Goal: Task Accomplishment & Management: Complete application form

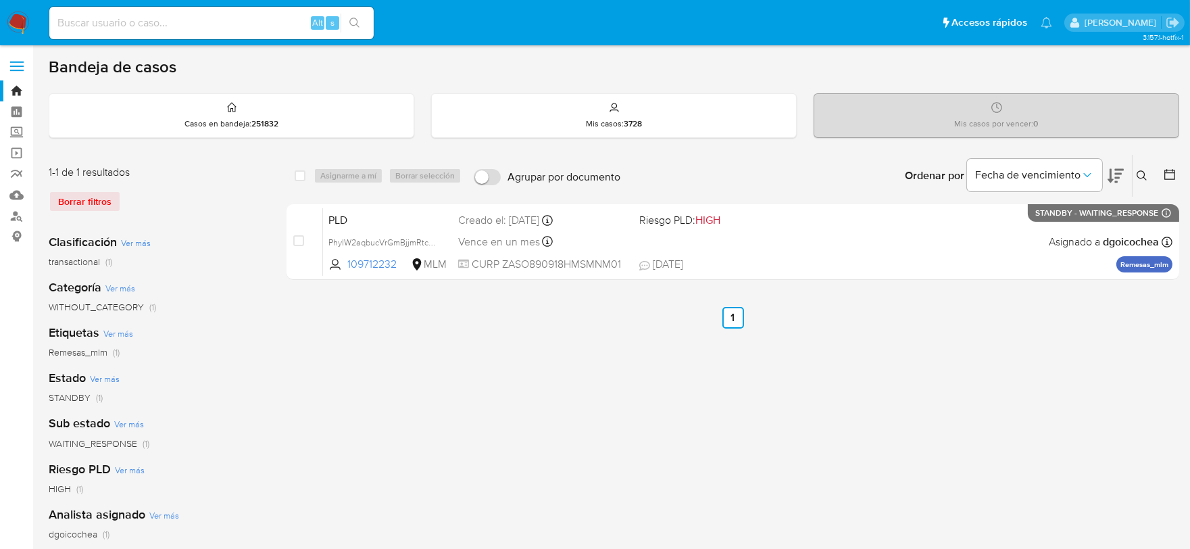
click at [19, 19] on img at bounding box center [18, 22] width 23 height 23
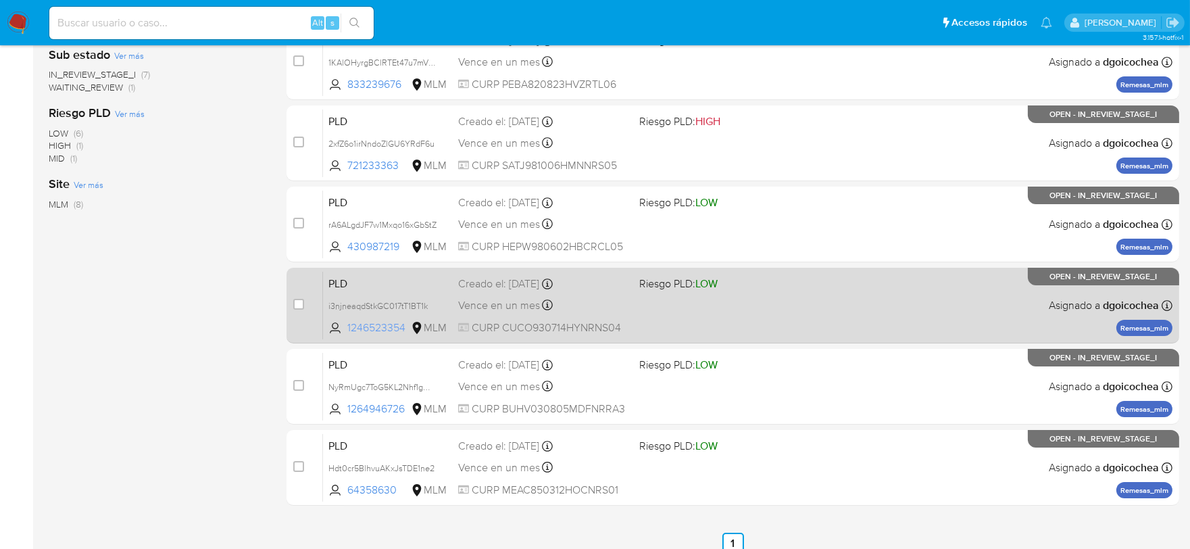
scroll to position [355, 0]
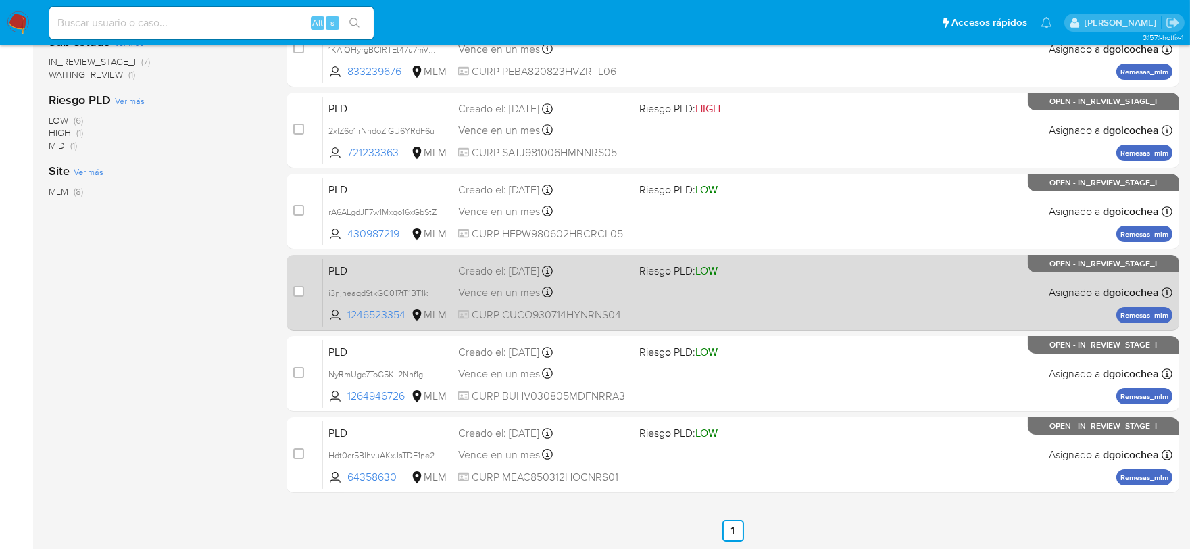
click at [341, 266] on span "PLD" at bounding box center [388, 270] width 119 height 18
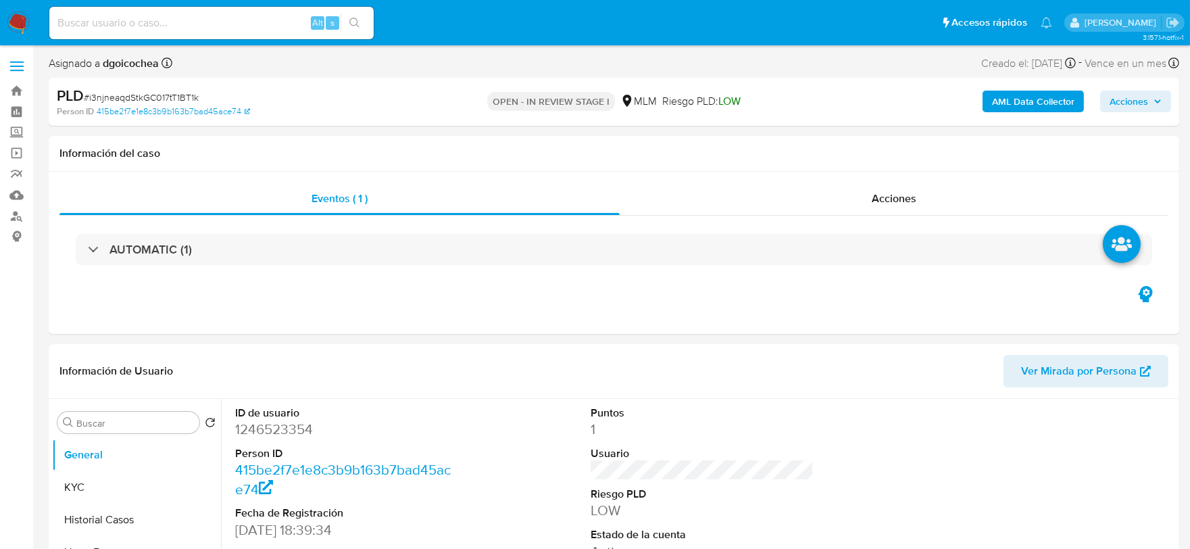
select select "10"
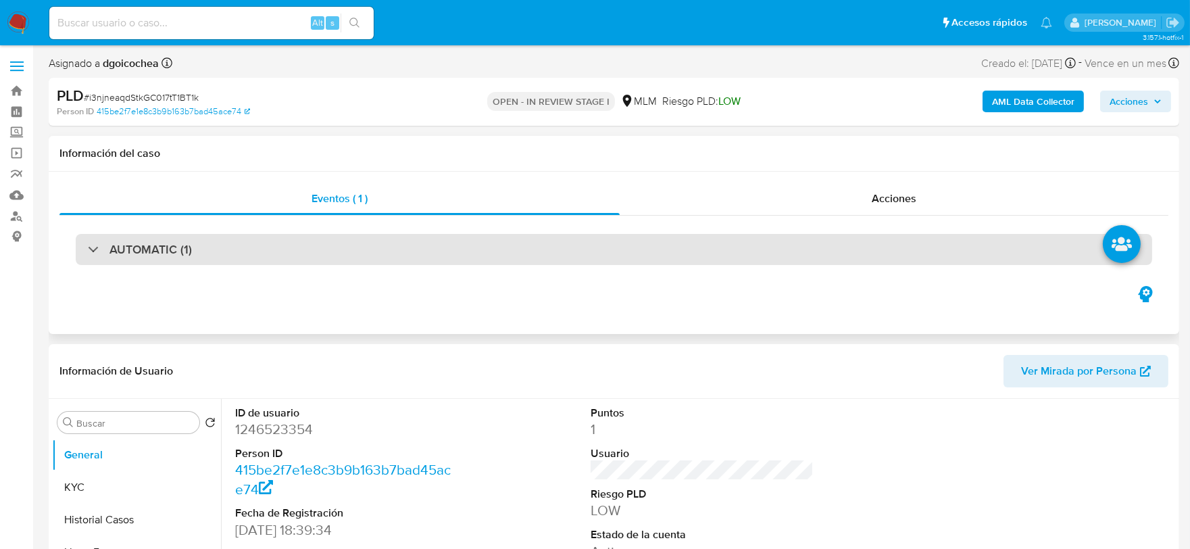
click at [226, 234] on div "AUTOMATIC (1)" at bounding box center [614, 249] width 1077 height 31
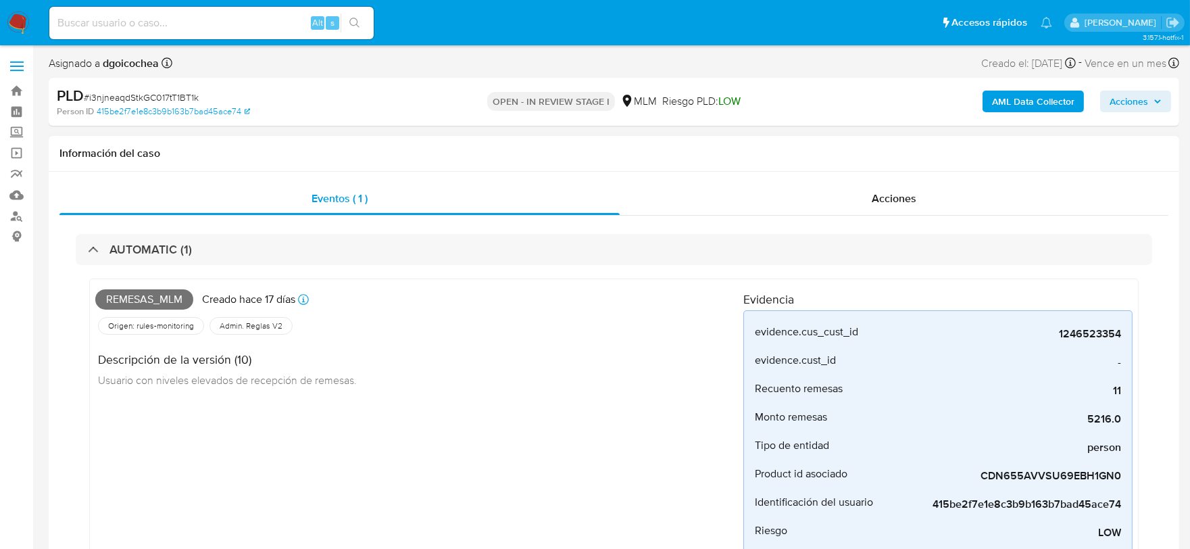
click at [580, 401] on div "Remesas_mlm Creado hace 17 días Creado: 12/08/2025 03:05:37 Origen: rules-monit…" at bounding box center [419, 447] width 648 height 324
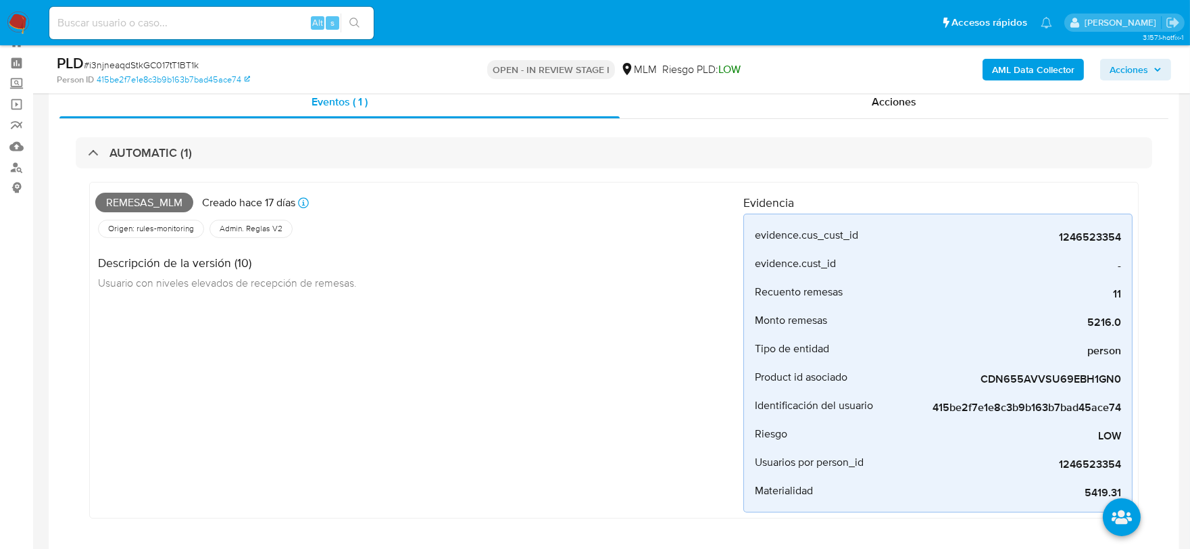
scroll to position [75, 0]
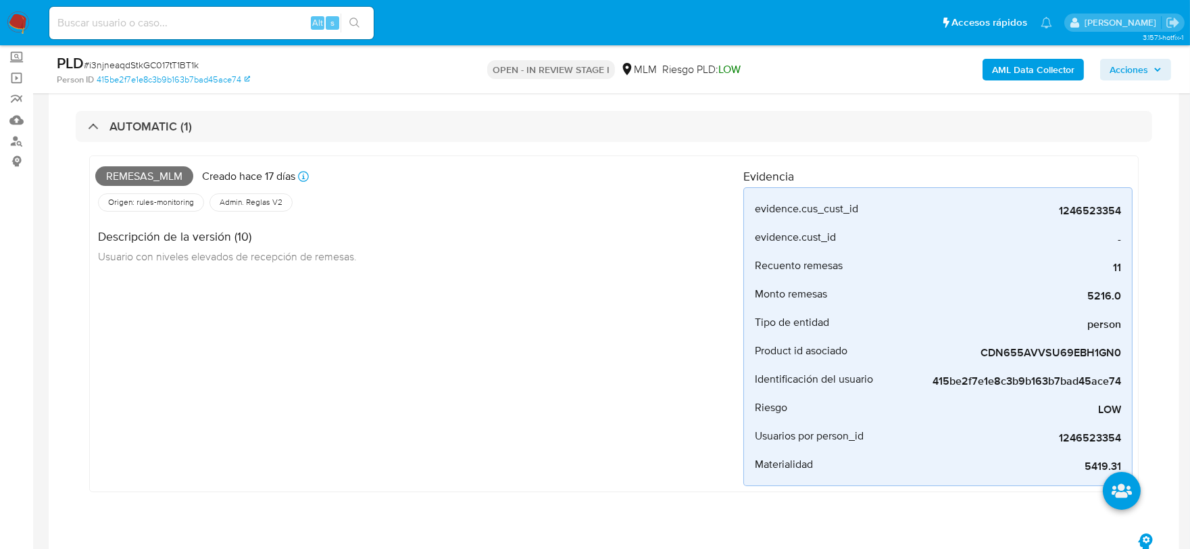
click at [579, 396] on div "Remesas_mlm Creado hace 17 días Creado: 12/08/2025 03:05:37 Origen: rules-monit…" at bounding box center [419, 324] width 648 height 324
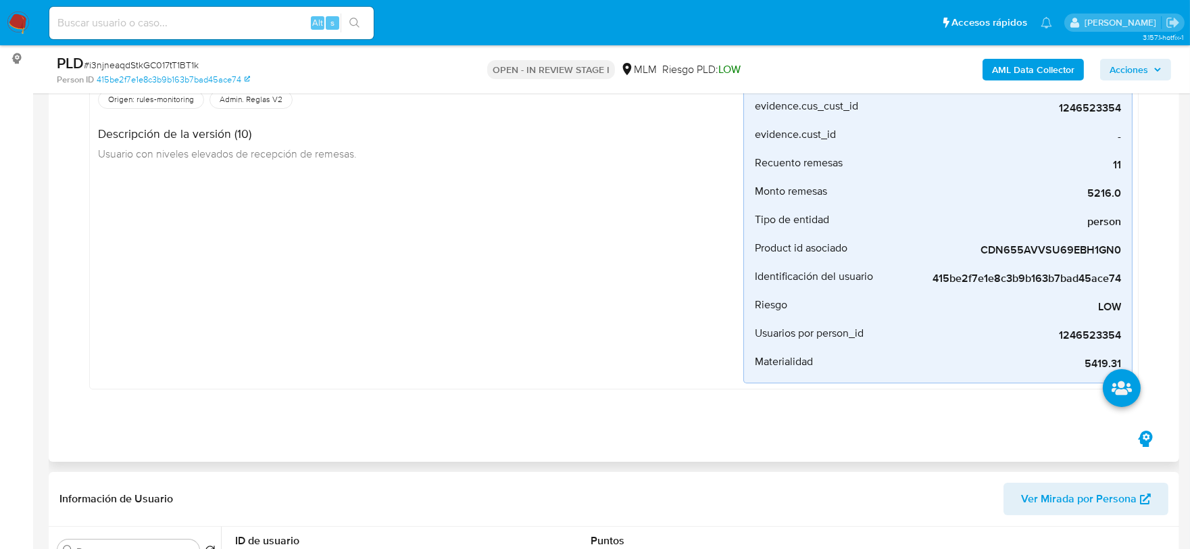
scroll to position [525, 0]
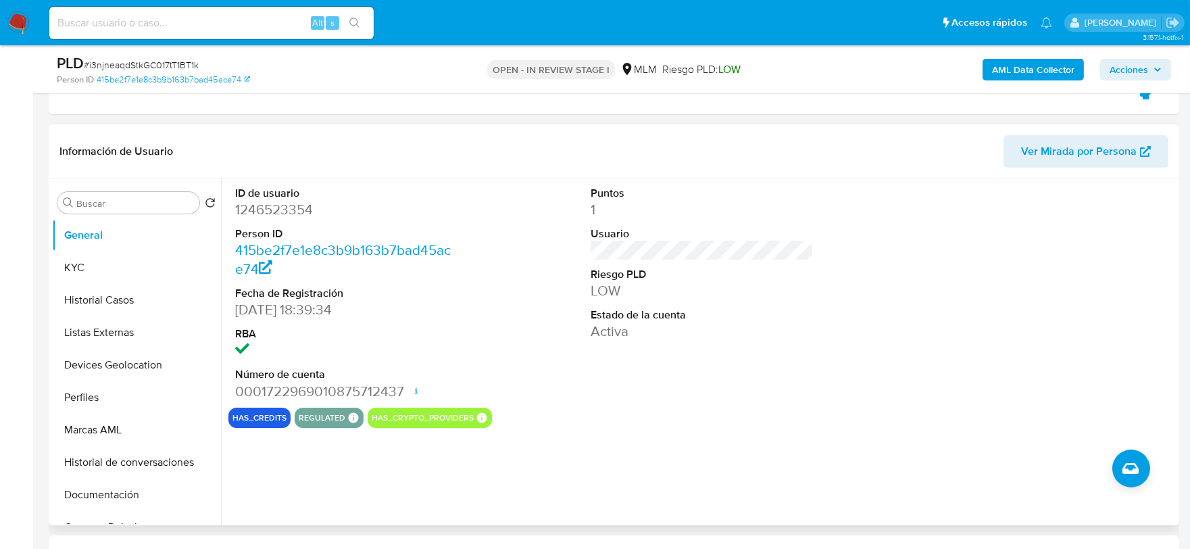
click at [659, 374] on div "Puntos 1 Usuario Riesgo PLD LOW Estado de la cuenta Activa" at bounding box center [702, 293] width 237 height 228
click at [139, 271] on button "KYC" at bounding box center [131, 267] width 158 height 32
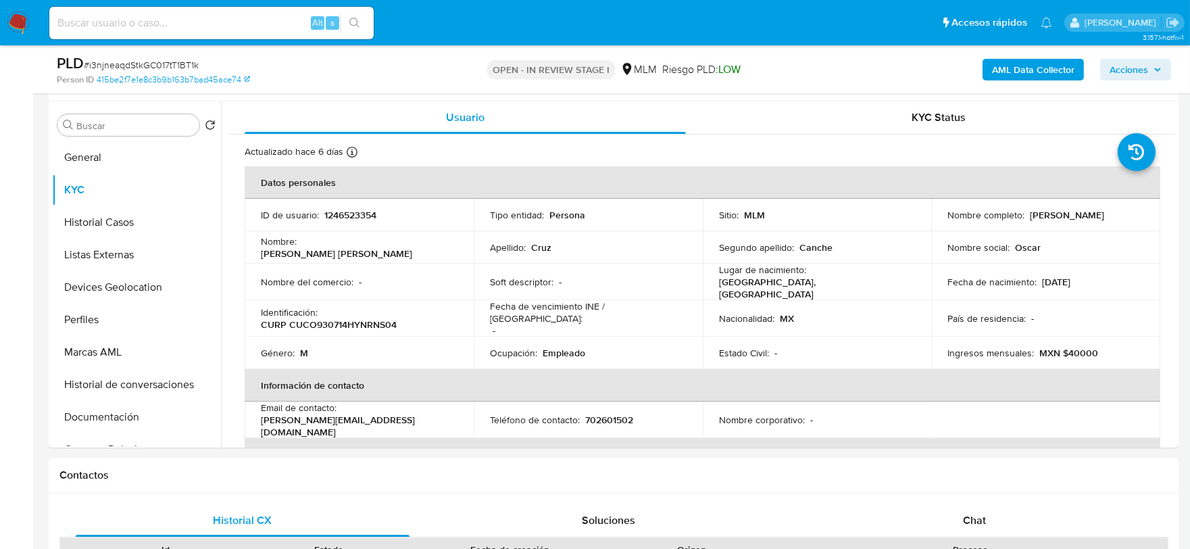
scroll to position [621, 0]
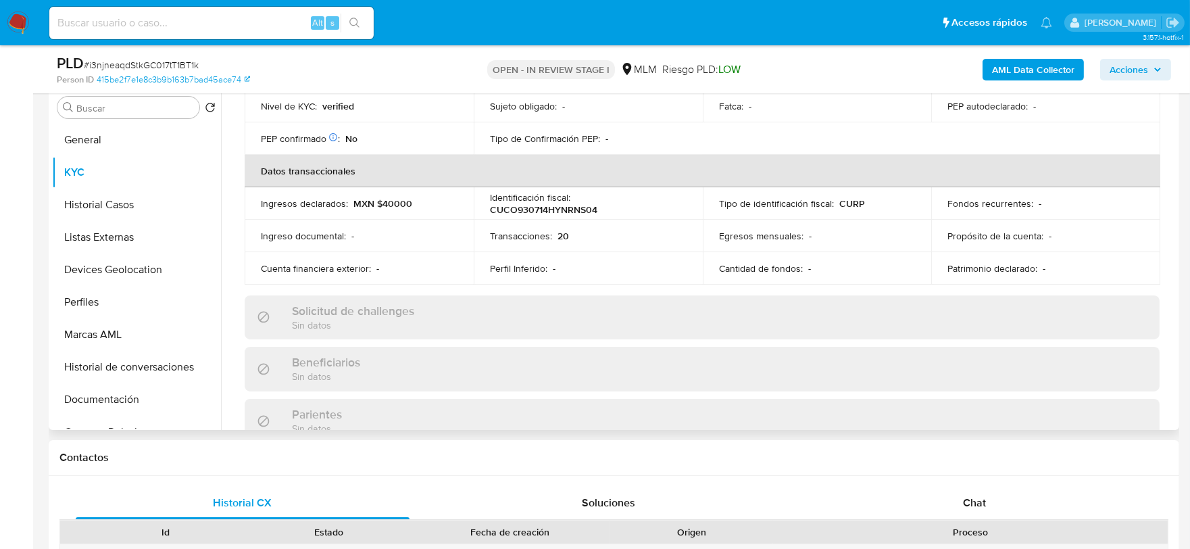
scroll to position [375, 0]
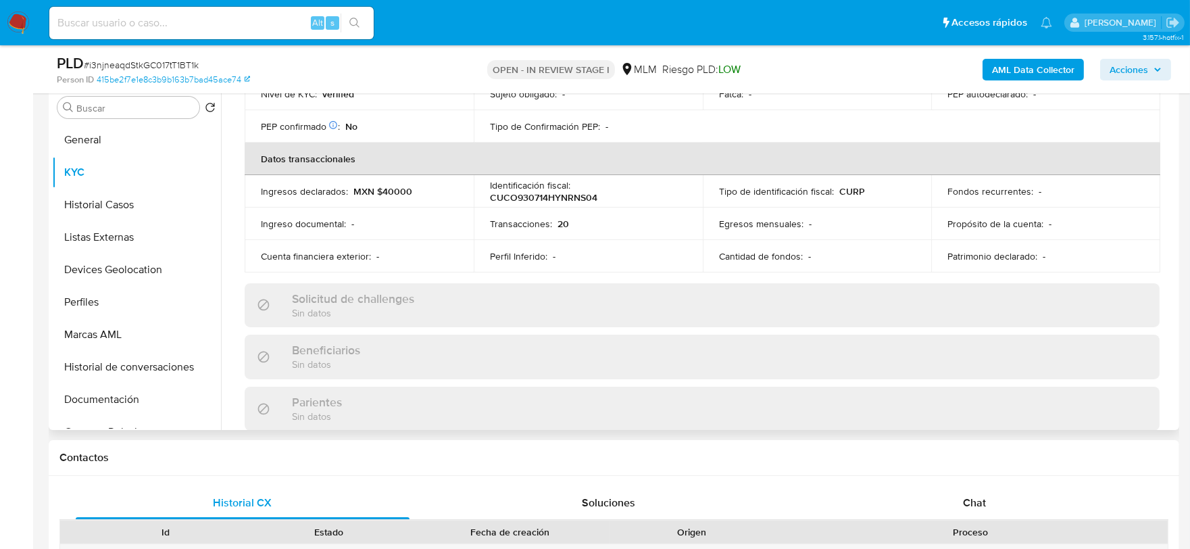
click at [239, 241] on div "Actualizado hace 6 días Creado: 23/11/2022 16:39:36 Actualizado: 22/08/2025 08:…" at bounding box center [702, 329] width 948 height 1175
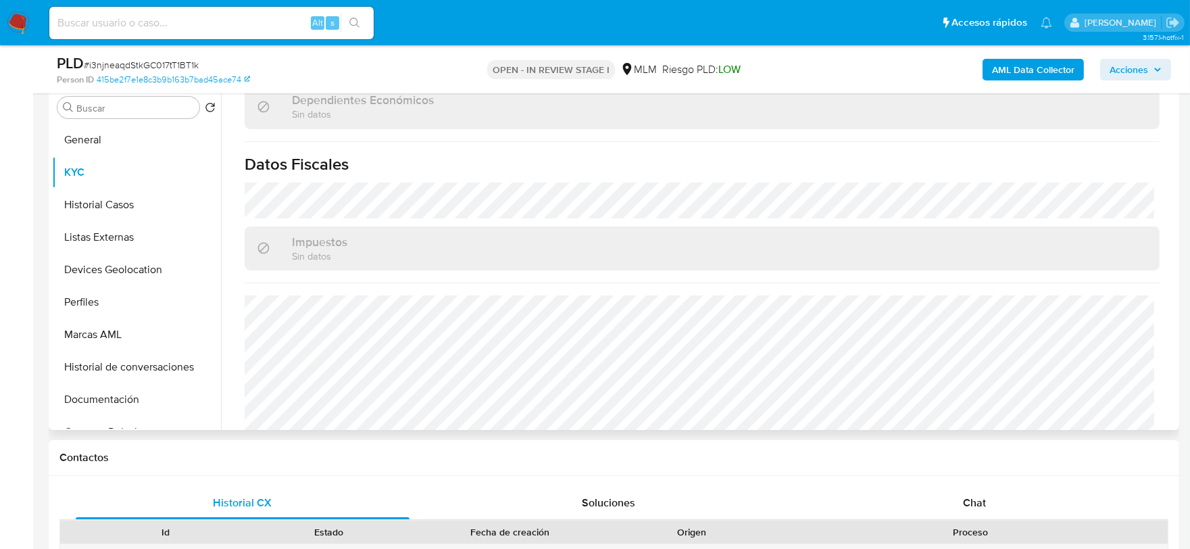
scroll to position [826, 0]
click at [97, 203] on button "Historial Casos" at bounding box center [131, 205] width 158 height 32
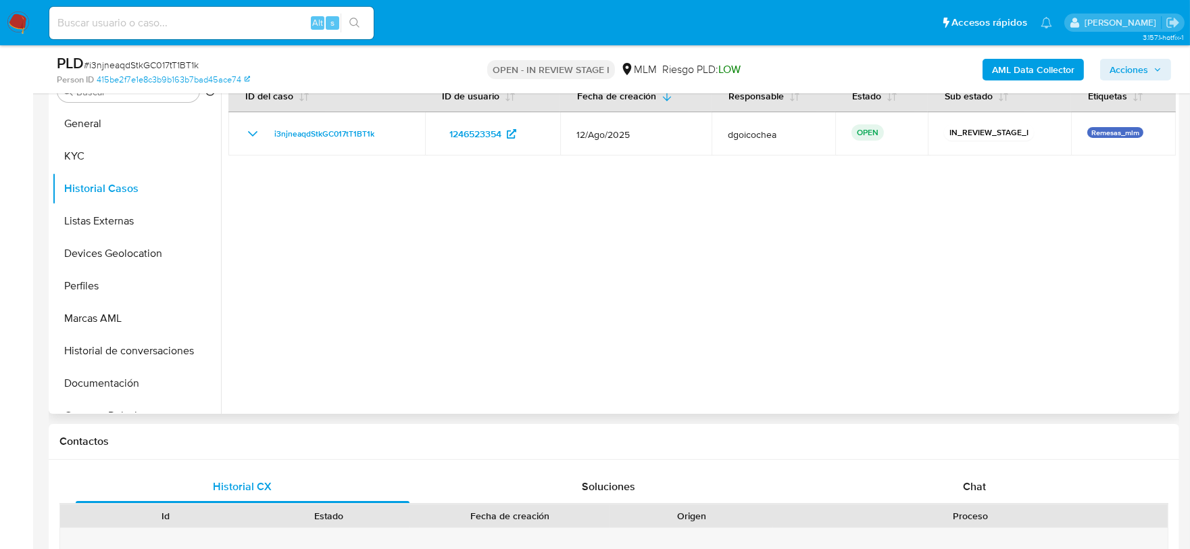
click at [349, 289] on div at bounding box center [698, 241] width 955 height 346
click at [103, 210] on button "Listas Externas" at bounding box center [131, 221] width 158 height 32
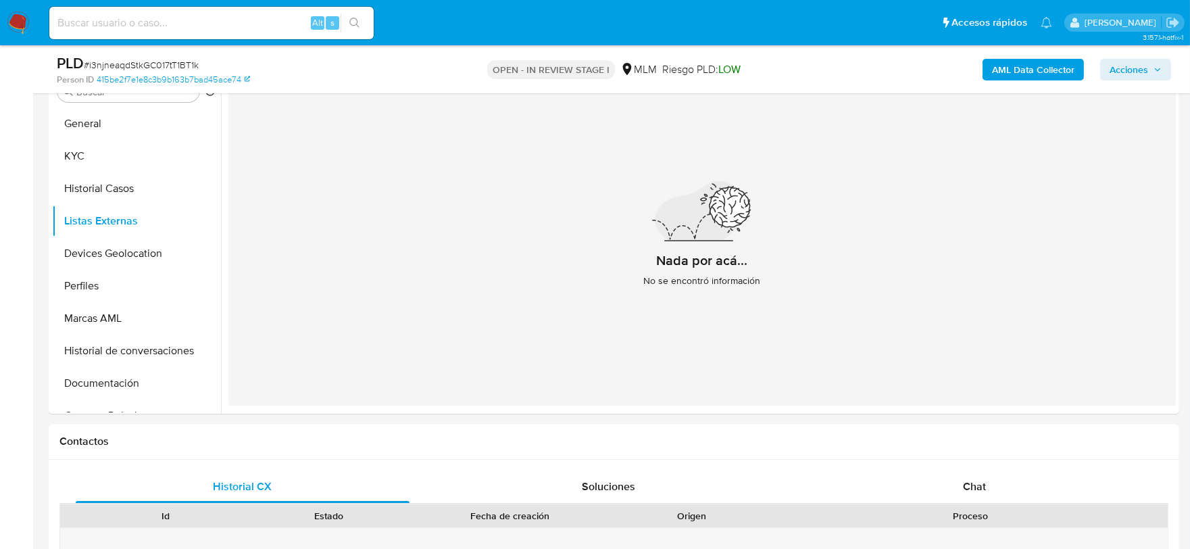
click at [443, 313] on div "Nada por acá... No se encontró información" at bounding box center [702, 239] width 948 height 331
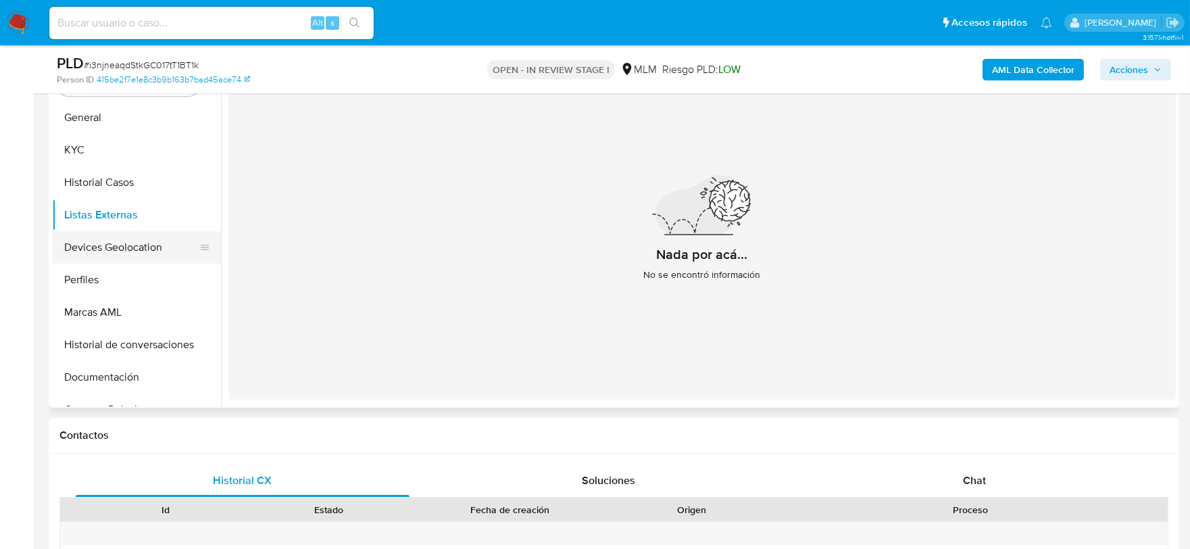
scroll to position [621, 0]
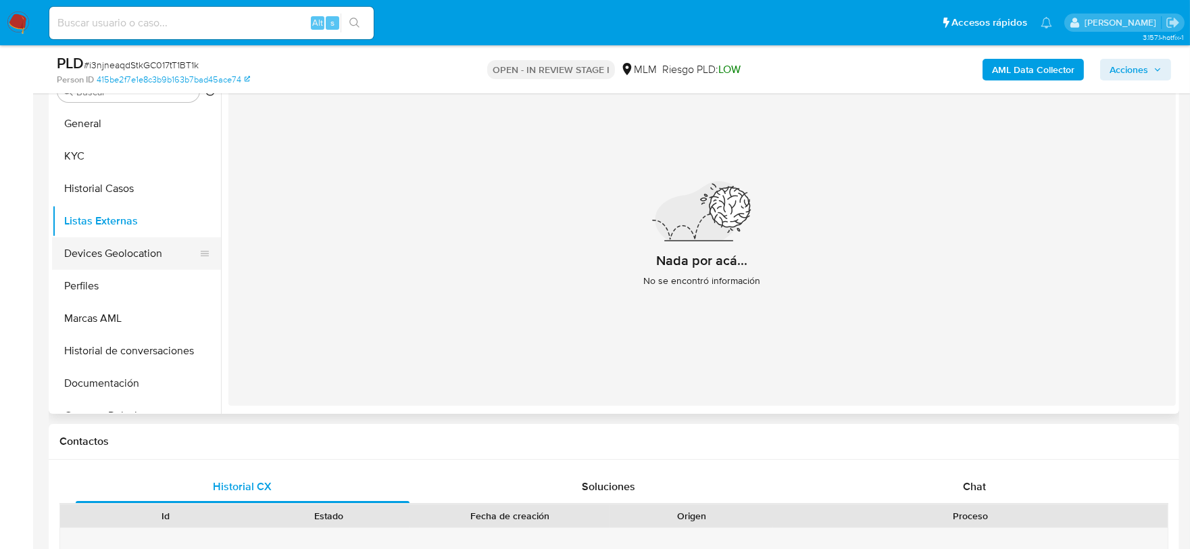
click at [105, 258] on button "Devices Geolocation" at bounding box center [131, 253] width 158 height 32
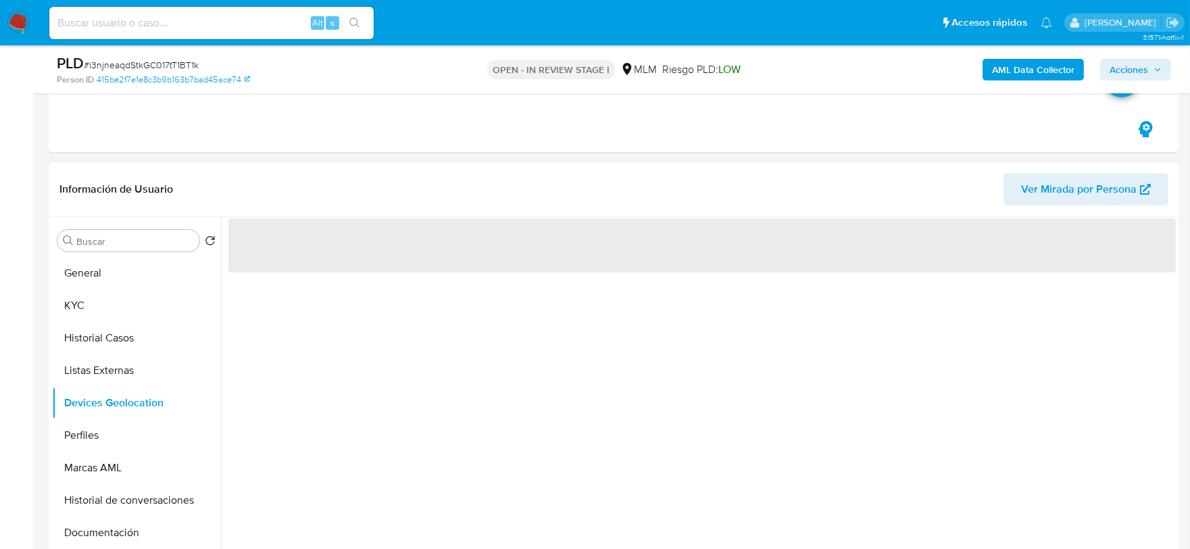
scroll to position [470, 0]
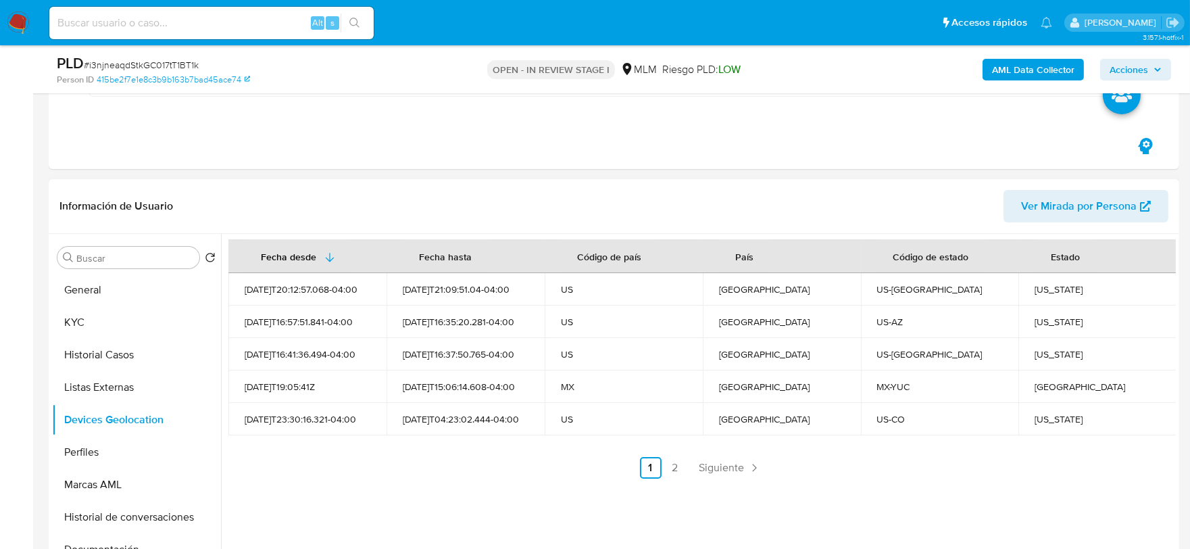
click at [560, 511] on div "Fecha desde Fecha hasta Código de país País Código de estado Estado 2025-03-16T…" at bounding box center [698, 407] width 955 height 346
click at [700, 468] on span "Siguiente" at bounding box center [722, 467] width 45 height 11
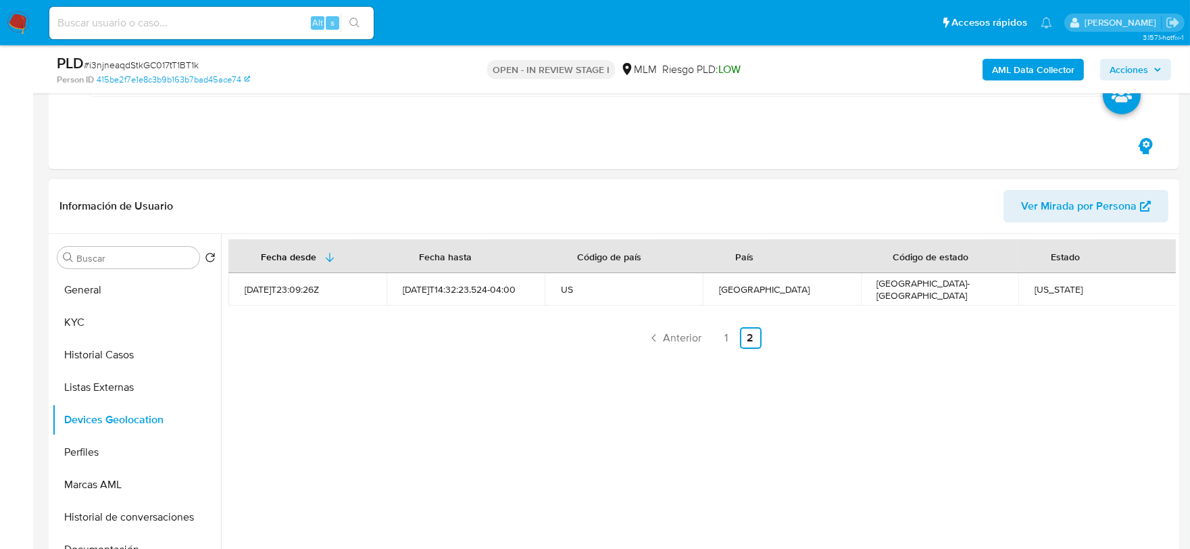
click at [400, 478] on div "Fecha desde Fecha hasta Código de país País Código de estado Estado 2022-11-23T…" at bounding box center [698, 407] width 955 height 346
click at [122, 452] on button "Perfiles" at bounding box center [136, 452] width 169 height 32
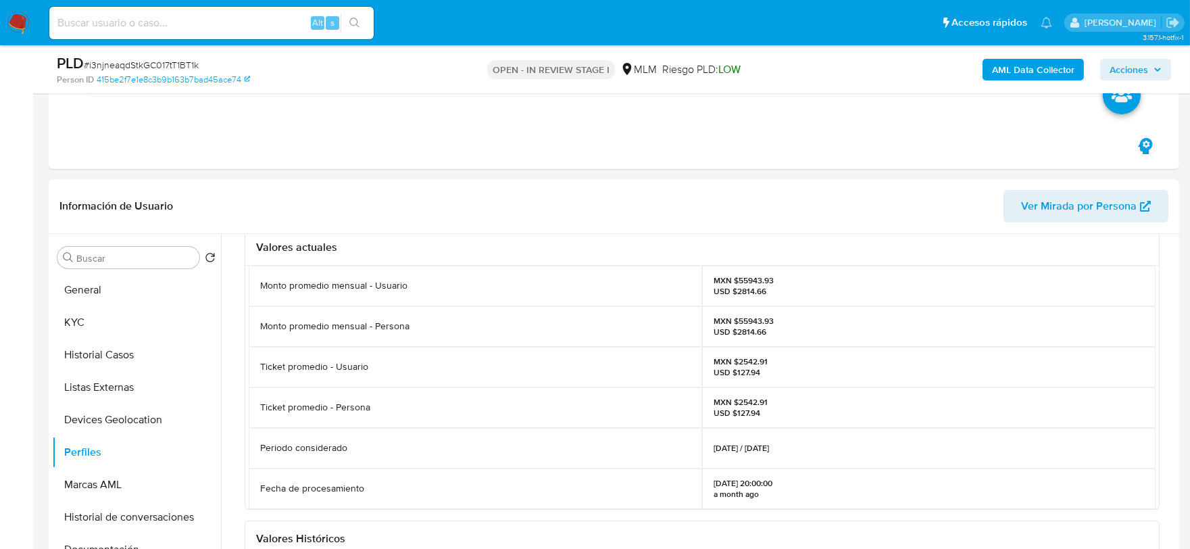
scroll to position [75, 0]
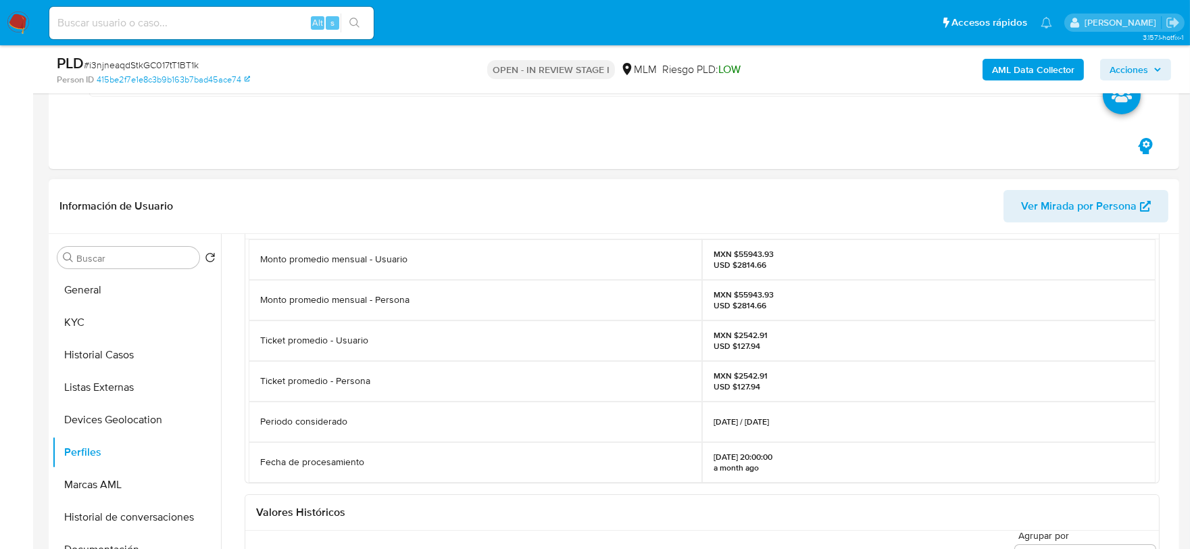
click at [242, 466] on div "Valores actuales Monto promedio mensual - Usuario MXN $55943.93 USD $2814.66 Mo…" at bounding box center [702, 507] width 948 height 630
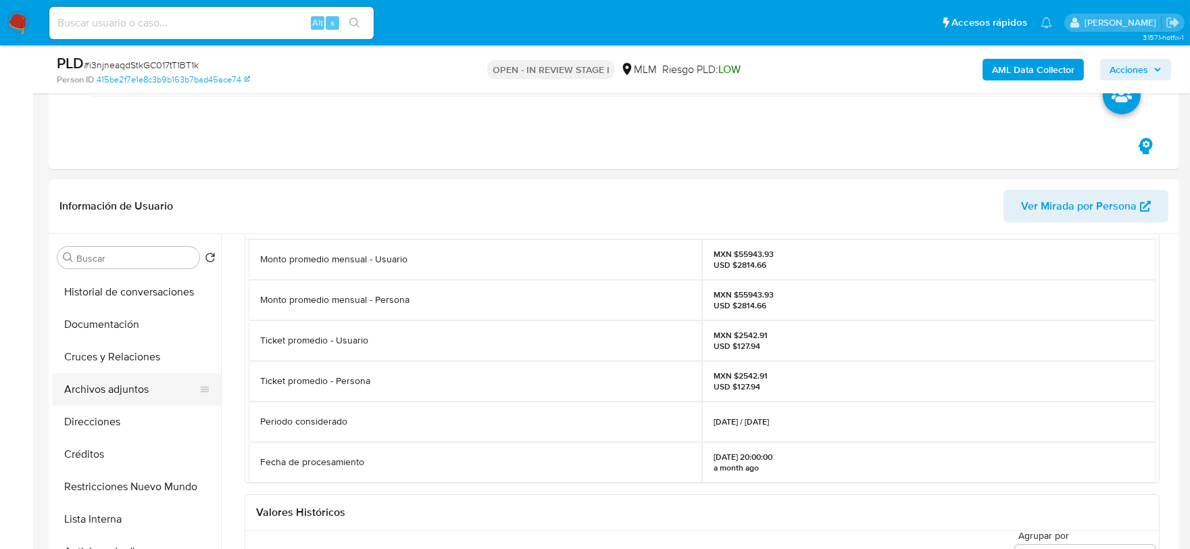
scroll to position [224, 0]
click at [99, 323] on button "Documentación" at bounding box center [131, 325] width 158 height 32
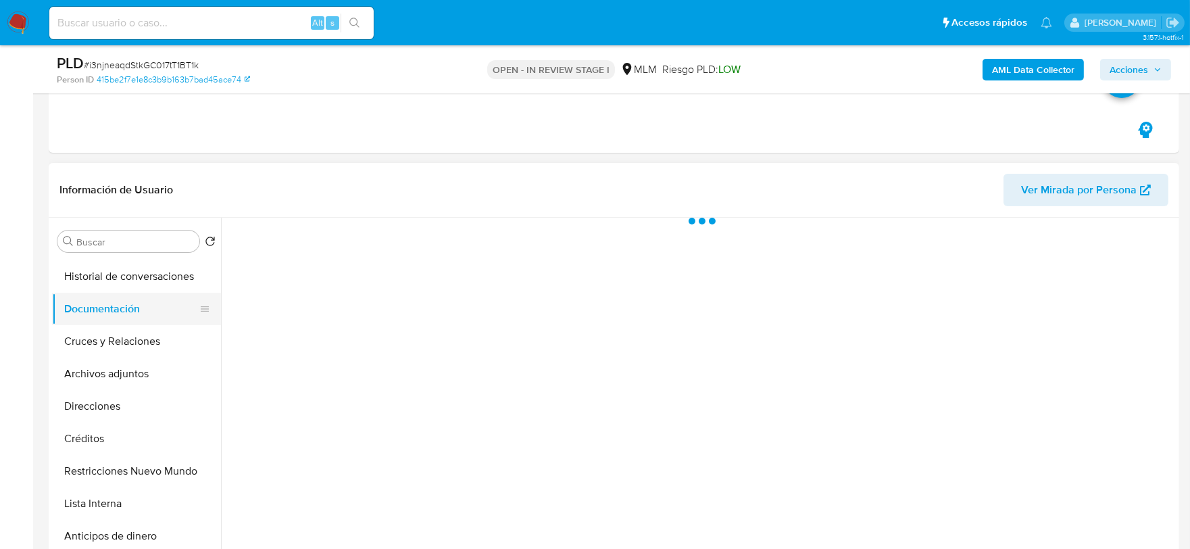
scroll to position [0, 0]
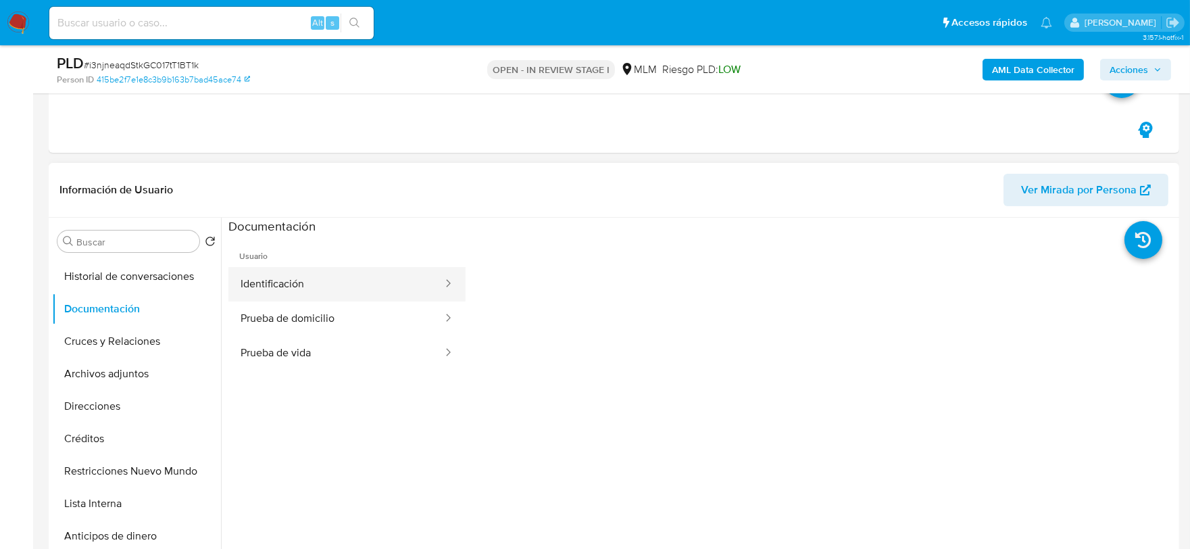
click at [341, 278] on button "Identificación" at bounding box center [336, 284] width 216 height 34
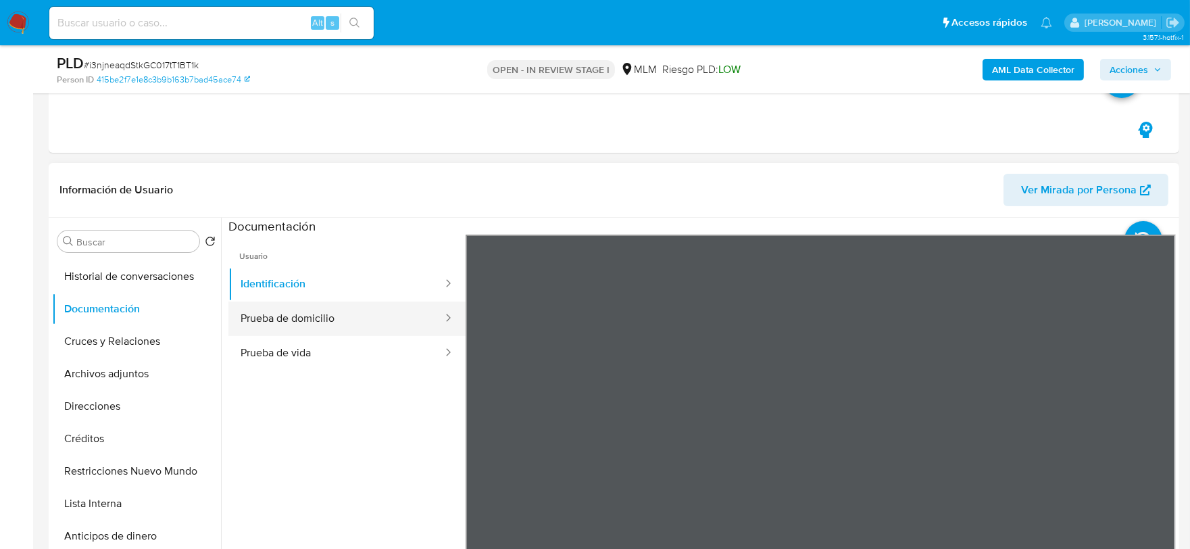
click at [305, 309] on button "Prueba de domicilio" at bounding box center [336, 318] width 216 height 34
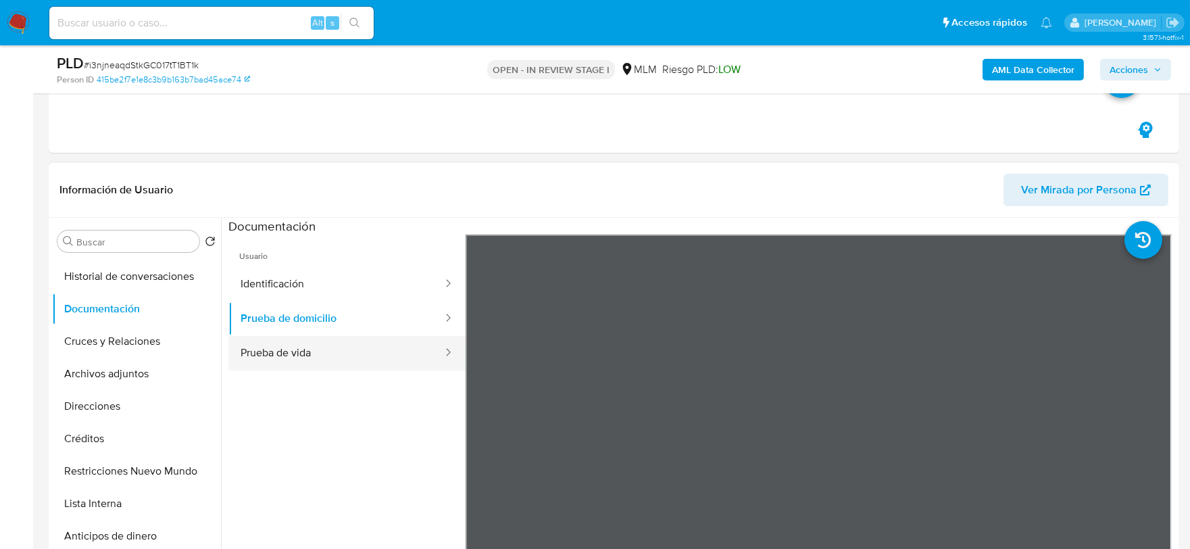
click at [266, 349] on button "Prueba de vida" at bounding box center [336, 353] width 216 height 34
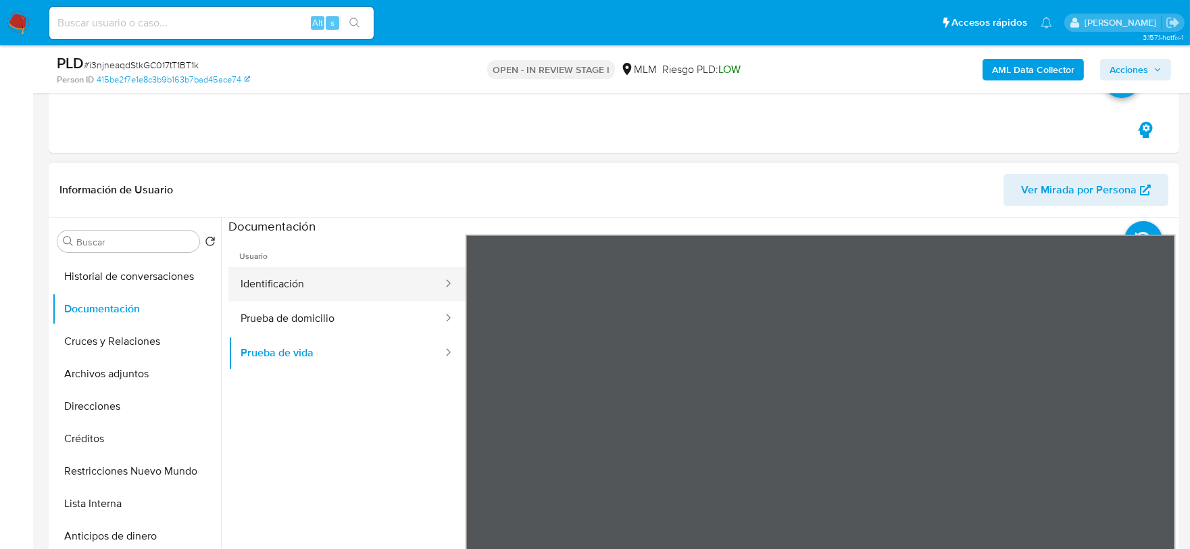
click at [355, 289] on button "Identificación" at bounding box center [336, 284] width 216 height 34
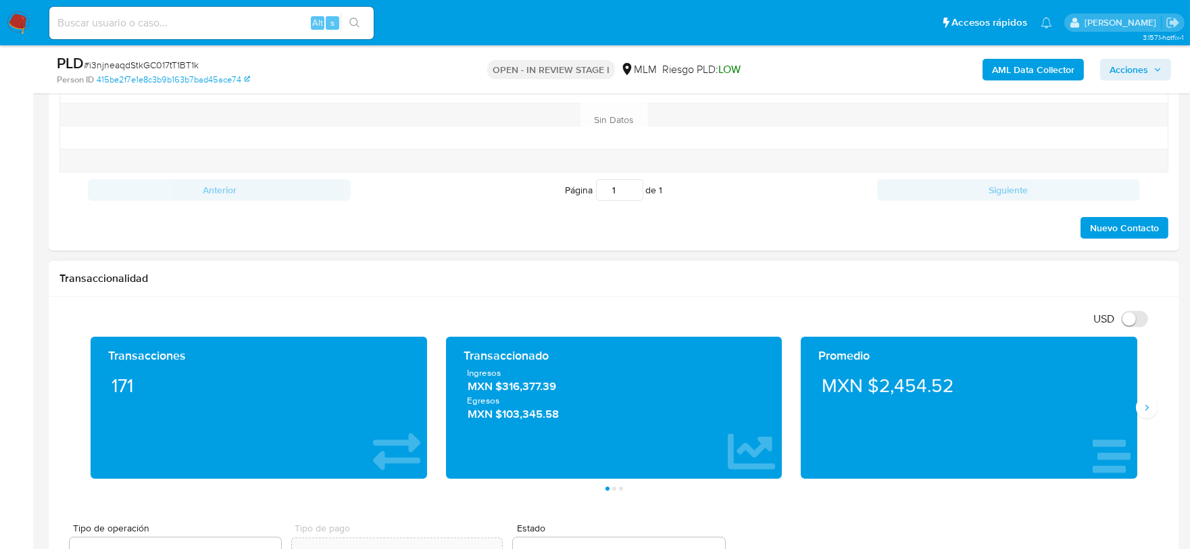
scroll to position [1253, 0]
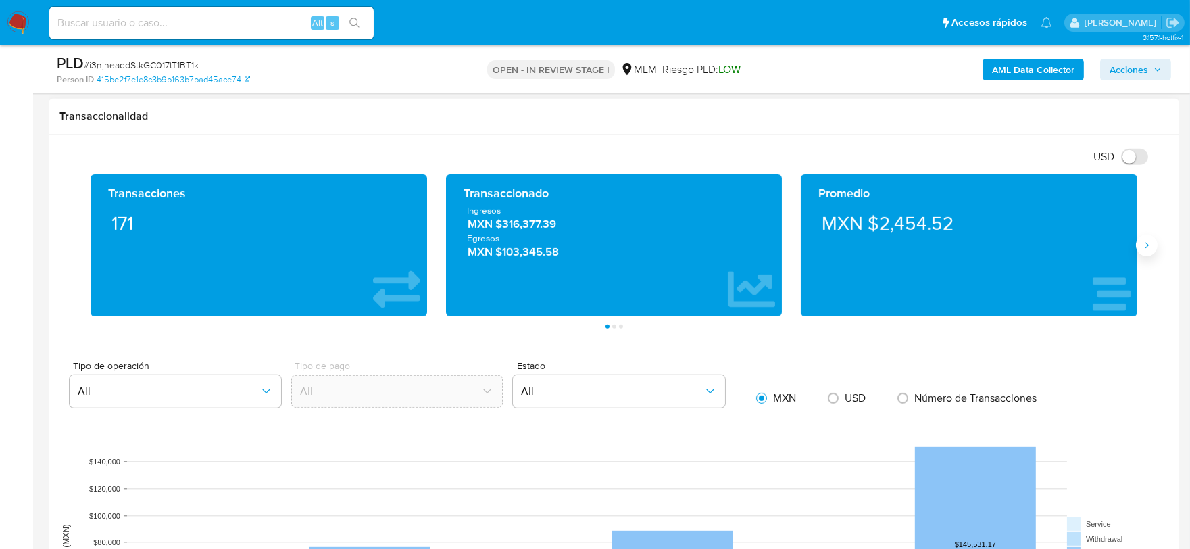
click at [1142, 238] on button "Siguiente" at bounding box center [1147, 246] width 22 height 22
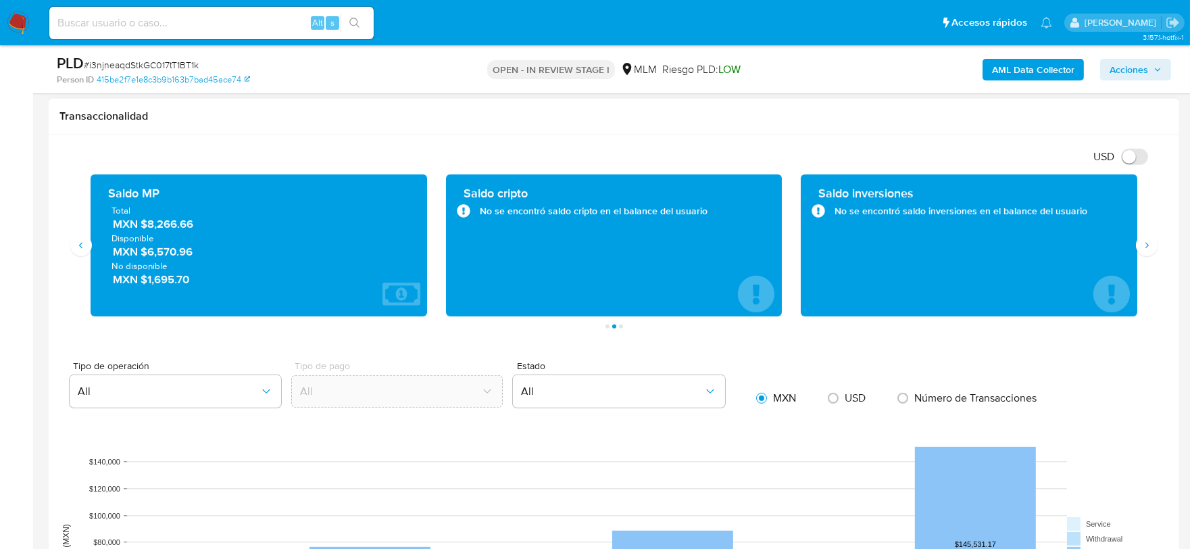
click at [714, 132] on div "Transaccionalidad" at bounding box center [614, 117] width 1131 height 36
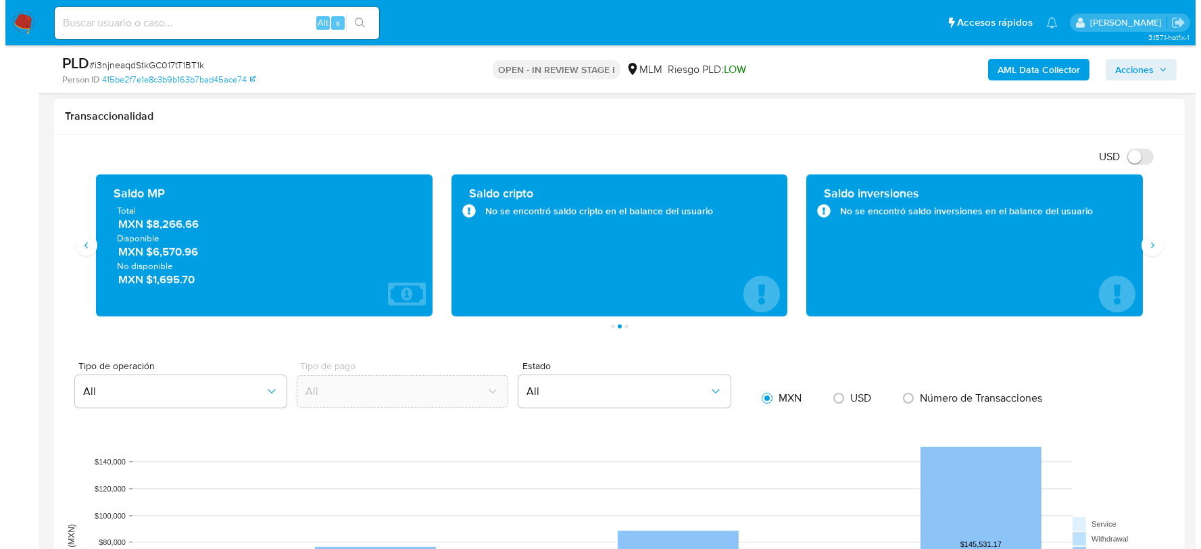
scroll to position [559, 0]
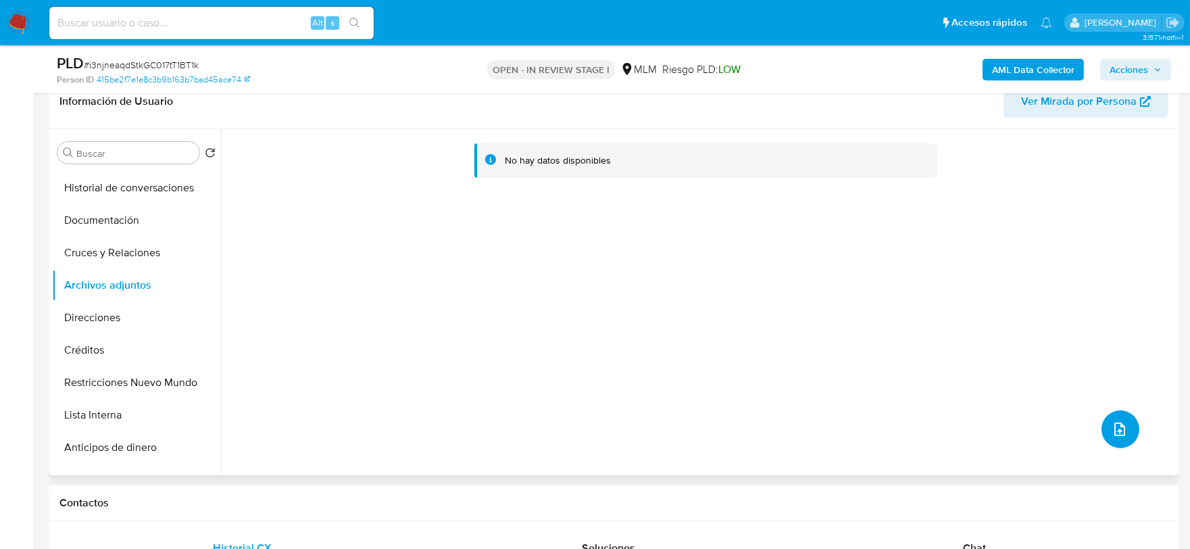
click at [1112, 426] on icon "upload-file" at bounding box center [1120, 429] width 16 height 16
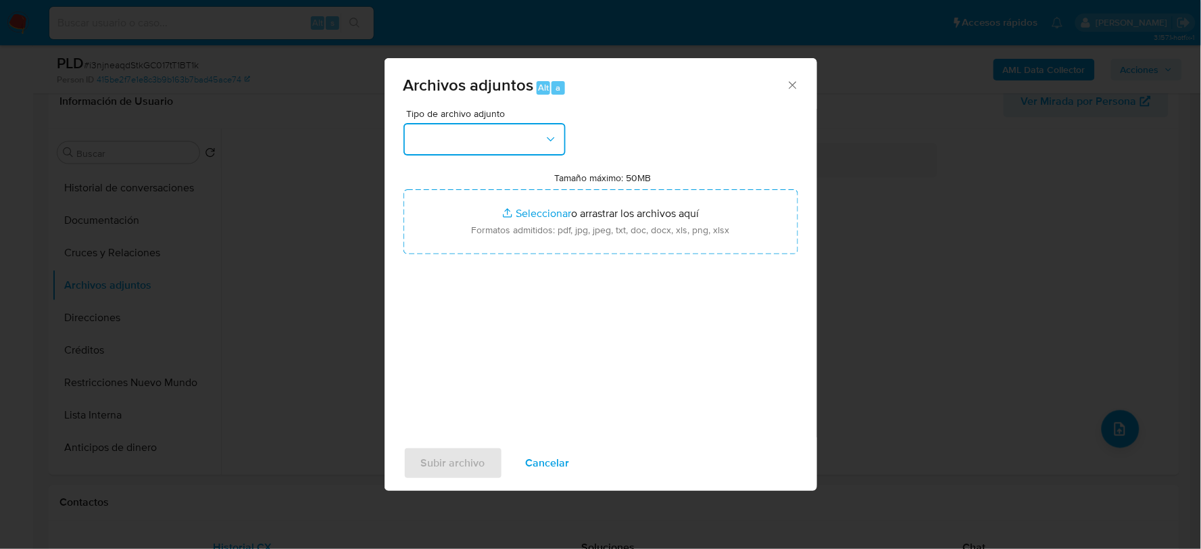
click at [492, 151] on button "button" at bounding box center [485, 139] width 162 height 32
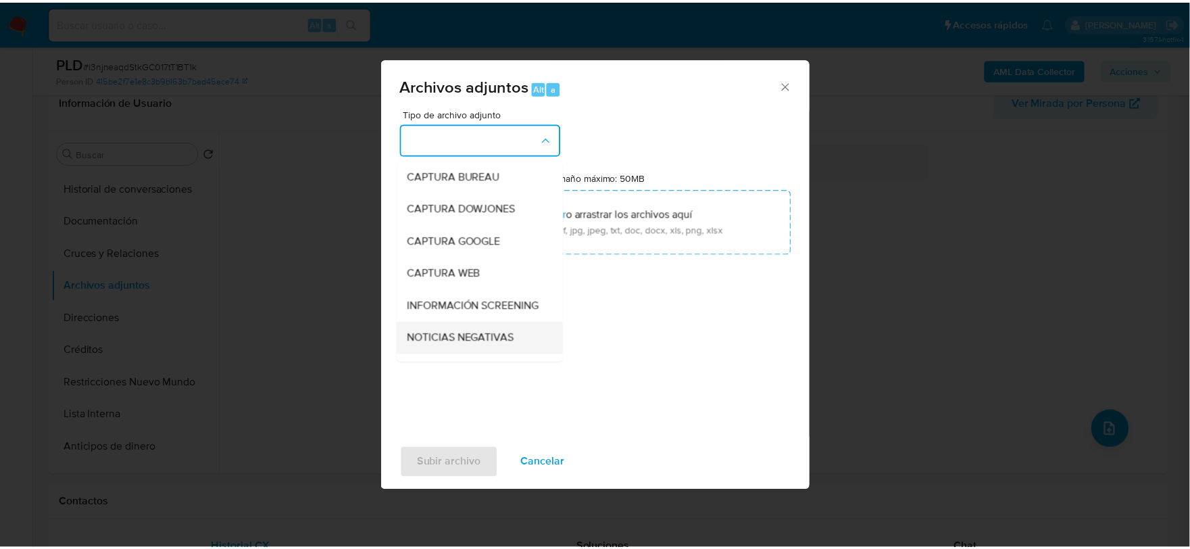
scroll to position [103, 0]
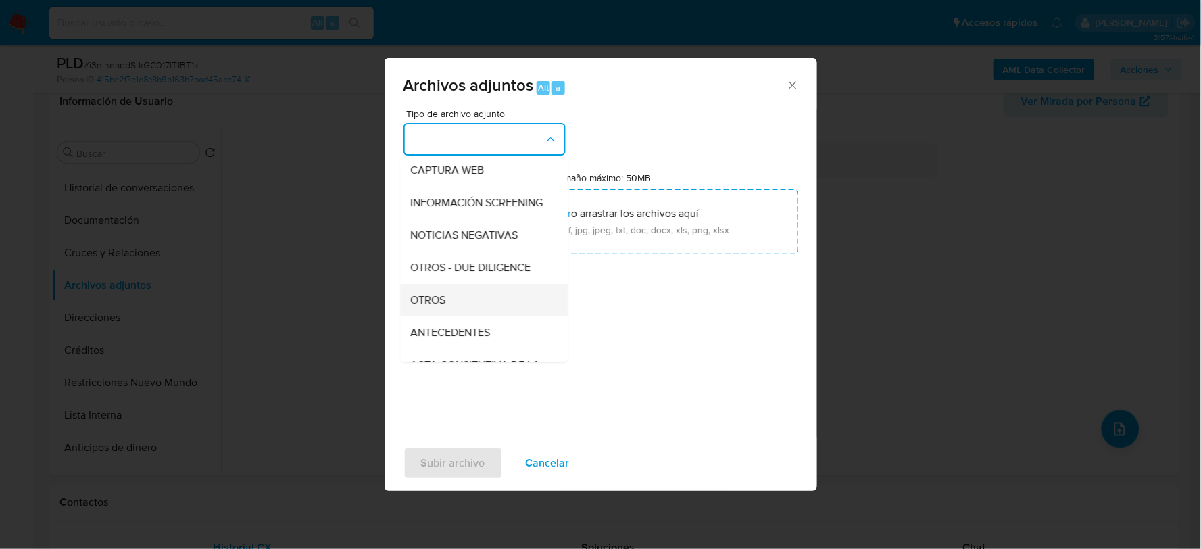
click at [435, 306] on span "OTROS" at bounding box center [428, 300] width 35 height 14
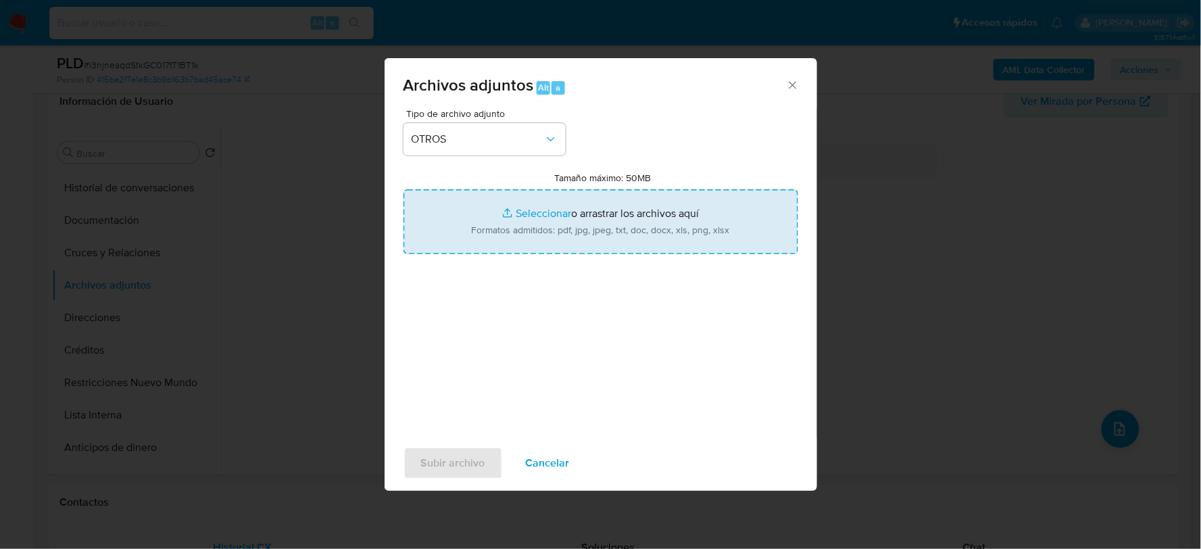
type input "C:\fakepath\1246523354_OSCAR CRUZ_AGO2025.pdf"
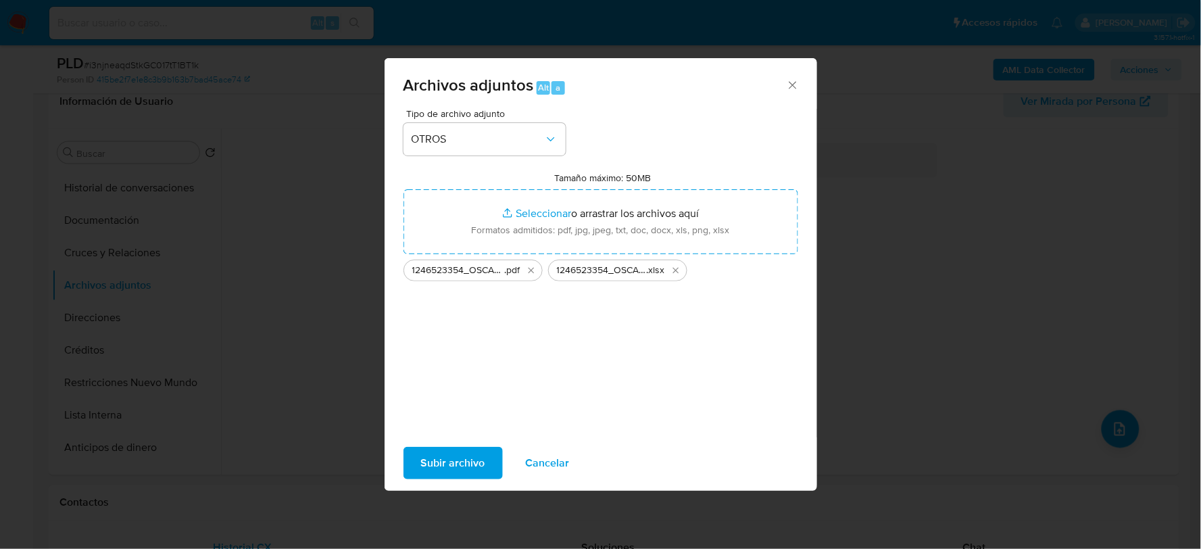
click at [469, 460] on span "Subir archivo" at bounding box center [453, 463] width 64 height 30
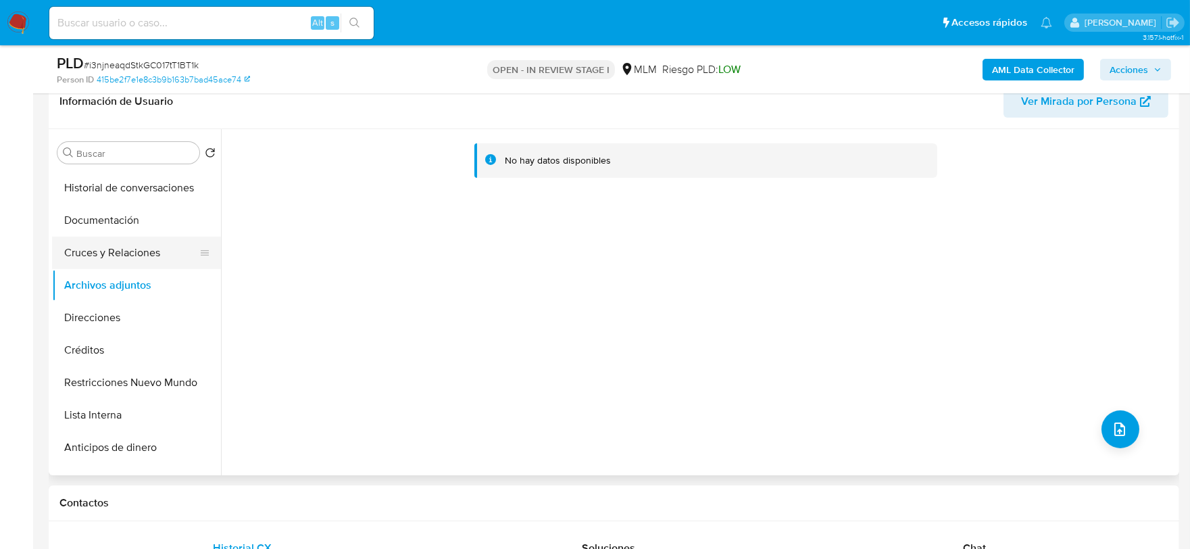
click at [91, 249] on button "Cruces y Relaciones" at bounding box center [131, 253] width 158 height 32
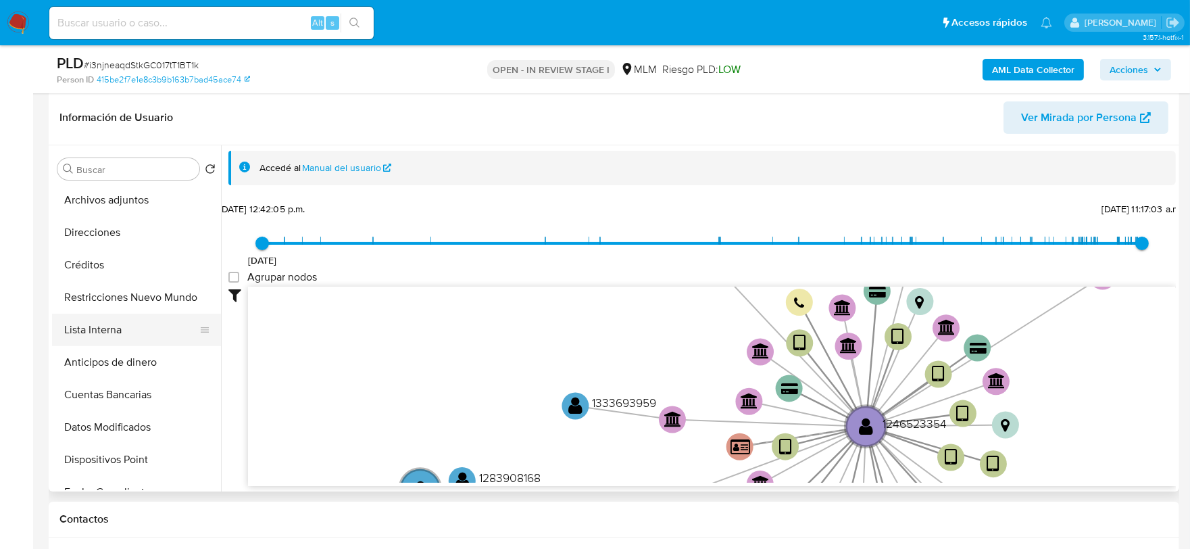
scroll to position [299, 0]
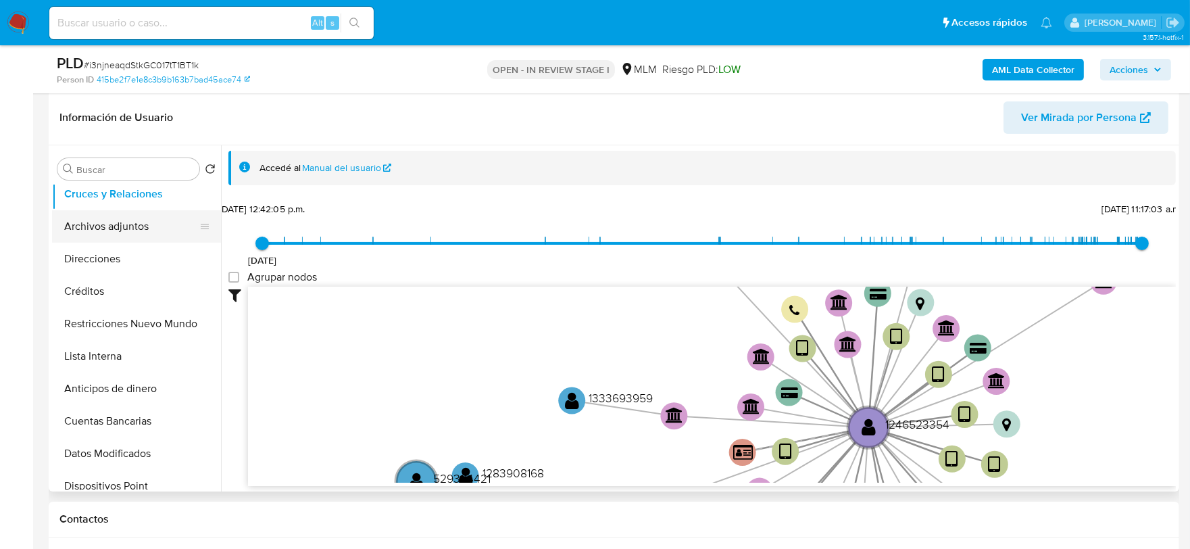
click at [126, 220] on button "Archivos adjuntos" at bounding box center [131, 226] width 158 height 32
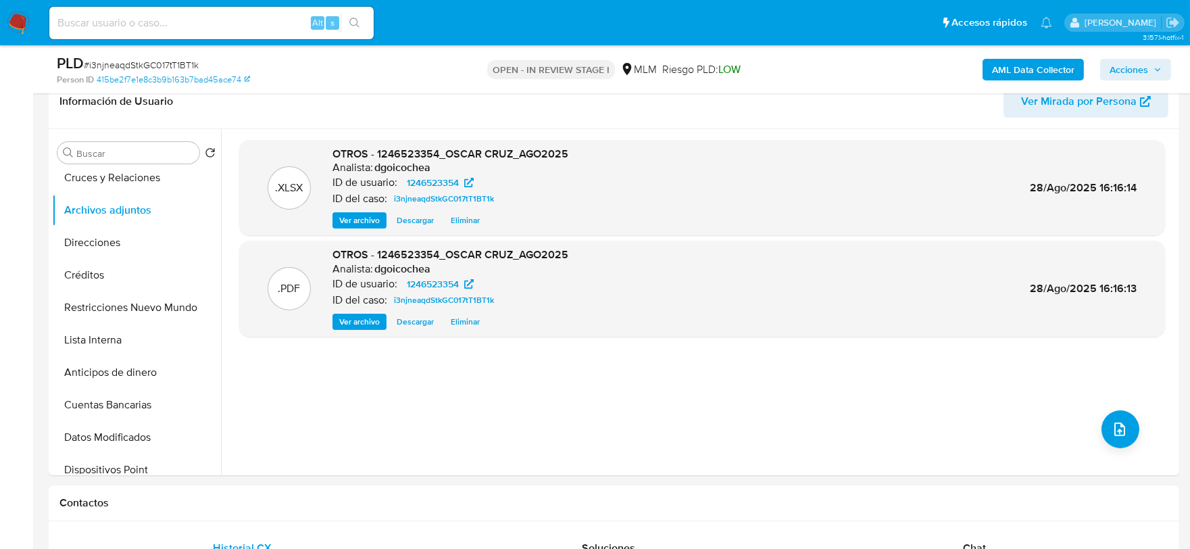
click at [1145, 64] on span "Acciones" at bounding box center [1129, 70] width 39 height 22
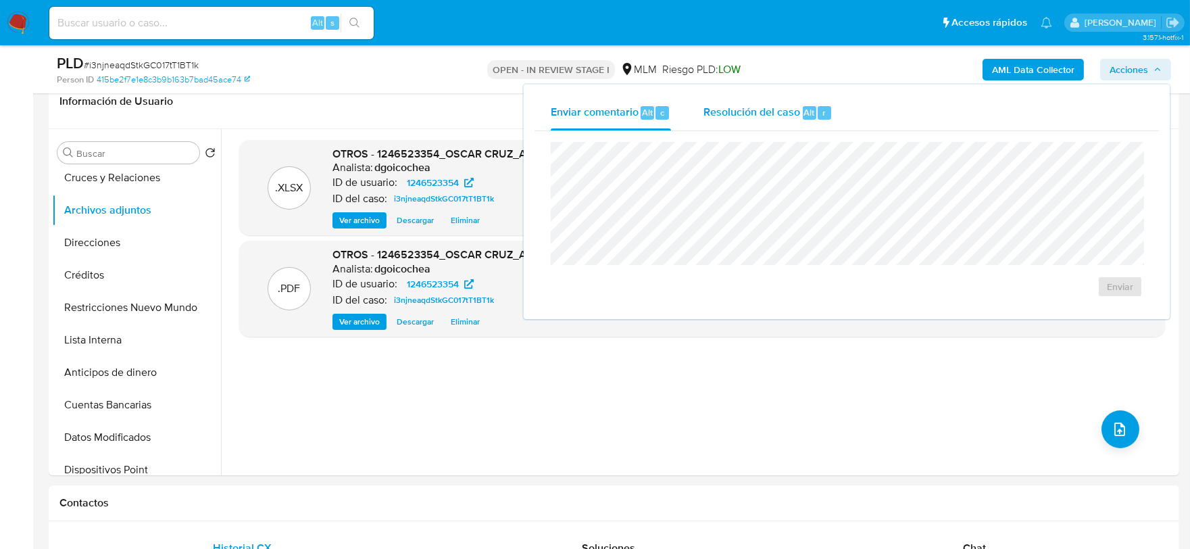
click at [788, 107] on span "Resolución del caso" at bounding box center [752, 112] width 97 height 16
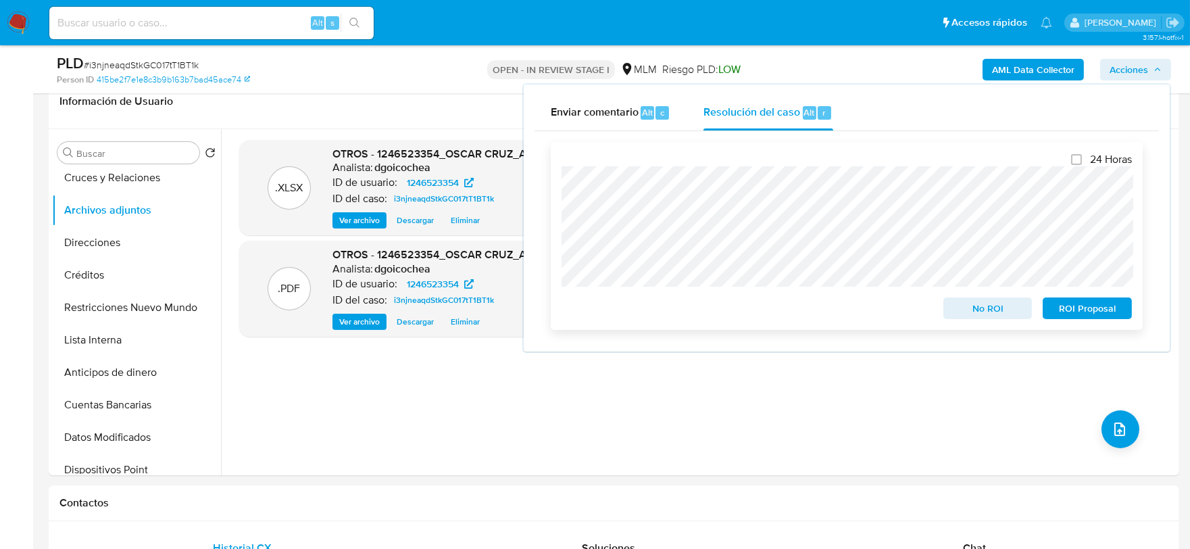
click at [997, 312] on span "No ROI" at bounding box center [988, 308] width 70 height 19
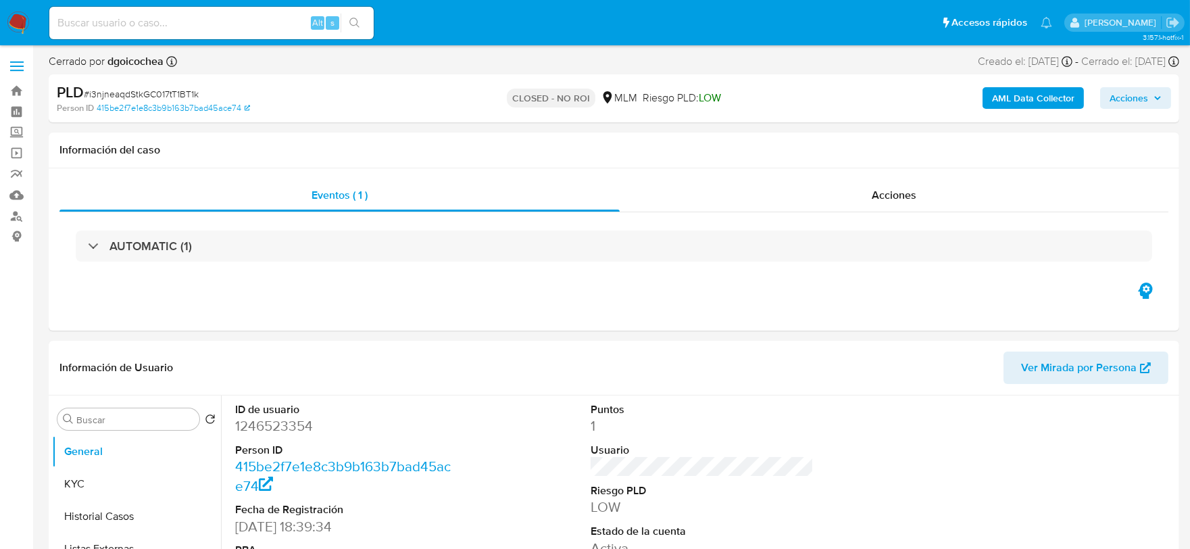
select select "10"
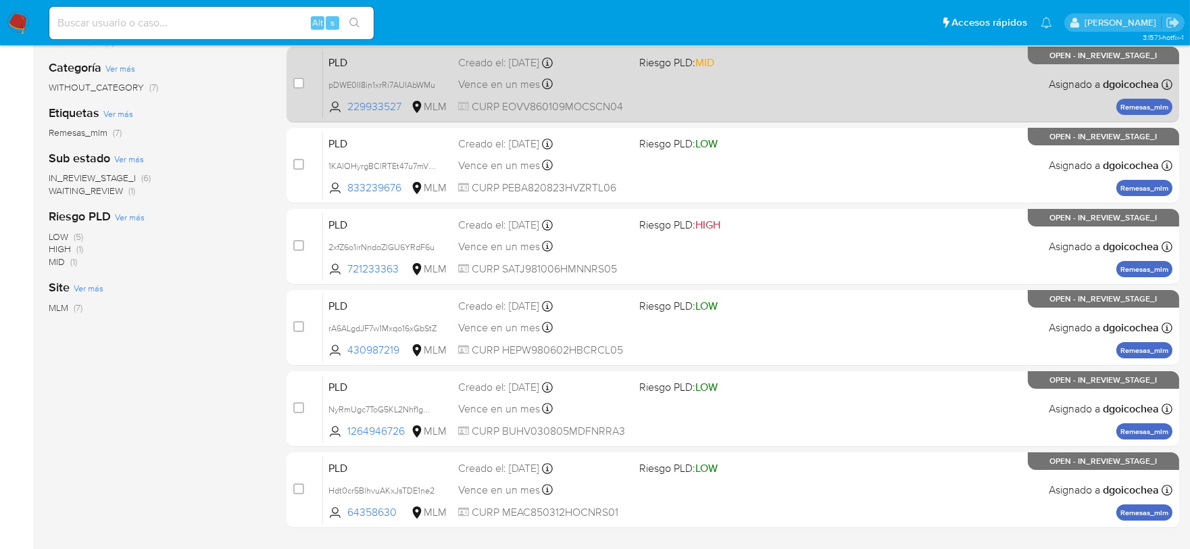
scroll to position [274, 0]
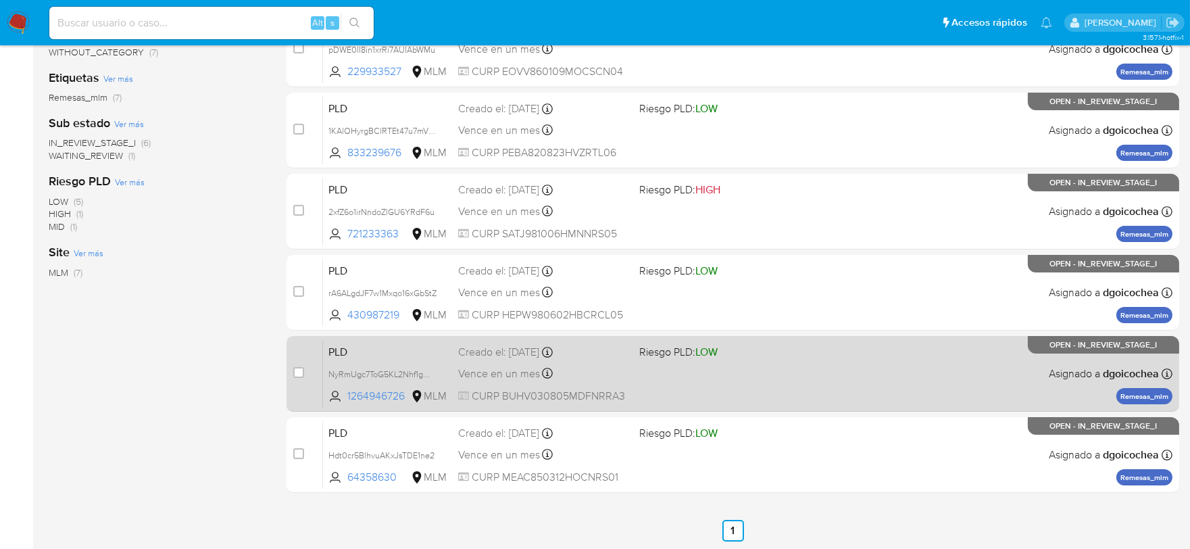
click at [339, 349] on span "PLD" at bounding box center [388, 351] width 119 height 18
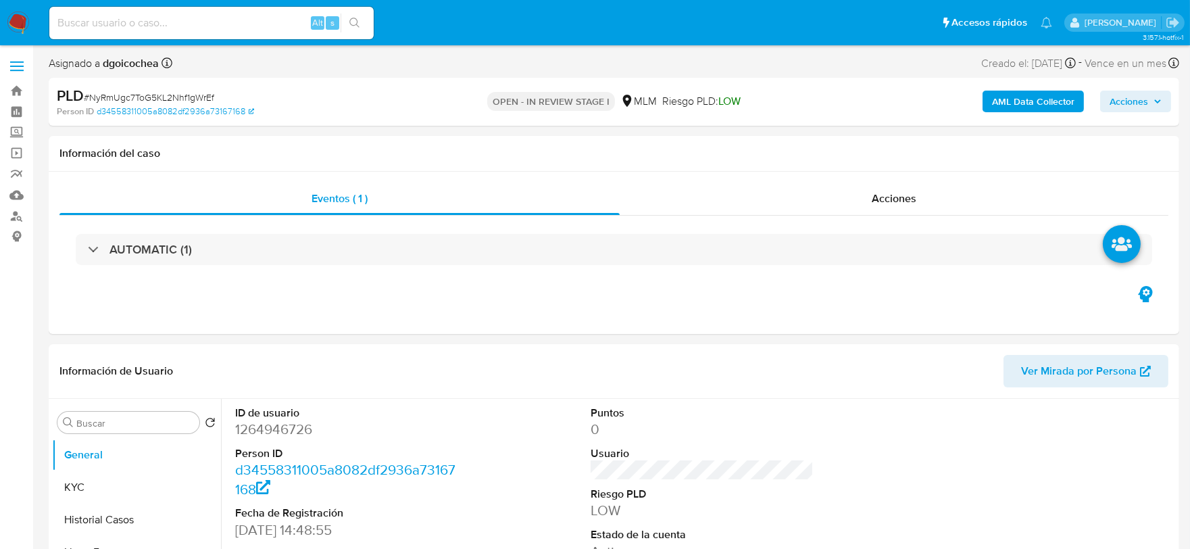
select select "10"
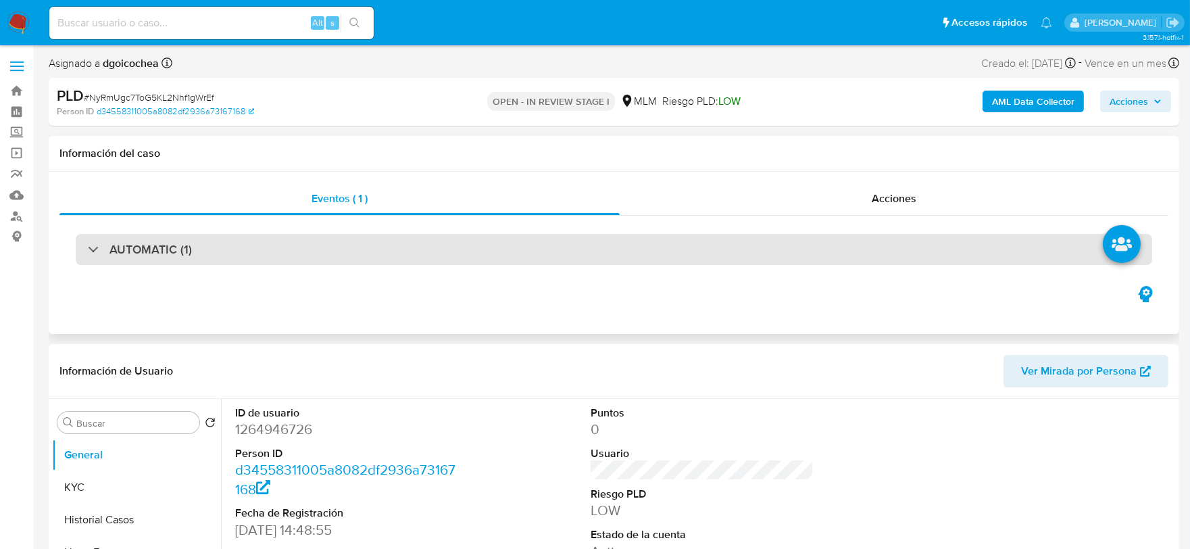
click at [172, 249] on h3 "AUTOMATIC (1)" at bounding box center [151, 249] width 82 height 15
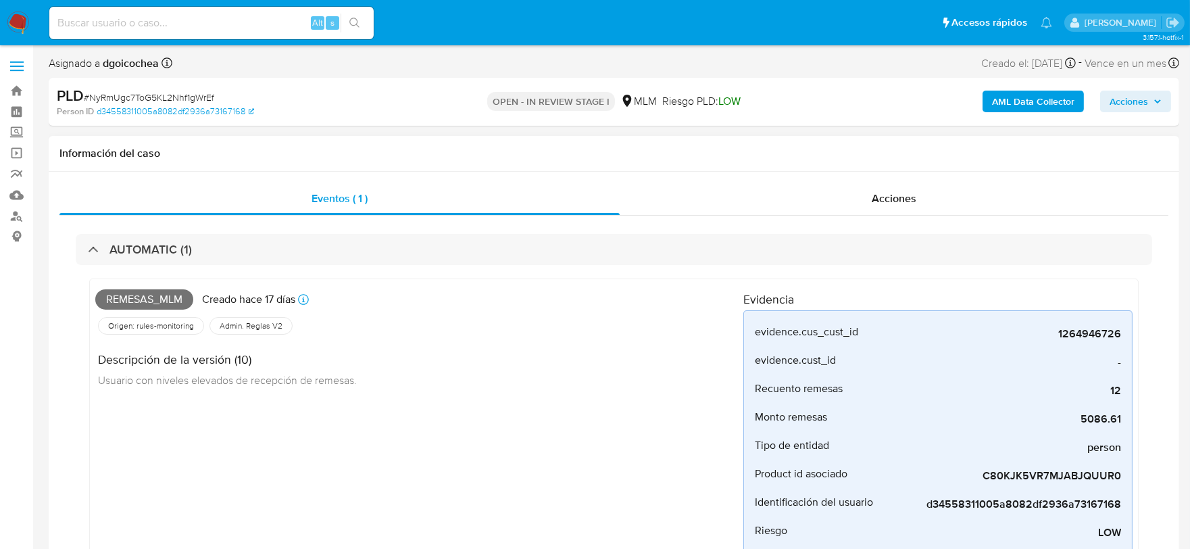
scroll to position [75, 0]
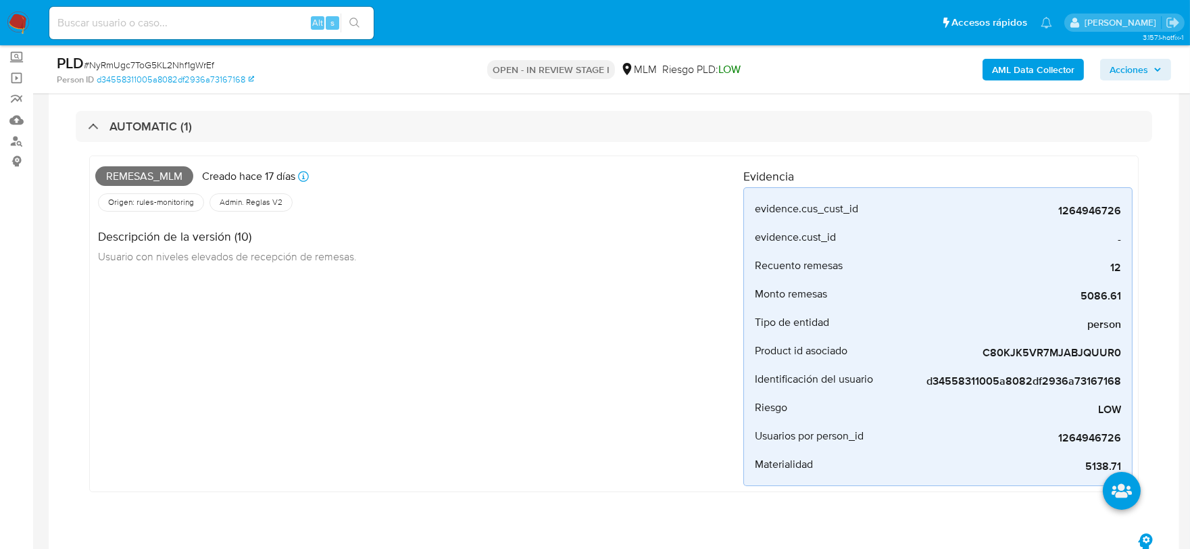
click at [458, 456] on div "Remesas_mlm Creado [DATE] Creado: [DATE] 03:05:37 Origen: rules-monitoring Refe…" at bounding box center [419, 324] width 648 height 324
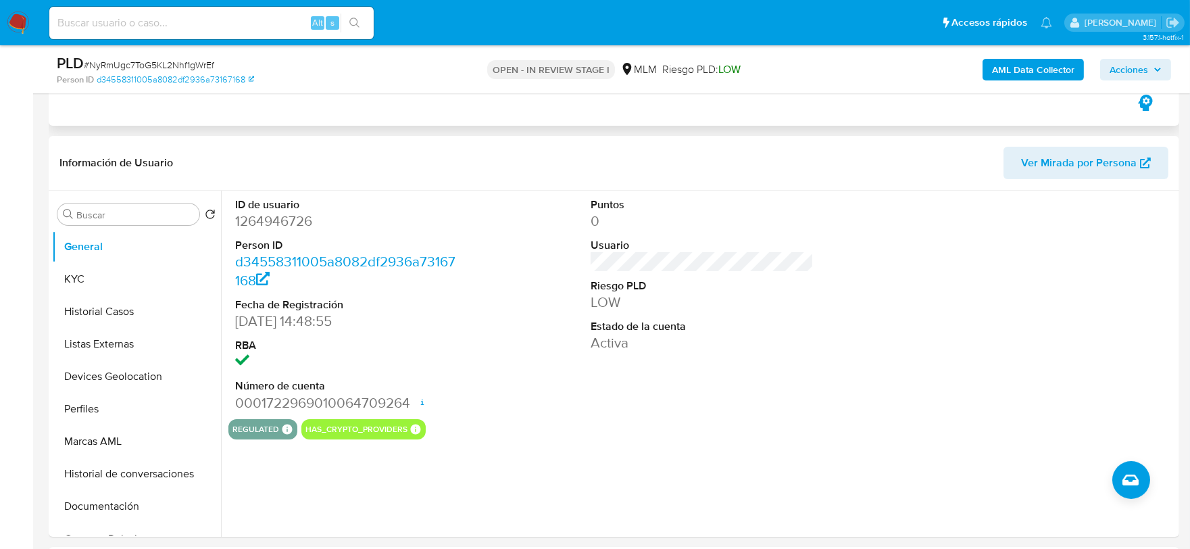
scroll to position [525, 0]
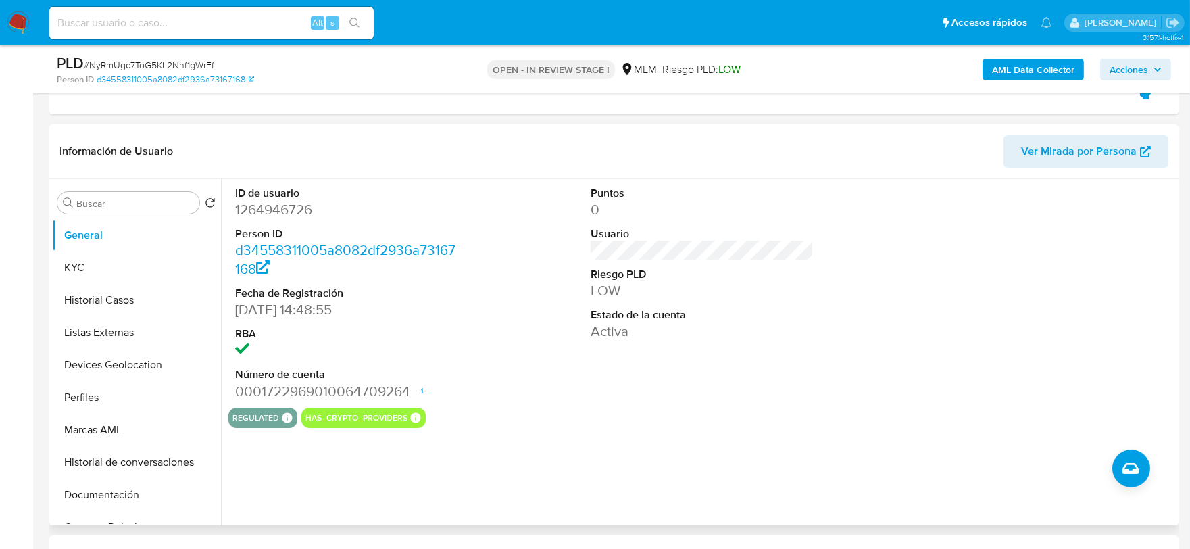
click at [634, 423] on div "regulated Regulated MLM IFPE Evaluation Result COMPLIES User Regulated Date 202…" at bounding box center [702, 418] width 948 height 20
click at [100, 273] on button "KYC" at bounding box center [131, 267] width 158 height 32
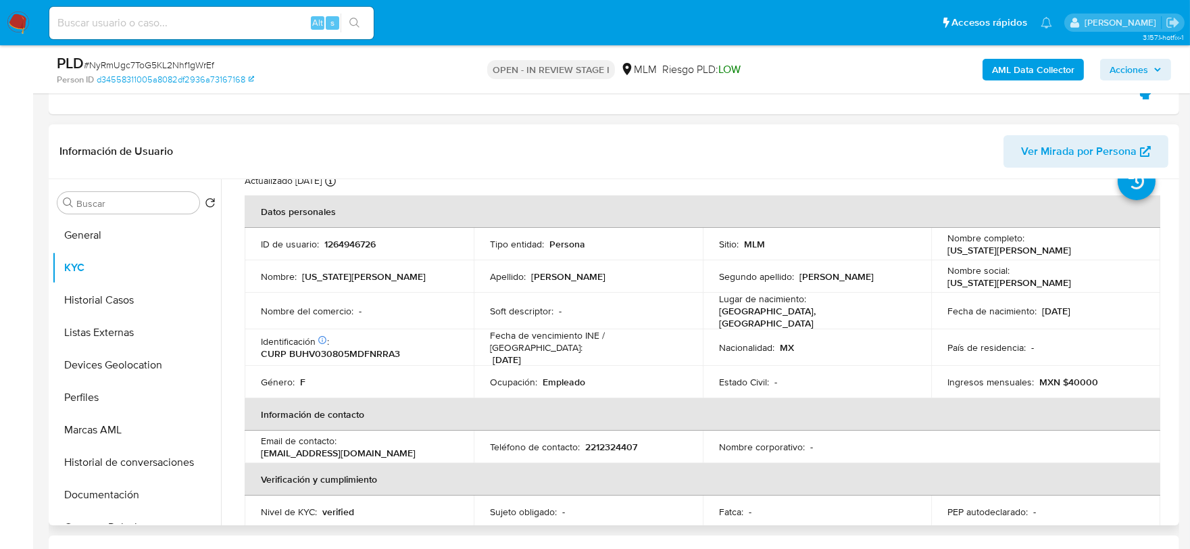
scroll to position [75, 0]
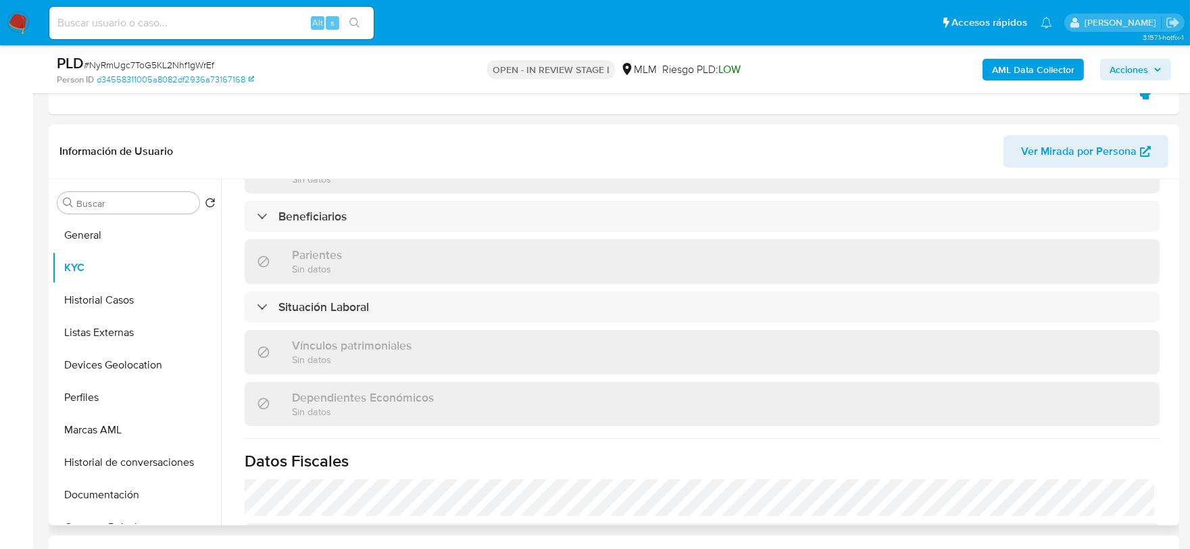
scroll to position [525, 0]
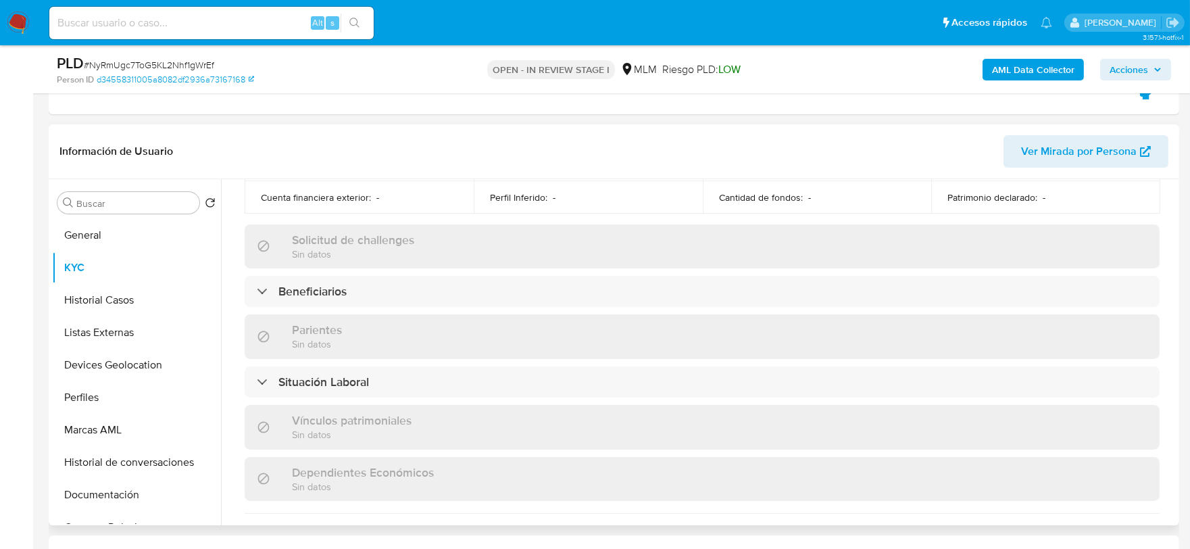
click at [243, 307] on div "Actualizado hace 17 días Creado: 15/12/2022 12:49:03 Actualizado: 11/08/2025 11…" at bounding box center [702, 265] width 948 height 1157
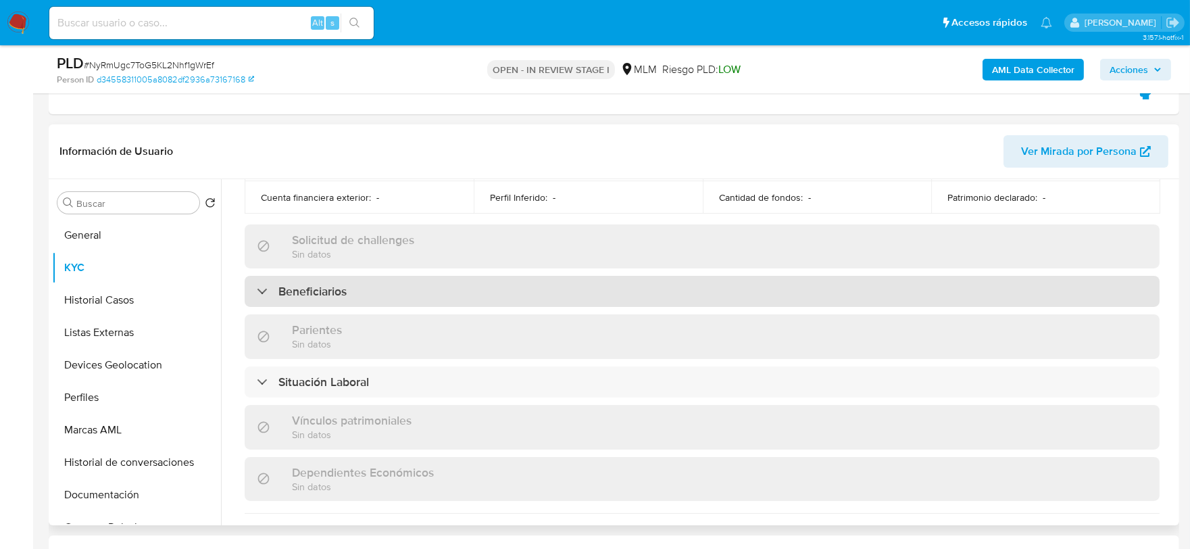
click at [267, 284] on div "Beneficiarios" at bounding box center [302, 291] width 90 height 15
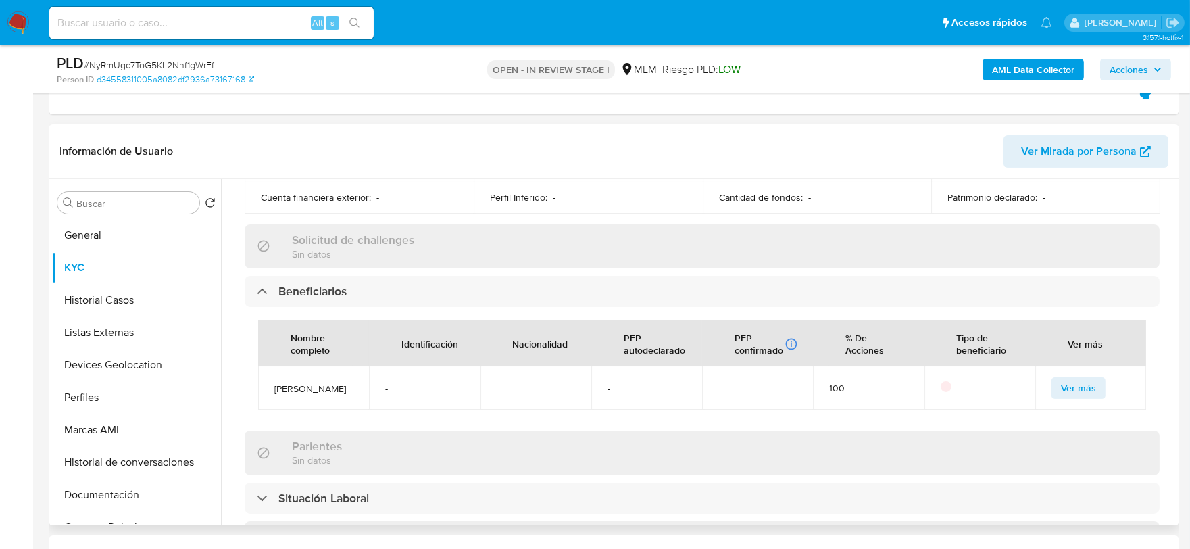
click at [238, 399] on div "Actualizado hace 17 días Creado: 15/12/2022 12:49:03 Actualizado: 11/08/2025 11…" at bounding box center [702, 324] width 948 height 1274
click at [247, 420] on div "Nombre completo Identificación Nacionalidad PEP autodeclarado PEP confirmado Ob…" at bounding box center [702, 365] width 915 height 116
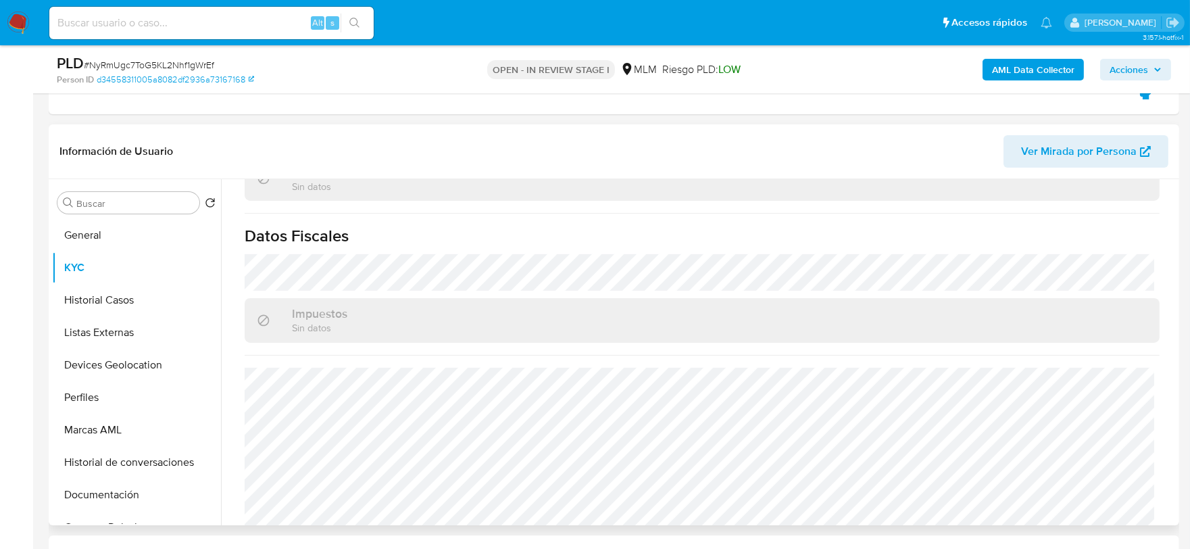
scroll to position [977, 0]
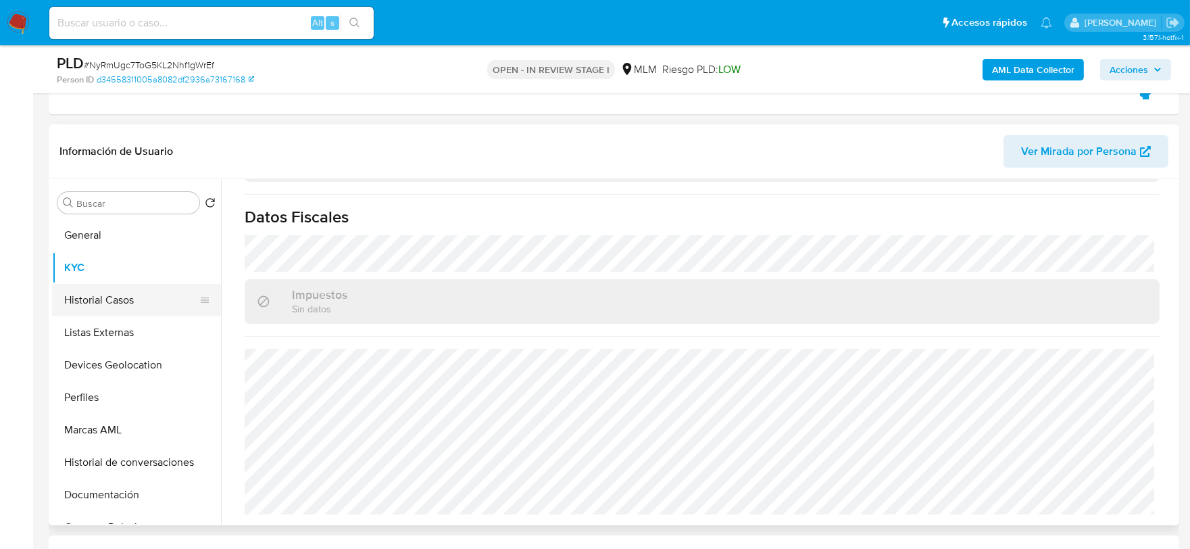
click at [102, 295] on button "Historial Casos" at bounding box center [131, 300] width 158 height 32
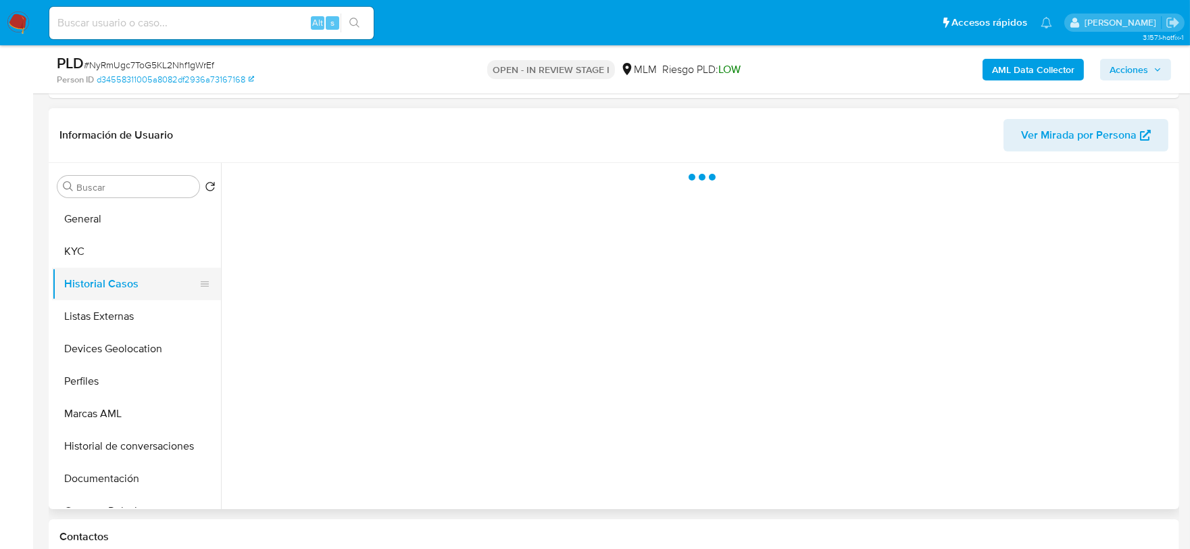
scroll to position [0, 0]
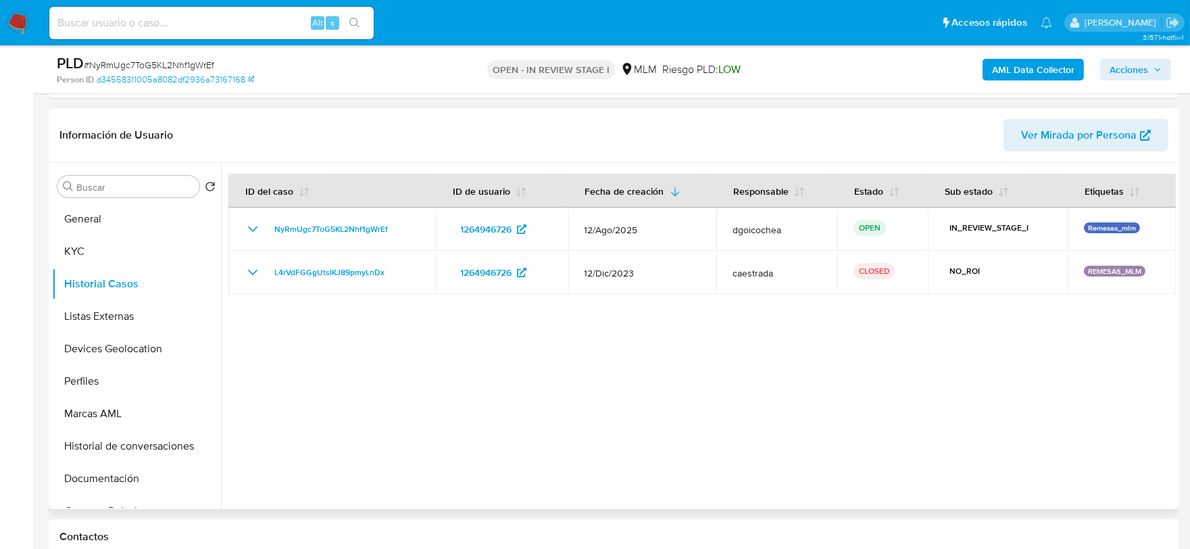
click at [397, 404] on div at bounding box center [698, 336] width 955 height 346
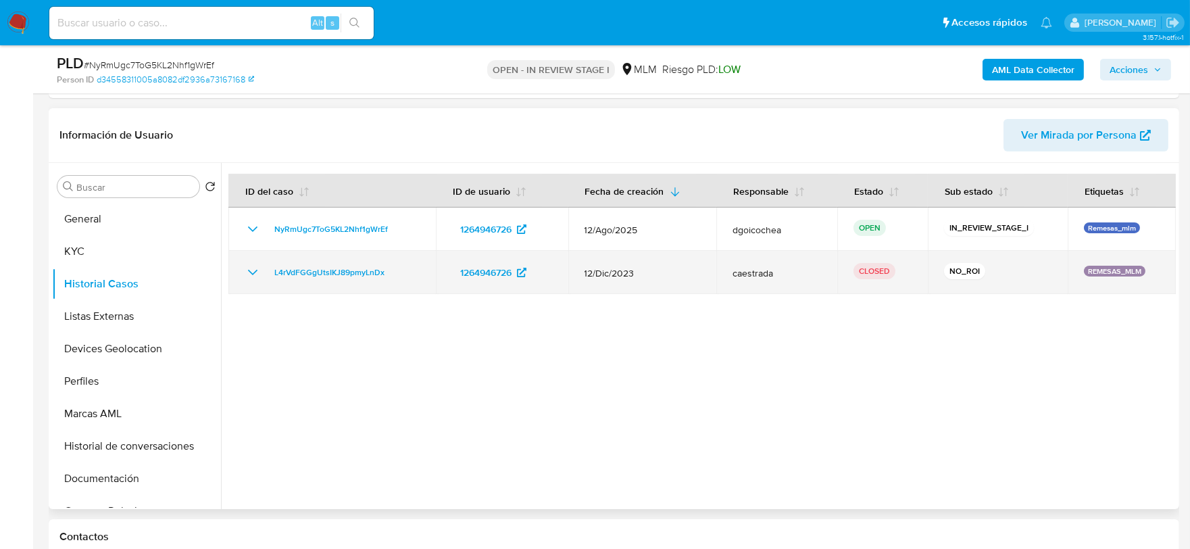
click at [248, 271] on icon "Mostrar/Ocultar" at bounding box center [253, 272] width 16 height 16
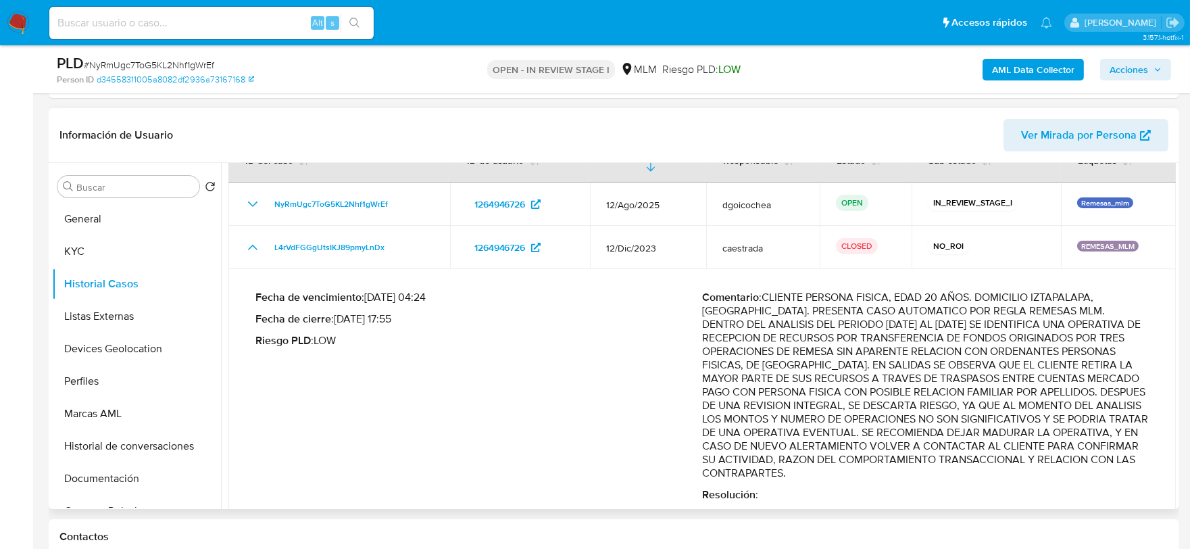
scroll to position [57, 0]
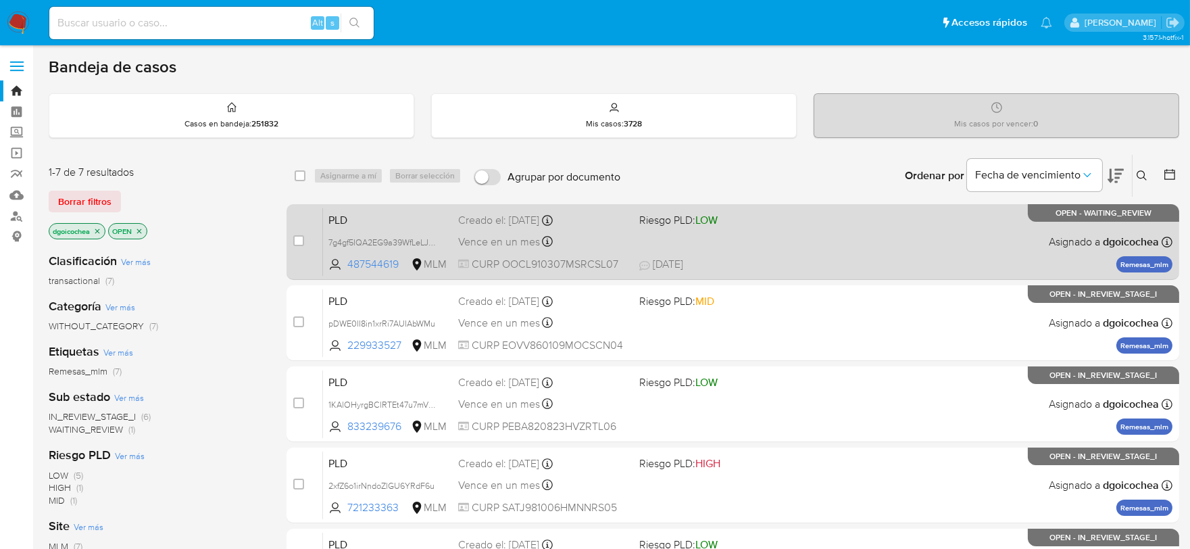
click at [332, 221] on span "PLD" at bounding box center [388, 219] width 119 height 18
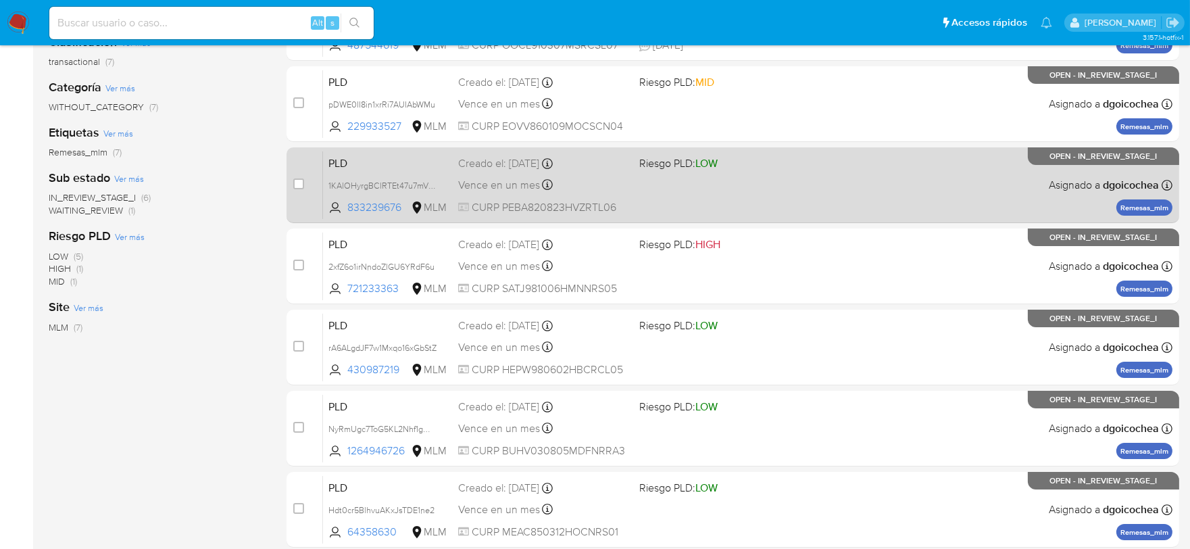
scroll to position [274, 0]
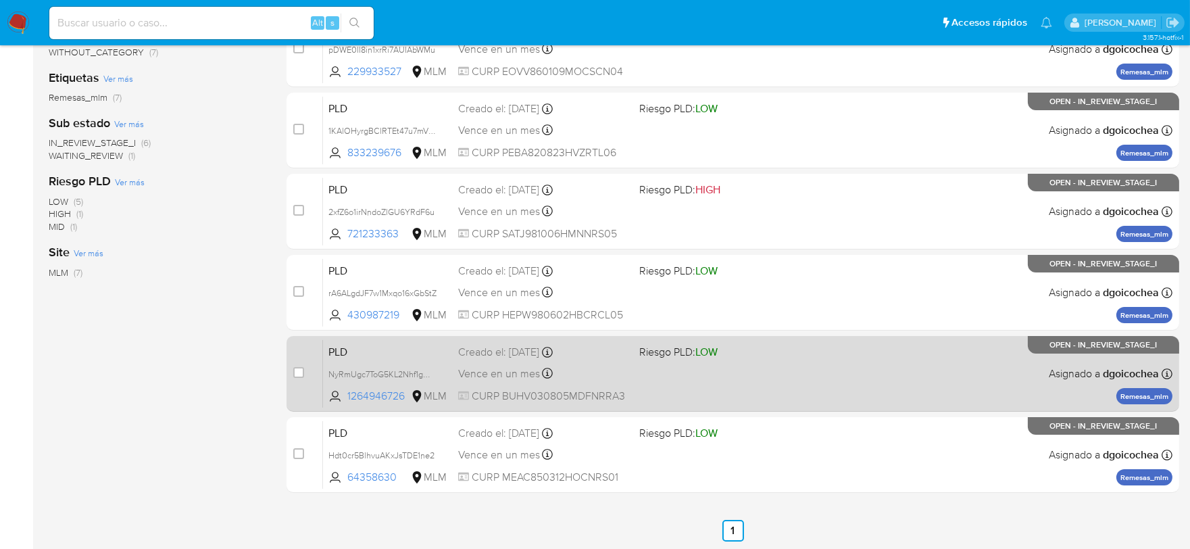
click at [340, 347] on span "PLD" at bounding box center [388, 351] width 119 height 18
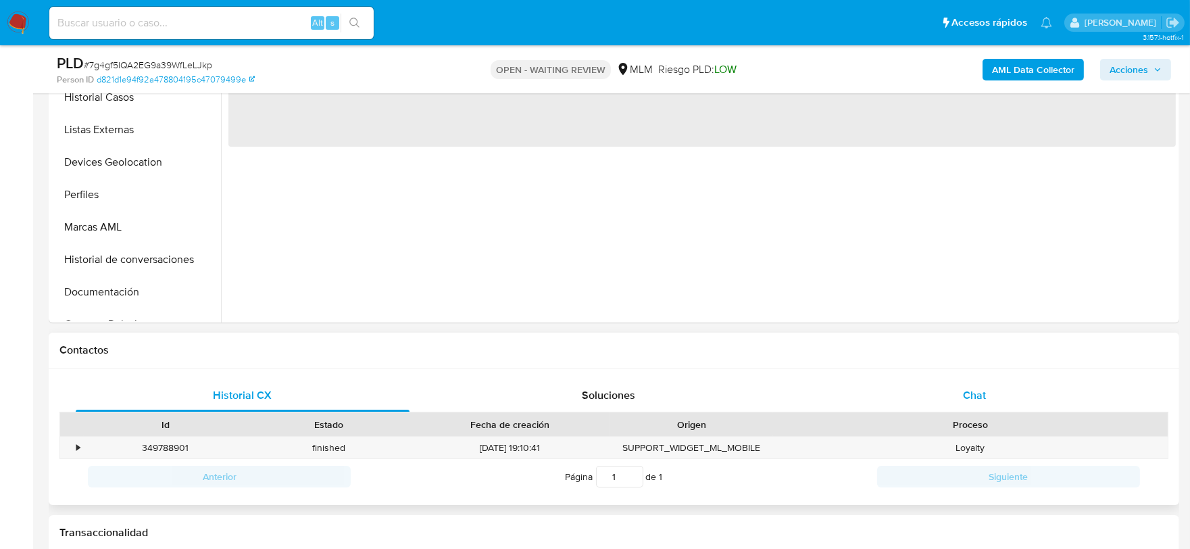
scroll to position [375, 0]
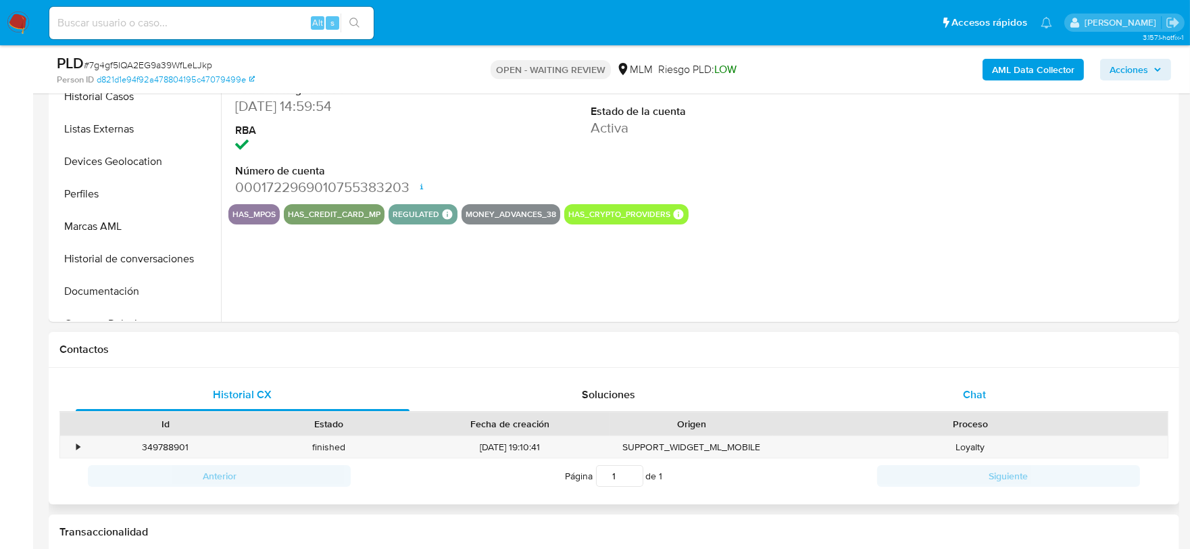
select select "10"
click at [951, 389] on div "Chat" at bounding box center [975, 395] width 334 height 32
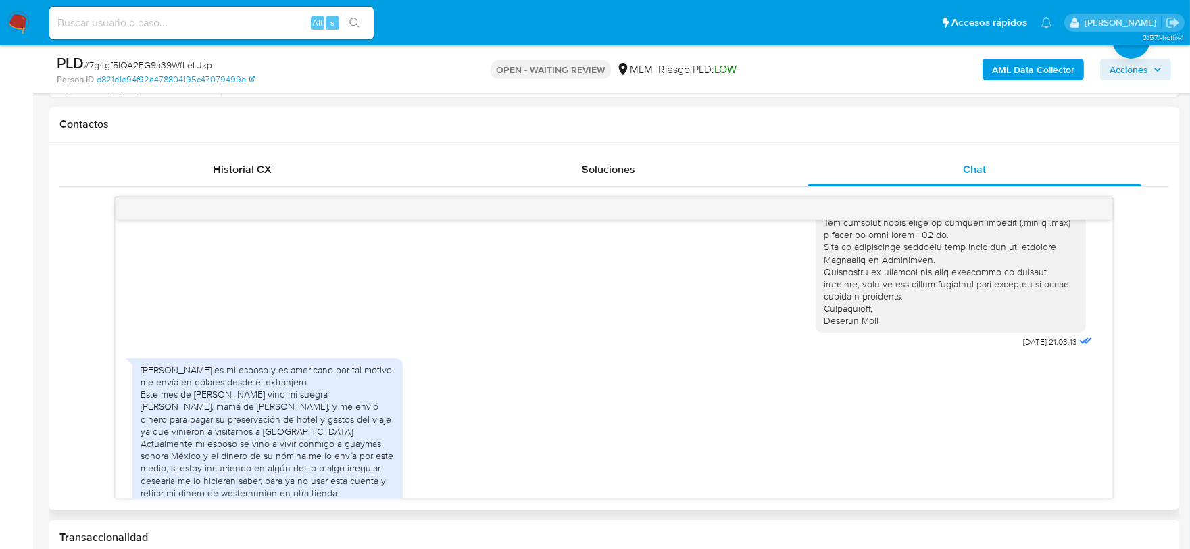
scroll to position [96, 0]
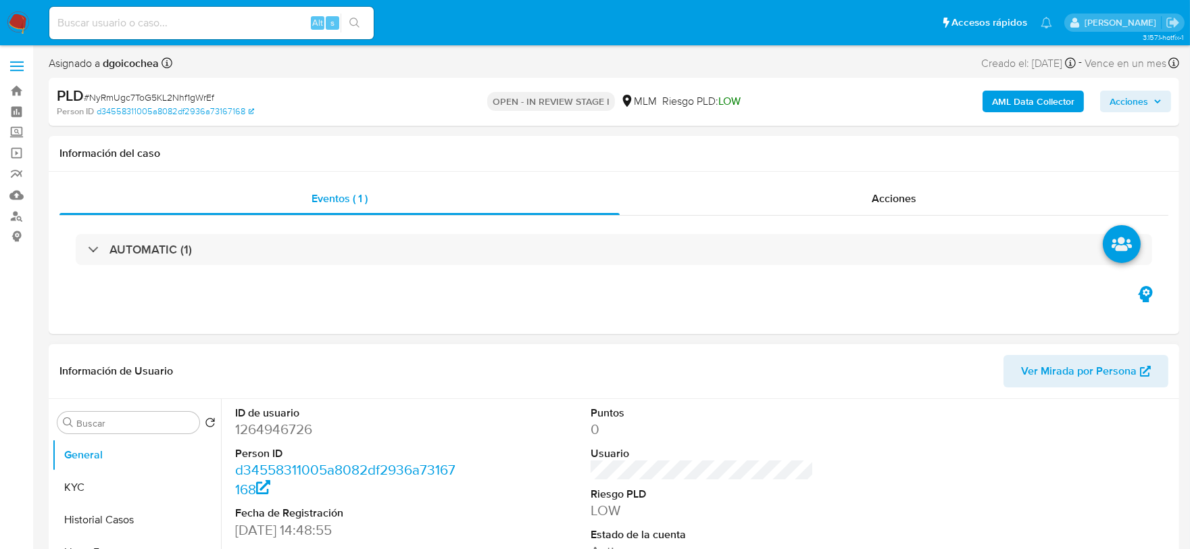
select select "10"
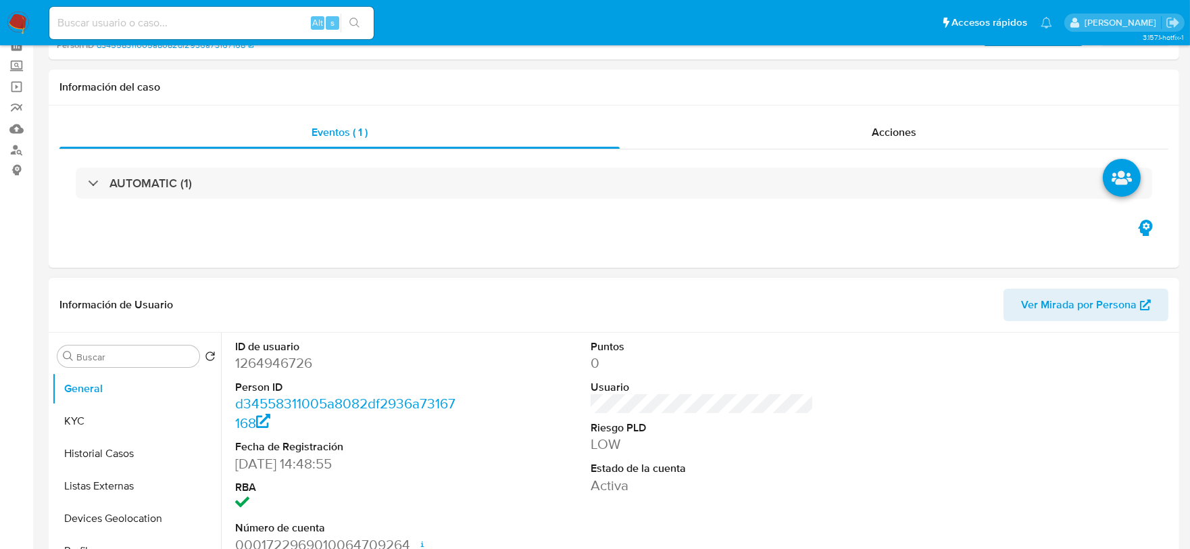
scroll to position [150, 0]
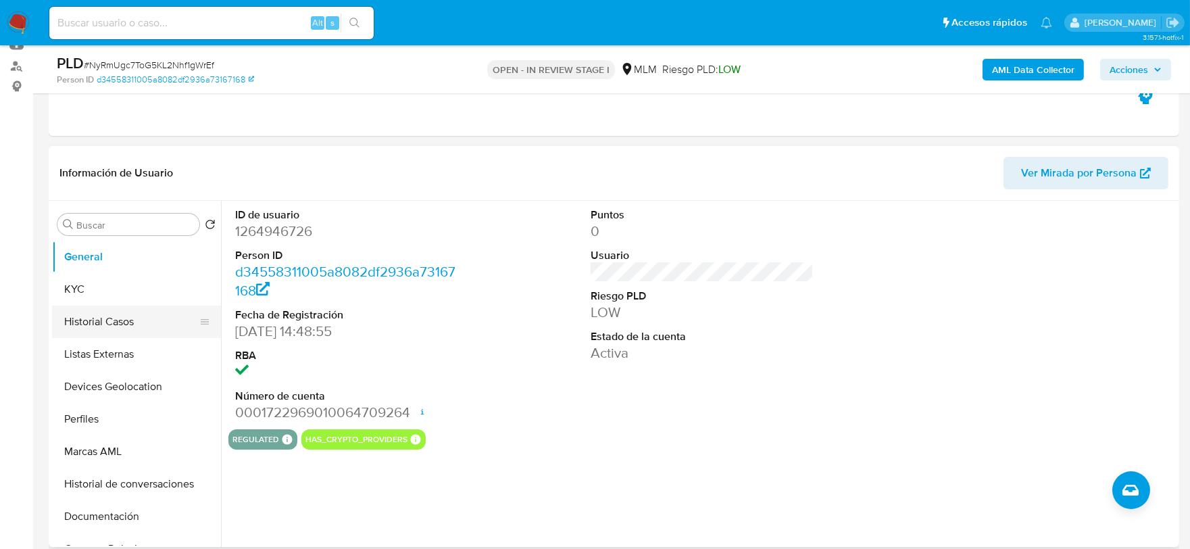
click at [130, 323] on button "Historial Casos" at bounding box center [131, 322] width 158 height 32
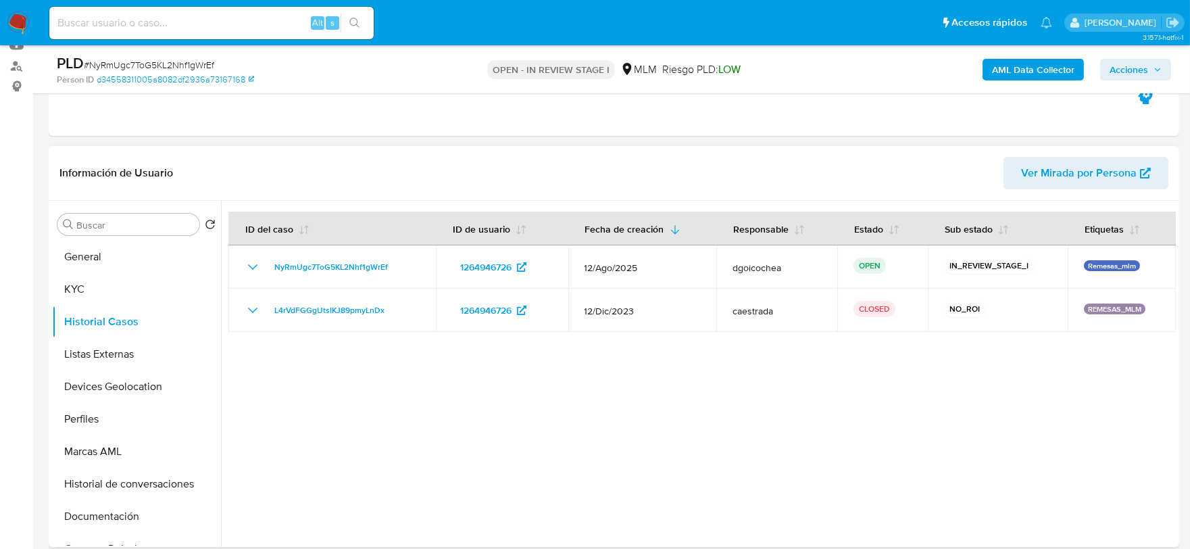
click at [488, 427] on div at bounding box center [698, 374] width 955 height 346
click at [120, 347] on button "Listas Externas" at bounding box center [131, 354] width 158 height 32
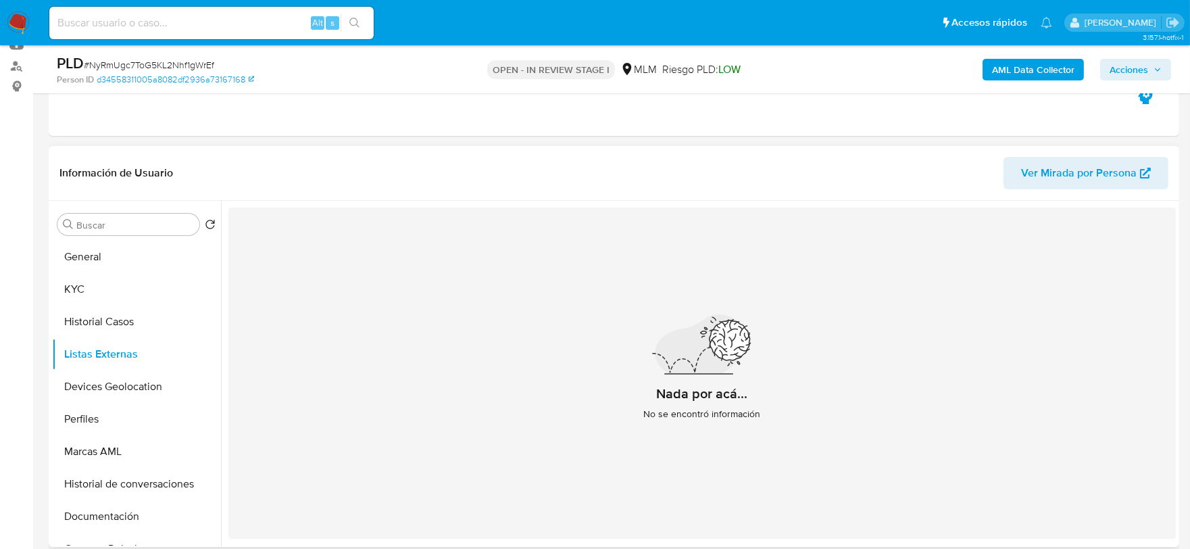
click at [503, 410] on div "Nada por acá... No se encontró información" at bounding box center [702, 373] width 948 height 331
click at [105, 394] on button "Devices Geolocation" at bounding box center [131, 386] width 158 height 32
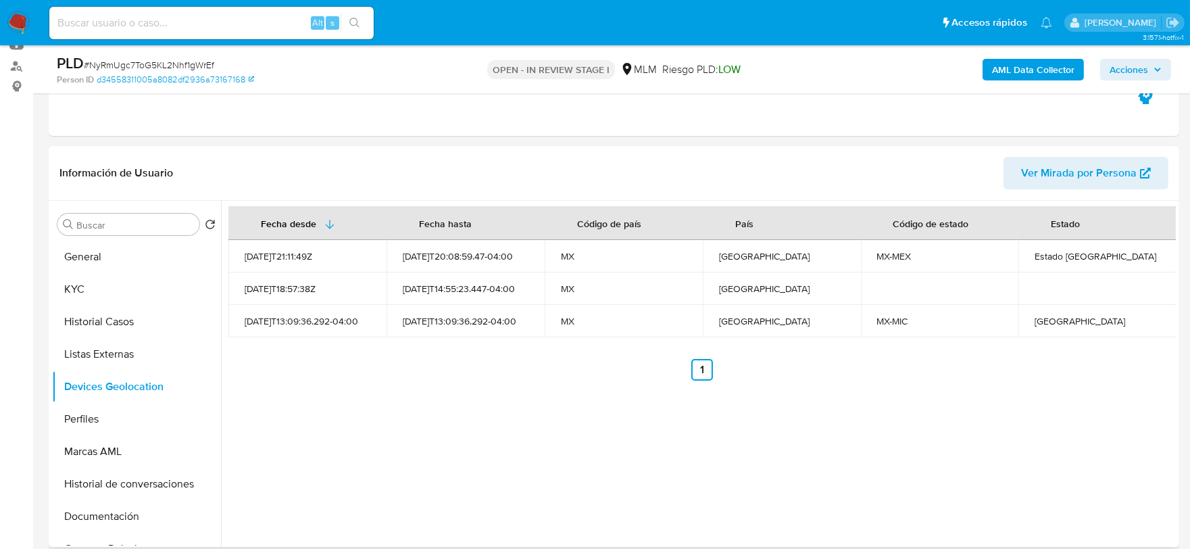
click at [397, 481] on div "Fecha desde Fecha hasta Código de país País Código de estado Estado 2022-12-30T…" at bounding box center [698, 374] width 955 height 346
click at [110, 421] on button "Perfiles" at bounding box center [131, 419] width 158 height 32
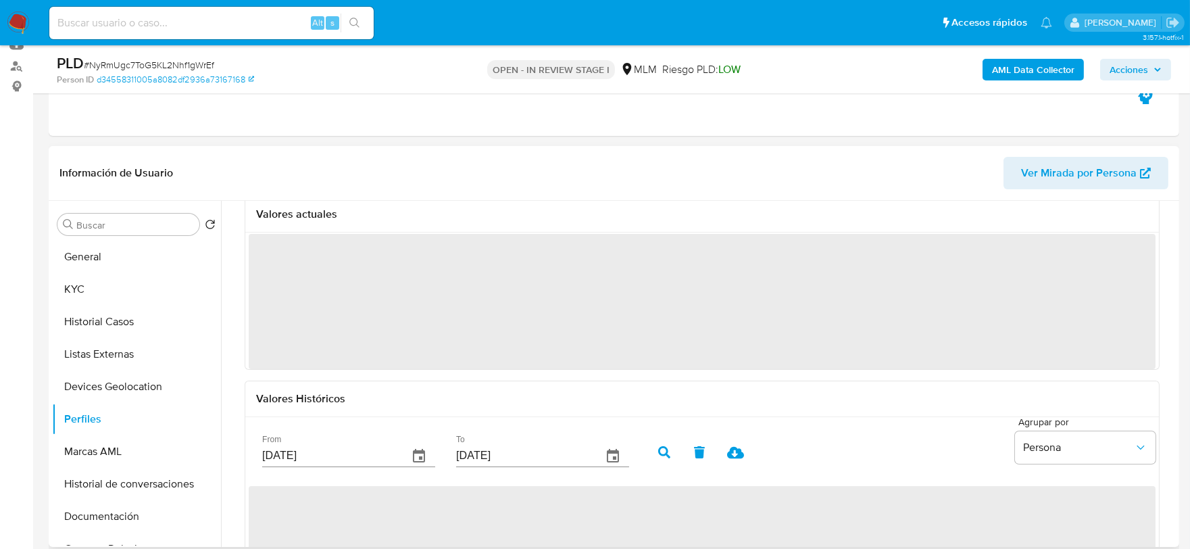
scroll to position [75, 0]
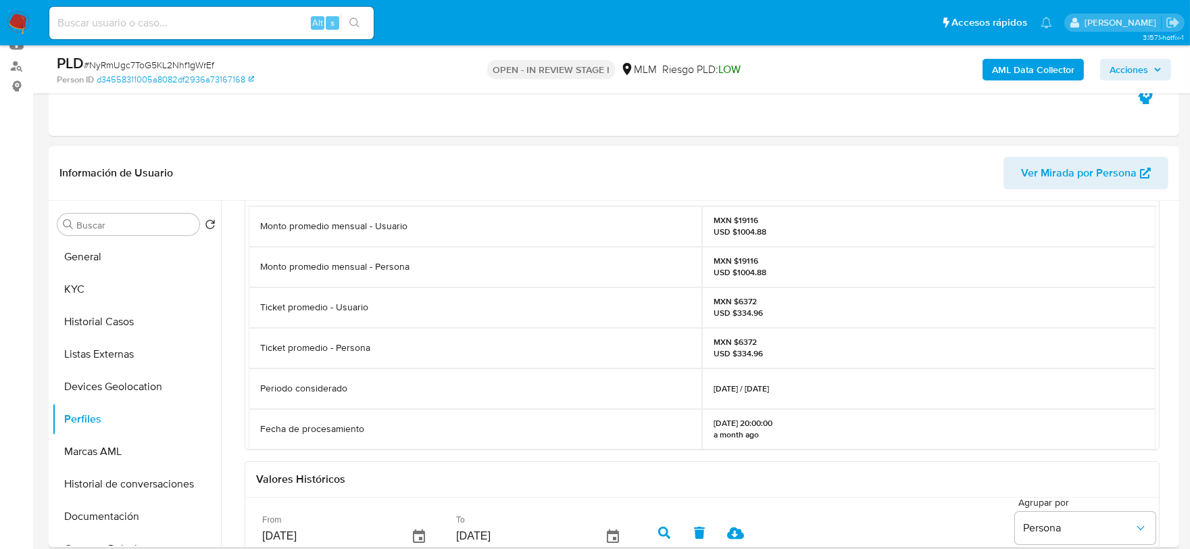
click at [226, 356] on div "Transaccional corporativo Perfil Declarado Valores actuales Monto promedio mens…" at bounding box center [698, 374] width 955 height 346
click at [156, 505] on button "Documentación" at bounding box center [131, 516] width 158 height 32
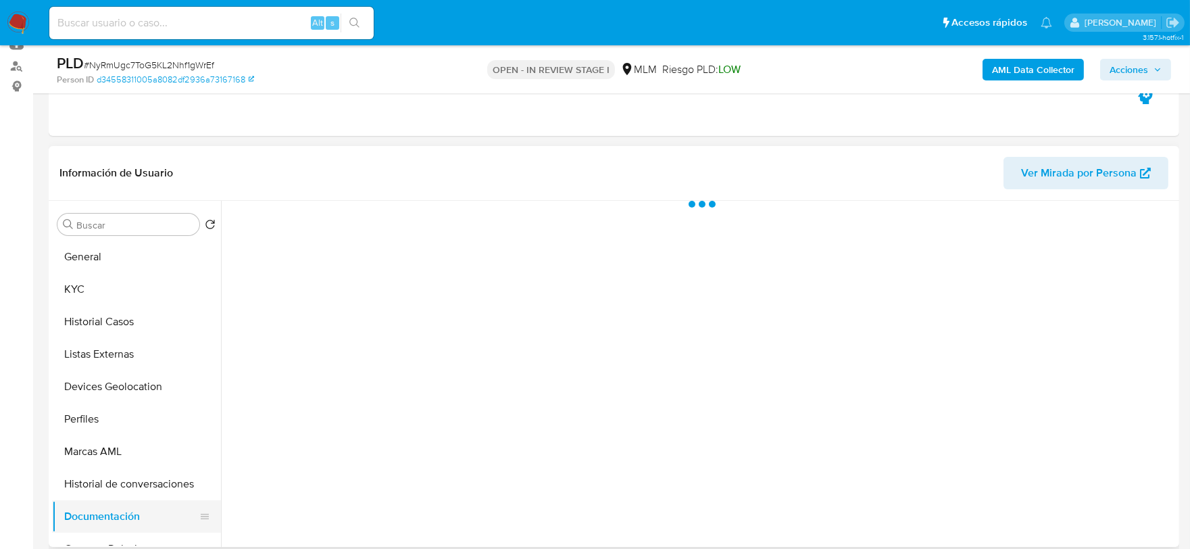
scroll to position [0, 0]
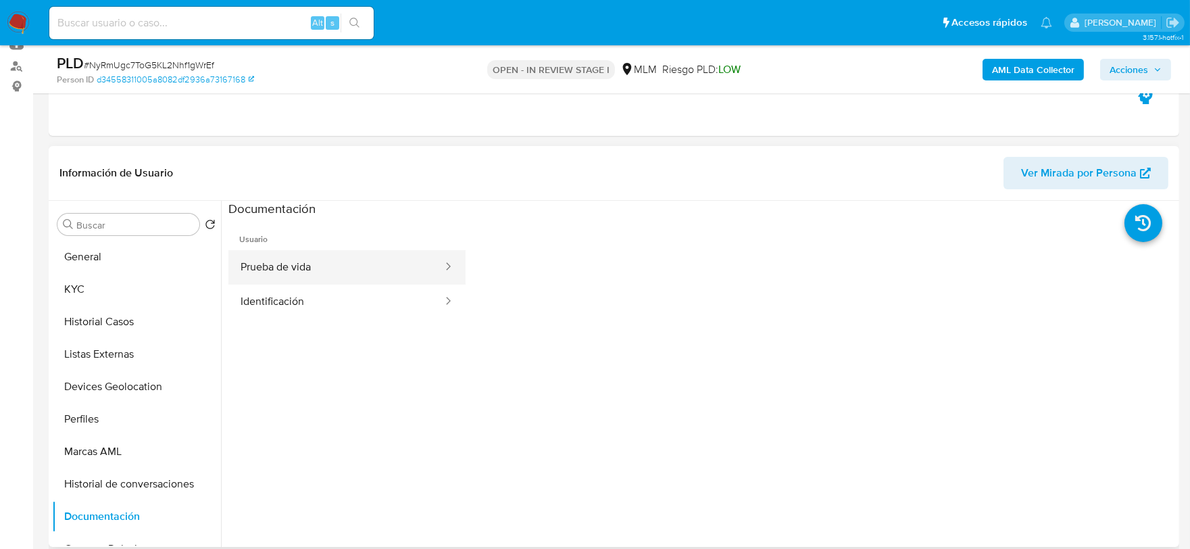
drag, startPoint x: 288, startPoint y: 339, endPoint x: 362, endPoint y: 265, distance: 104.7
click at [370, 246] on span "Usuario" at bounding box center [346, 234] width 237 height 32
click at [362, 265] on button "Prueba de vida" at bounding box center [336, 267] width 216 height 34
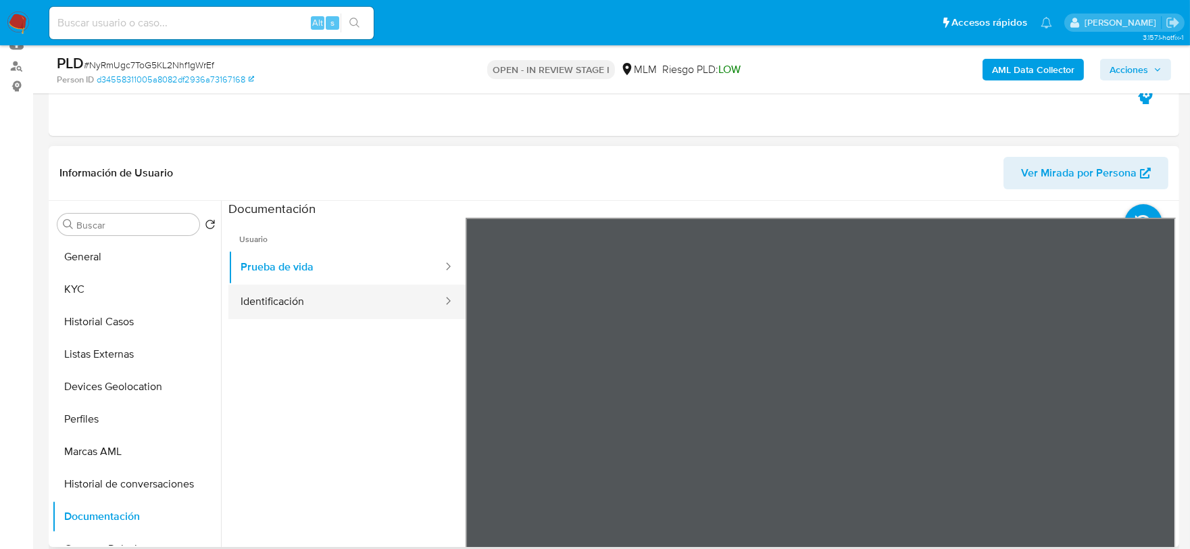
click at [308, 301] on button "Identificación" at bounding box center [336, 302] width 216 height 34
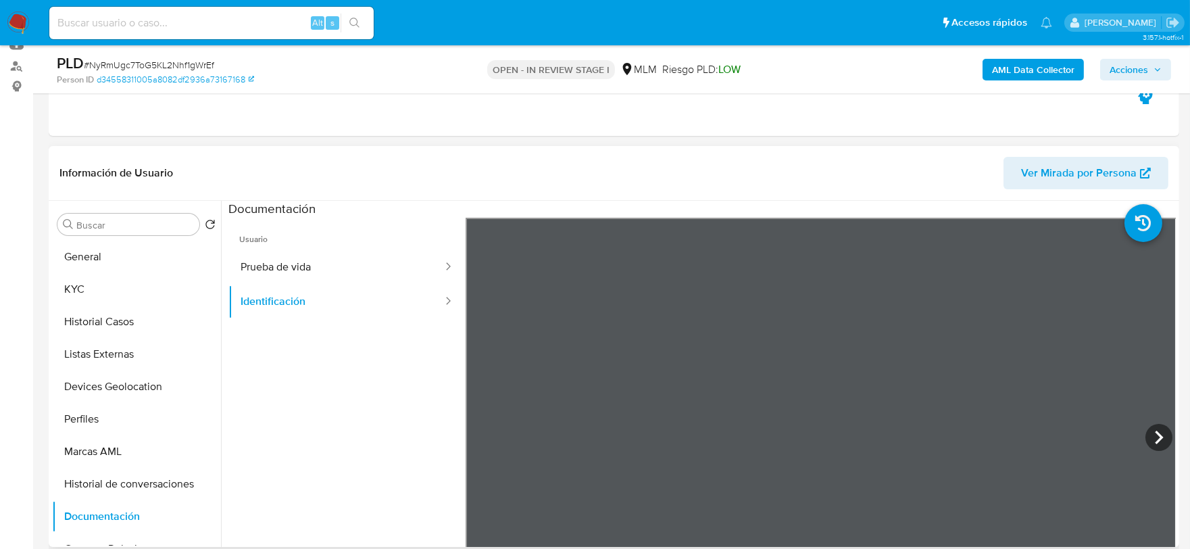
click at [369, 449] on ul "Usuario Prueba de vida Identificación" at bounding box center [346, 412] width 237 height 389
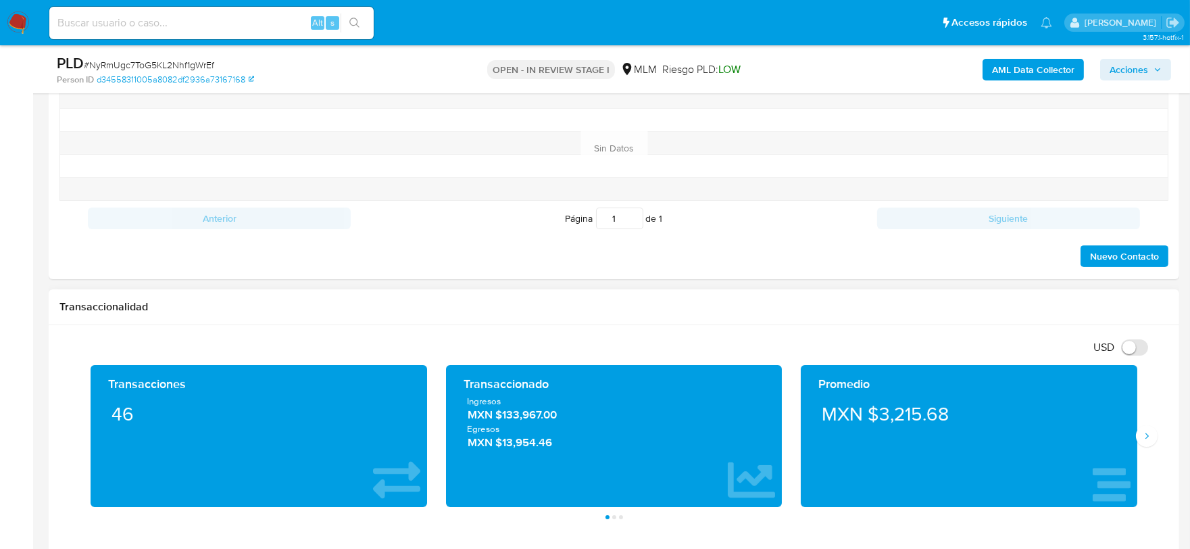
scroll to position [751, 0]
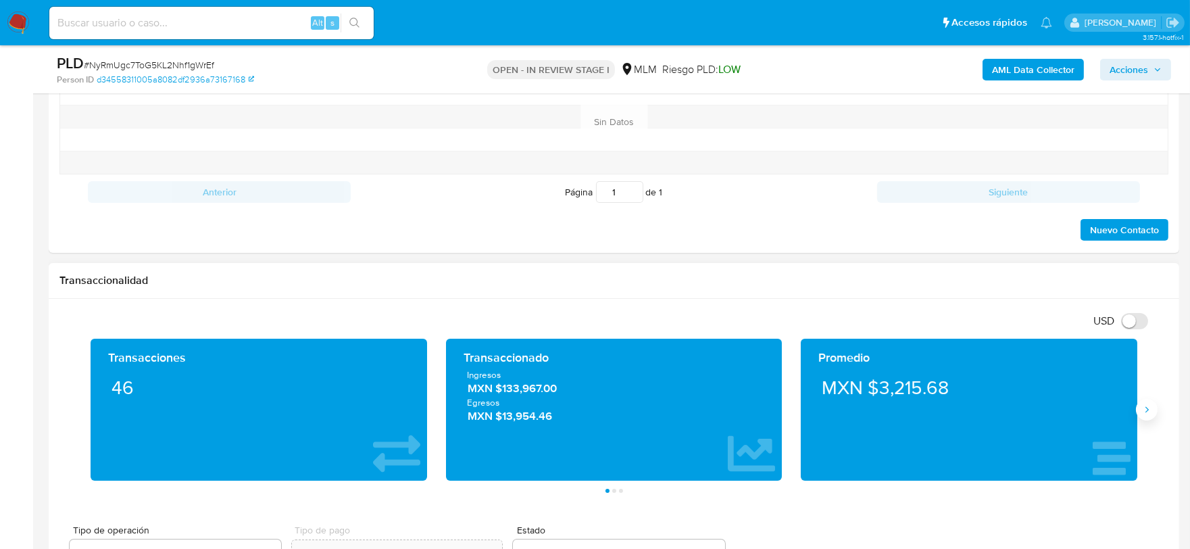
click at [1140, 408] on button "Siguiente" at bounding box center [1147, 410] width 22 height 22
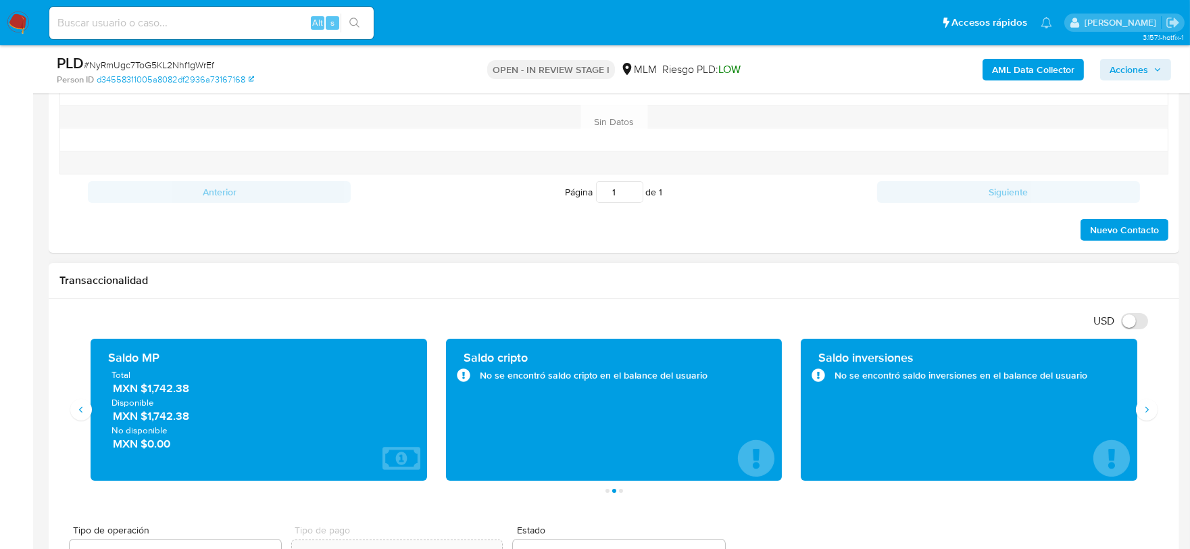
click at [342, 293] on div "Transaccionalidad" at bounding box center [614, 281] width 1131 height 36
drag, startPoint x: 195, startPoint y: 390, endPoint x: 147, endPoint y: 395, distance: 48.2
click at [147, 395] on span "MXN $1,742.38" at bounding box center [259, 389] width 293 height 16
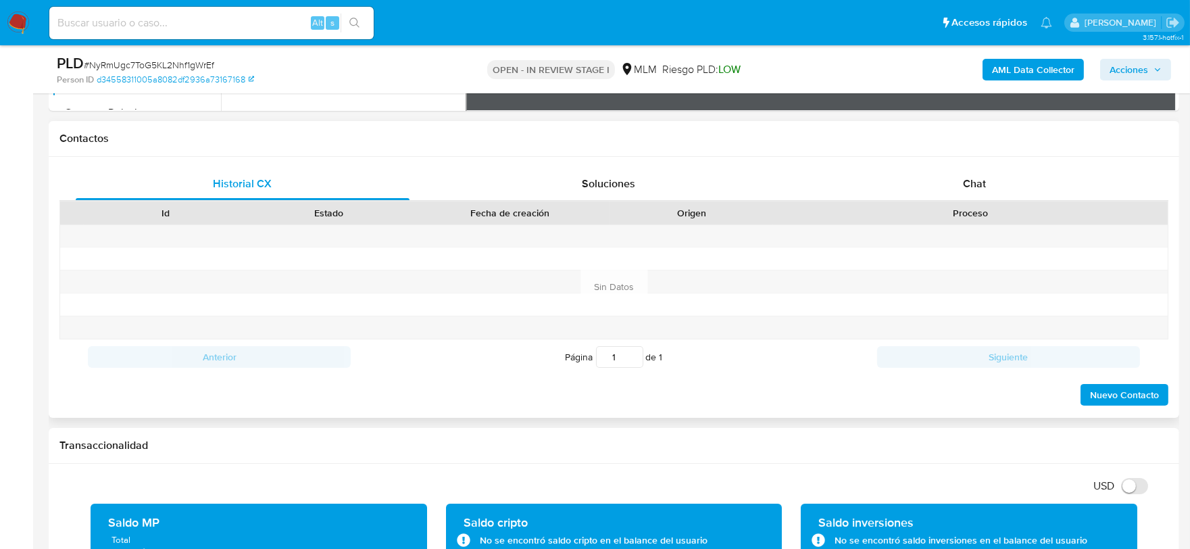
scroll to position [525, 0]
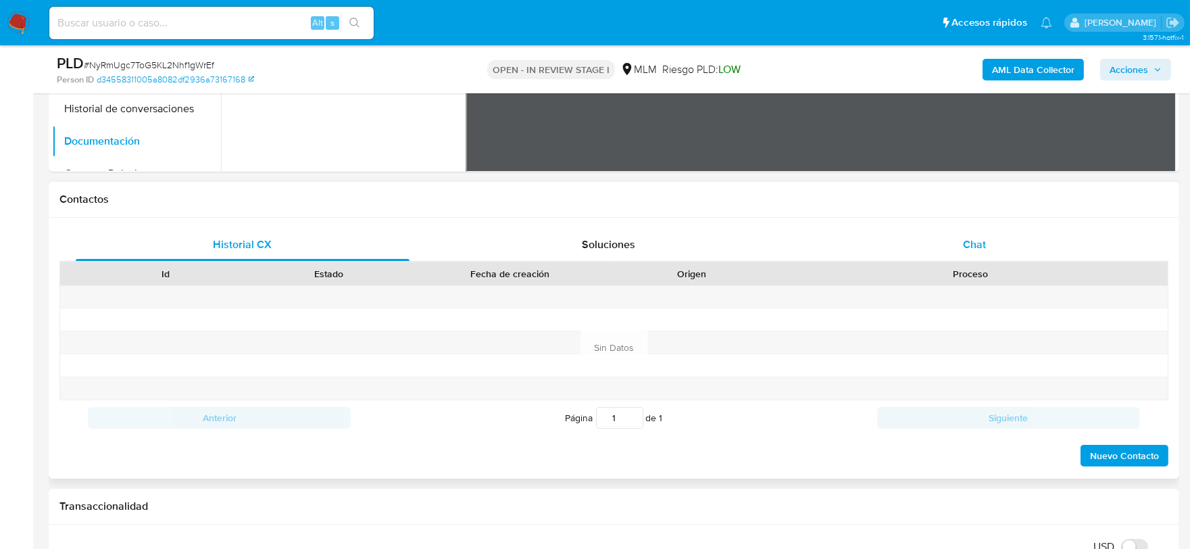
click at [971, 242] on span "Chat" at bounding box center [974, 245] width 23 height 16
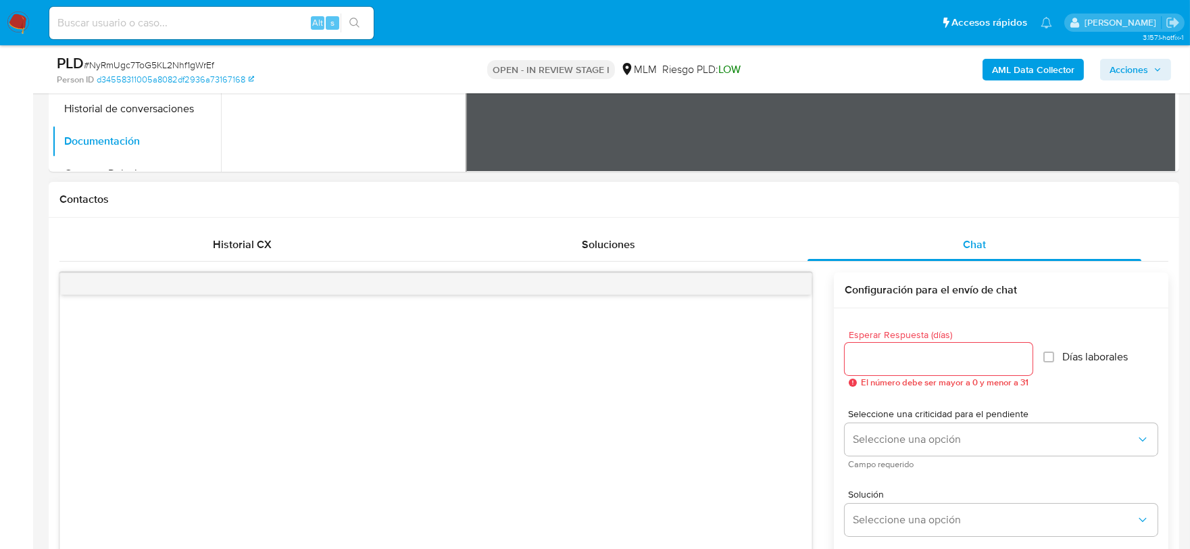
click at [868, 368] on div at bounding box center [939, 359] width 188 height 32
click at [866, 355] on input "Esperar Respuesta (días)" at bounding box center [939, 359] width 188 height 18
type input "5"
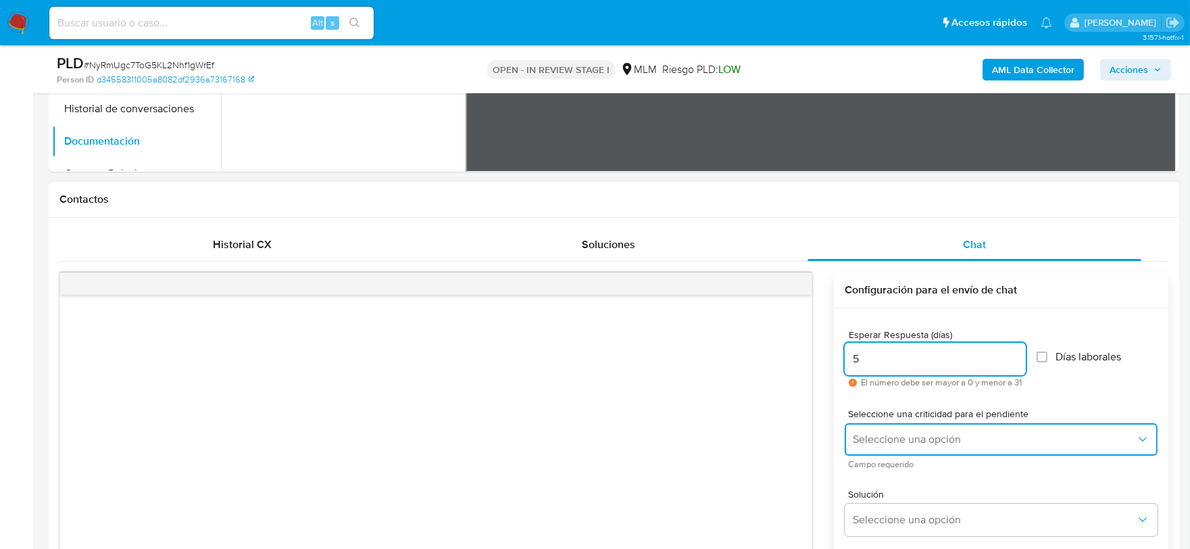
click at [875, 433] on span "Seleccione una opción" at bounding box center [994, 440] width 283 height 14
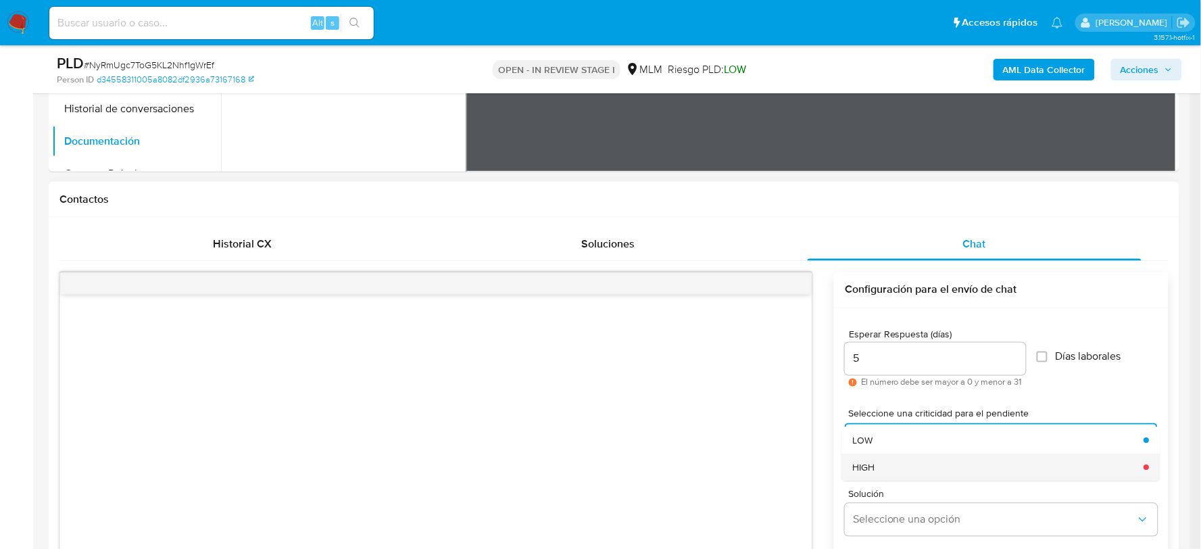
click at [867, 458] on div "HIGH" at bounding box center [994, 467] width 283 height 27
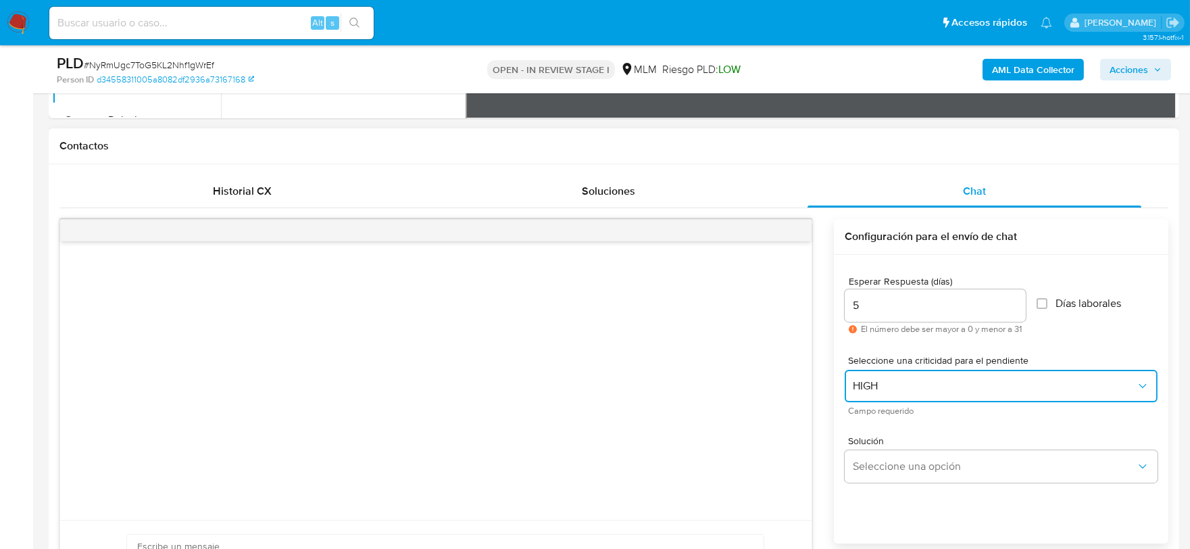
scroll to position [600, 0]
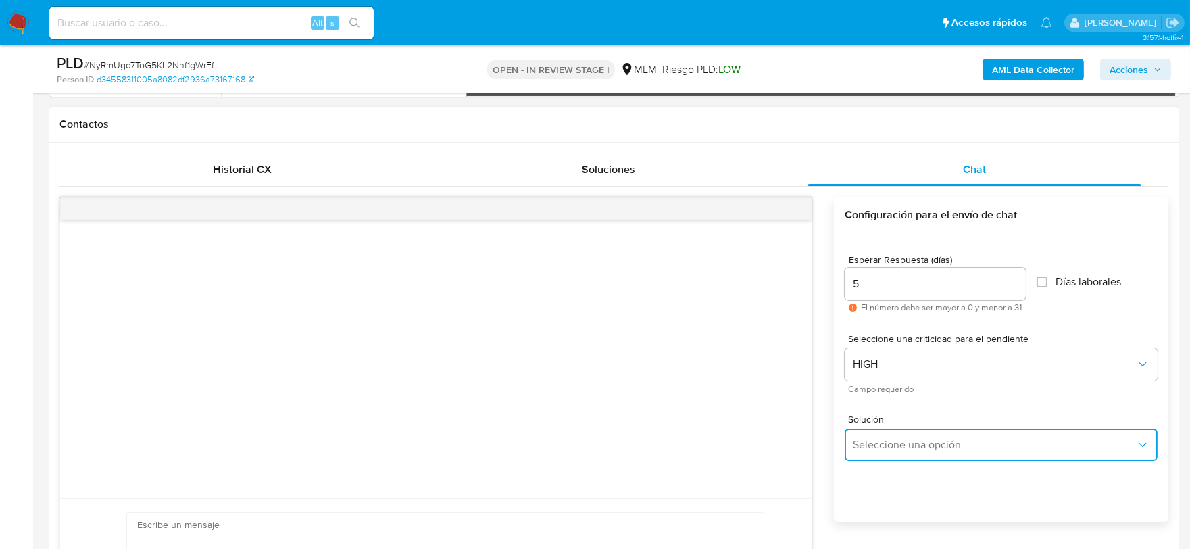
click at [908, 440] on span "Seleccione una opción" at bounding box center [994, 445] width 283 height 14
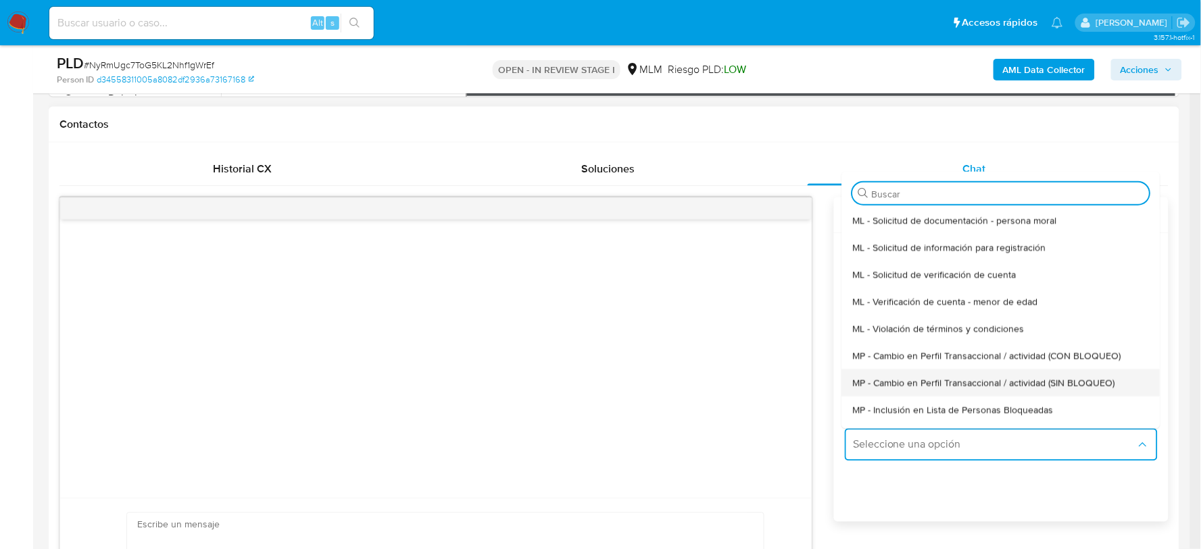
click at [914, 377] on span "MP - Cambio en Perfil Transaccional / actividad (SIN BLOQUEO)" at bounding box center [984, 383] width 262 height 12
type textarea "Estimado ,Te comunicamos que se ha identificado un cambio en el uso habitual de…"
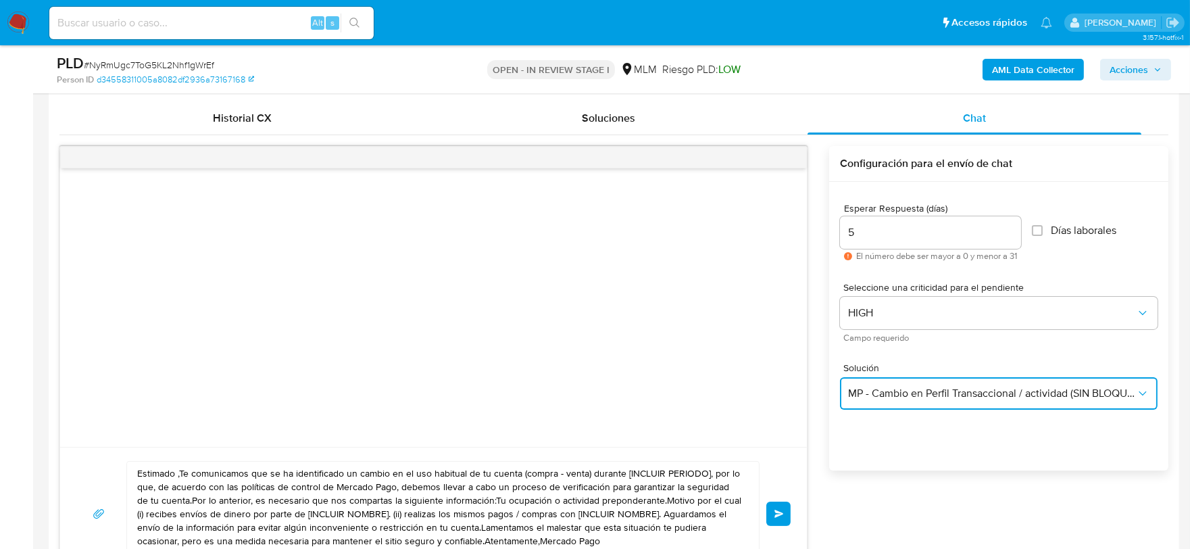
scroll to position [751, 0]
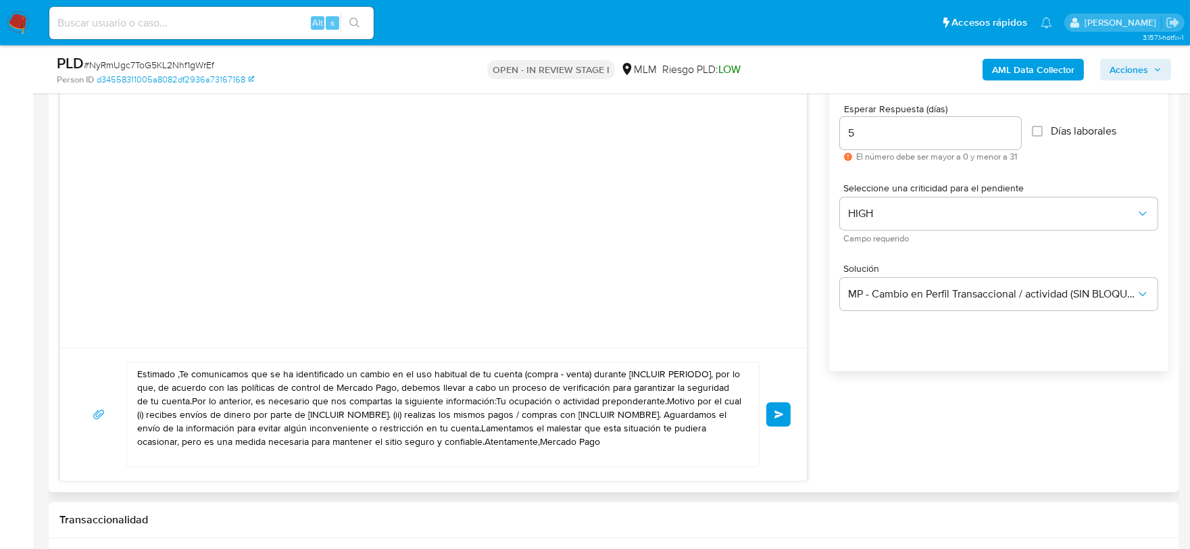
click at [380, 412] on textarea "Estimado ,Te comunicamos que se ha identificado un cambio en el uso habitual de…" at bounding box center [439, 414] width 605 height 104
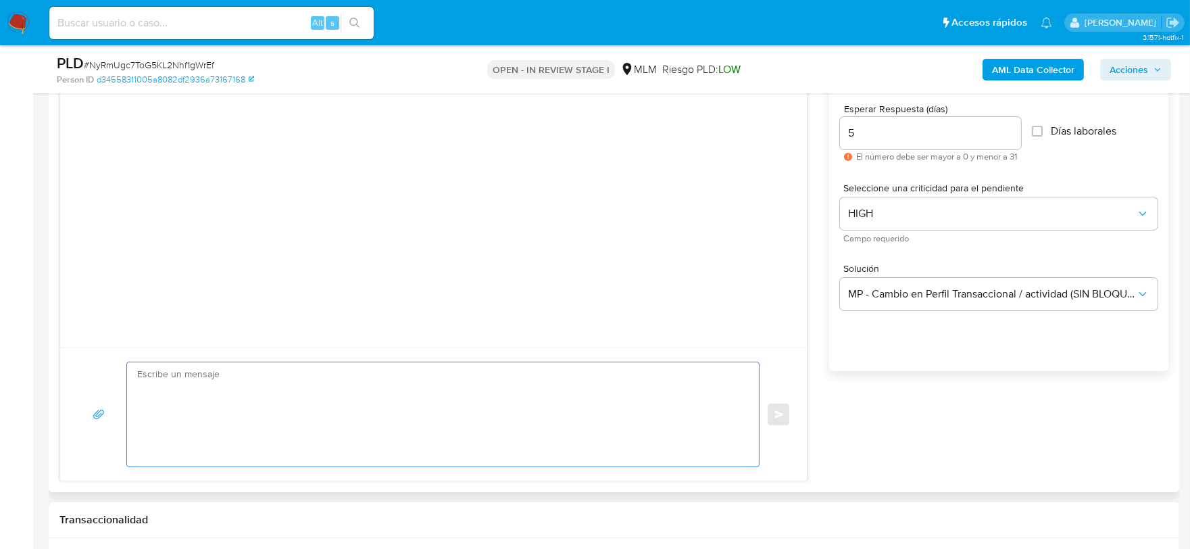
paste textarea "Estimada Virginia De acuerdo con las políticas de control de Mercado Pago, debe…"
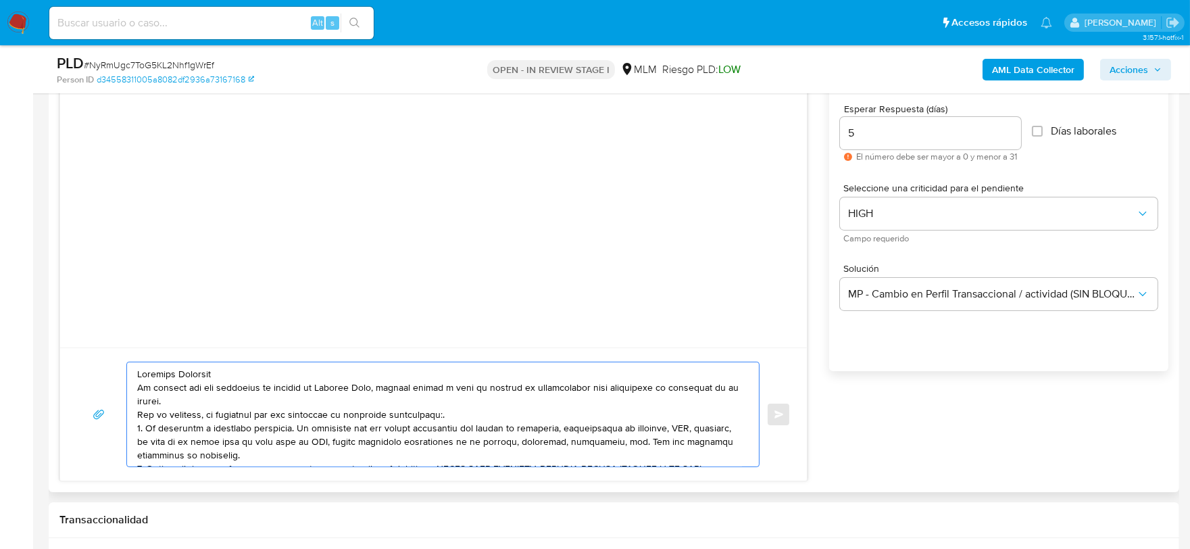
scroll to position [86, 0]
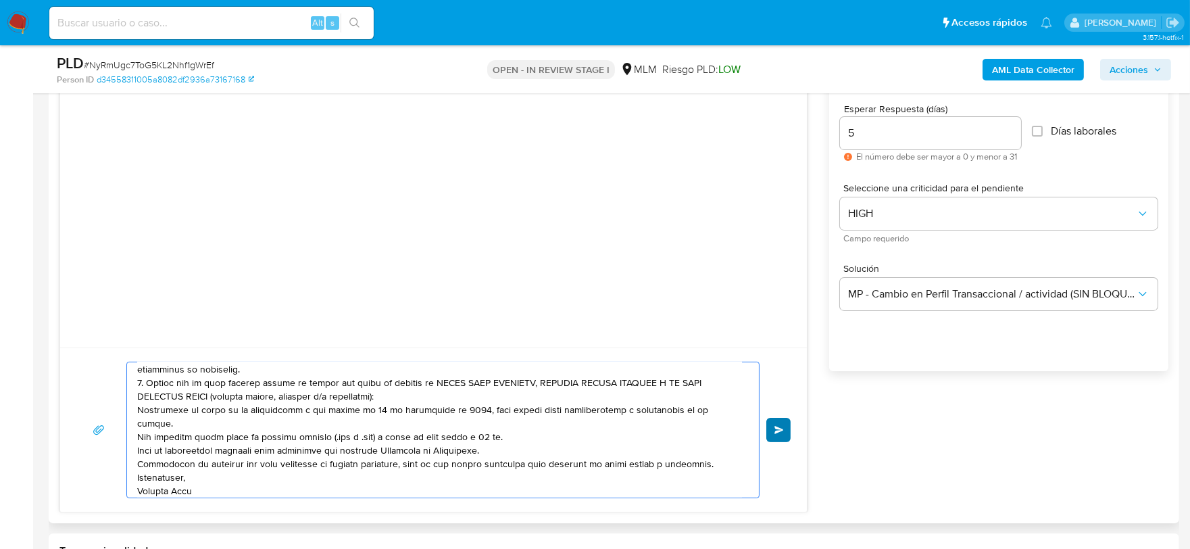
type textarea "Estimada Virginia De acuerdo con las políticas de control de Mercado Pago, debe…"
click at [784, 429] on button "Enviar" at bounding box center [779, 430] width 24 height 24
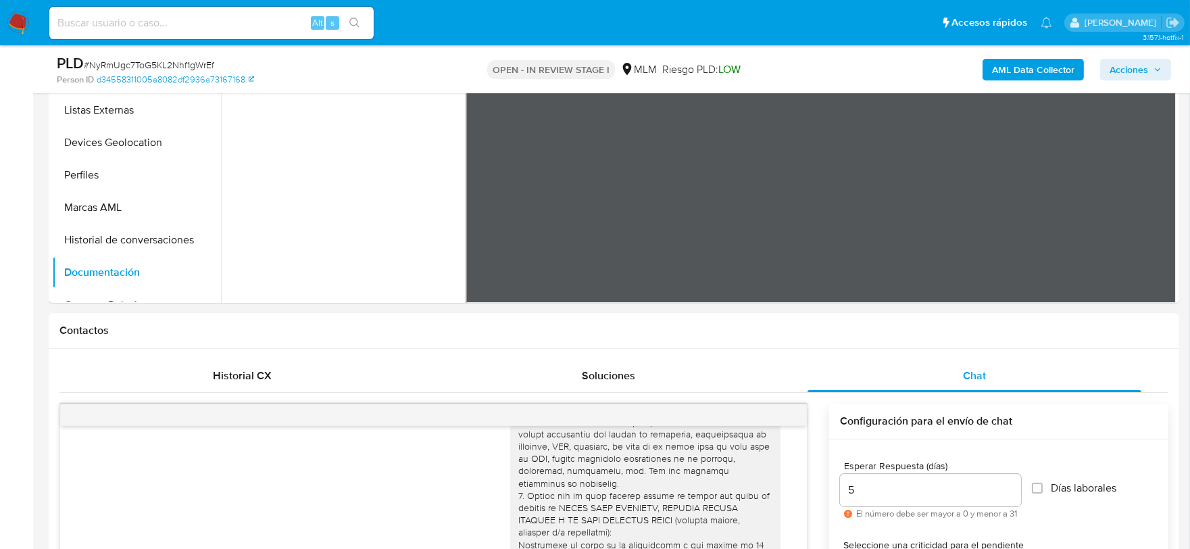
scroll to position [375, 0]
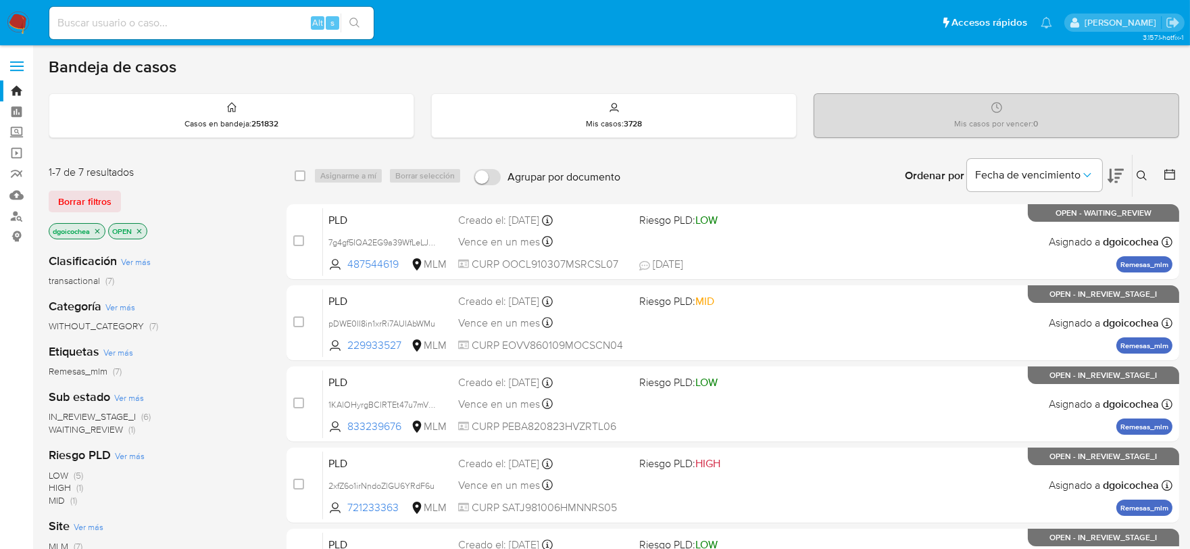
click at [1144, 168] on button at bounding box center [1144, 176] width 22 height 16
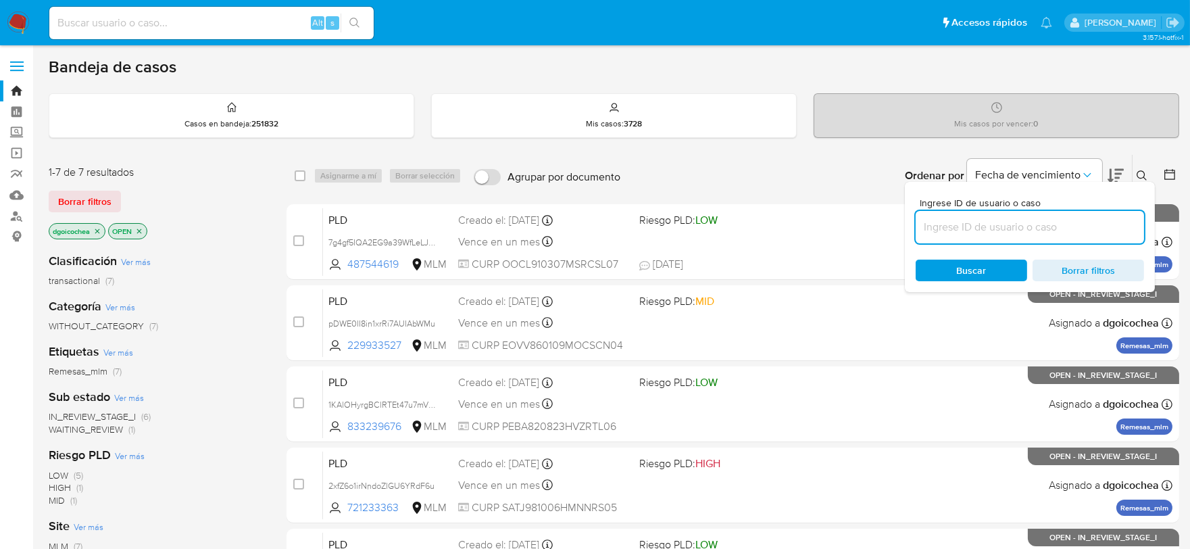
click at [1042, 232] on input at bounding box center [1030, 227] width 228 height 18
type input "1246523354"
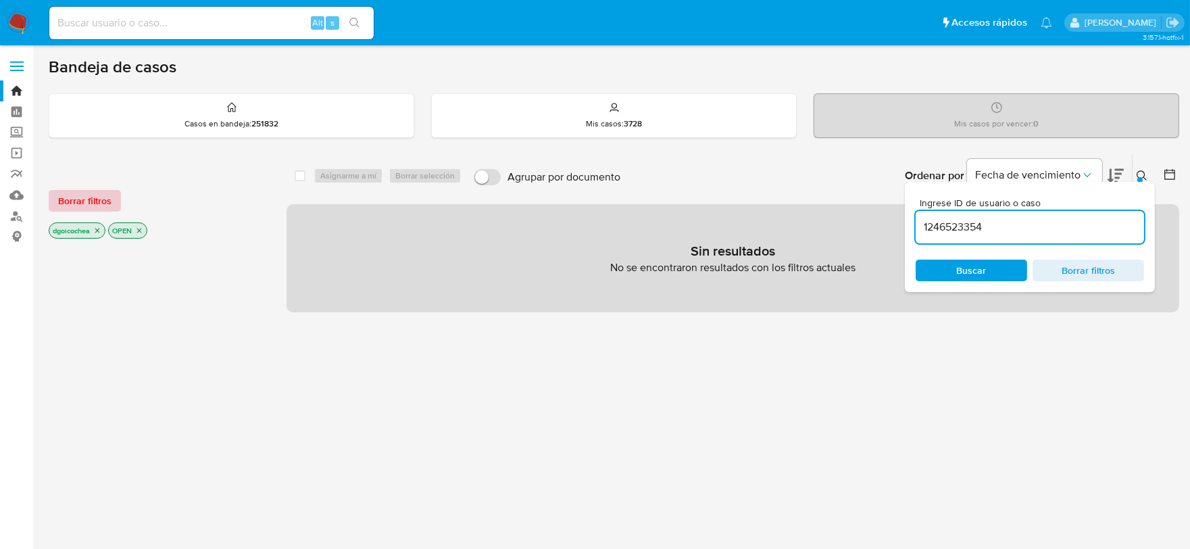
click at [64, 198] on span "Borrar filtros" at bounding box center [84, 200] width 53 height 19
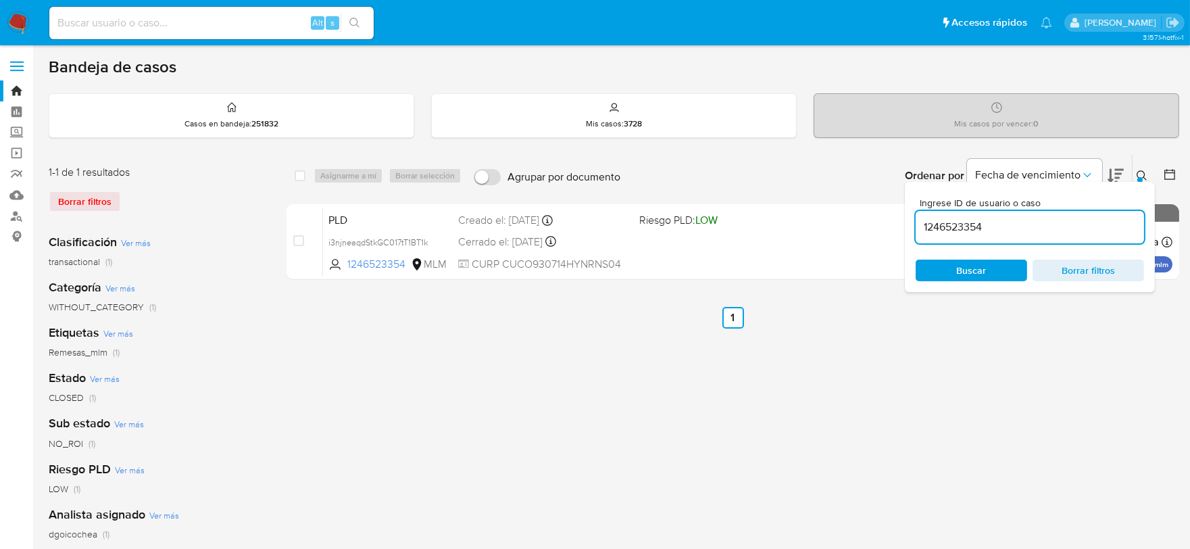
click at [1143, 168] on button at bounding box center [1144, 176] width 22 height 16
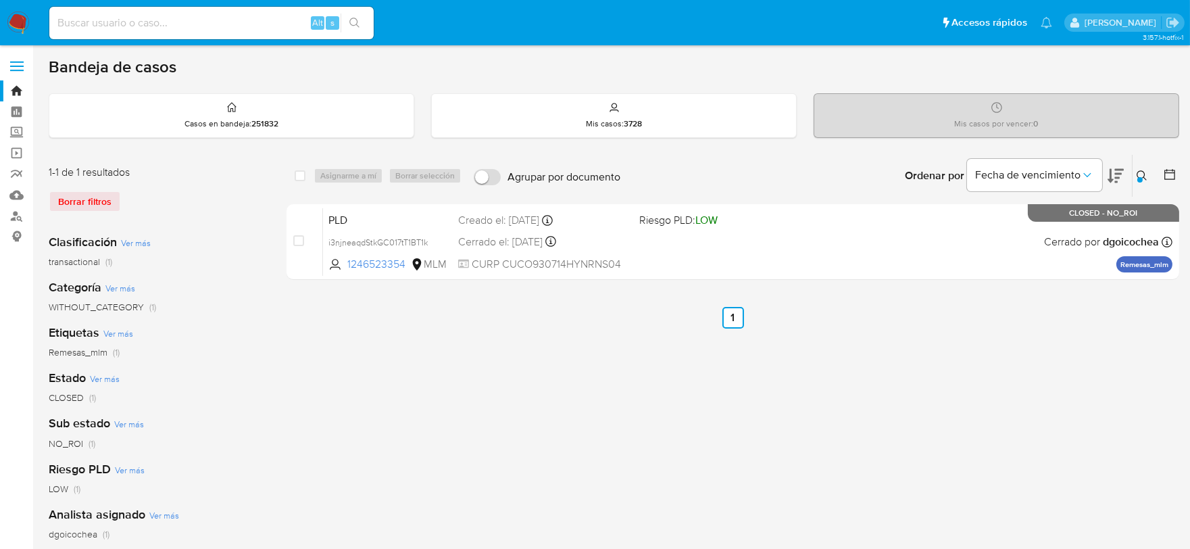
click at [16, 30] on img at bounding box center [18, 22] width 23 height 23
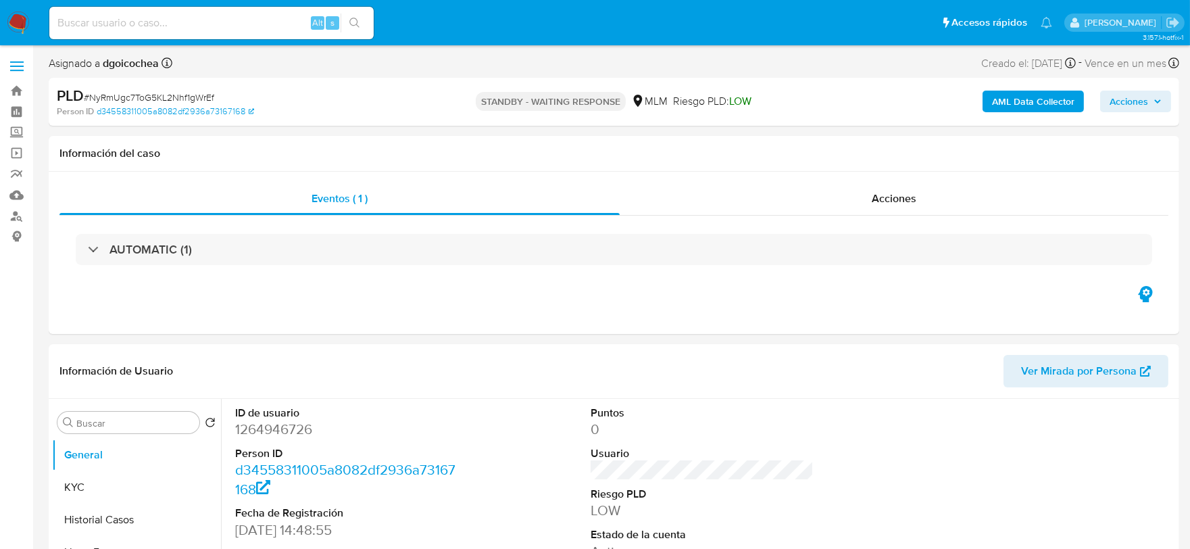
select select "10"
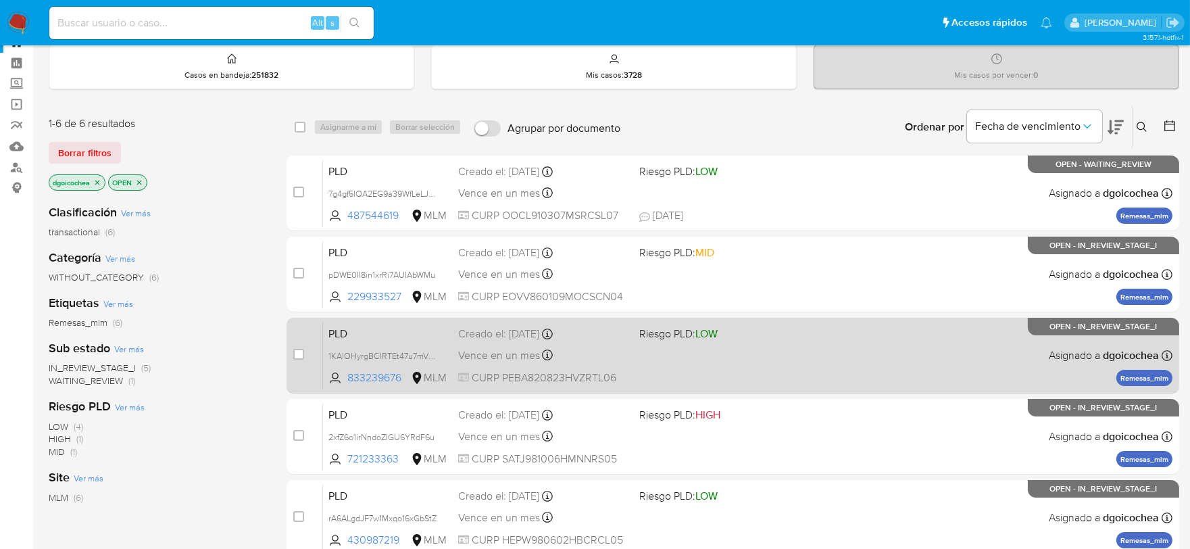
scroll to position [75, 0]
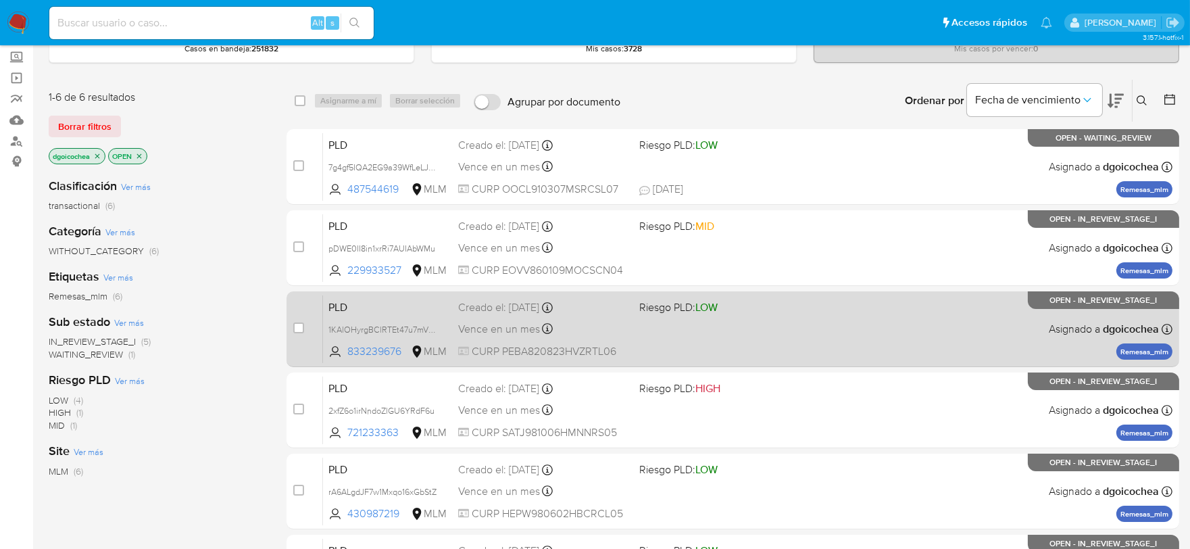
click at [336, 307] on span "PLD" at bounding box center [388, 306] width 119 height 18
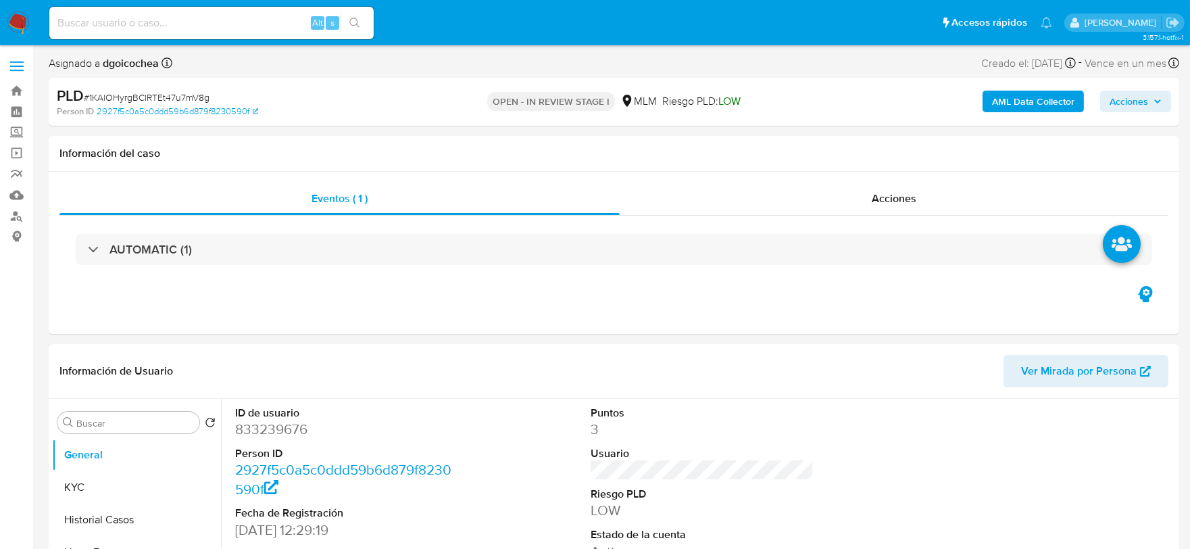
select select "10"
click at [591, 299] on div "Eventos ( 1 ) Acciones AUTOMATIC (1)" at bounding box center [614, 253] width 1131 height 162
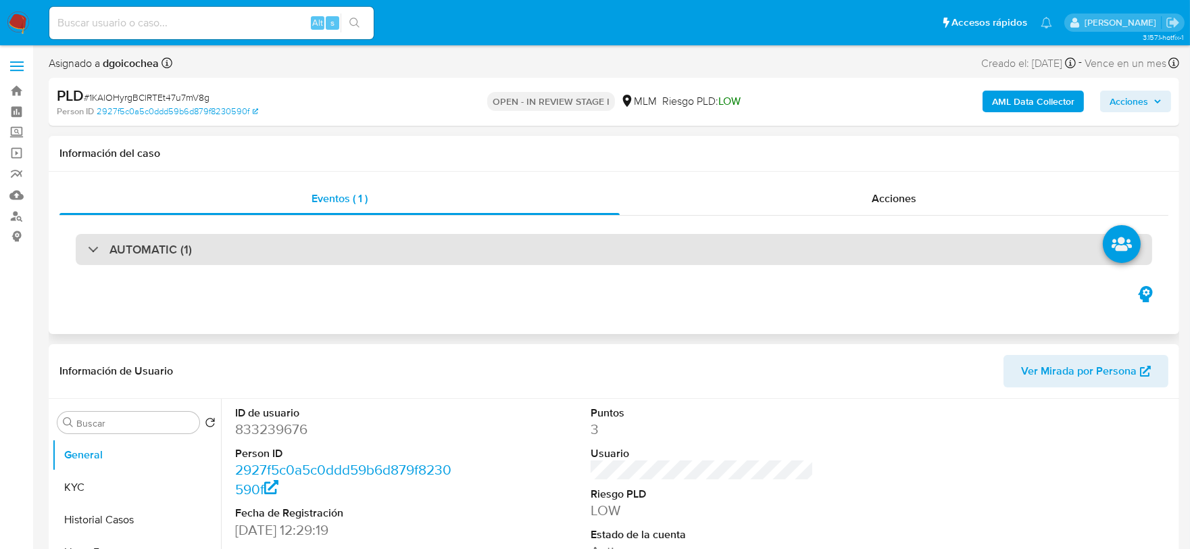
click at [176, 248] on h3 "AUTOMATIC (1)" at bounding box center [151, 249] width 82 height 15
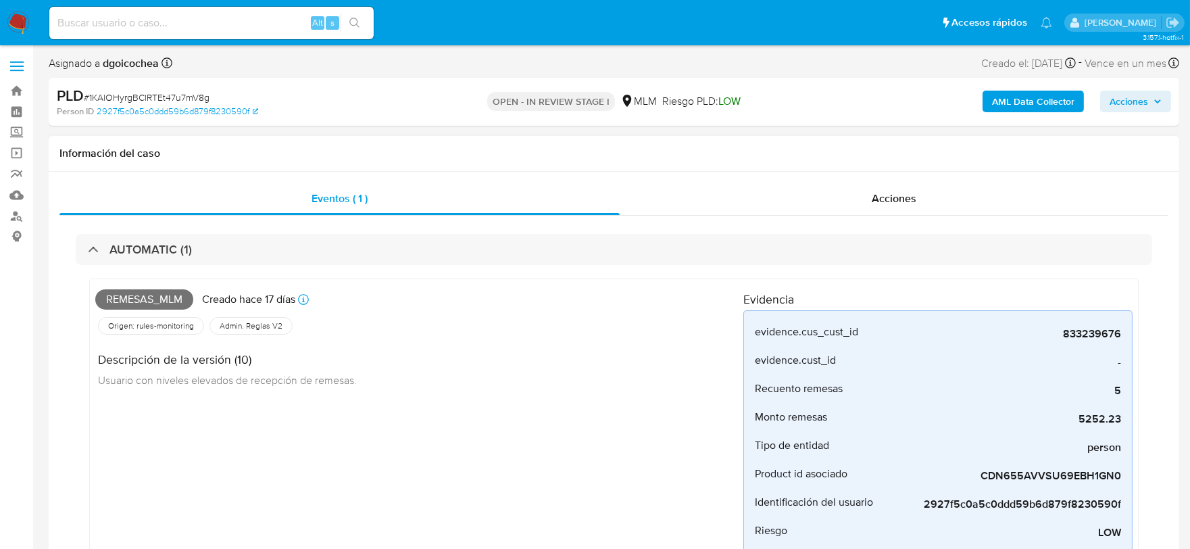
scroll to position [75, 0]
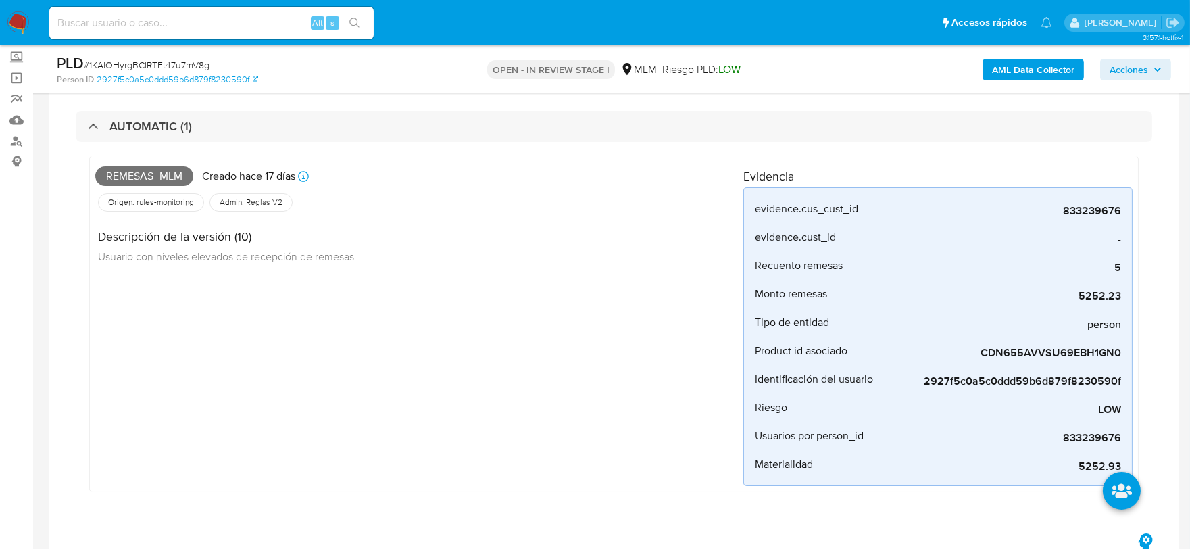
click at [481, 435] on div "Remesas_mlm Creado hace 17 días Creado: 12/08/2025 03:10:17 Origen: rules-monit…" at bounding box center [419, 324] width 648 height 324
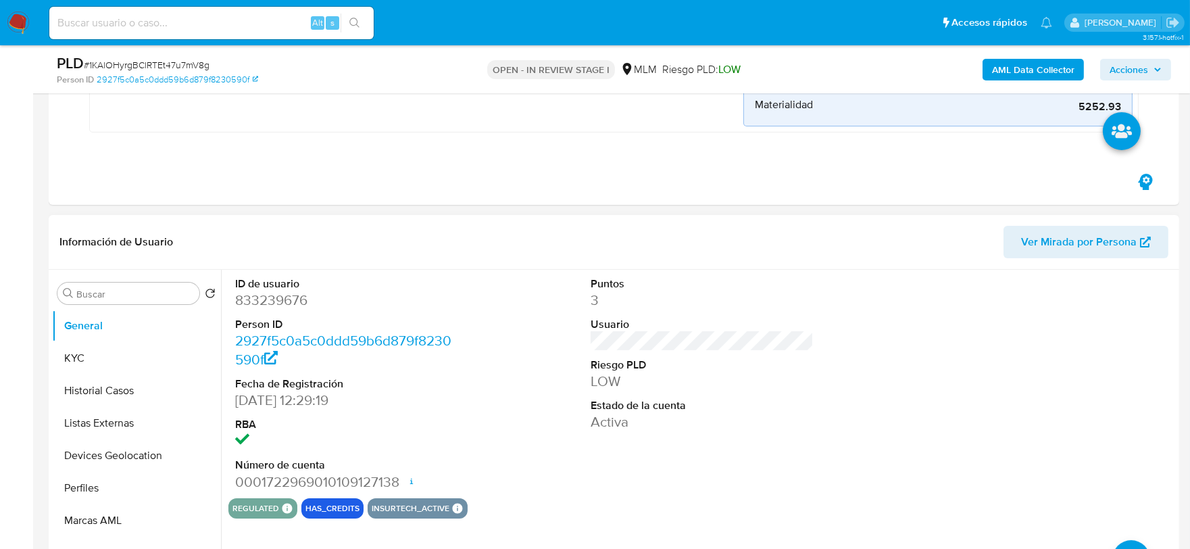
scroll to position [450, 0]
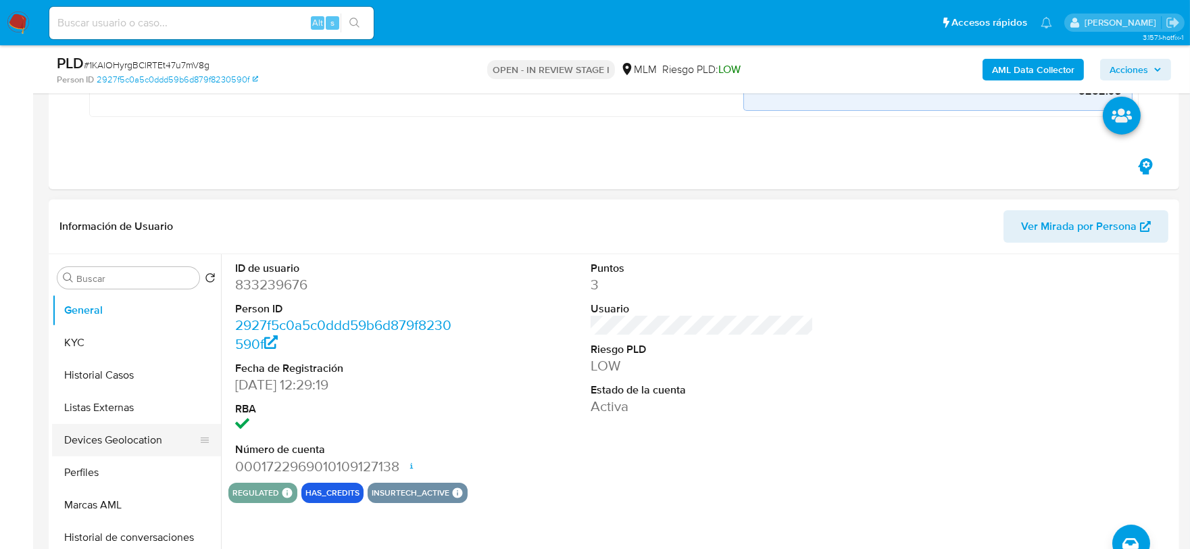
click at [97, 430] on button "Devices Geolocation" at bounding box center [131, 440] width 158 height 32
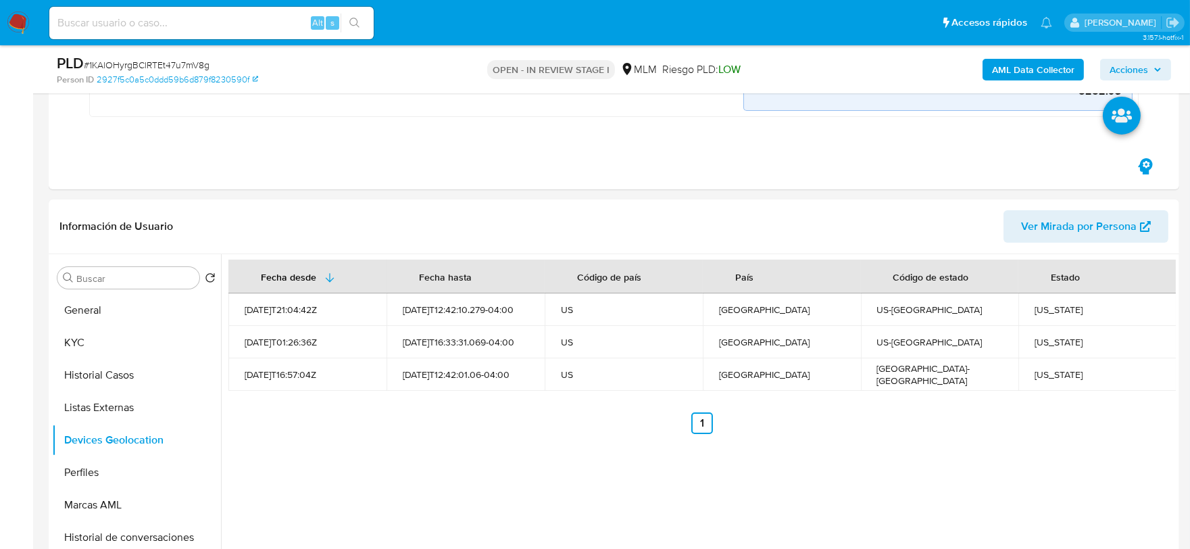
click at [266, 24] on input at bounding box center [211, 23] width 324 height 18
paste input "832969450"
type input "832969450"
click at [102, 333] on button "KYC" at bounding box center [131, 342] width 158 height 32
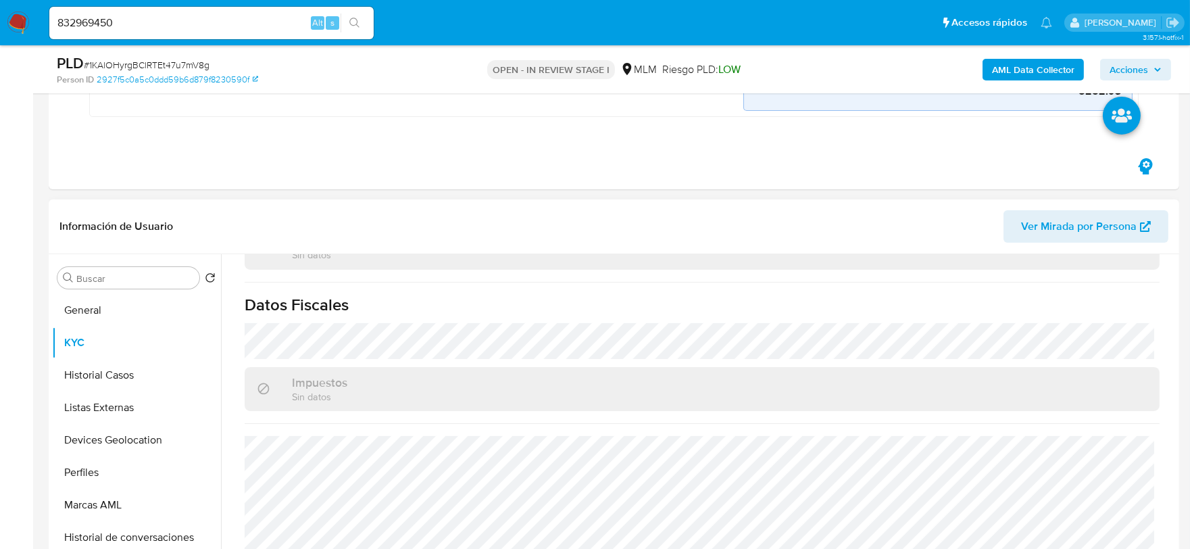
scroll to position [849, 0]
click at [172, 34] on div "832969450 Alt s" at bounding box center [211, 23] width 324 height 32
click at [164, 21] on input "832969450" at bounding box center [211, 23] width 324 height 18
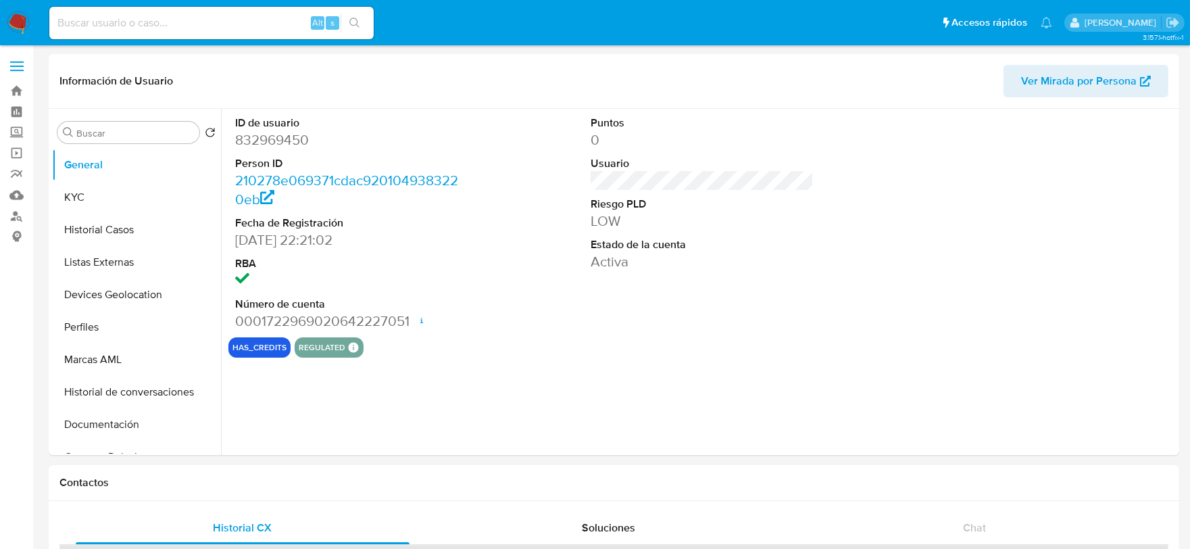
select select "10"
click at [82, 198] on button "KYC" at bounding box center [131, 197] width 158 height 32
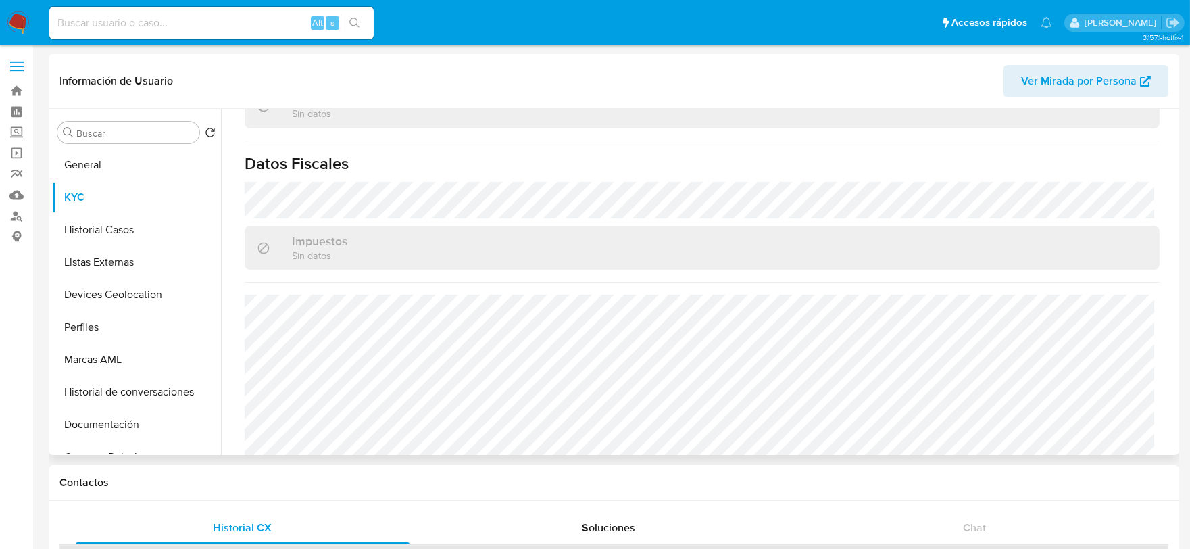
scroll to position [849, 0]
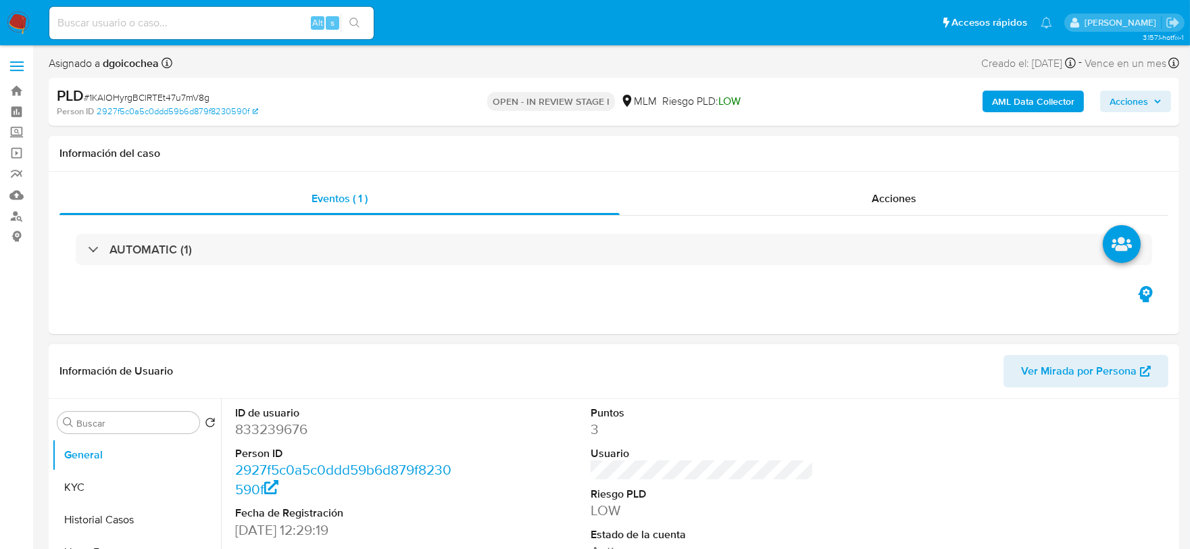
select select "10"
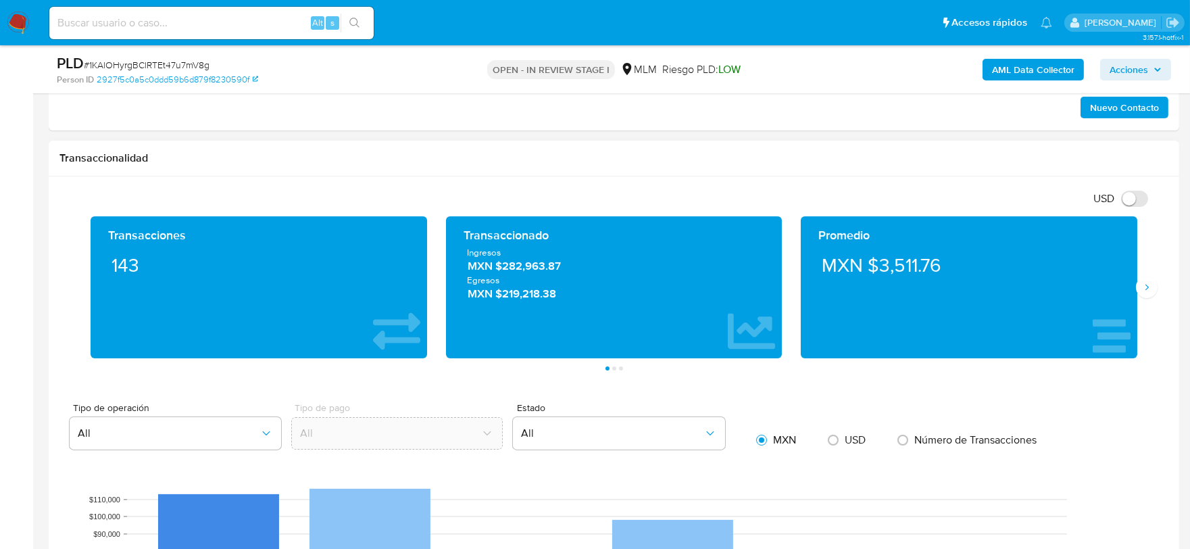
scroll to position [826, 0]
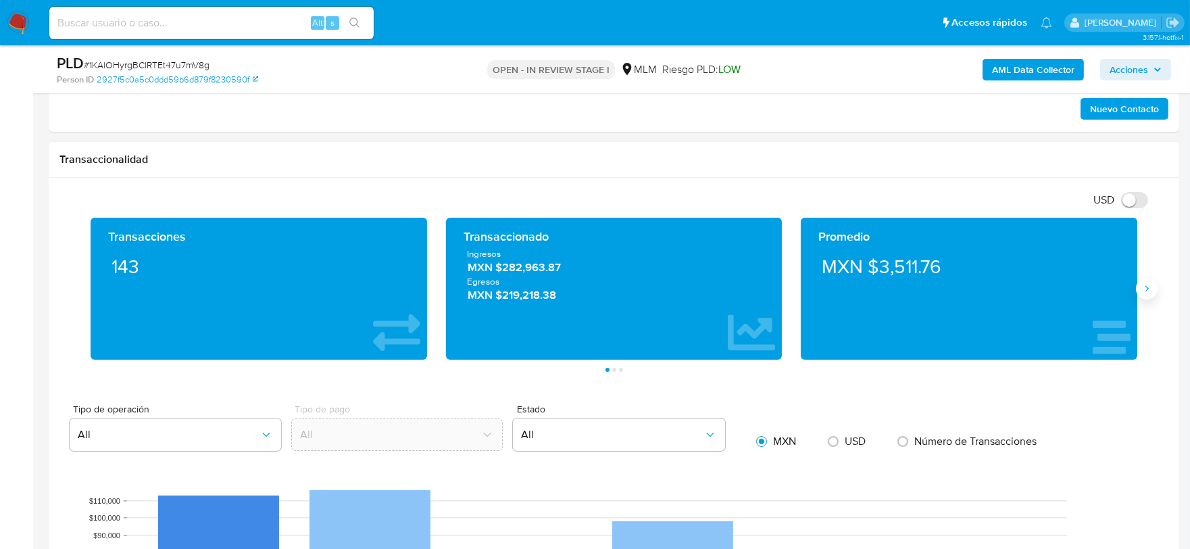
click at [1150, 298] on button "Siguiente" at bounding box center [1147, 289] width 22 height 22
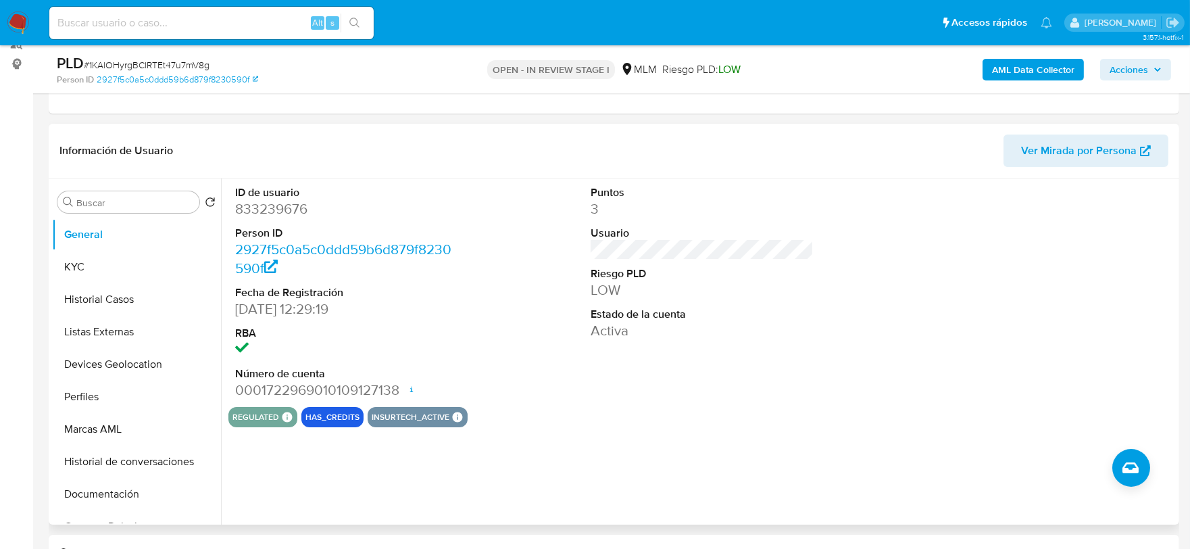
scroll to position [150, 0]
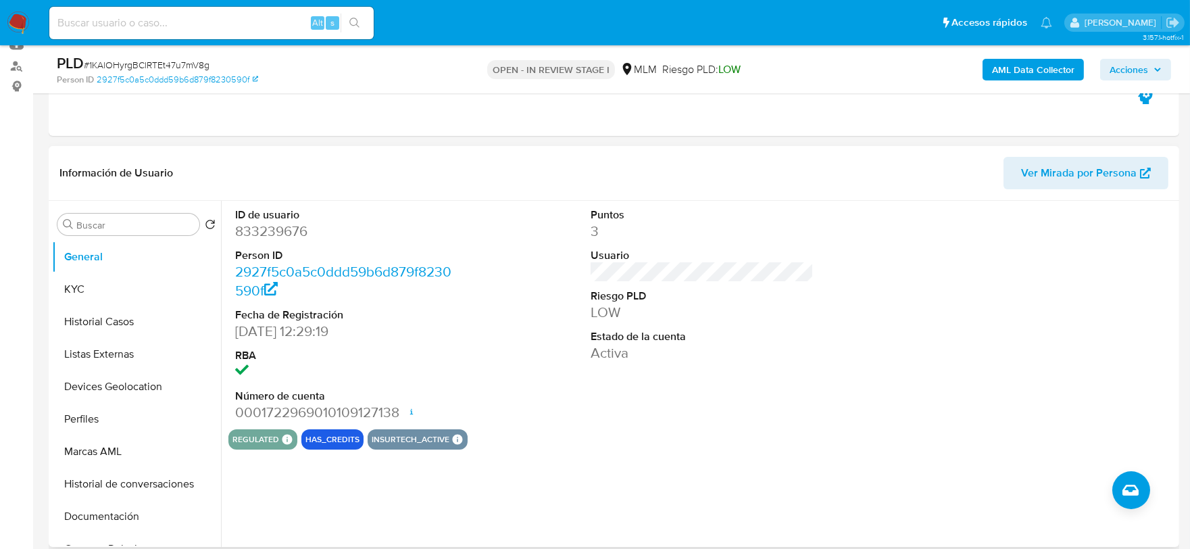
click at [627, 452] on div "ID de usuario 833239676 Person ID 2927f5c0a5c0ddd59b6d879f8230590f Fecha de Reg…" at bounding box center [698, 374] width 955 height 346
click at [101, 285] on button "KYC" at bounding box center [131, 289] width 158 height 32
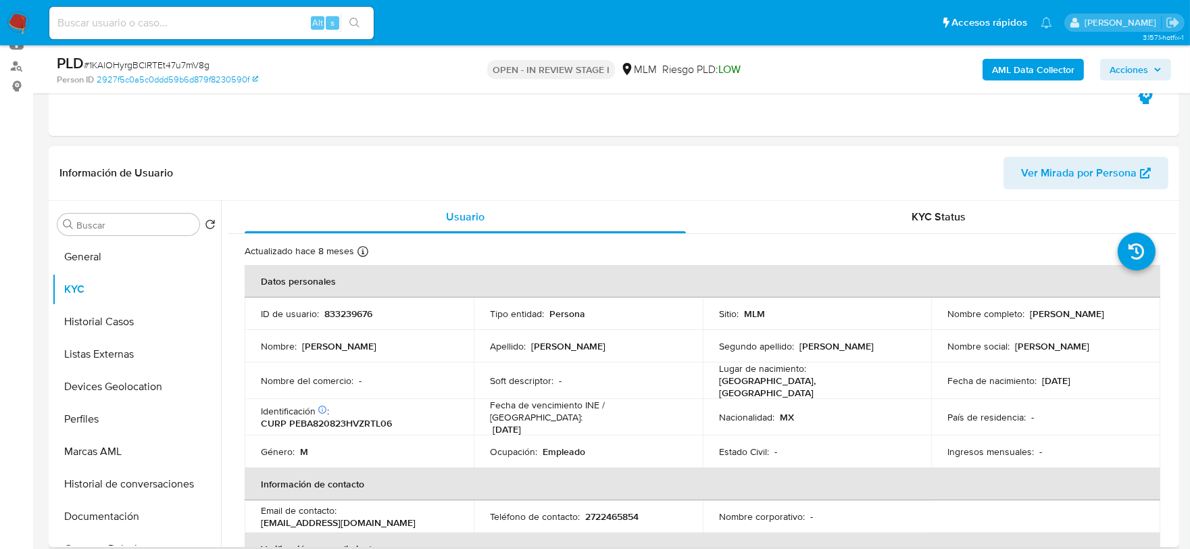
scroll to position [75, 0]
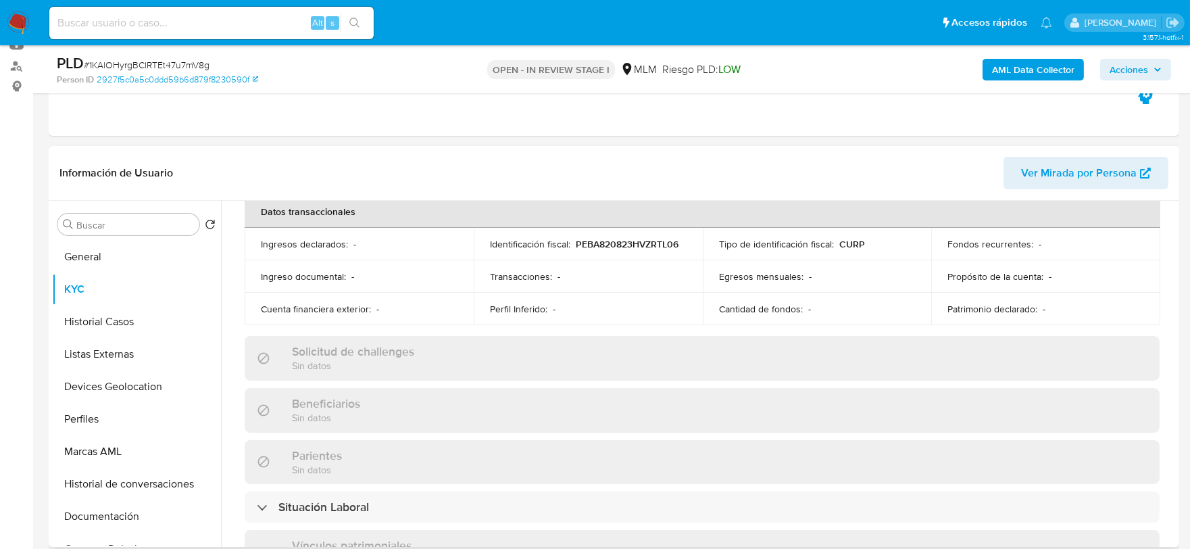
scroll to position [450, 0]
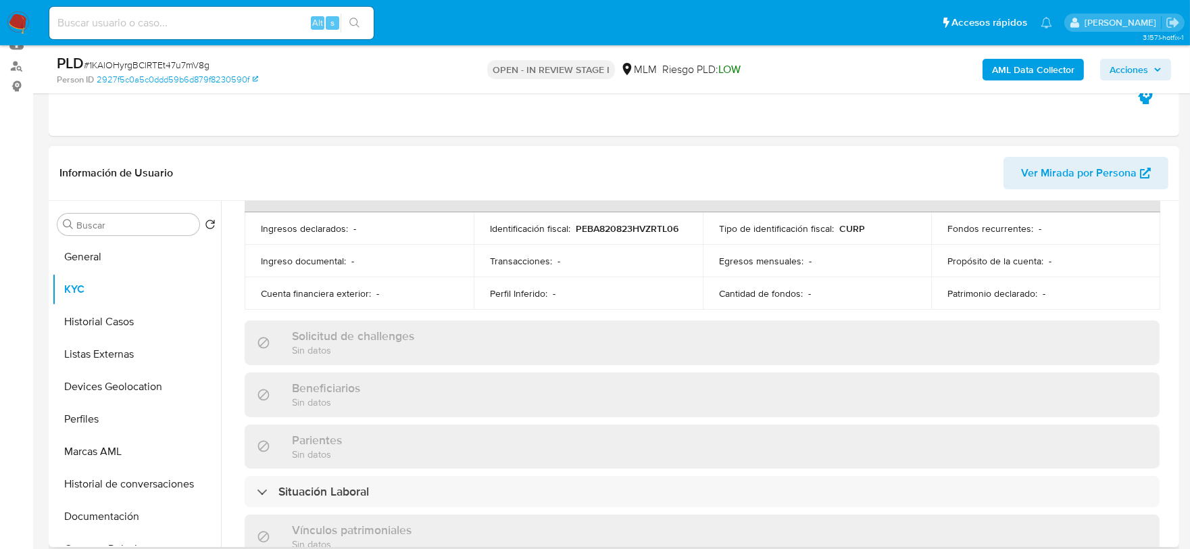
click at [237, 335] on div "Actualizado hace 8 meses Creado: 30/09/2021 11:31:30 Actualizado: 06/01/2025 10…" at bounding box center [702, 369] width 948 height 1171
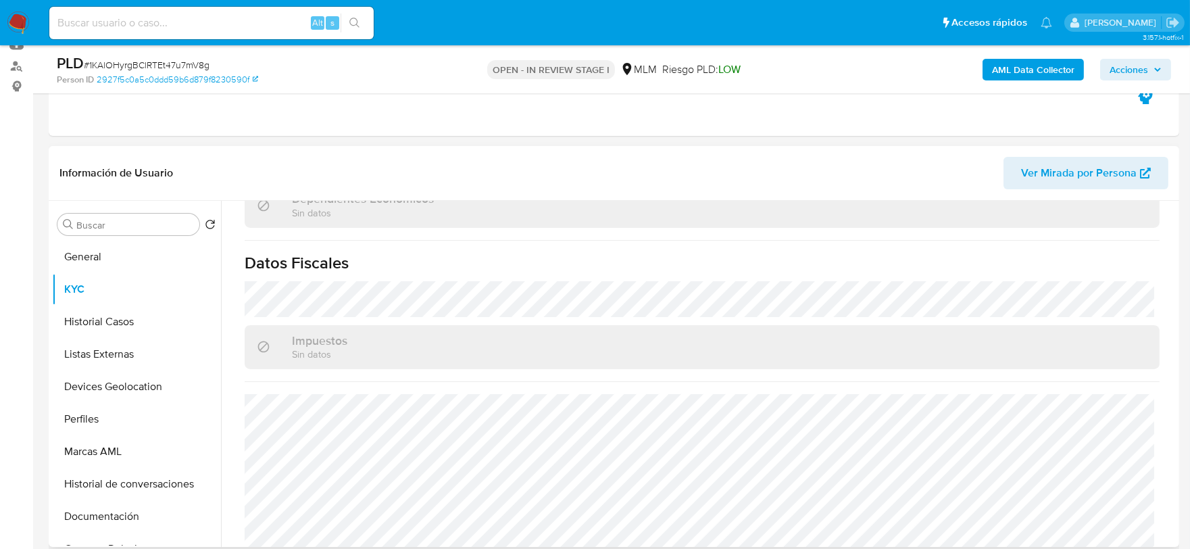
scroll to position [849, 0]
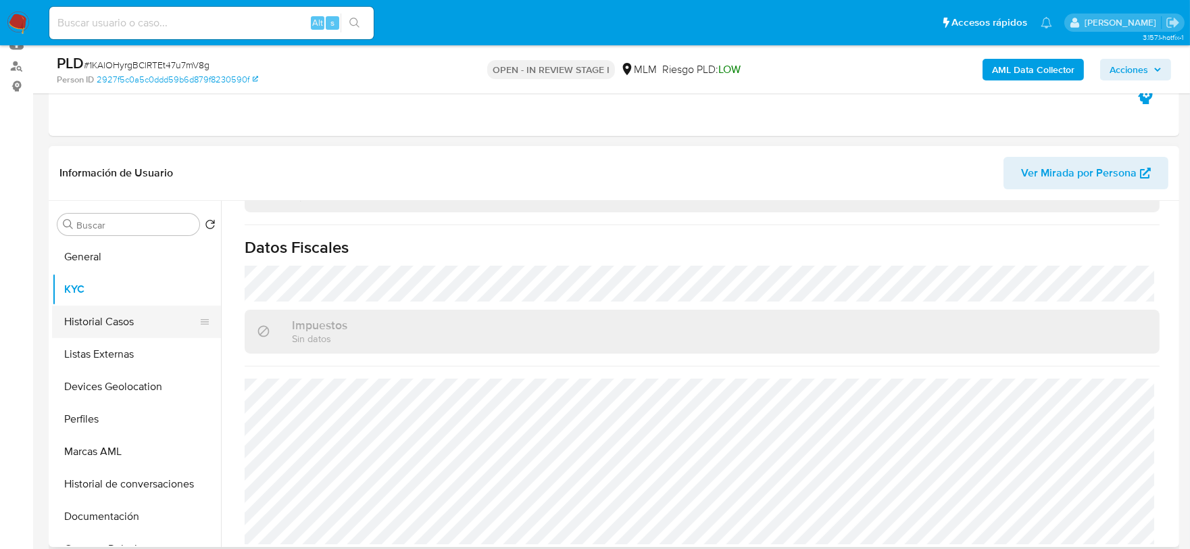
click at [81, 323] on button "Historial Casos" at bounding box center [131, 322] width 158 height 32
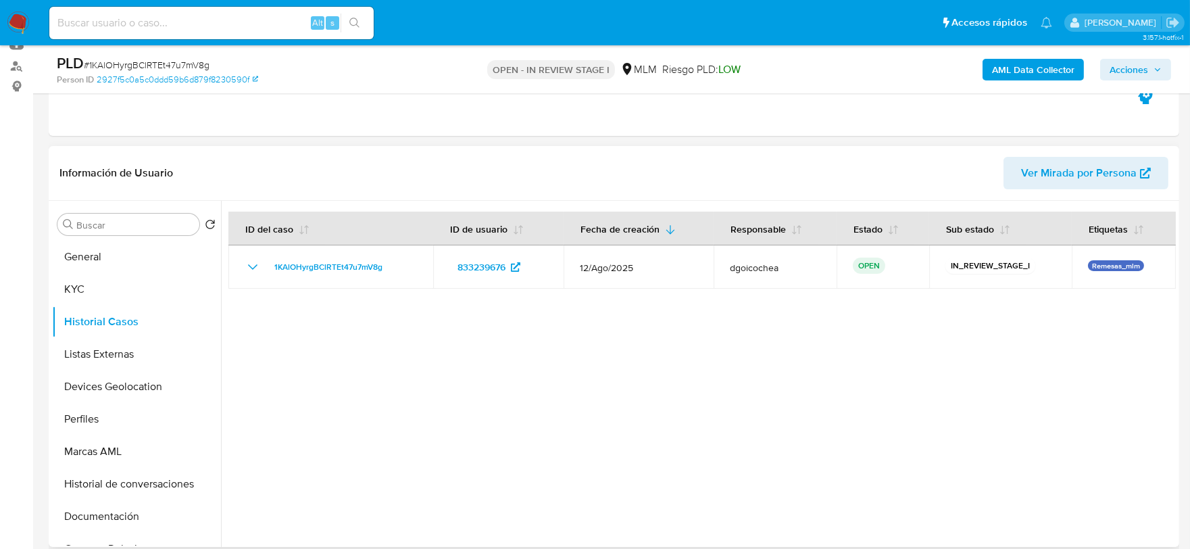
click at [507, 374] on div at bounding box center [698, 374] width 955 height 346
click at [116, 352] on button "Listas Externas" at bounding box center [131, 354] width 158 height 32
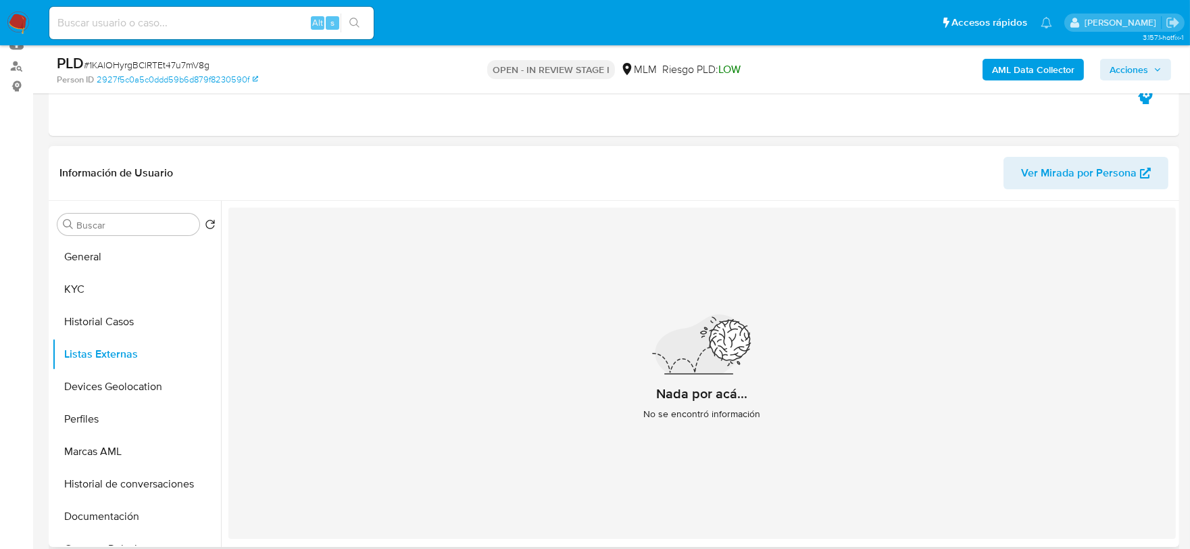
scroll to position [225, 0]
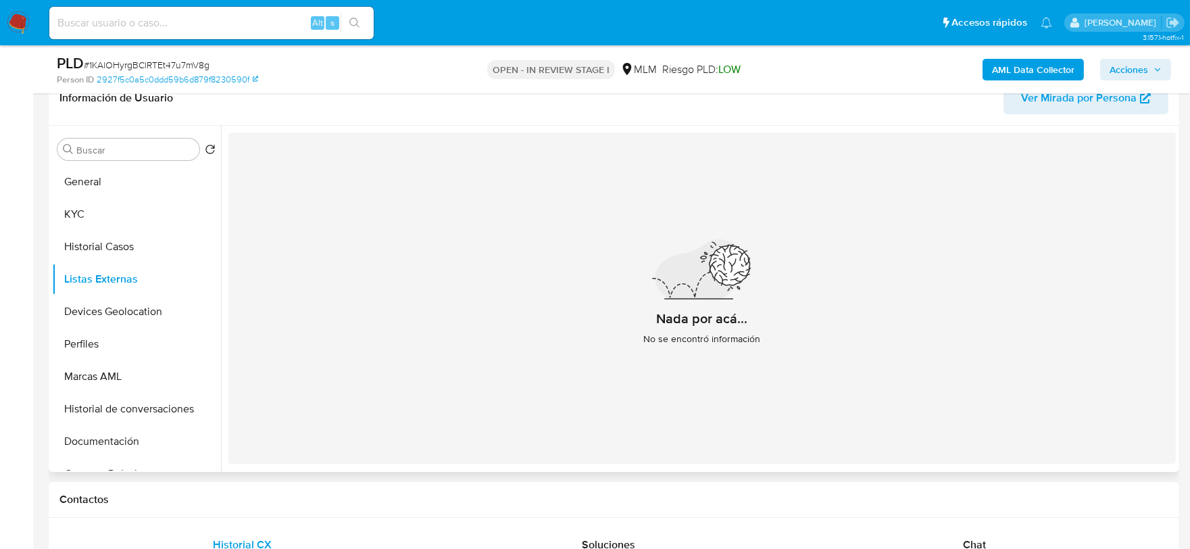
click at [326, 400] on div "Nada por acá... No se encontró información" at bounding box center [702, 297] width 948 height 331
click at [133, 309] on button "Devices Geolocation" at bounding box center [131, 311] width 158 height 32
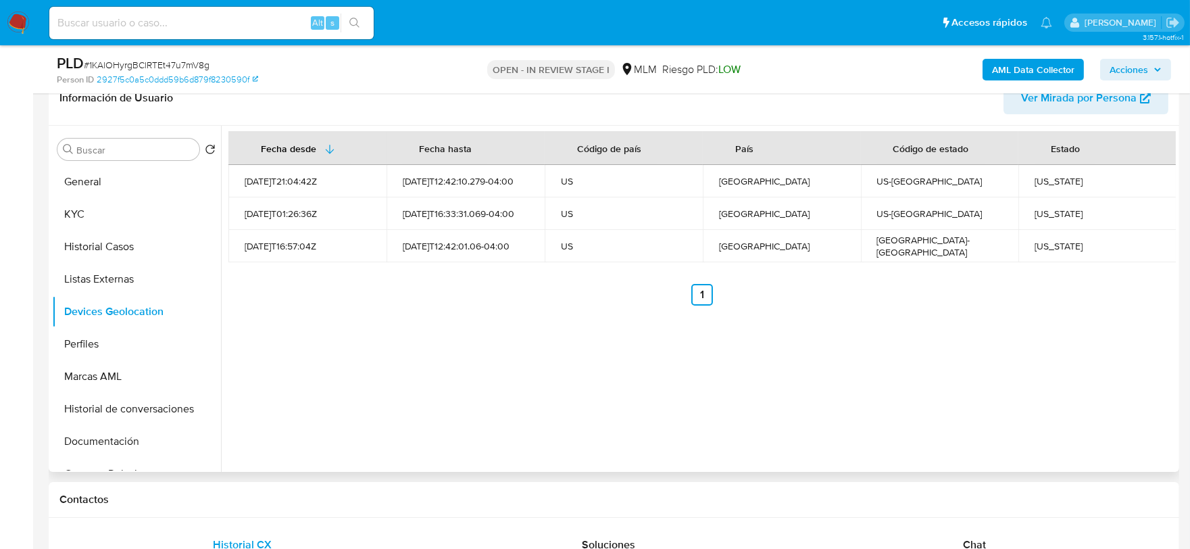
click at [560, 336] on div "Fecha desde Fecha hasta Código de país País Código de estado Estado 2022-06-19T…" at bounding box center [698, 299] width 955 height 346
click at [85, 347] on button "Perfiles" at bounding box center [131, 344] width 158 height 32
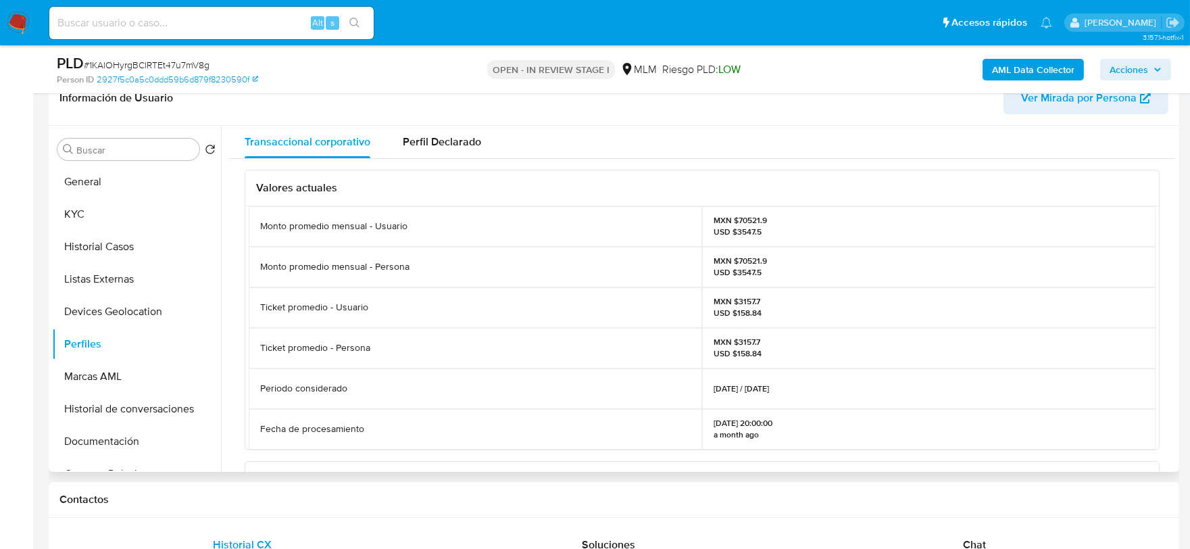
click at [233, 367] on div "Valores actuales Monto promedio mensual - Usuario MXN $70521.9 USD $3547.5 Mont…" at bounding box center [702, 474] width 948 height 630
click at [98, 379] on button "Marcas AML" at bounding box center [131, 376] width 158 height 32
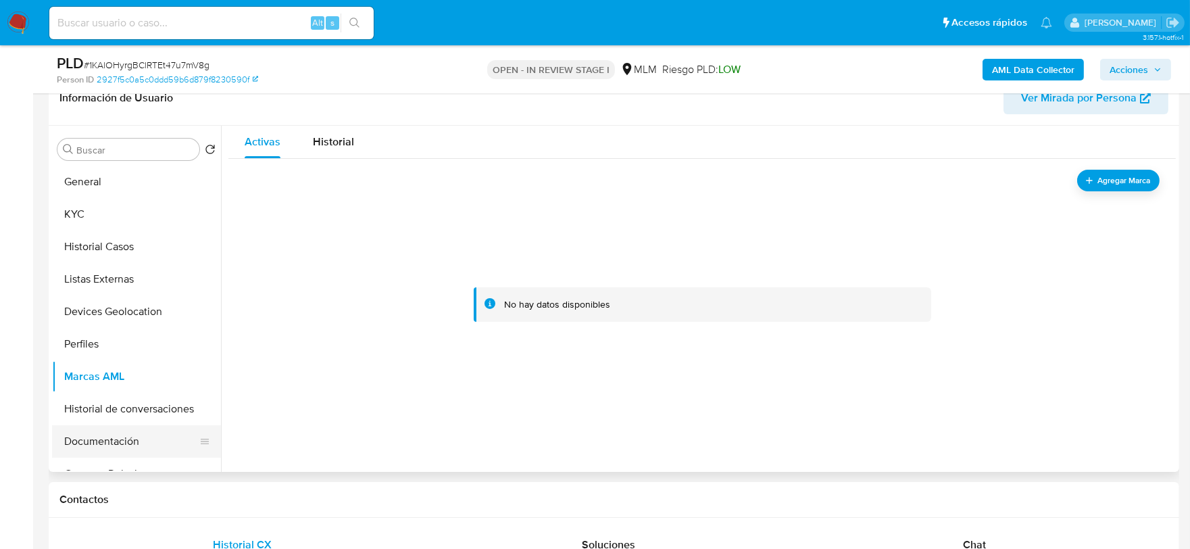
click at [59, 428] on button "Documentación" at bounding box center [131, 441] width 158 height 32
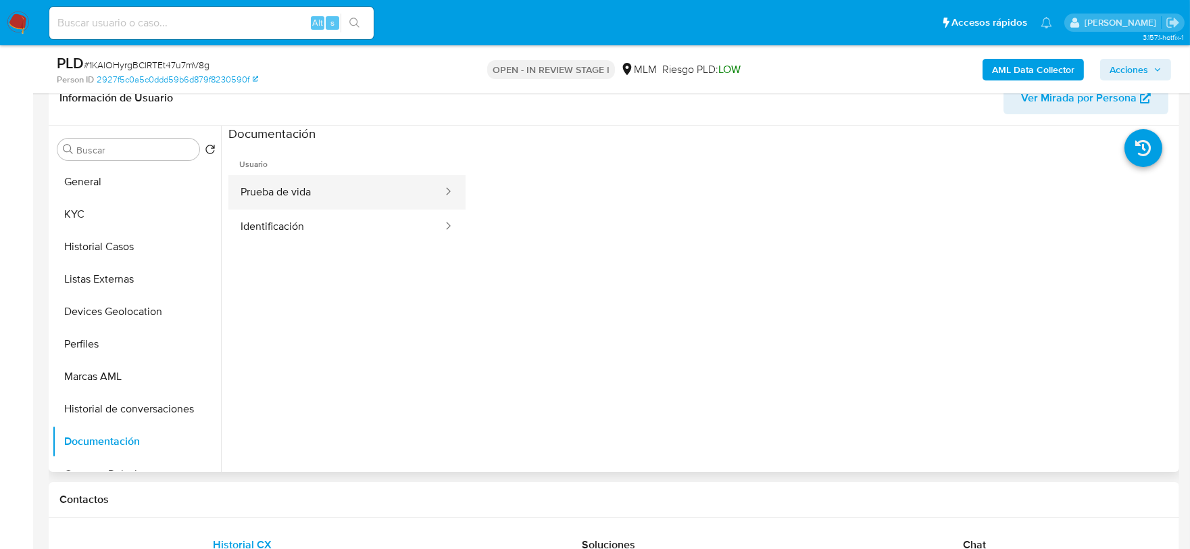
click at [303, 193] on button "Prueba de vida" at bounding box center [336, 192] width 216 height 34
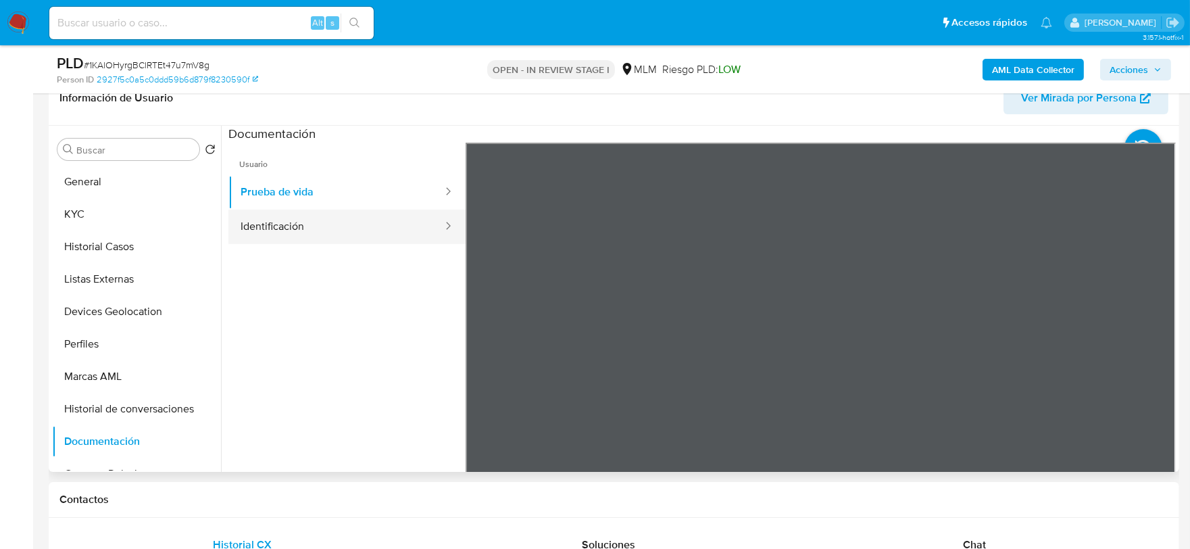
click at [319, 231] on button "Identificación" at bounding box center [336, 227] width 216 height 34
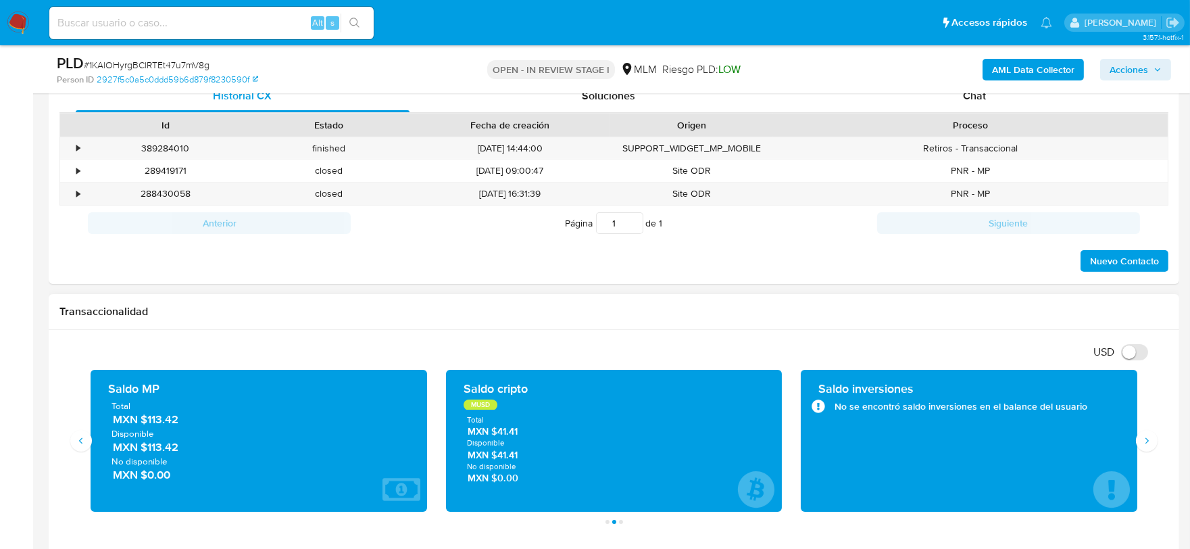
scroll to position [751, 0]
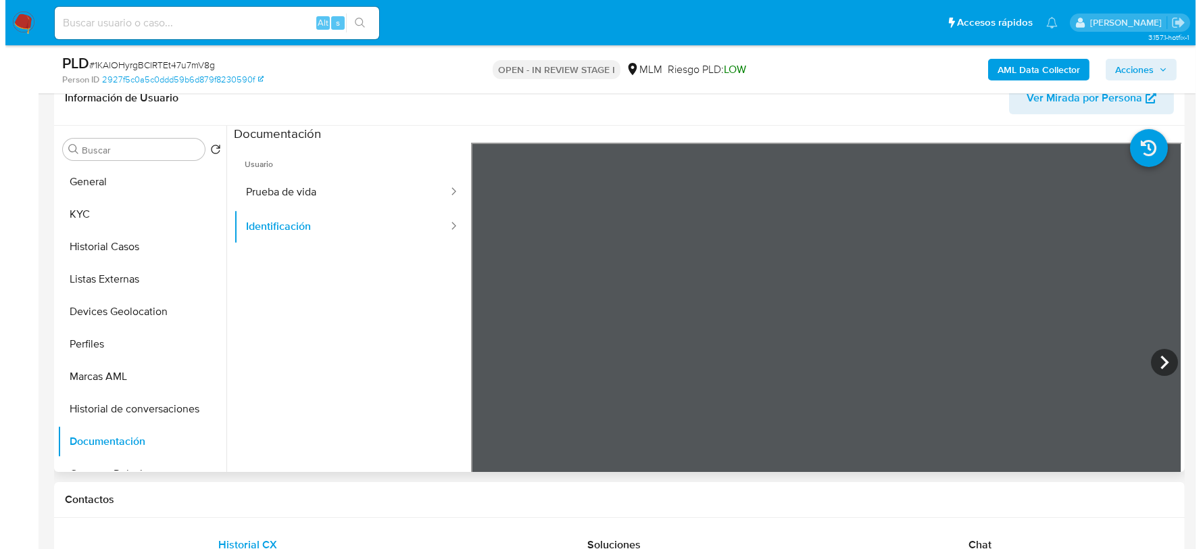
scroll to position [221, 0]
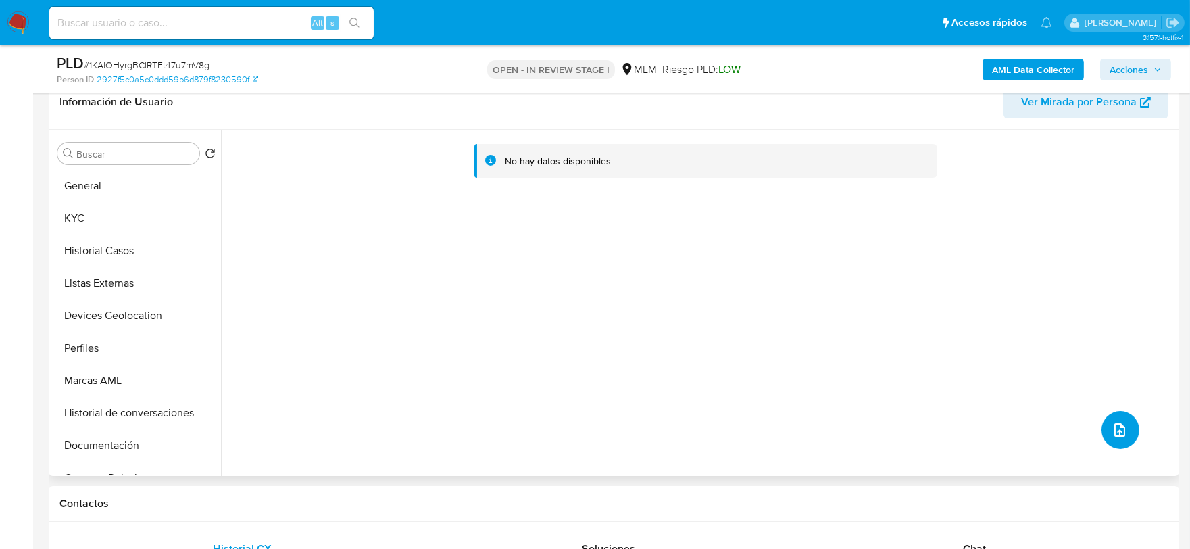
click at [1112, 422] on icon "upload-file" at bounding box center [1120, 430] width 16 height 16
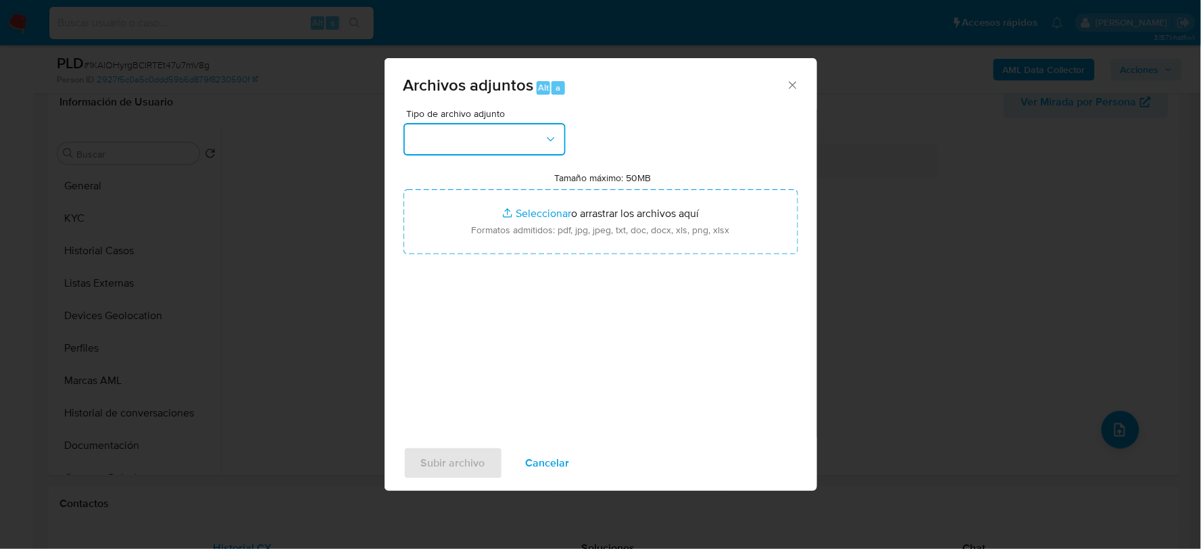
click at [465, 133] on button "button" at bounding box center [485, 139] width 162 height 32
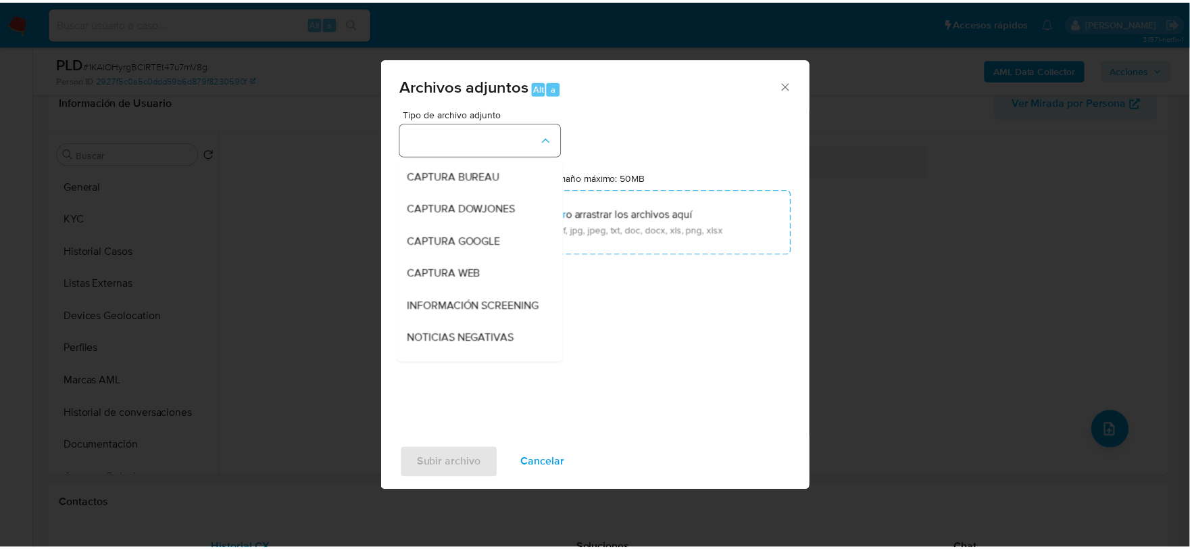
scroll to position [103, 0]
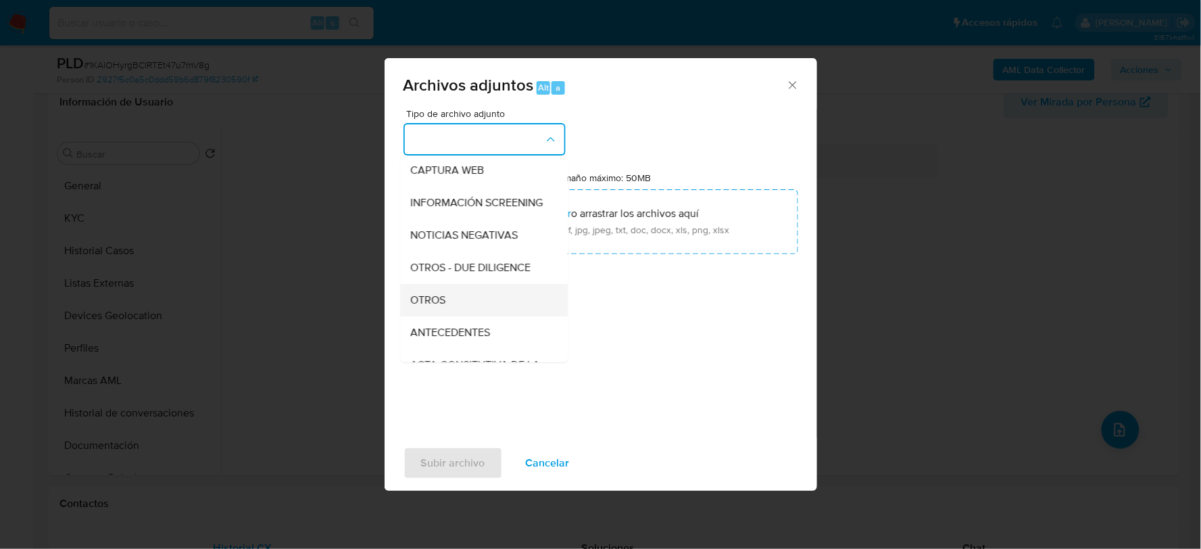
click at [437, 306] on span "OTROS" at bounding box center [428, 300] width 35 height 14
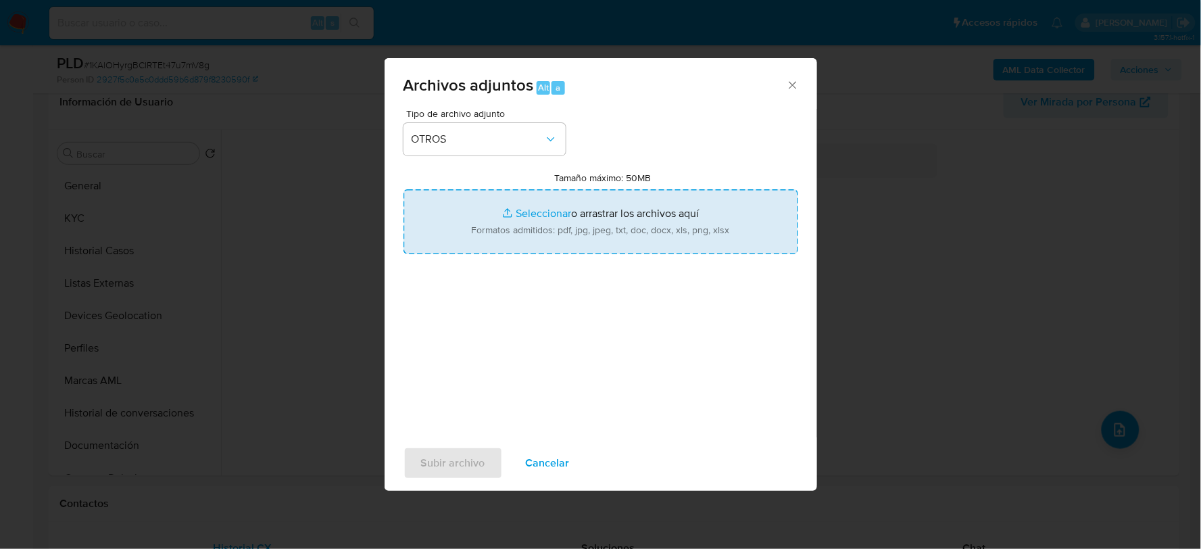
type input "C:\fakepath\833239676_ALEJANDRO PEREZ_AGO2025.pdf"
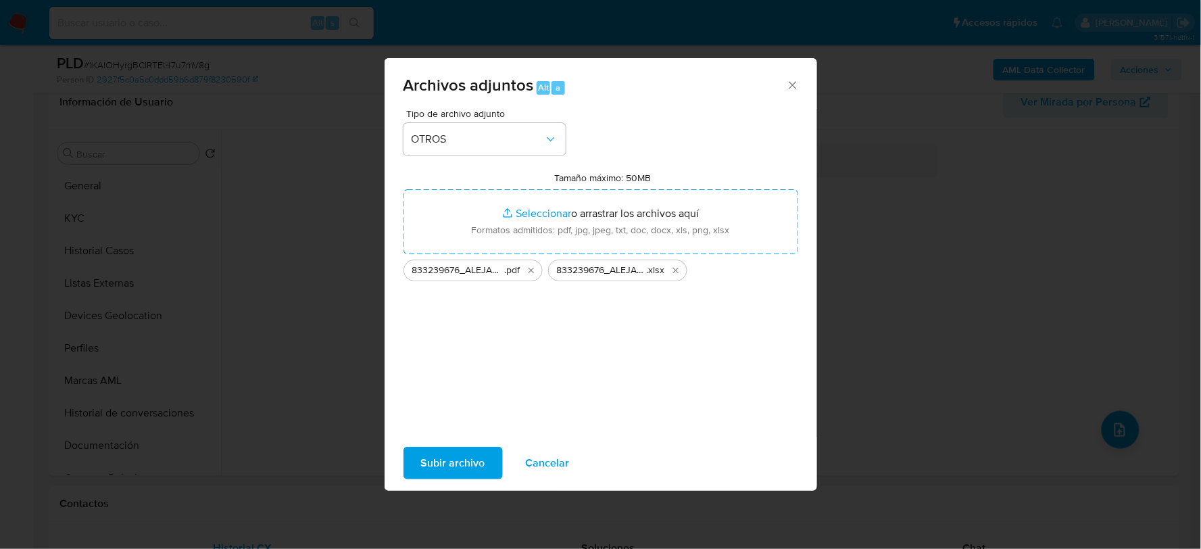
click at [483, 461] on span "Subir archivo" at bounding box center [453, 463] width 64 height 30
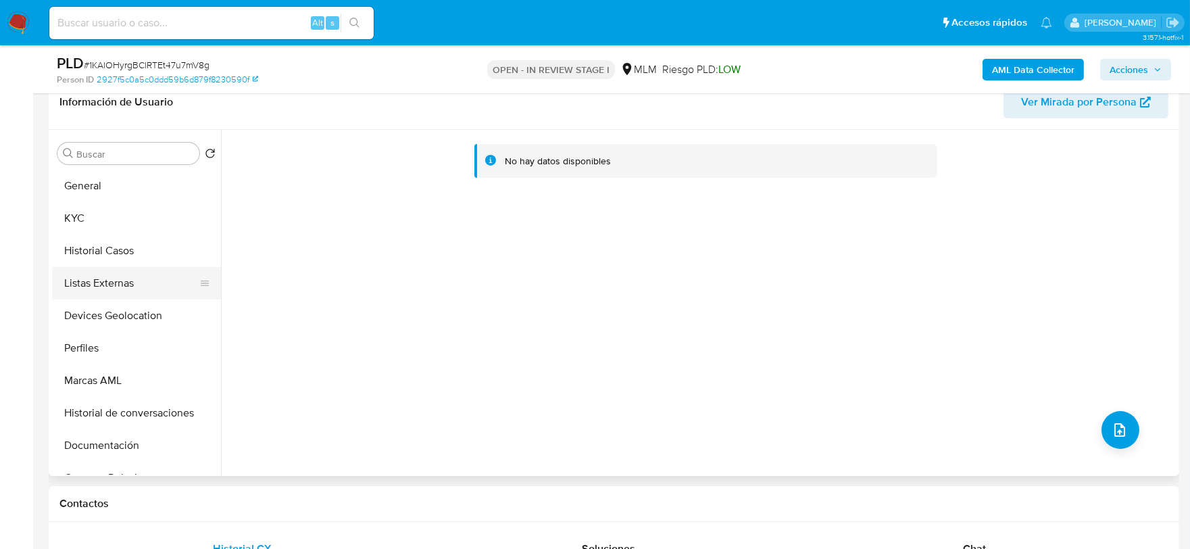
click at [130, 293] on button "Listas Externas" at bounding box center [131, 283] width 158 height 32
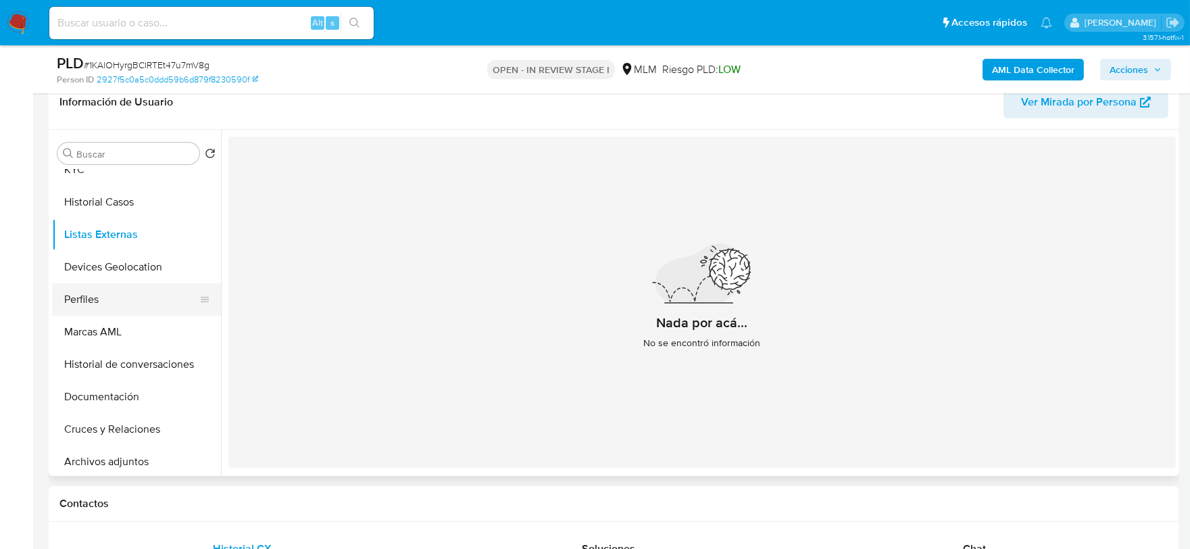
scroll to position [75, 0]
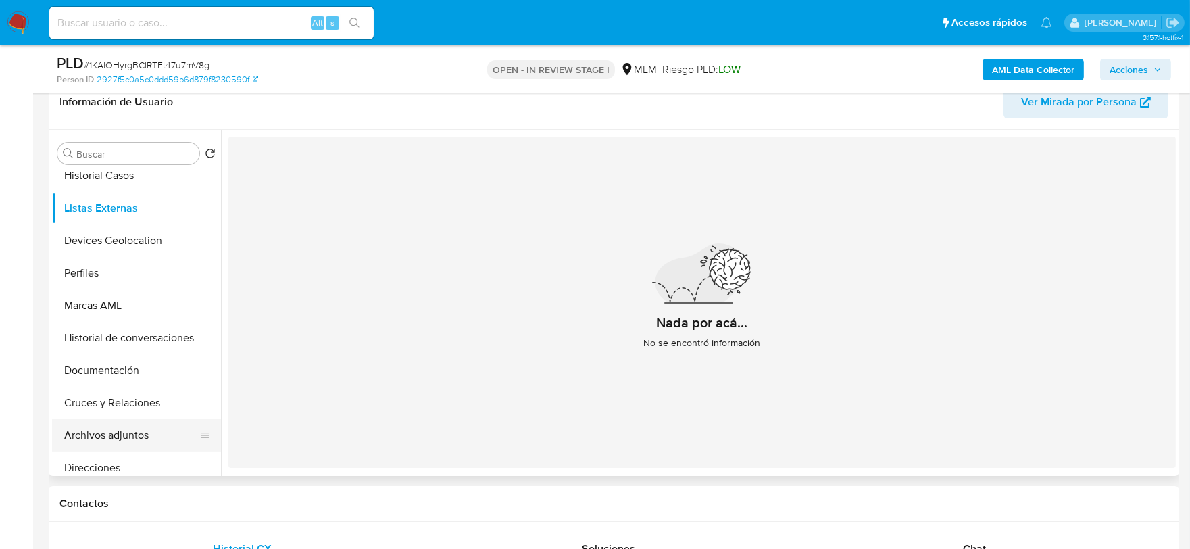
click at [122, 429] on button "Archivos adjuntos" at bounding box center [131, 435] width 158 height 32
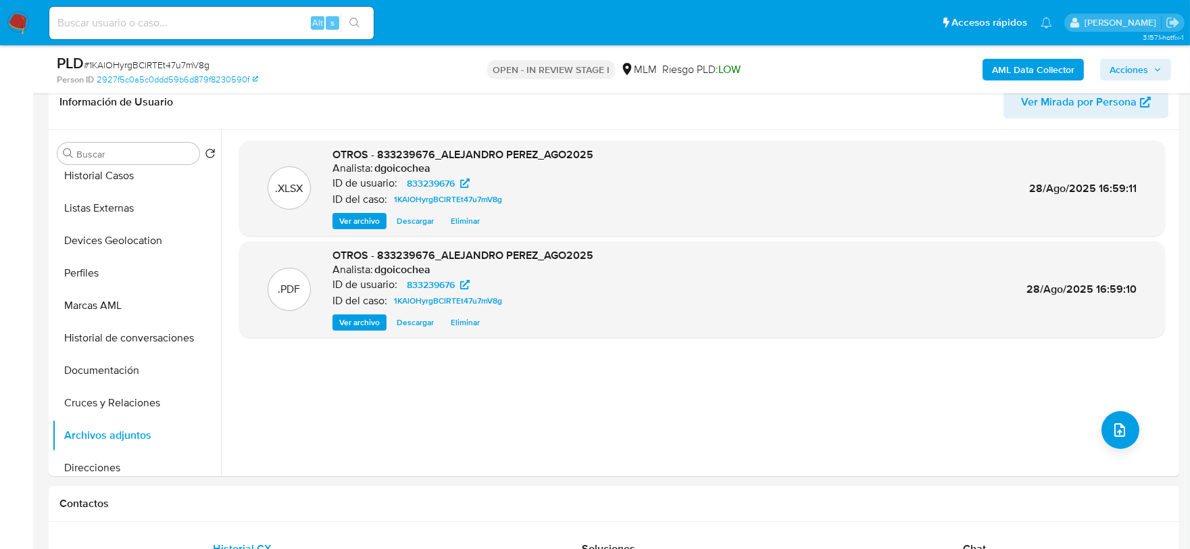
click at [1137, 65] on span "Acciones" at bounding box center [1129, 70] width 39 height 22
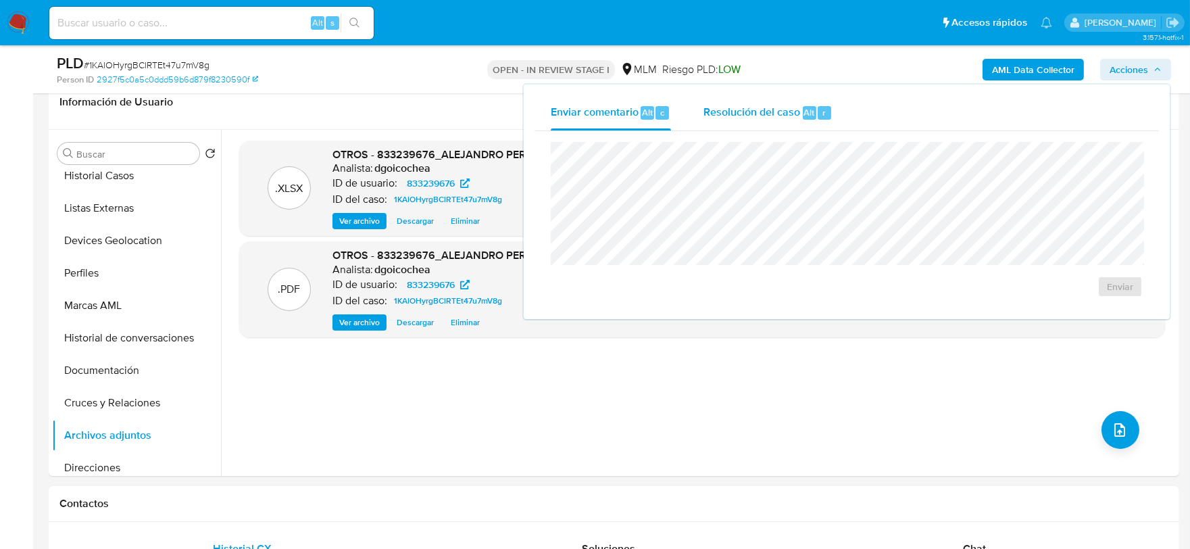
click at [714, 106] on span "Resolución del caso" at bounding box center [752, 112] width 97 height 16
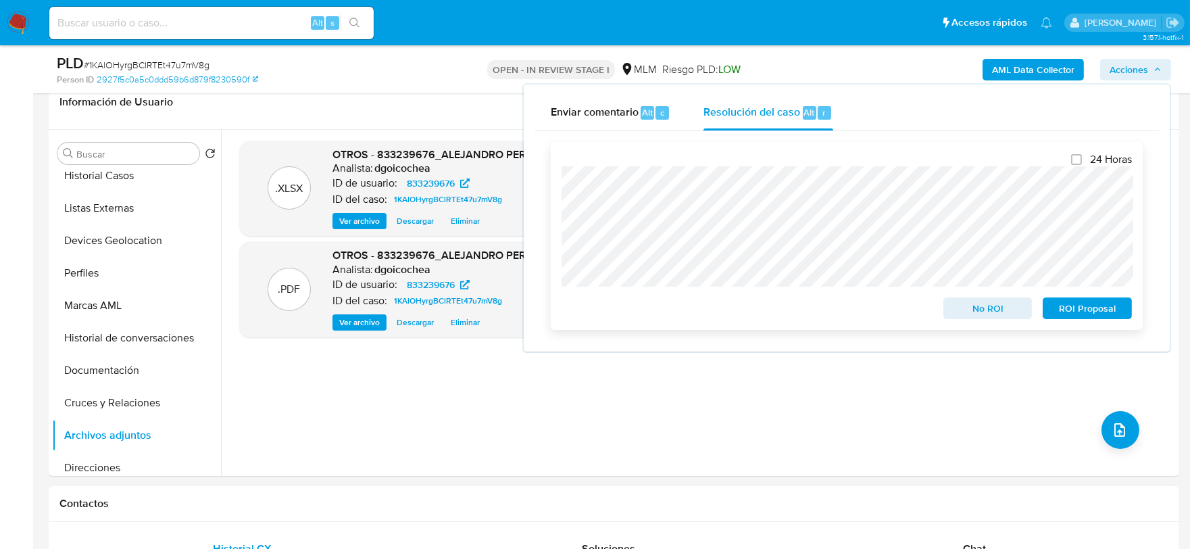
click at [988, 308] on span "No ROI" at bounding box center [988, 308] width 70 height 19
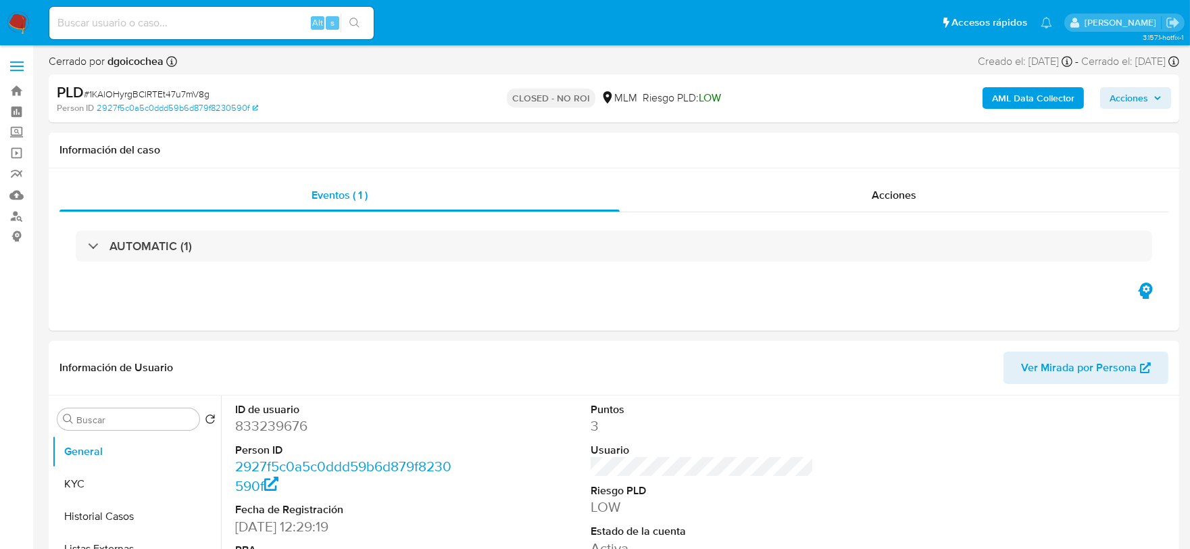
select select "10"
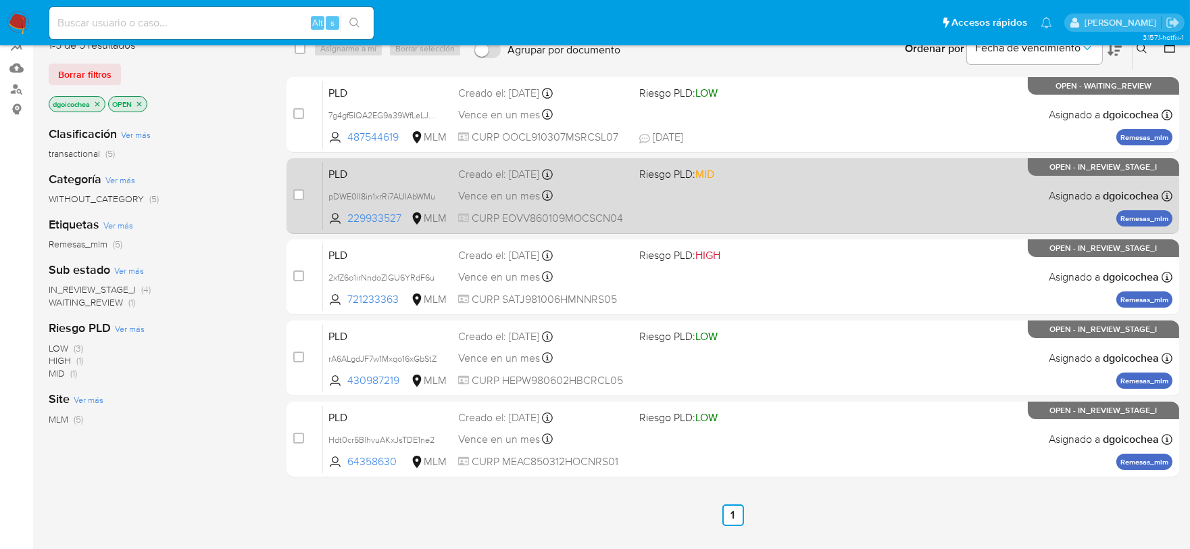
scroll to position [150, 0]
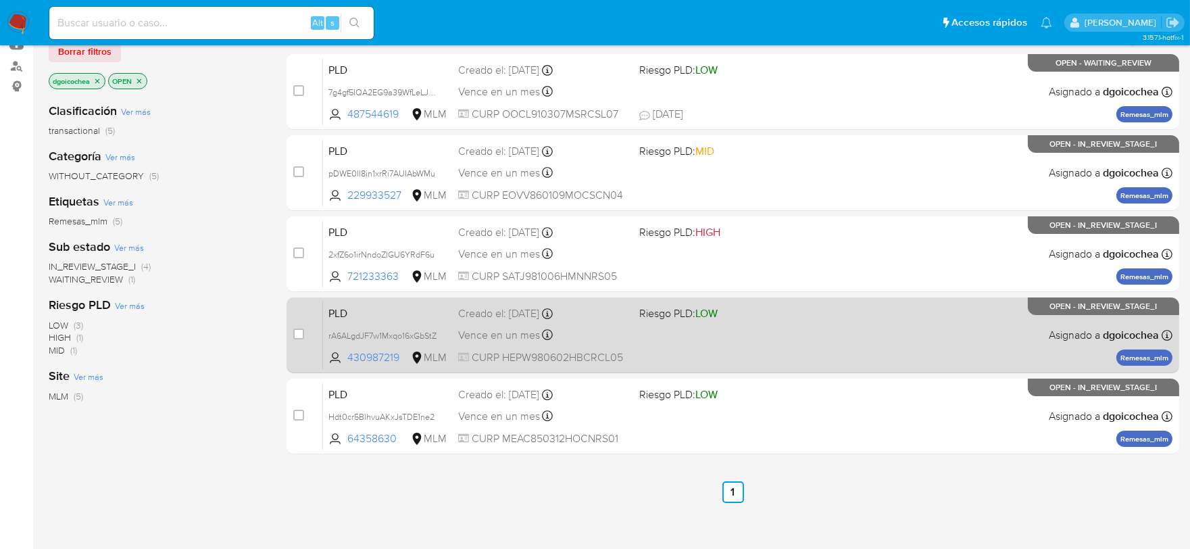
click at [342, 309] on span "PLD" at bounding box center [388, 313] width 119 height 18
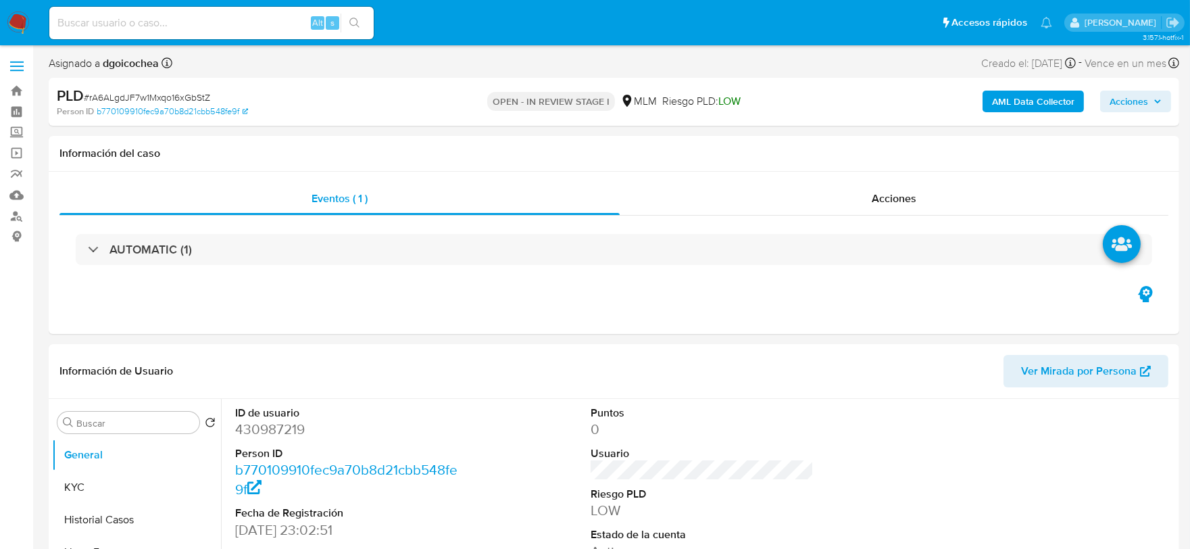
select select "10"
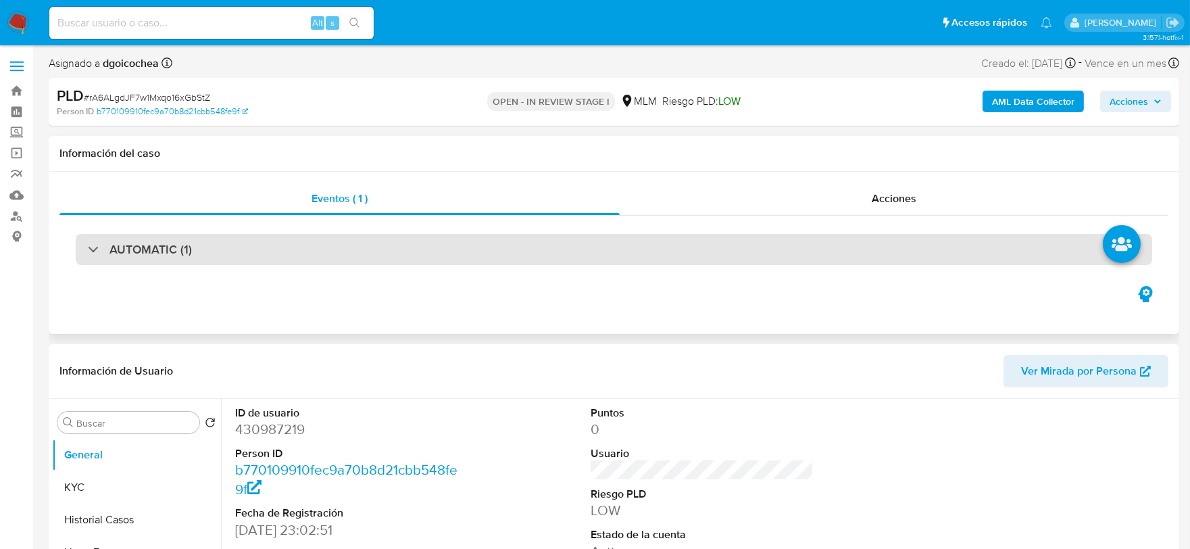
click at [153, 252] on h3 "AUTOMATIC (1)" at bounding box center [151, 249] width 82 height 15
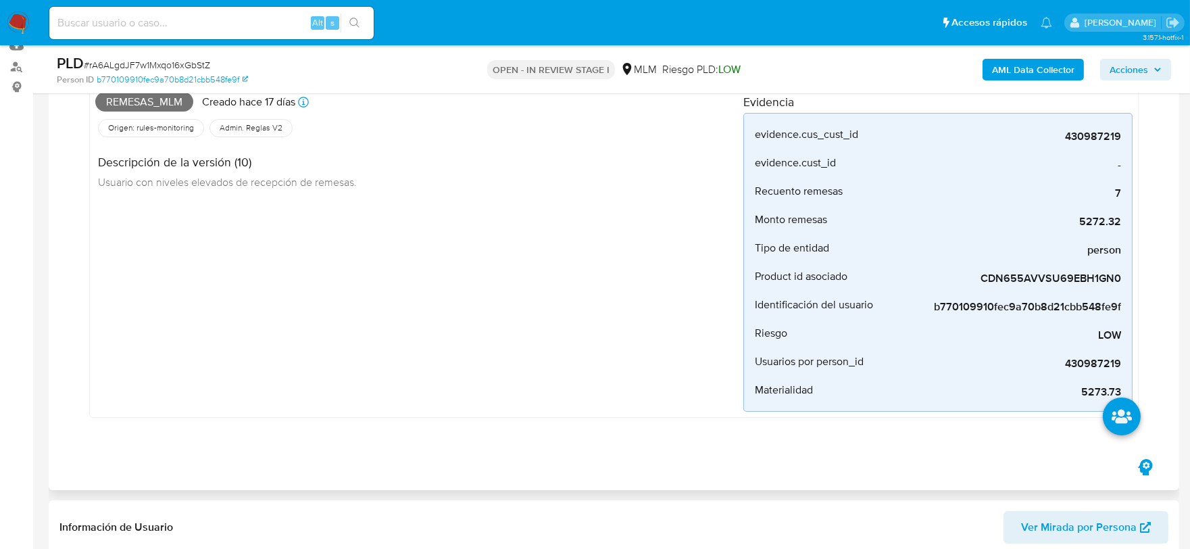
scroll to position [150, 0]
click at [490, 348] on div "Remesas_mlm Creado hace 17 días Creado: 12/08/2025 03:07:51 Origen: rules-monit…" at bounding box center [419, 249] width 648 height 324
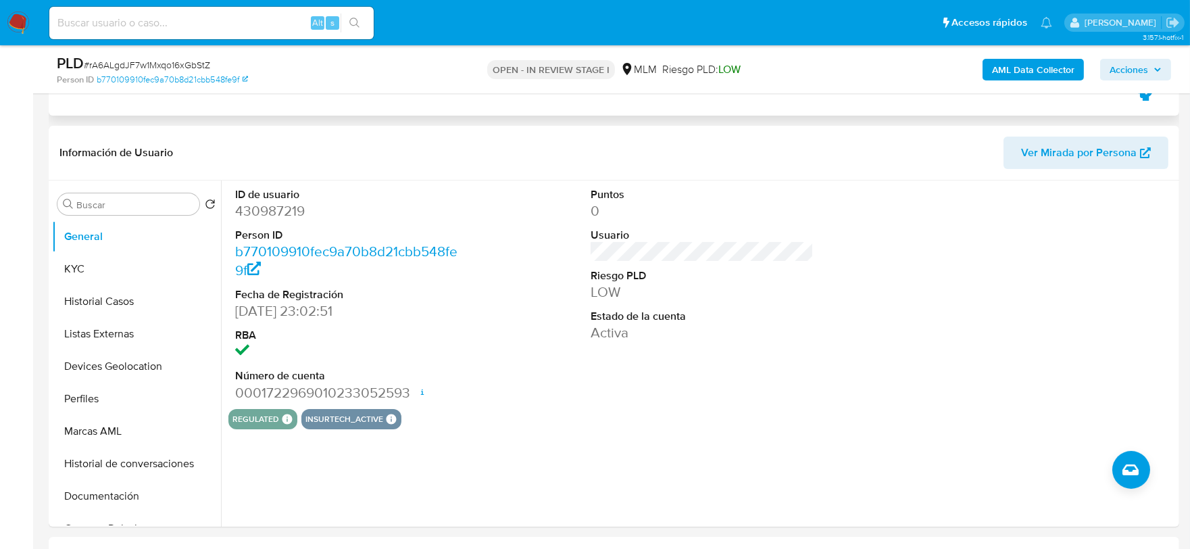
scroll to position [525, 0]
click at [647, 429] on div "ID de usuario 430987219 Person ID b770109910fec9a70b8d21cbb548fe9f Fecha de Reg…" at bounding box center [698, 352] width 955 height 346
click at [99, 252] on button "KYC" at bounding box center [131, 267] width 158 height 32
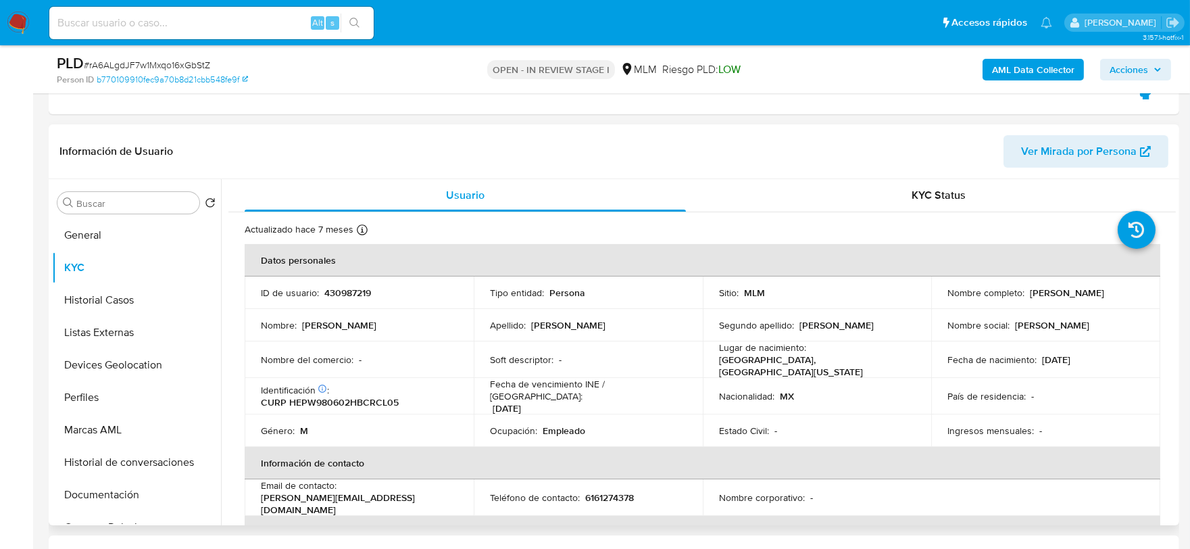
scroll to position [75, 0]
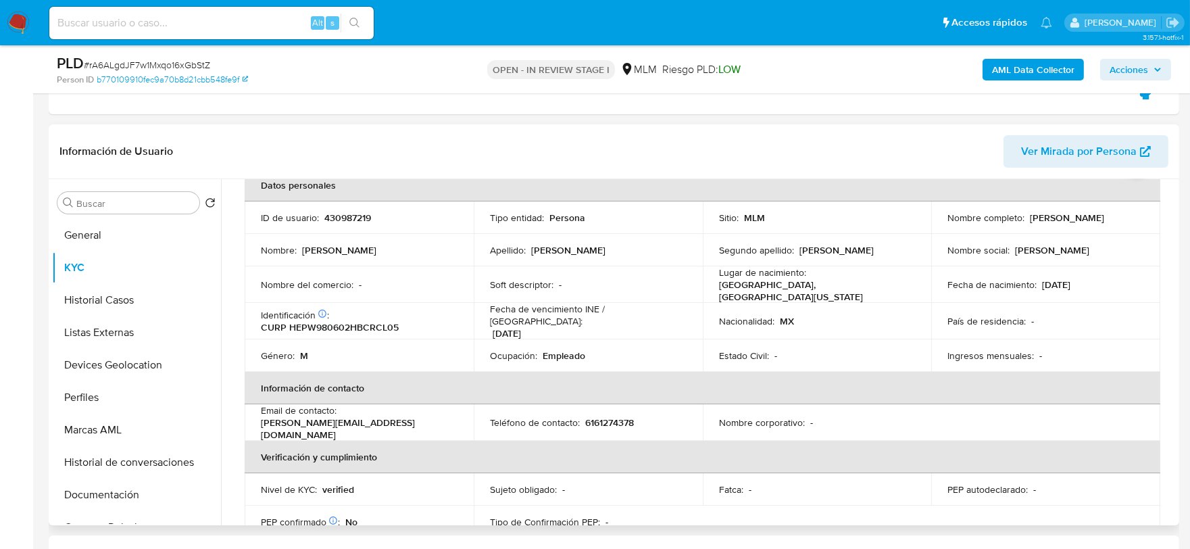
click at [307, 339] on td "Género : M" at bounding box center [359, 355] width 229 height 32
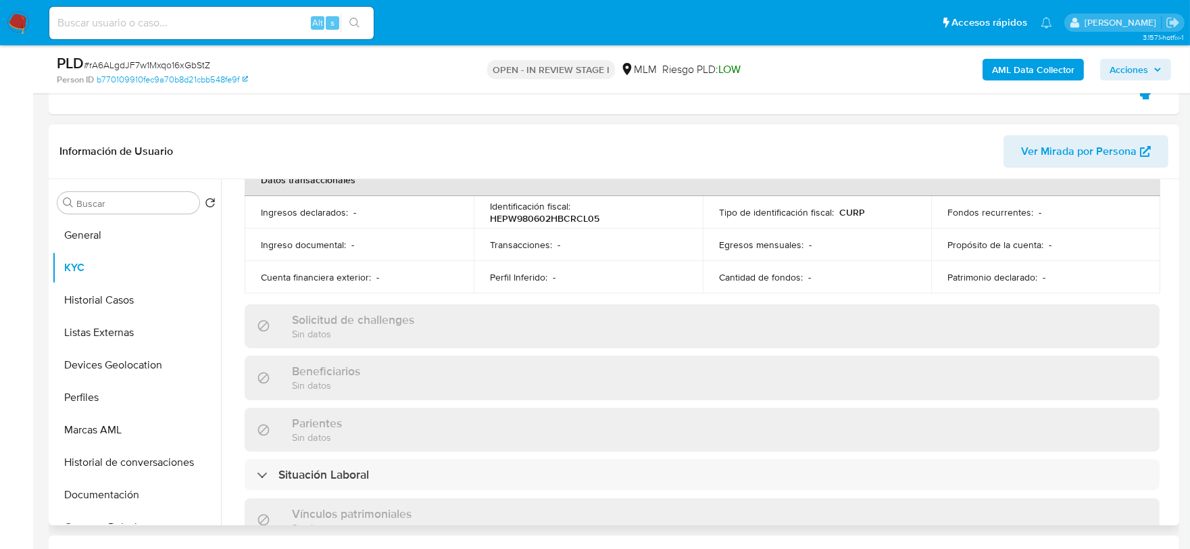
scroll to position [450, 0]
click at [240, 270] on div "Actualizado [DATE] Creado: [DATE] 21:16:41 Actualizado: [DATE] 18:09:07 Datos p…" at bounding box center [702, 349] width 948 height 1175
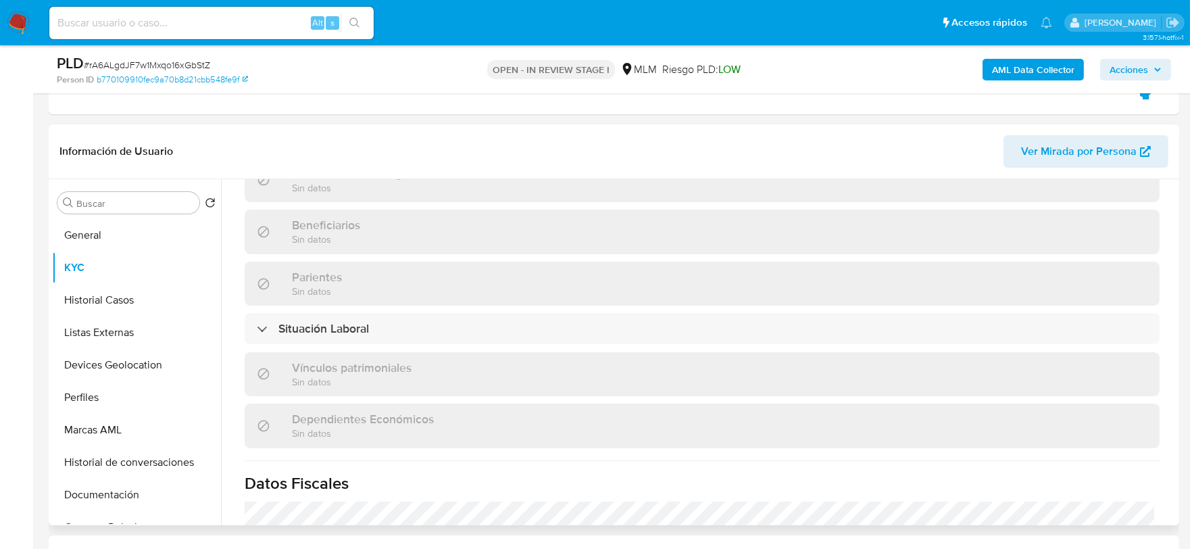
scroll to position [849, 0]
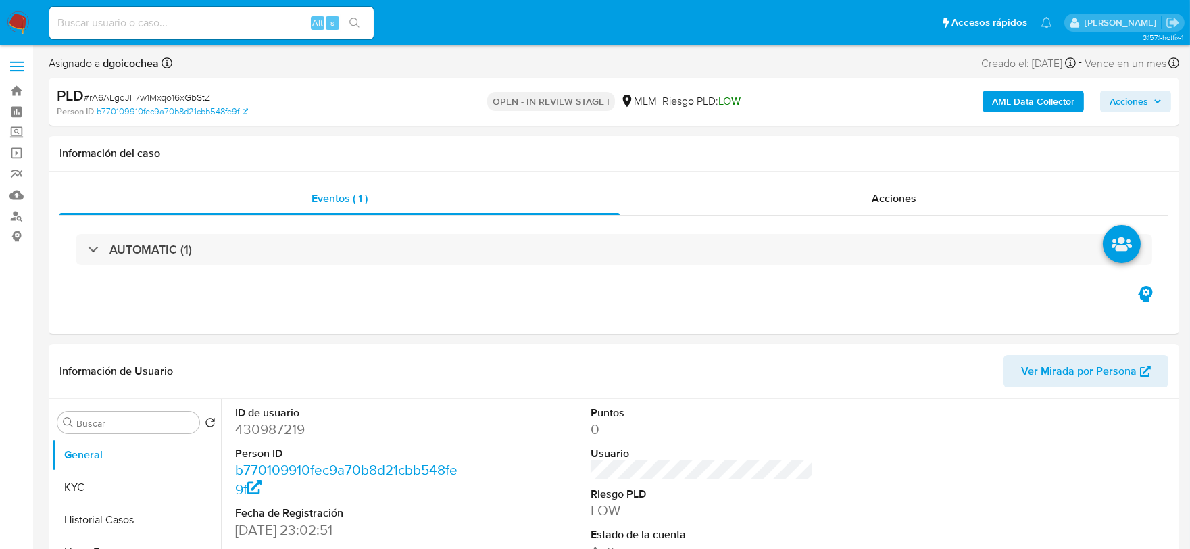
select select "10"
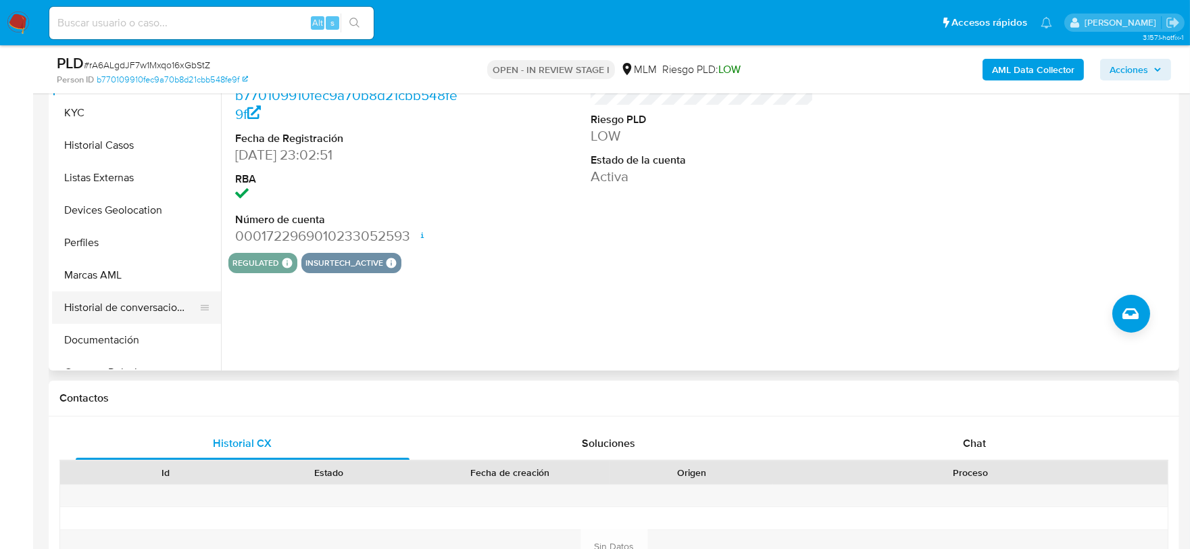
scroll to position [300, 0]
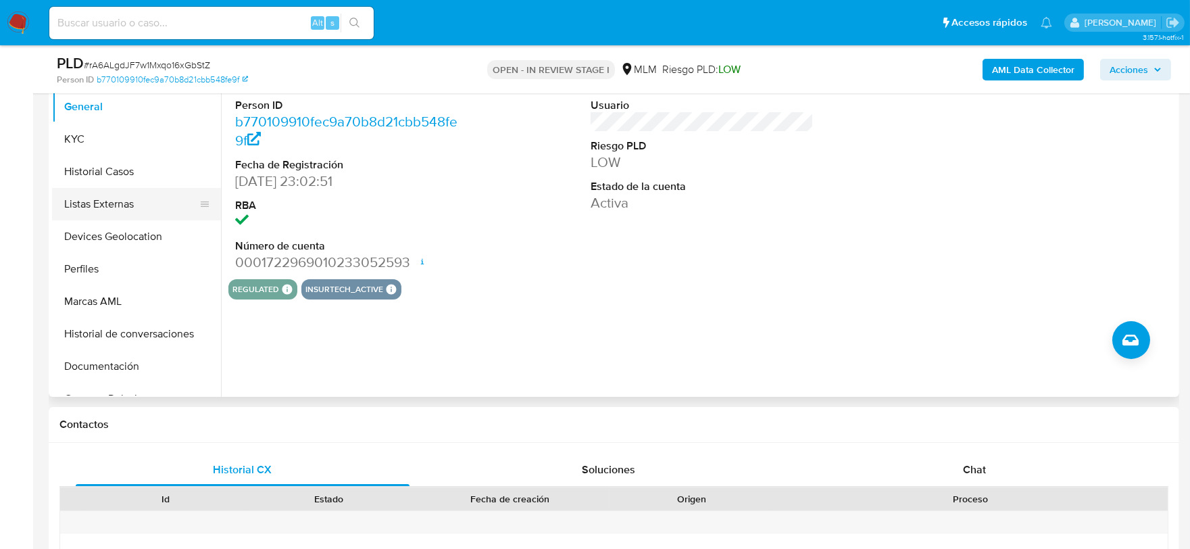
click at [110, 207] on button "Listas Externas" at bounding box center [131, 204] width 158 height 32
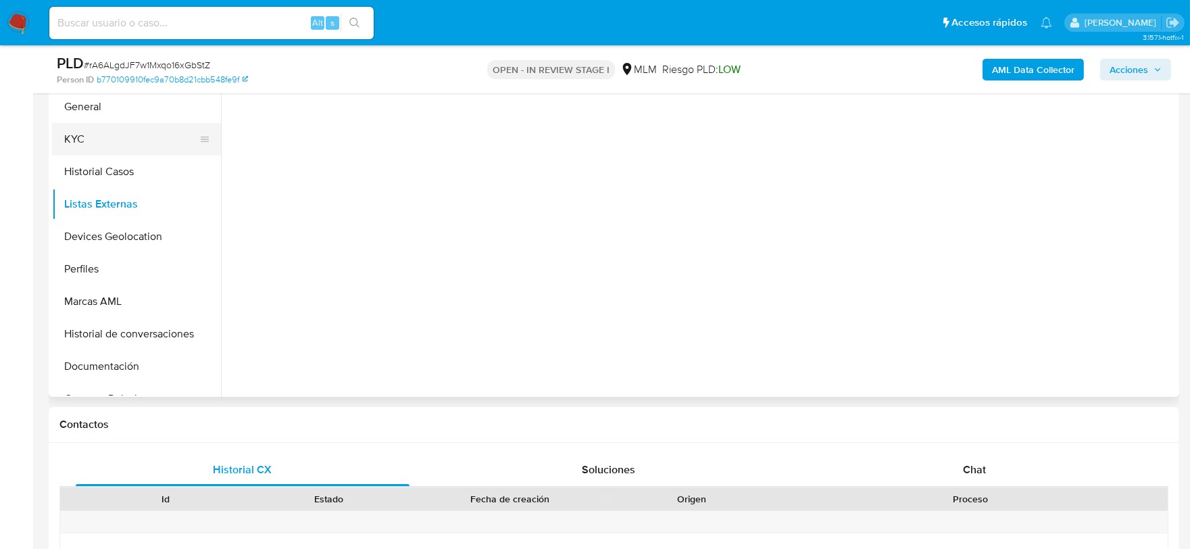
click at [103, 152] on button "KYC" at bounding box center [131, 139] width 158 height 32
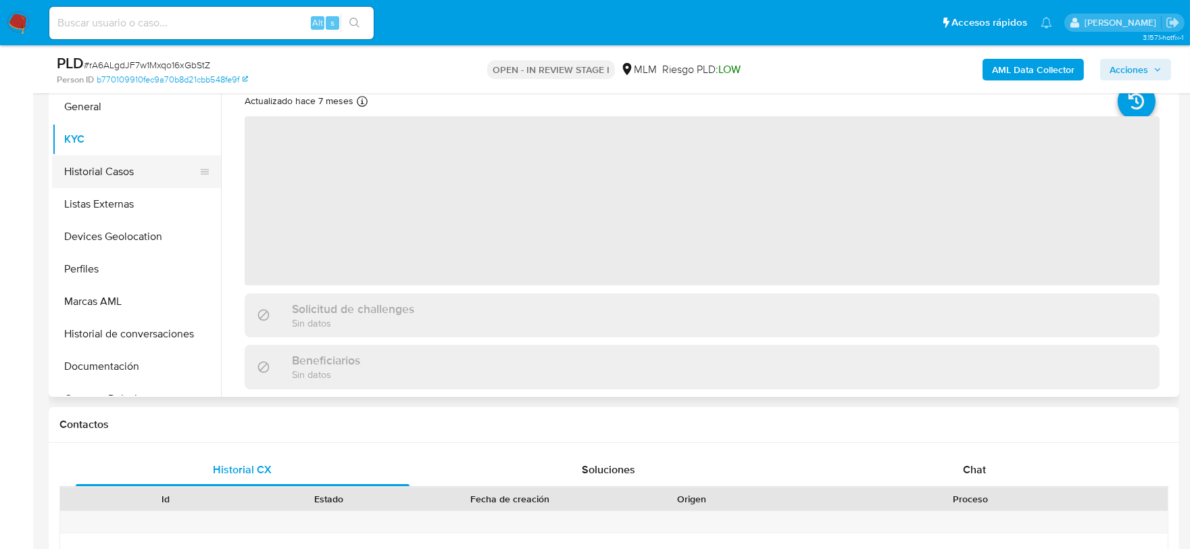
click at [107, 166] on button "Historial Casos" at bounding box center [131, 171] width 158 height 32
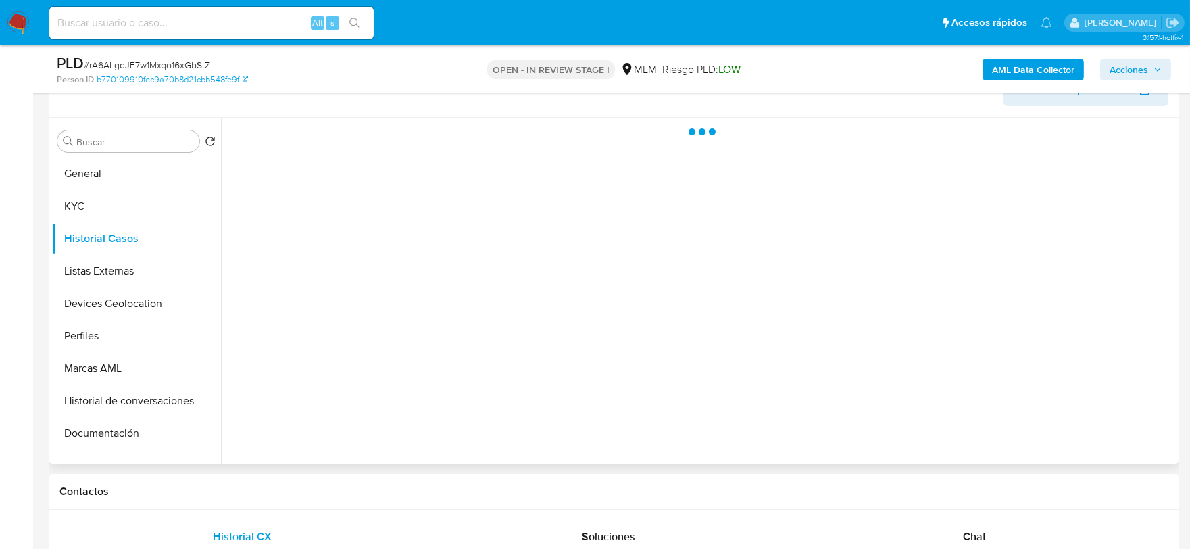
scroll to position [150, 0]
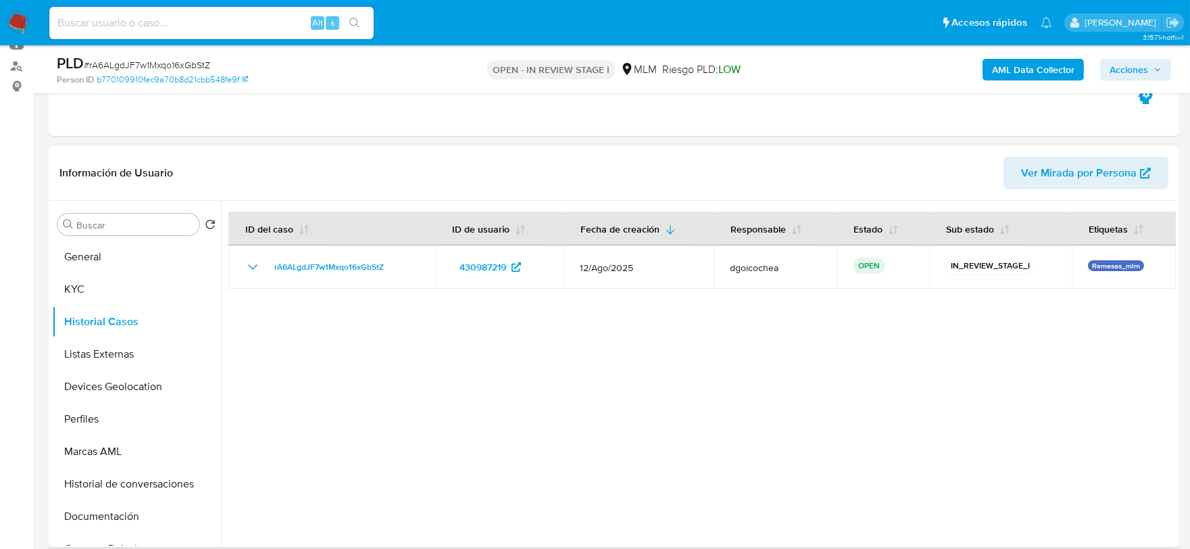
click at [549, 393] on div at bounding box center [698, 374] width 955 height 346
click at [140, 350] on button "Listas Externas" at bounding box center [131, 354] width 158 height 32
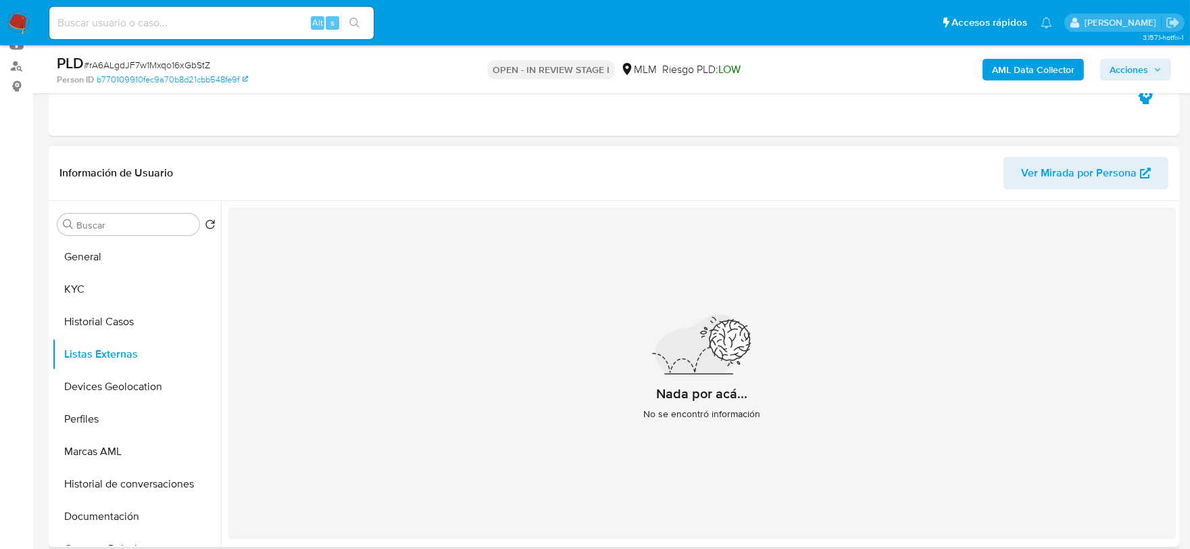
click at [632, 412] on div "Nada por acá... No se encontró información" at bounding box center [702, 373] width 948 height 331
click at [172, 382] on button "Devices Geolocation" at bounding box center [131, 386] width 158 height 32
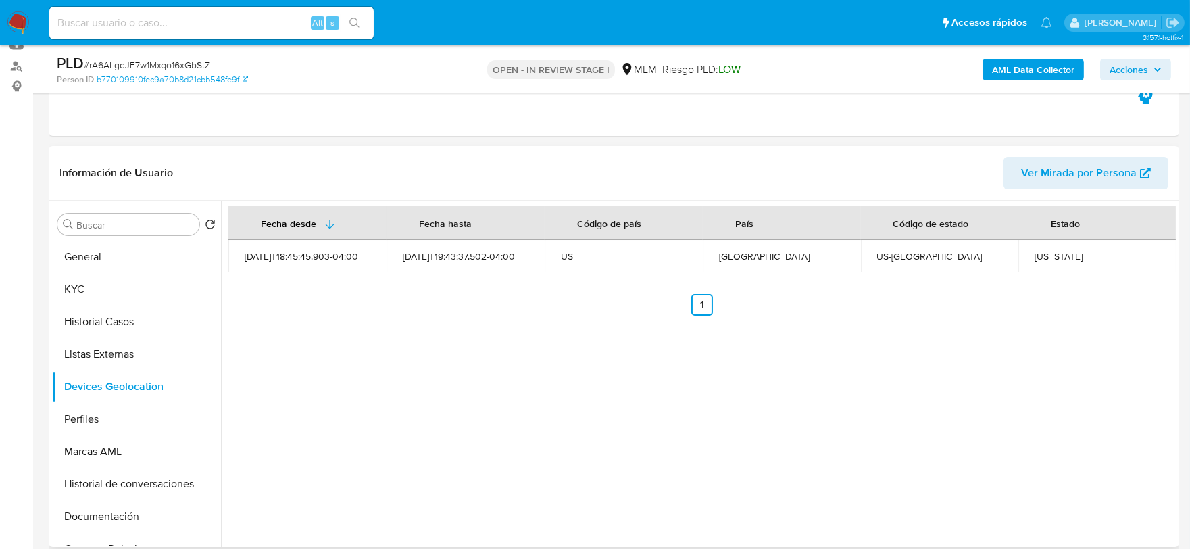
click at [411, 392] on div "Fecha desde Fecha hasta Código de país País Código de estado Estado 2023-09-25T…" at bounding box center [698, 374] width 955 height 346
click at [99, 410] on button "Perfiles" at bounding box center [131, 419] width 158 height 32
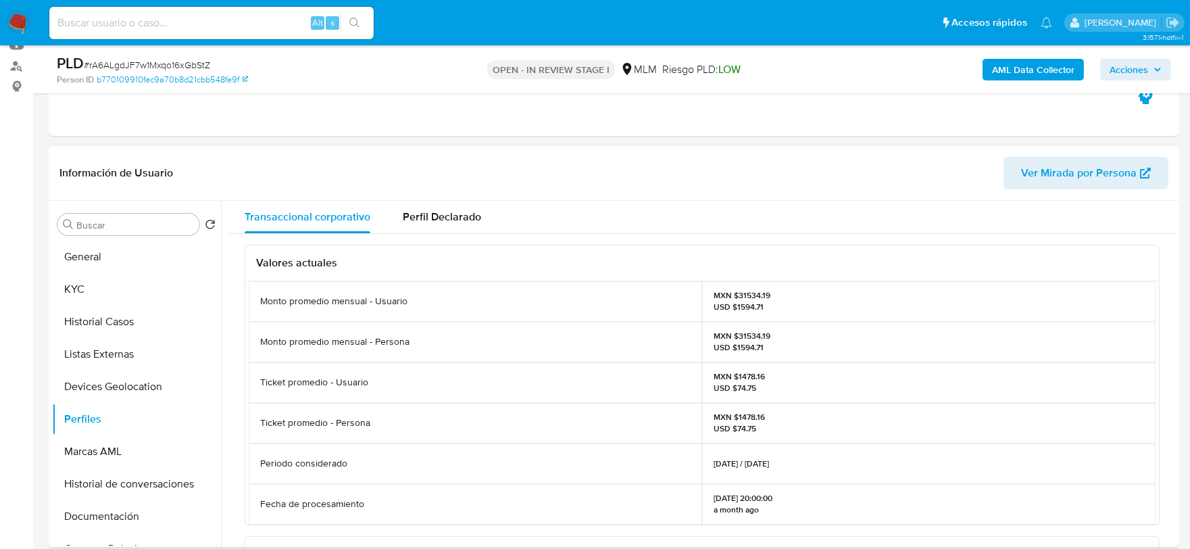
click at [232, 366] on div "Valores actuales Monto promedio mensual - Usuario MXN $31534.19 USD $1594.71 Mo…" at bounding box center [702, 549] width 948 height 630
click at [138, 518] on button "Documentación" at bounding box center [131, 516] width 158 height 32
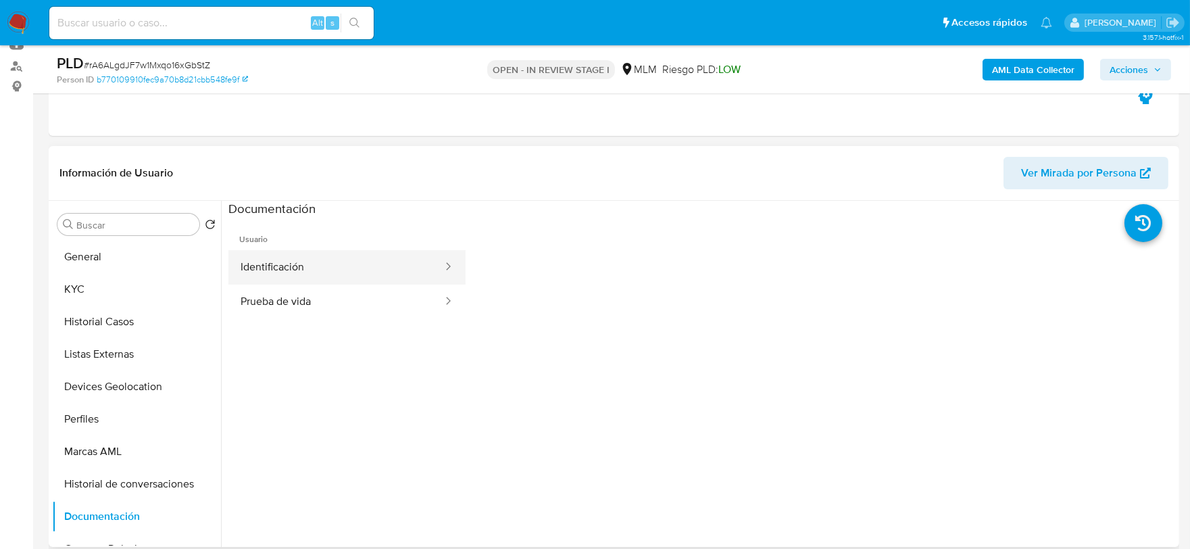
click at [302, 270] on button "Identificación" at bounding box center [336, 267] width 216 height 34
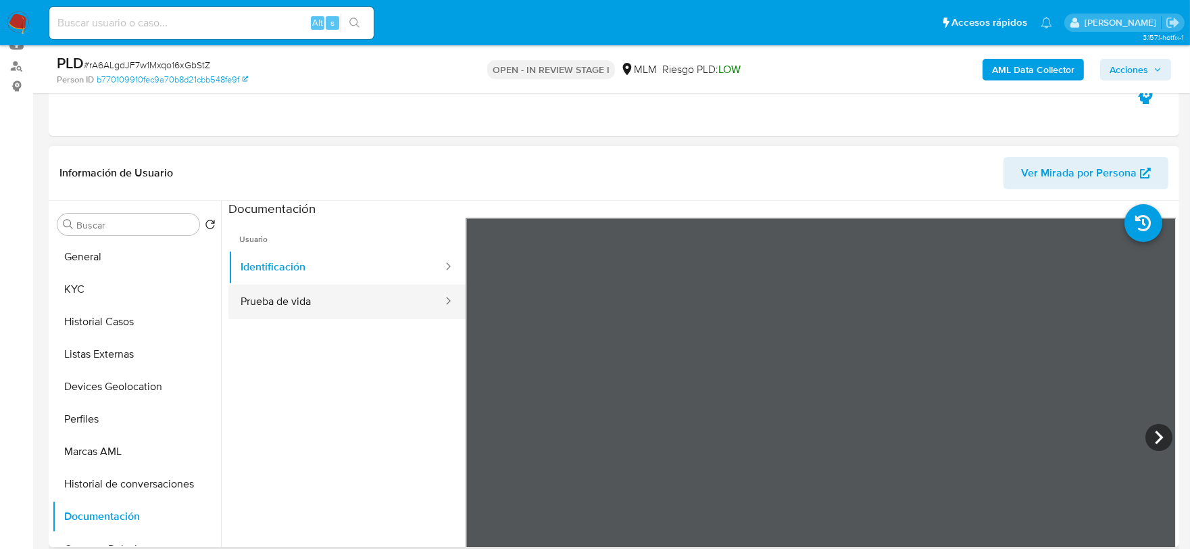
click at [335, 314] on button "Prueba de vida" at bounding box center [336, 302] width 216 height 34
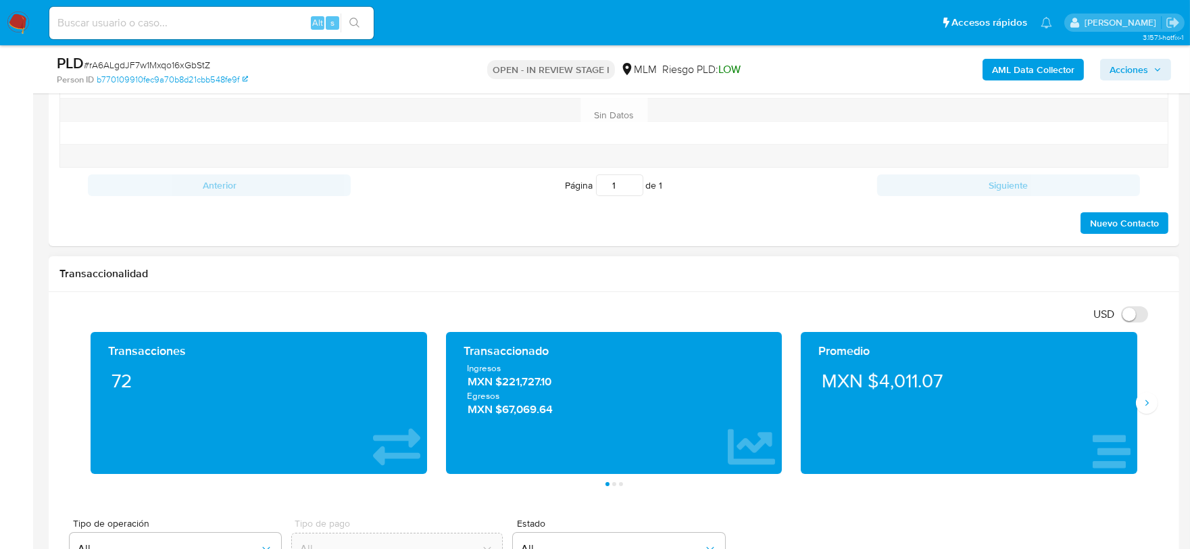
scroll to position [751, 0]
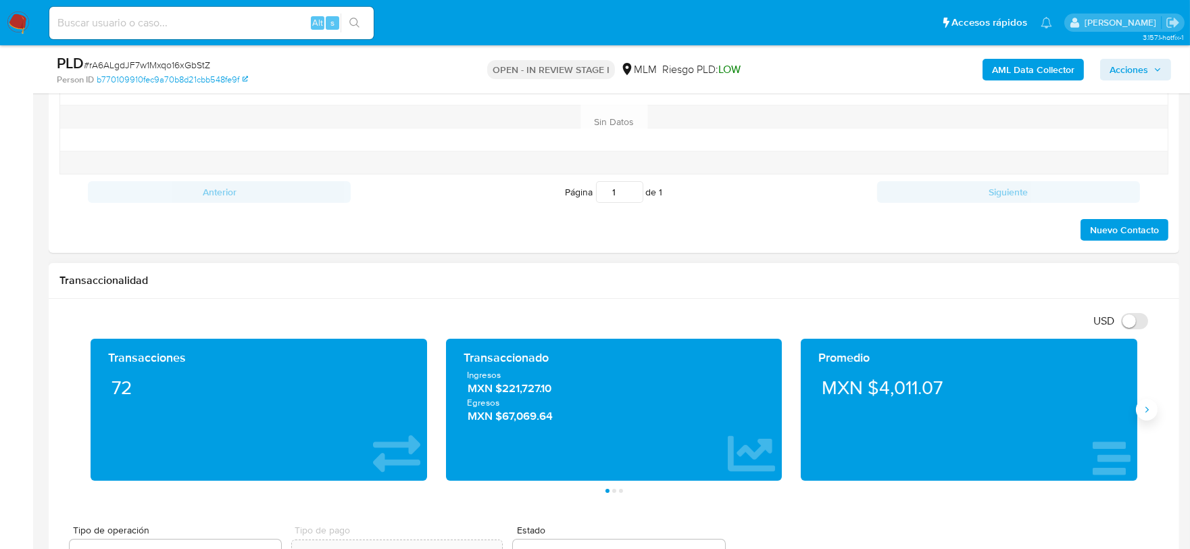
click at [1142, 408] on icon "Siguiente" at bounding box center [1147, 409] width 11 height 11
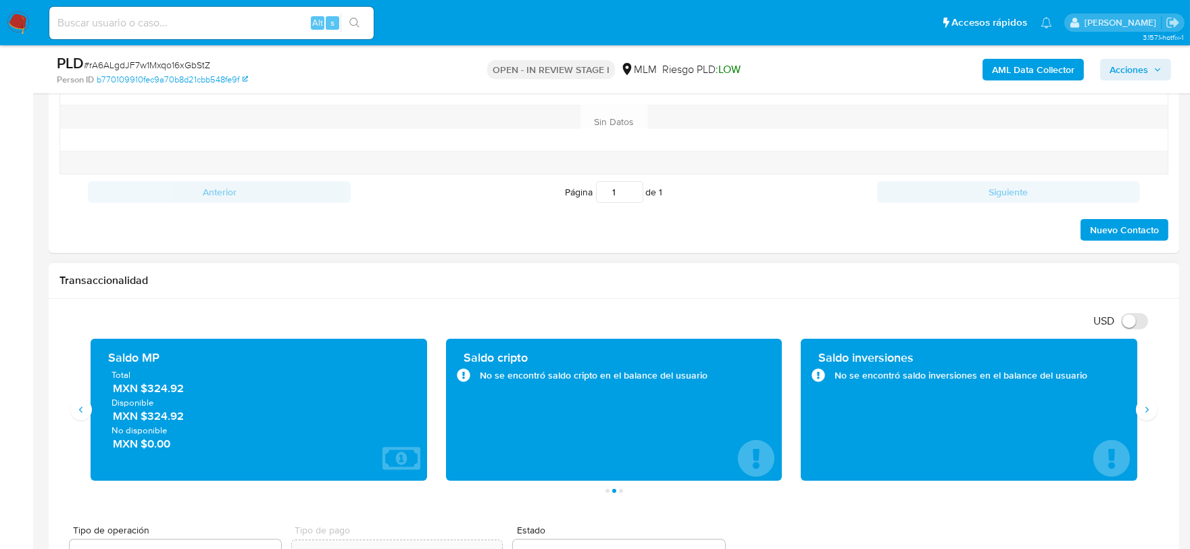
click at [783, 289] on div "Transaccionalidad" at bounding box center [614, 281] width 1131 height 36
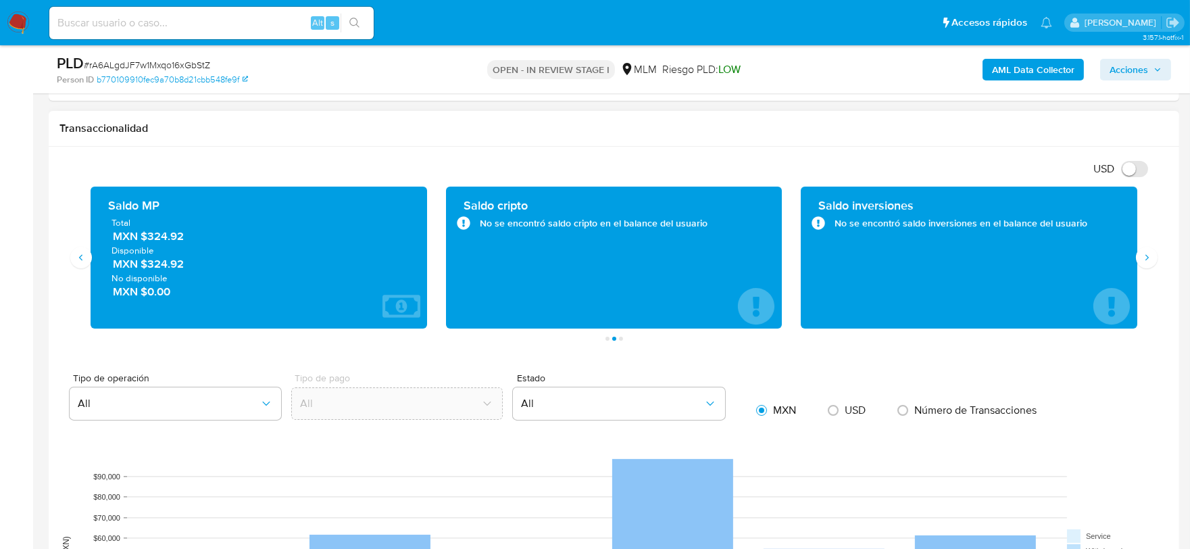
scroll to position [901, 0]
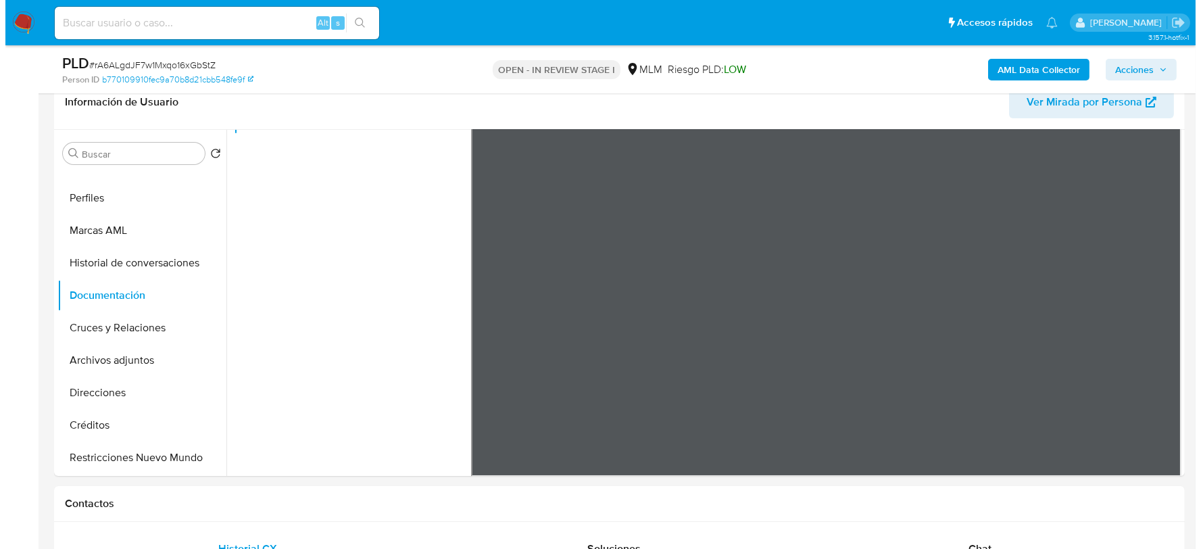
scroll to position [0, 0]
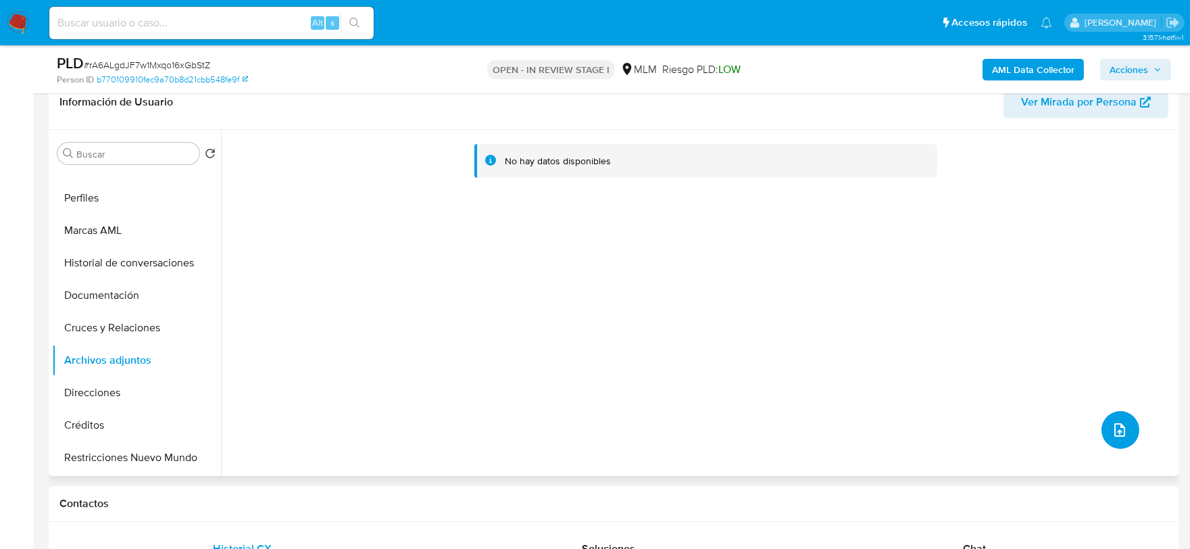
click at [1110, 419] on button "upload-file" at bounding box center [1121, 430] width 38 height 38
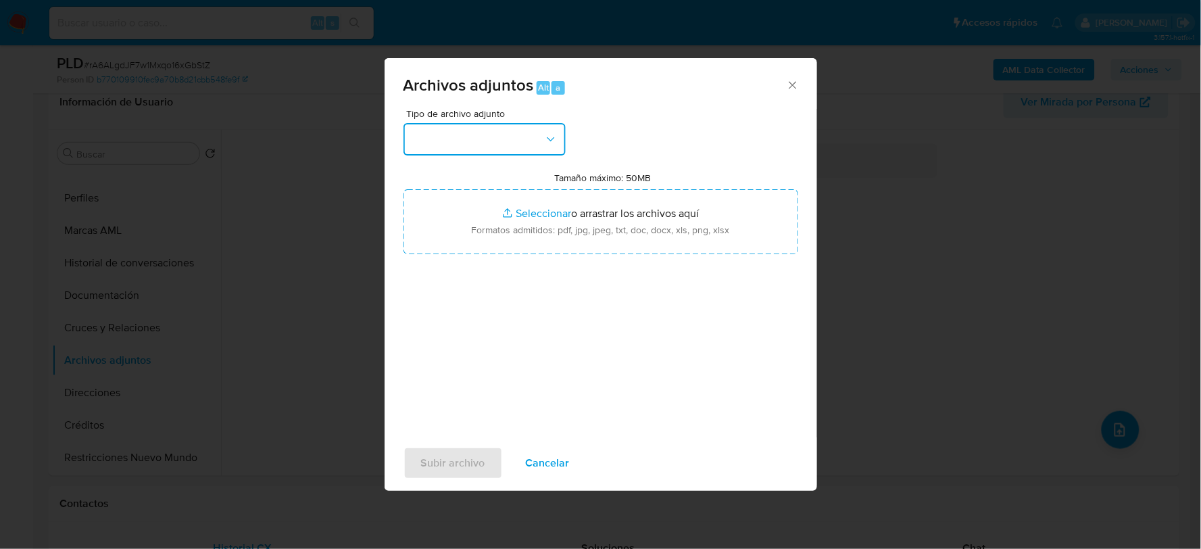
click at [494, 128] on button "button" at bounding box center [485, 139] width 162 height 32
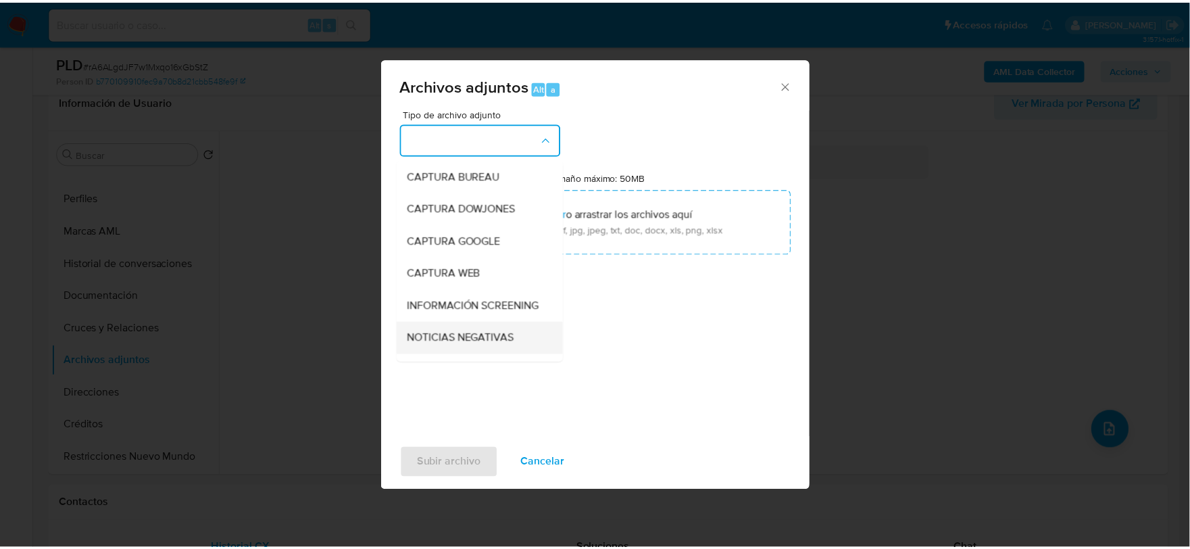
scroll to position [103, 0]
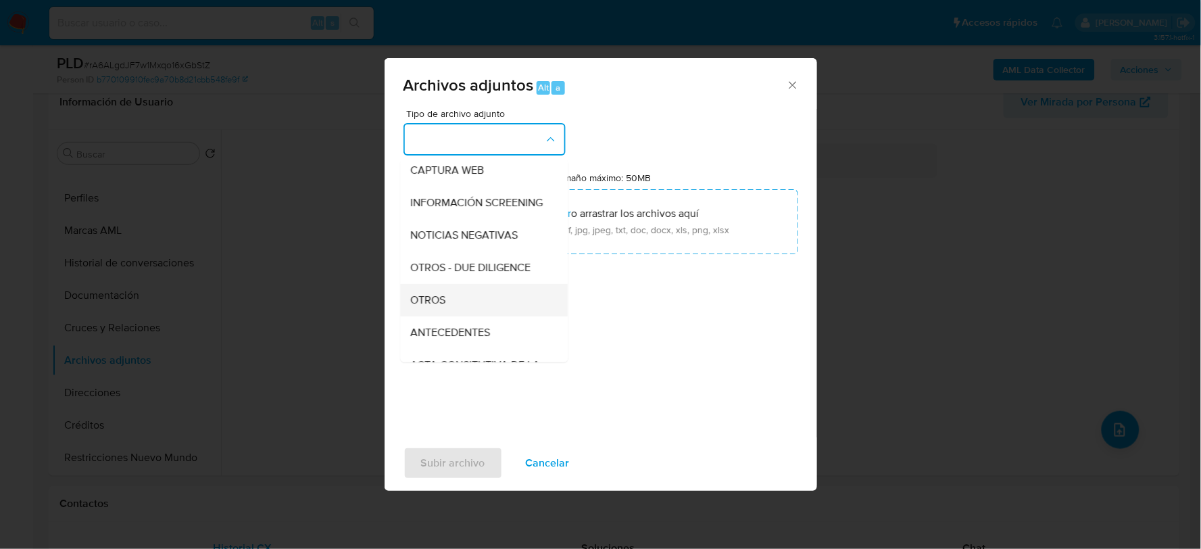
click at [428, 306] on span "OTROS" at bounding box center [428, 300] width 35 height 14
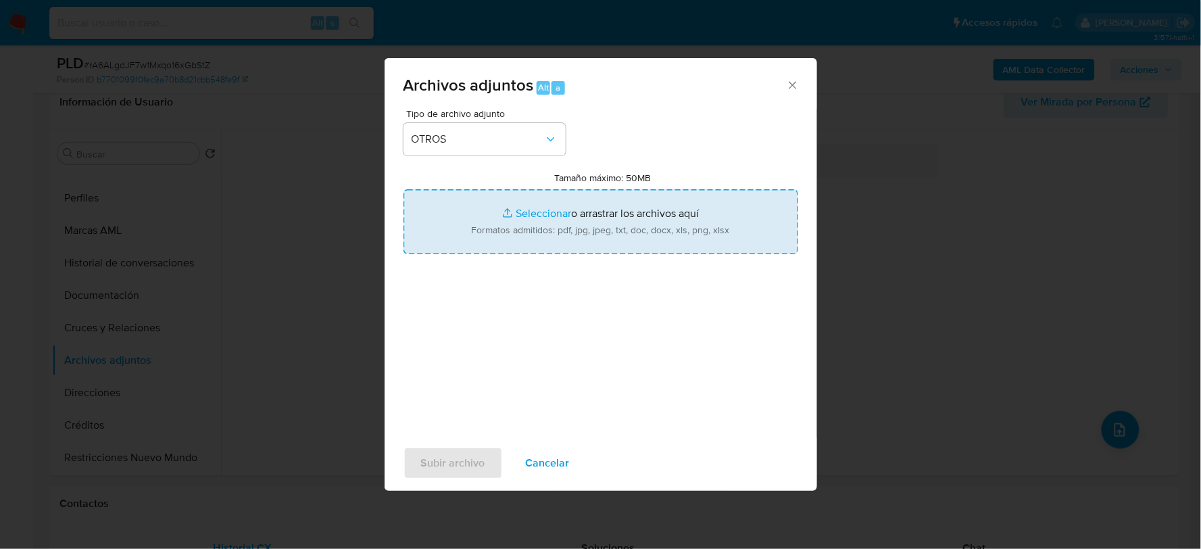
click at [548, 211] on input "Tamaño máximo: 50MB Seleccionar archivos" at bounding box center [601, 221] width 395 height 65
type input "C:\fakepath\430987219_WILBER HERNANDEZ_AGO2025.xlsx"
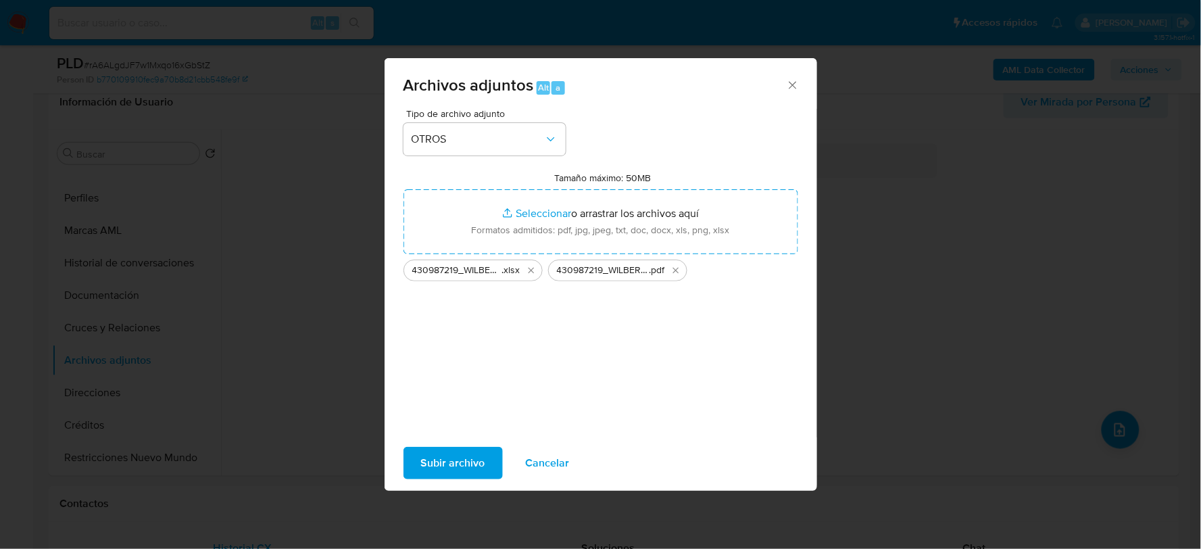
click at [438, 462] on span "Subir archivo" at bounding box center [453, 463] width 64 height 30
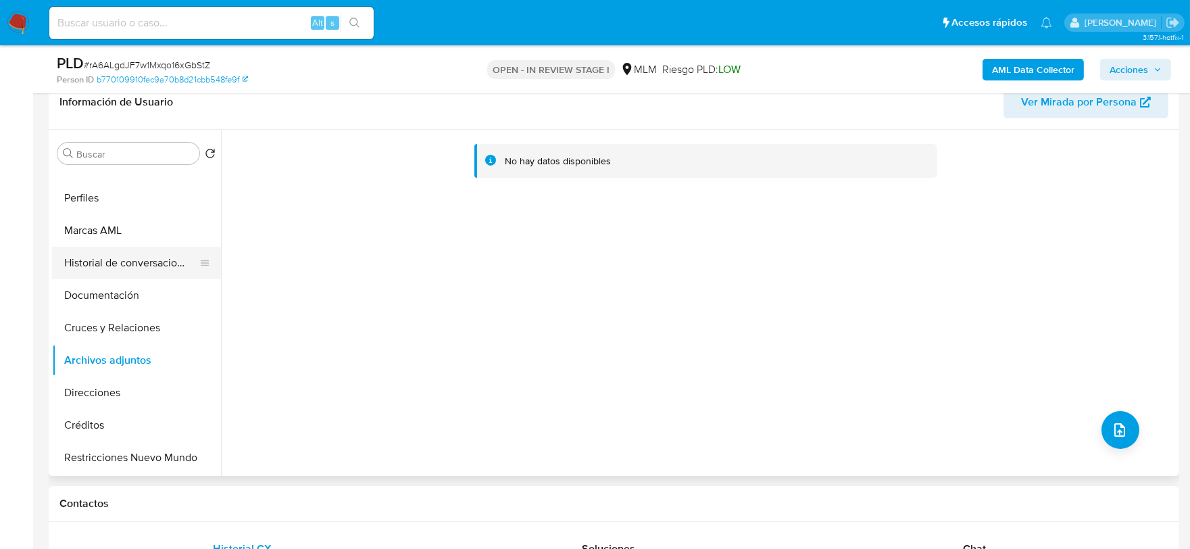
click at [172, 268] on button "Historial de conversaciones" at bounding box center [131, 263] width 158 height 32
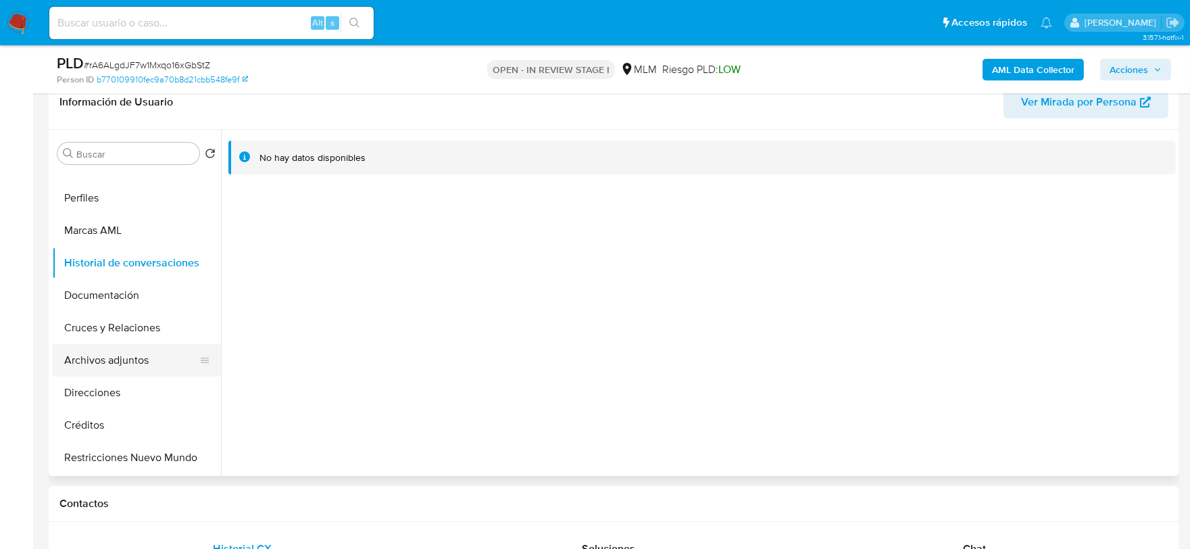
click at [105, 356] on button "Archivos adjuntos" at bounding box center [131, 360] width 158 height 32
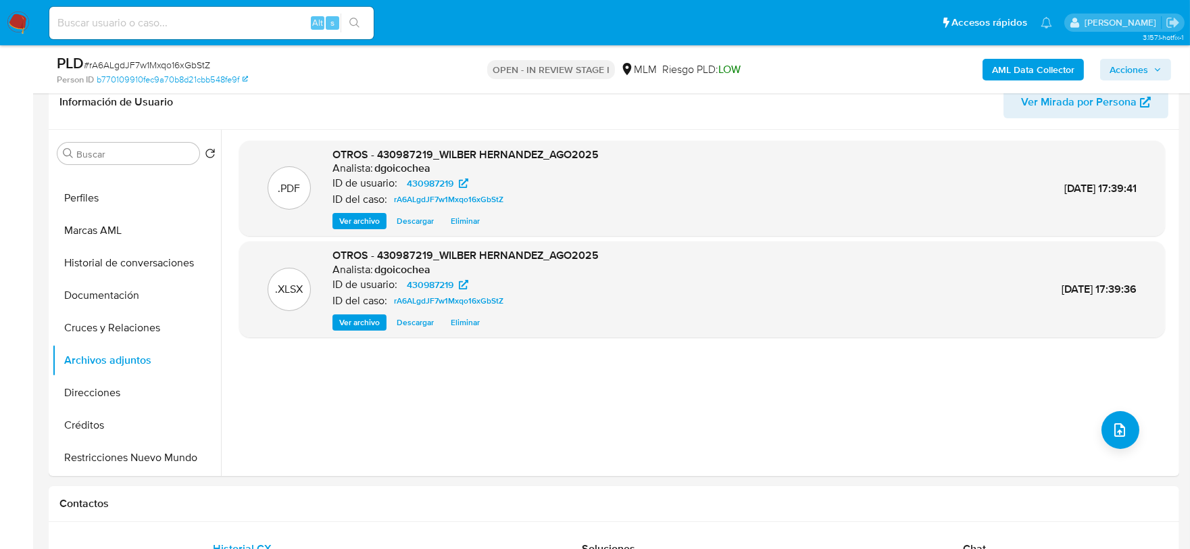
click at [1131, 71] on span "Acciones" at bounding box center [1129, 70] width 39 height 22
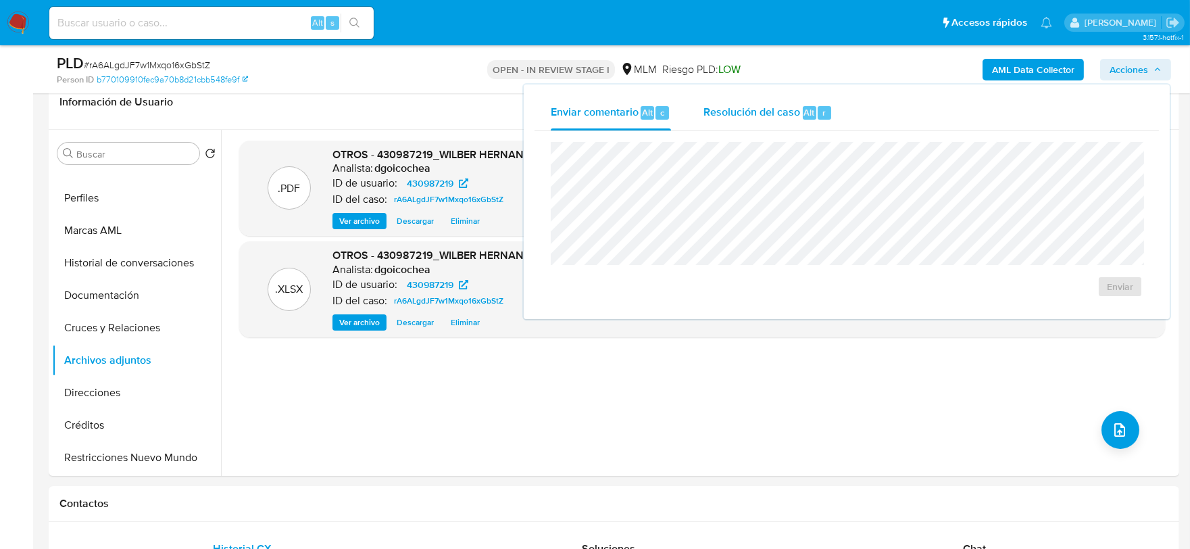
click at [752, 118] on span "Resolución del caso" at bounding box center [752, 112] width 97 height 16
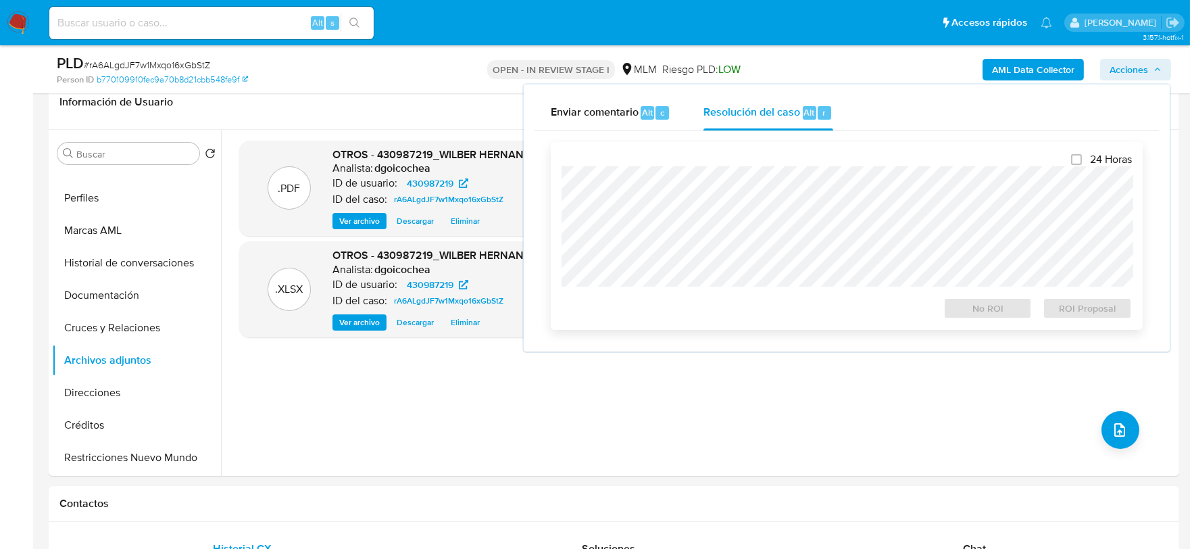
click at [725, 164] on div "24 Horas No ROI ROI Proposal" at bounding box center [847, 236] width 571 height 166
click at [1016, 307] on span "No ROI" at bounding box center [988, 308] width 70 height 19
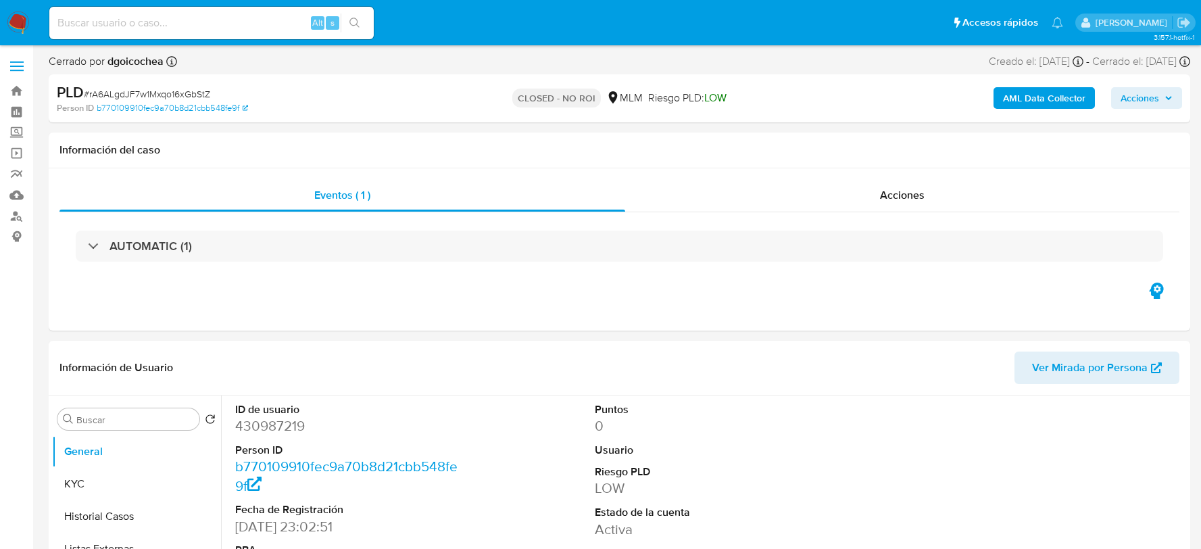
select select "10"
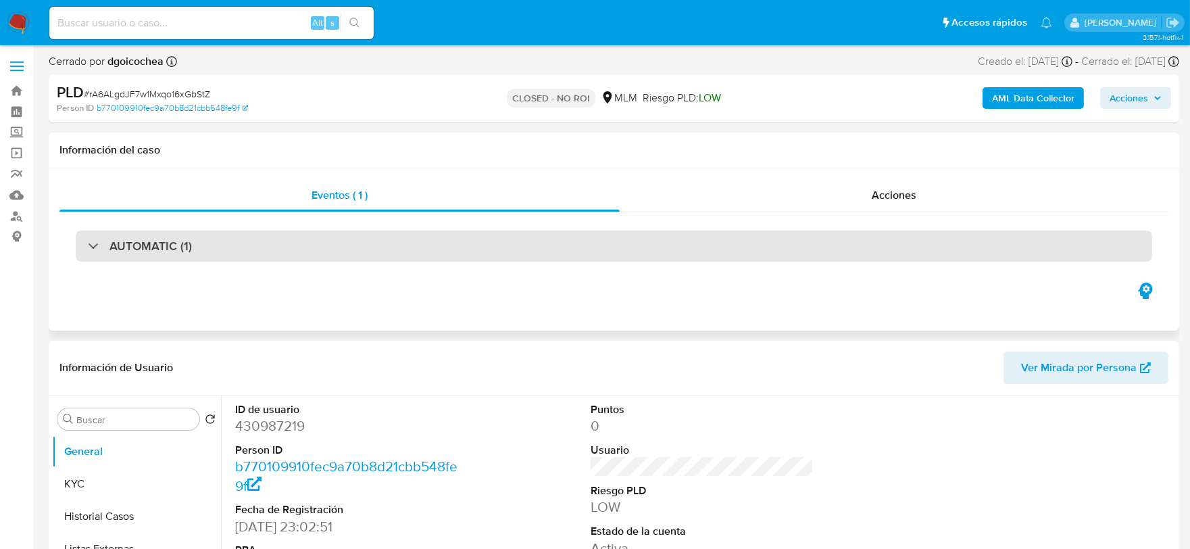
click at [157, 255] on div "AUTOMATIC (1)" at bounding box center [614, 246] width 1077 height 31
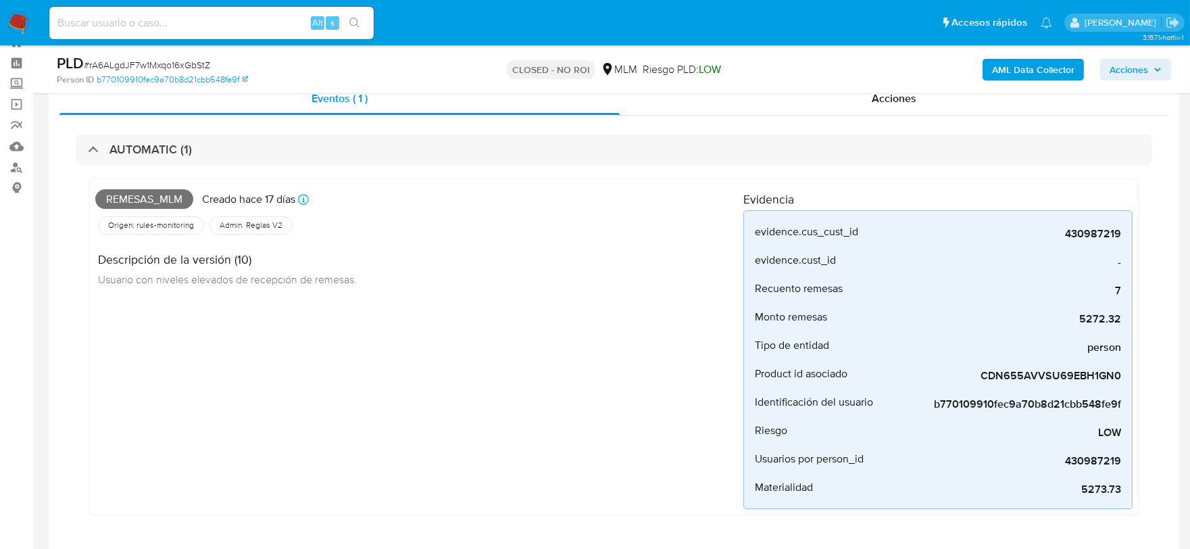
scroll to position [75, 0]
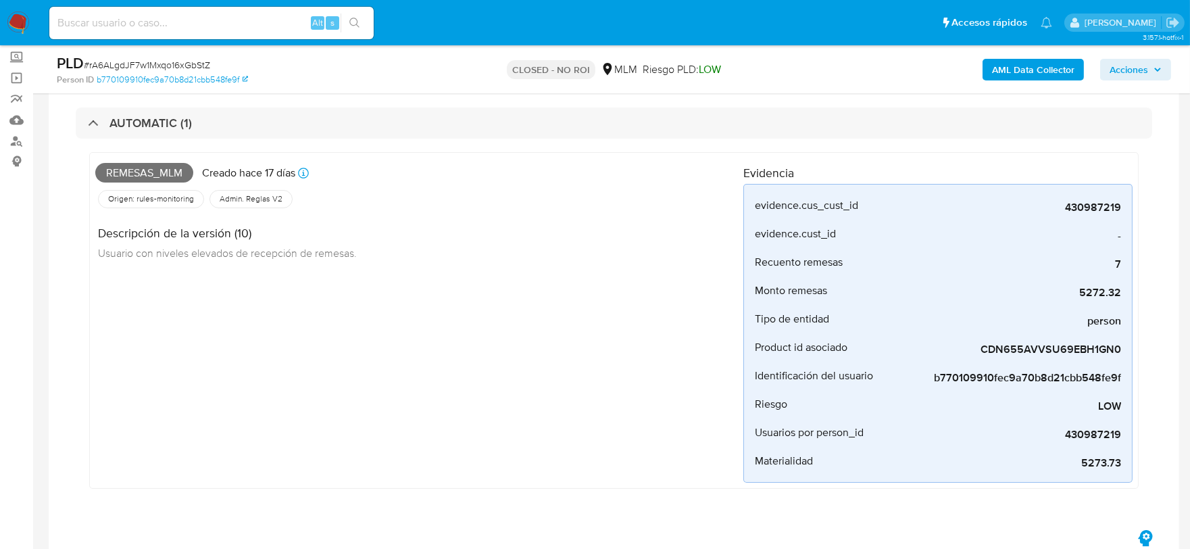
click at [525, 433] on div "Remesas_mlm Creado hace 17 días Creado: 12/08/2025 03:07:51 Origen: rules-monit…" at bounding box center [419, 320] width 648 height 324
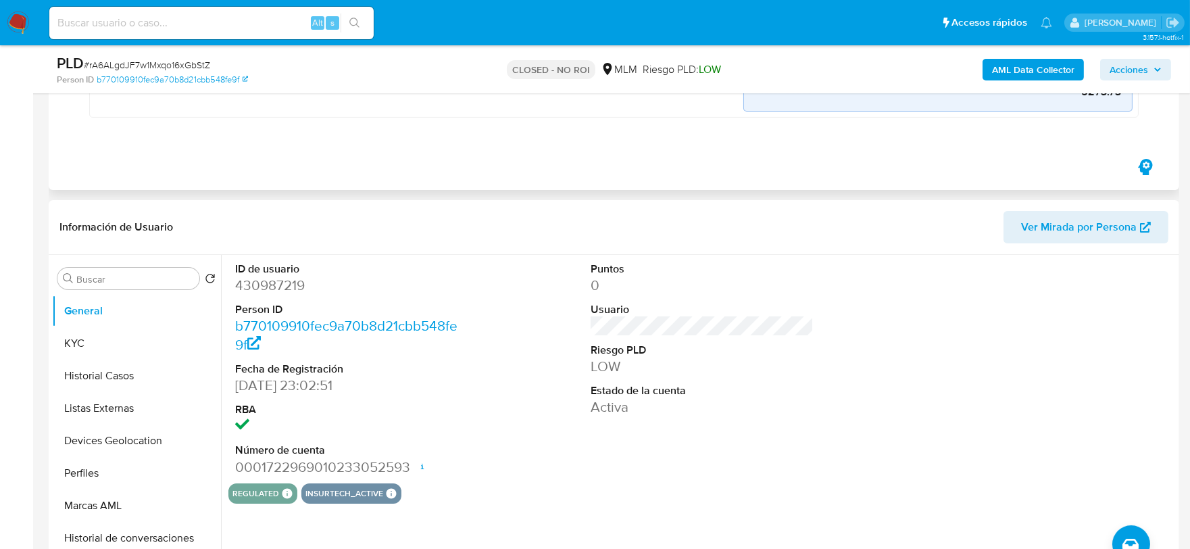
scroll to position [525, 0]
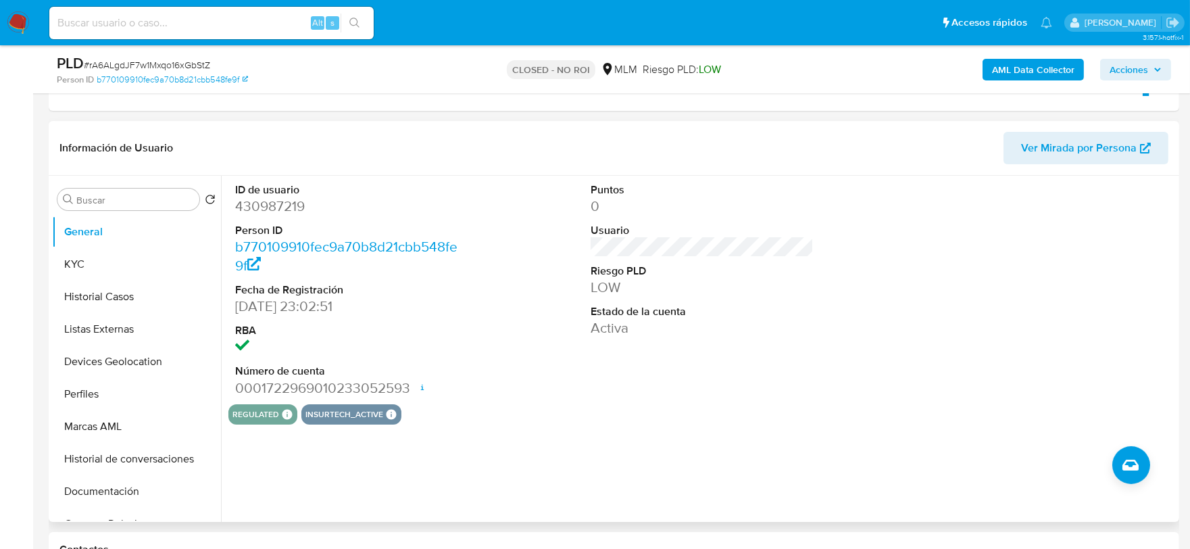
click at [680, 399] on div "Puntos 0 Usuario Riesgo PLD LOW Estado de la cuenta Activa" at bounding box center [702, 290] width 237 height 228
click at [132, 265] on button "KYC" at bounding box center [136, 264] width 169 height 32
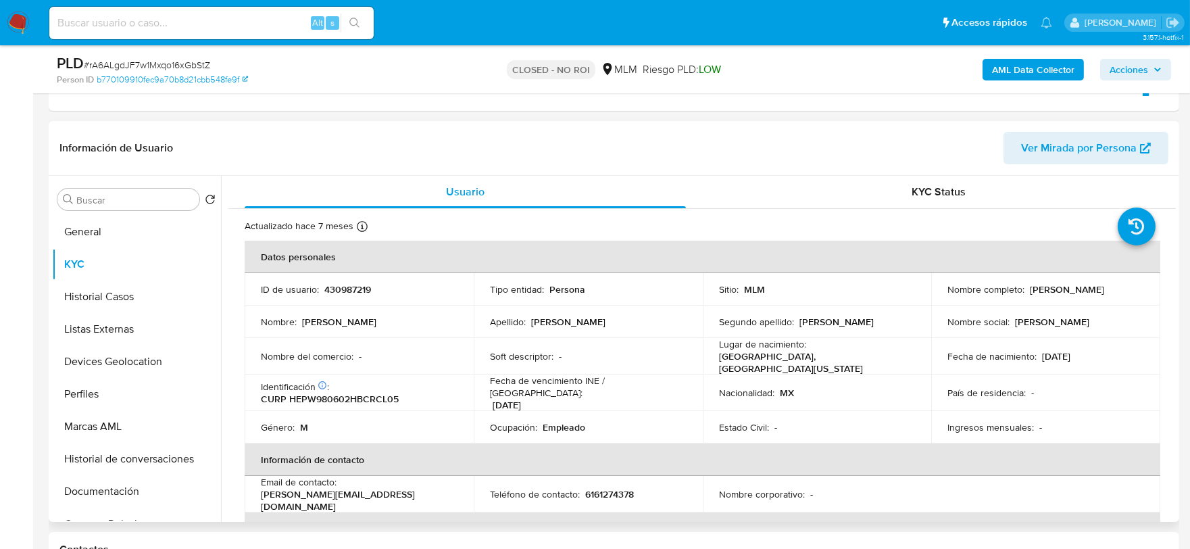
click at [23, 18] on img at bounding box center [18, 22] width 23 height 23
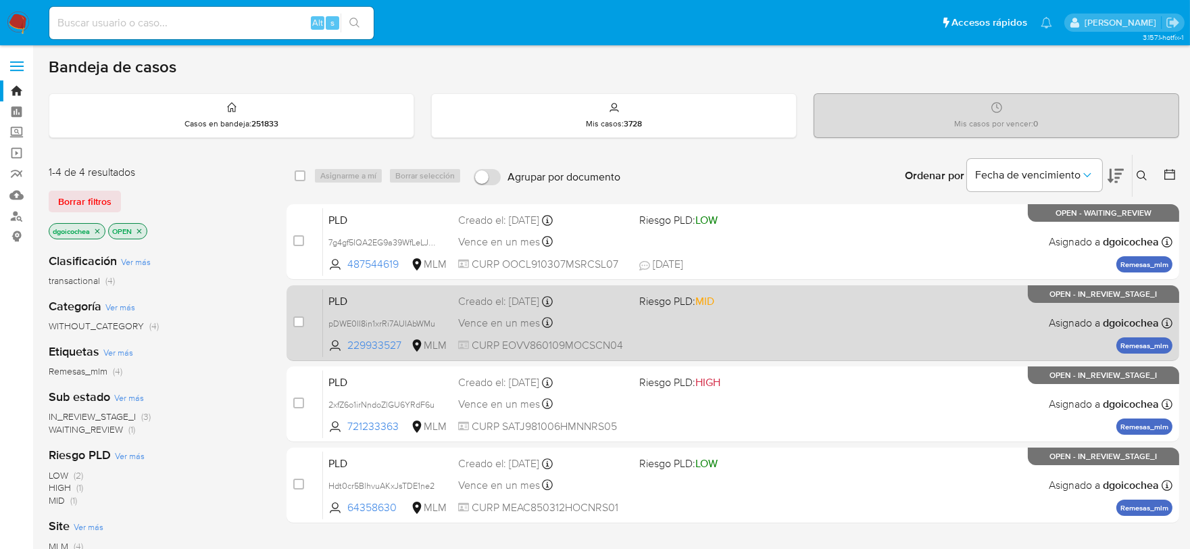
click at [343, 298] on span "PLD" at bounding box center [388, 300] width 119 height 18
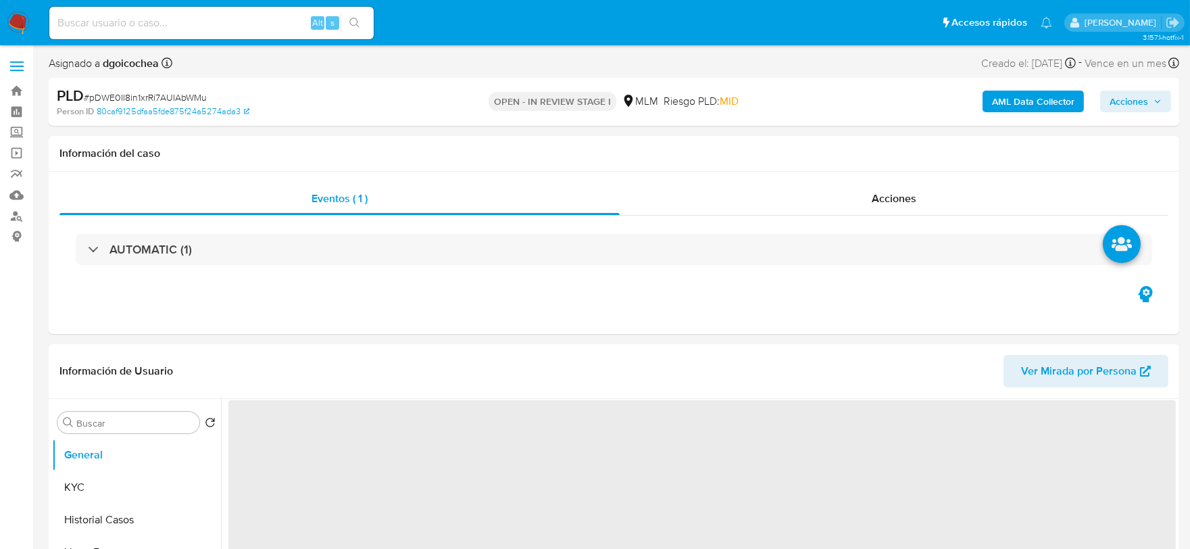
select select "10"
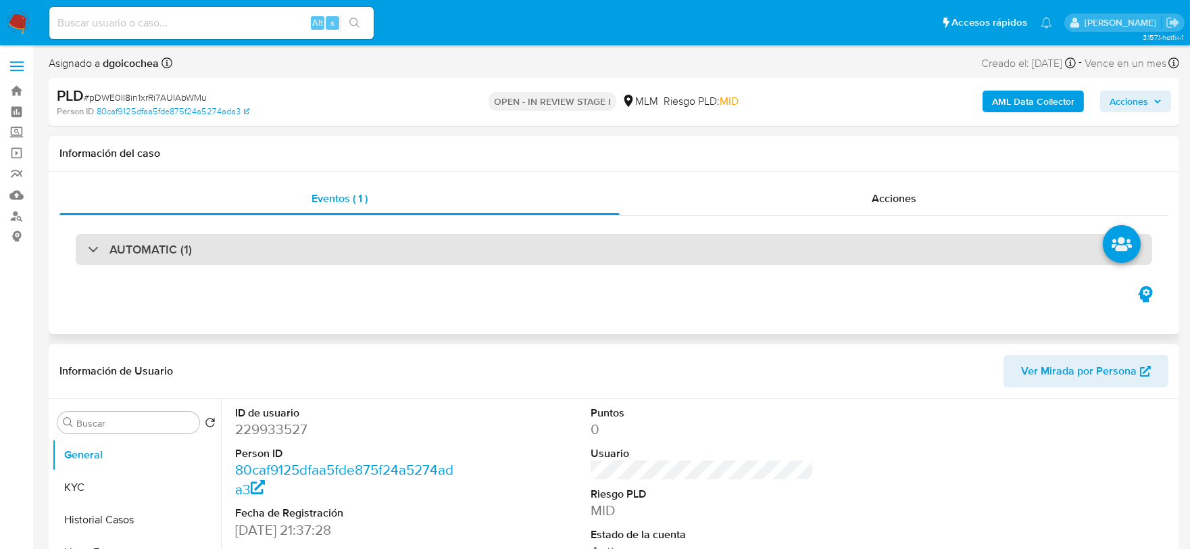
click at [164, 247] on h3 "AUTOMATIC (1)" at bounding box center [151, 249] width 82 height 15
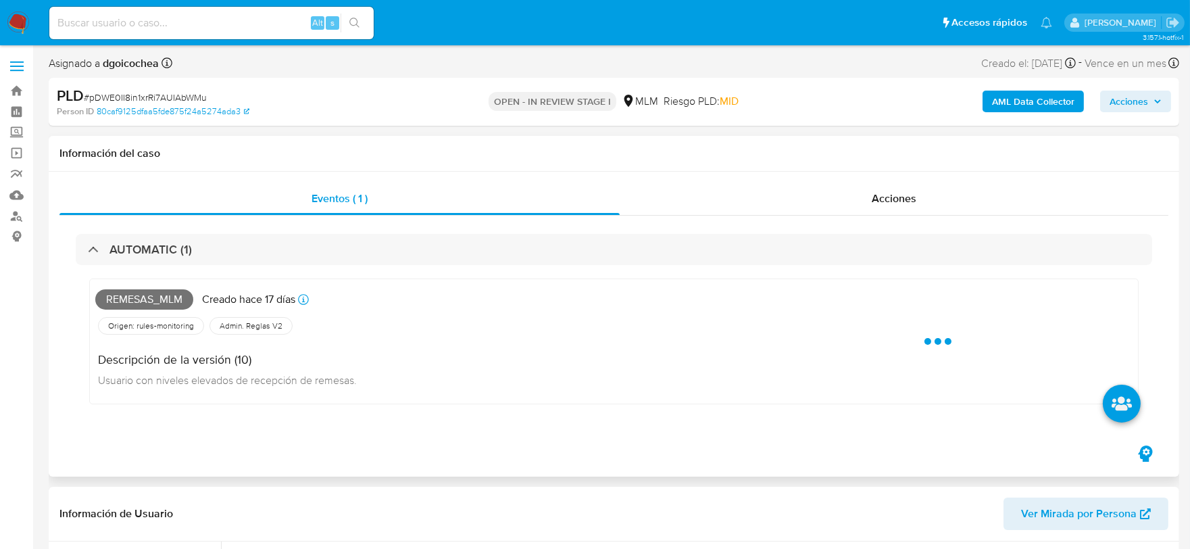
click at [367, 394] on div "Descripción de la versión (10) Usuario con niveles elevados de recepción de rem…" at bounding box center [231, 367] width 272 height 61
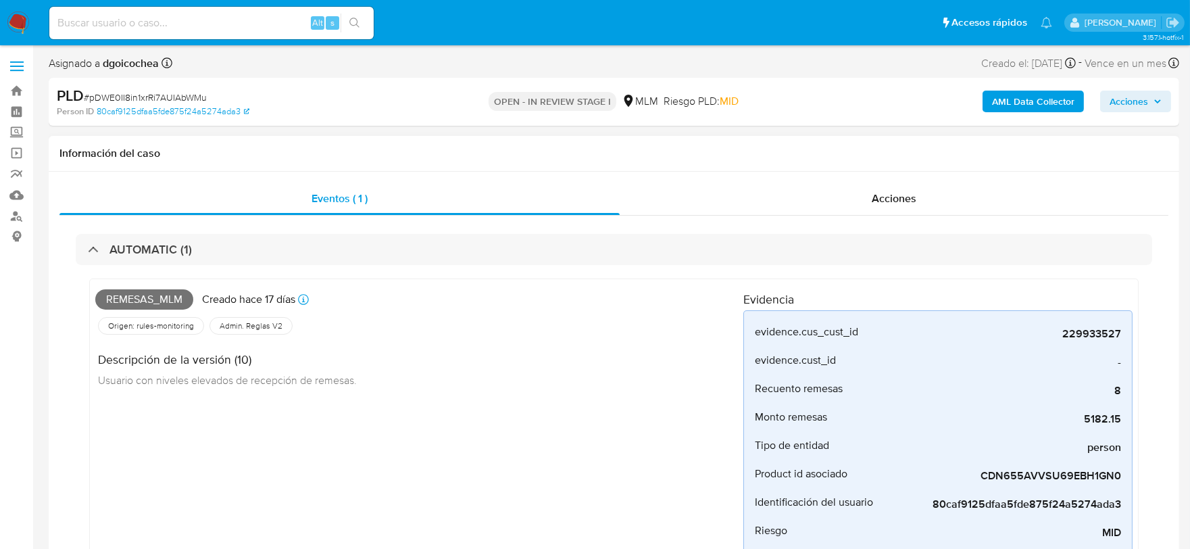
scroll to position [75, 0]
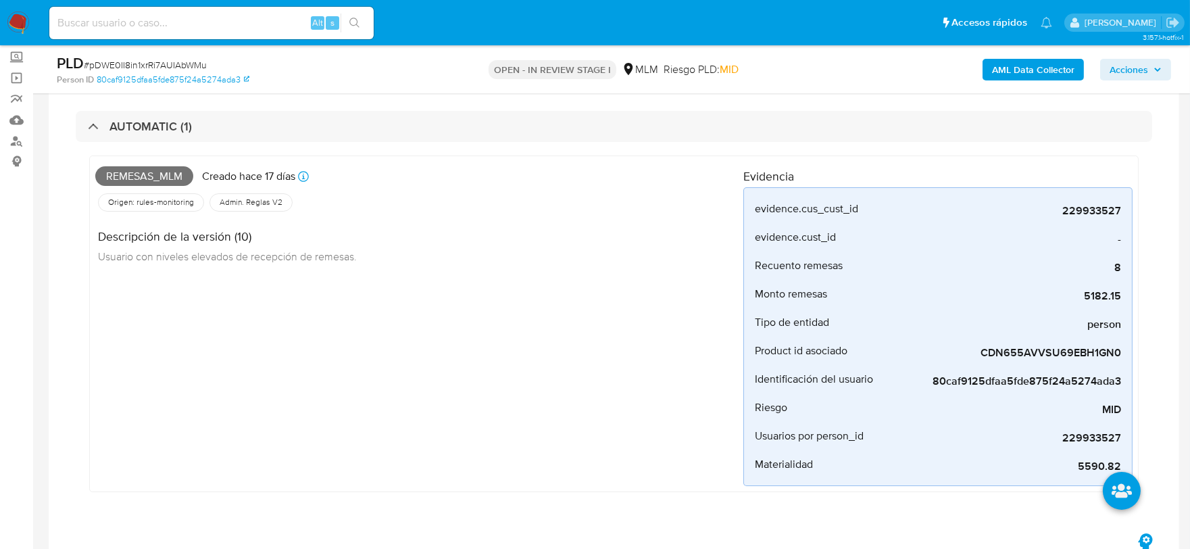
click at [460, 441] on div "Remesas_mlm Creado [DATE] Creado: [DATE] 03:12:11 Origen: rules-monitoring Refe…" at bounding box center [419, 324] width 648 height 324
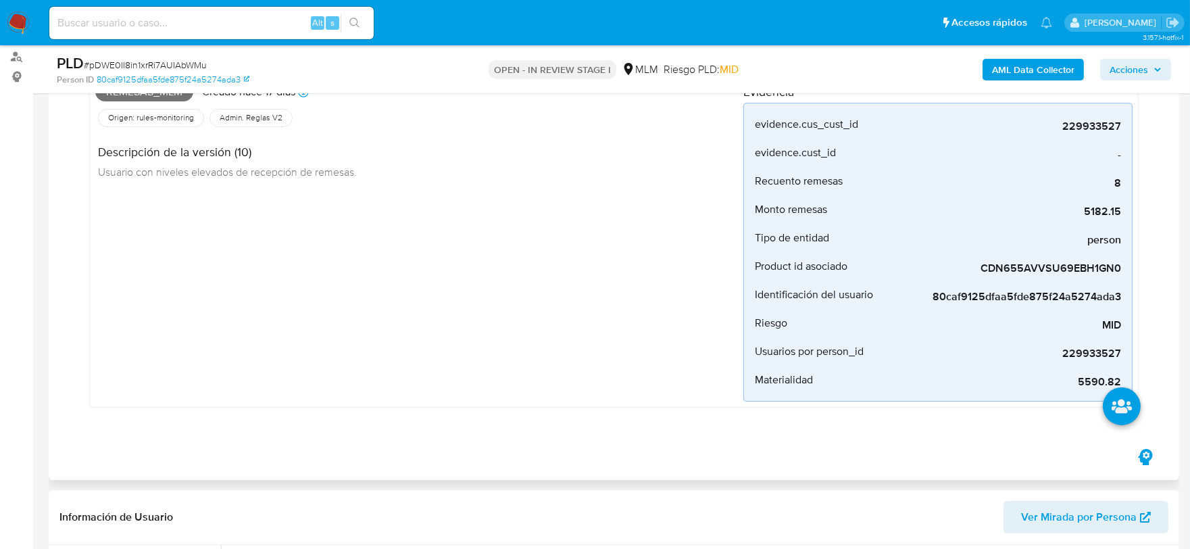
scroll to position [450, 0]
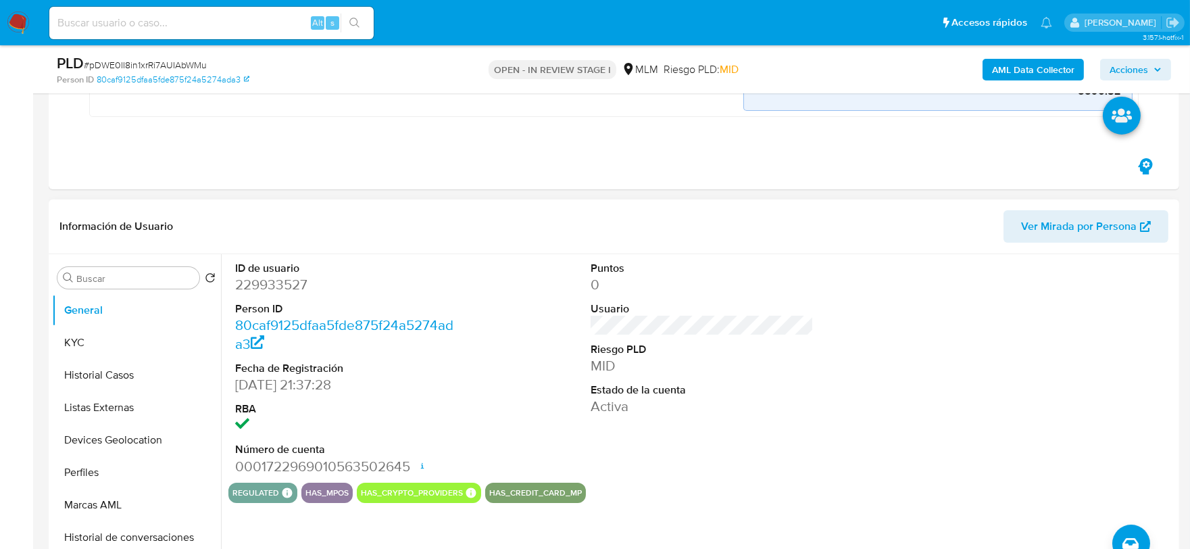
click at [744, 438] on div "Puntos 0 Usuario Riesgo PLD MID Estado de la cuenta Activa" at bounding box center [702, 368] width 237 height 228
click at [134, 347] on button "KYC" at bounding box center [131, 342] width 158 height 32
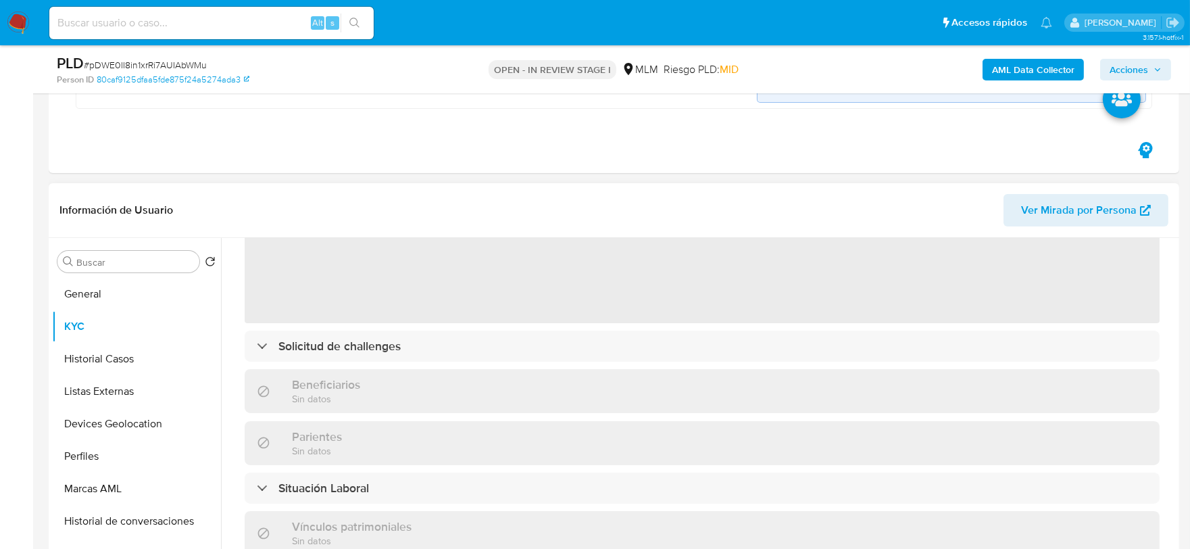
scroll to position [0, 0]
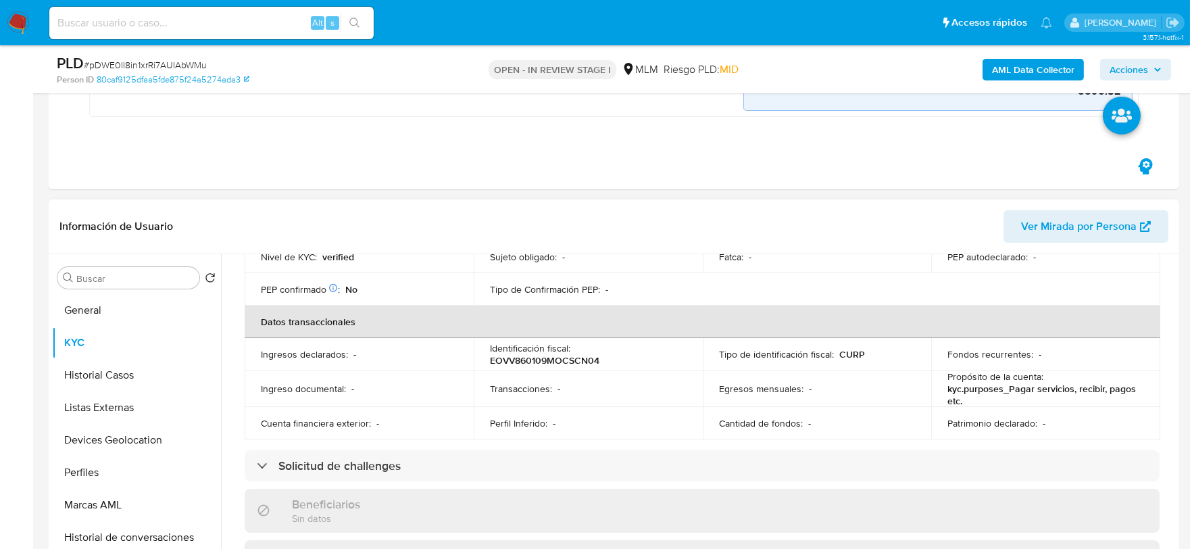
scroll to position [450, 0]
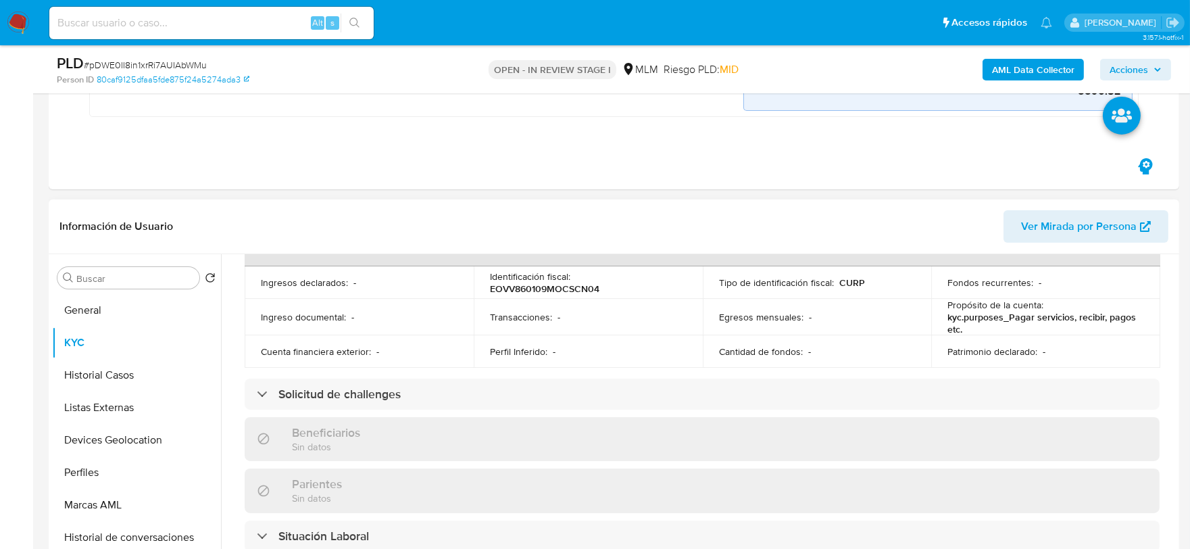
click at [233, 346] on div "Actualizado [DATE] Creado: [DATE] 20:06:51 Actualizado: [DATE] 19:47:58 Datos p…" at bounding box center [702, 417] width 948 height 1161
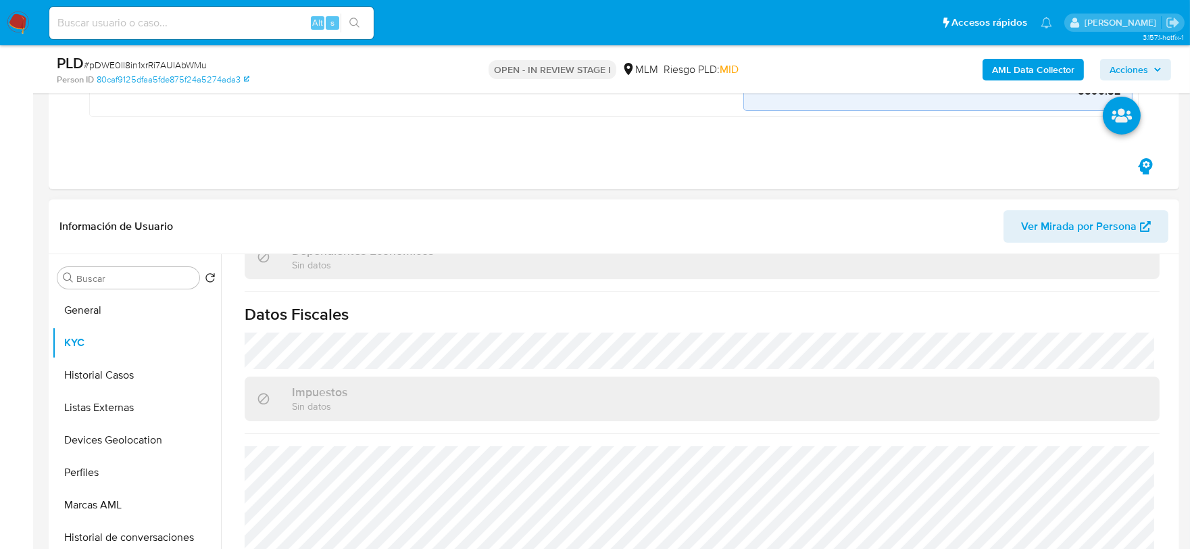
scroll to position [840, 0]
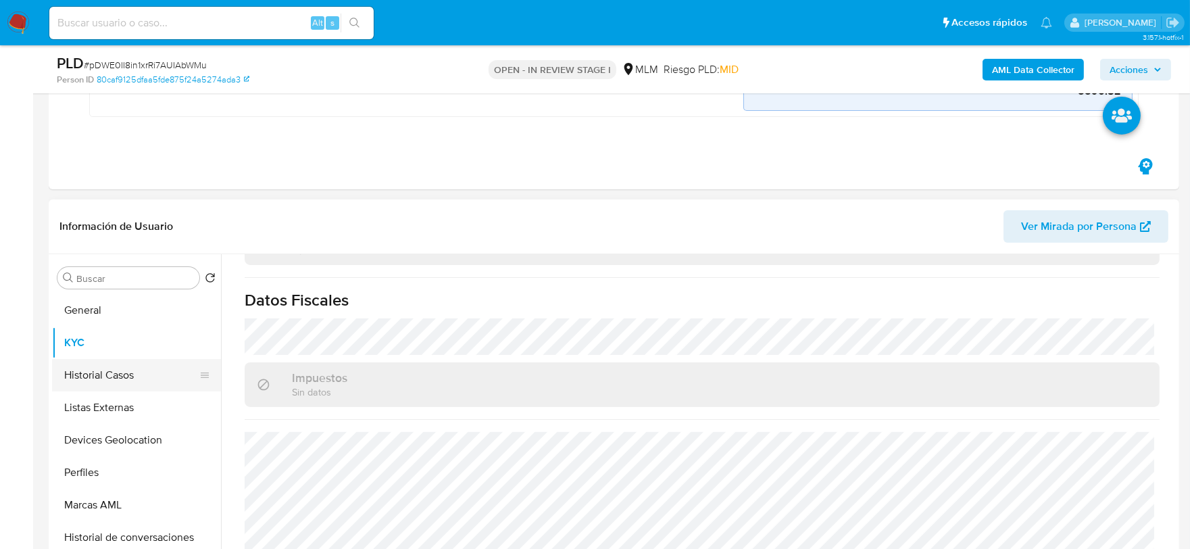
click at [124, 388] on button "Historial Casos" at bounding box center [131, 375] width 158 height 32
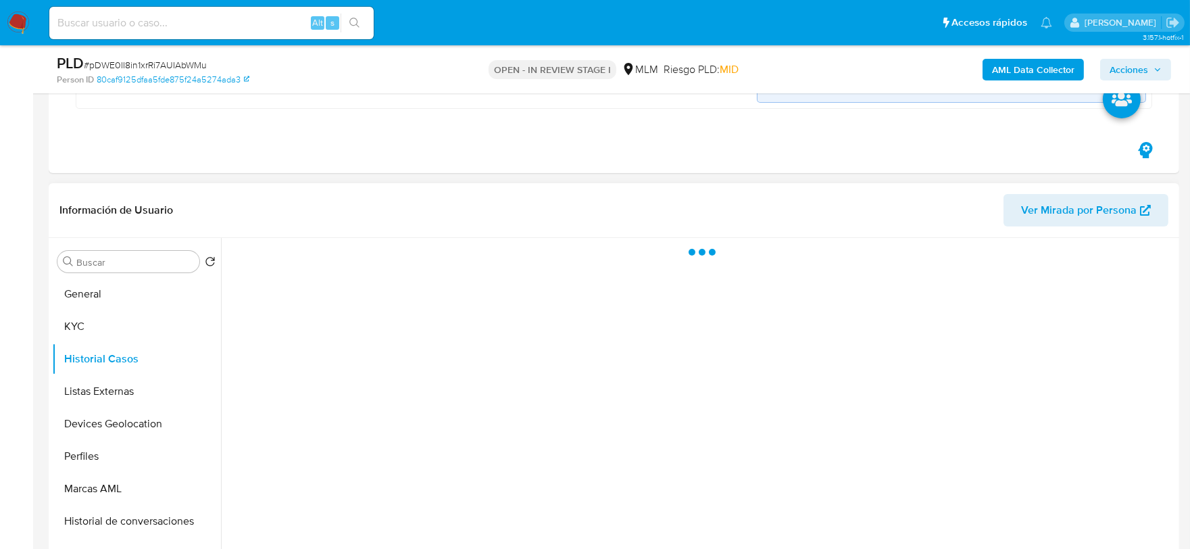
scroll to position [0, 0]
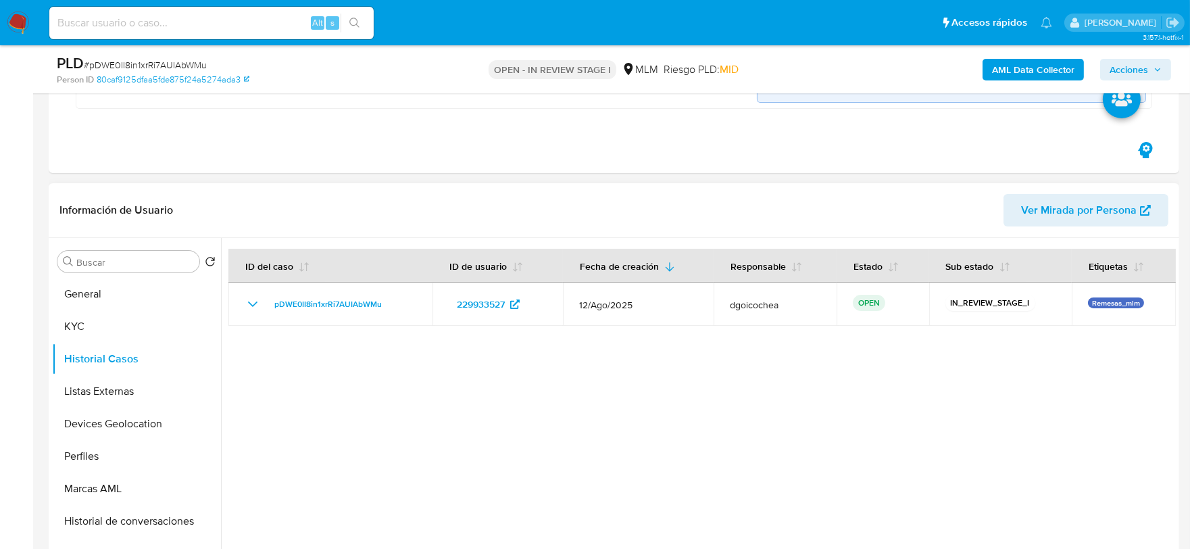
click at [421, 446] on div at bounding box center [698, 411] width 955 height 346
click at [89, 394] on button "Listas Externas" at bounding box center [131, 391] width 158 height 32
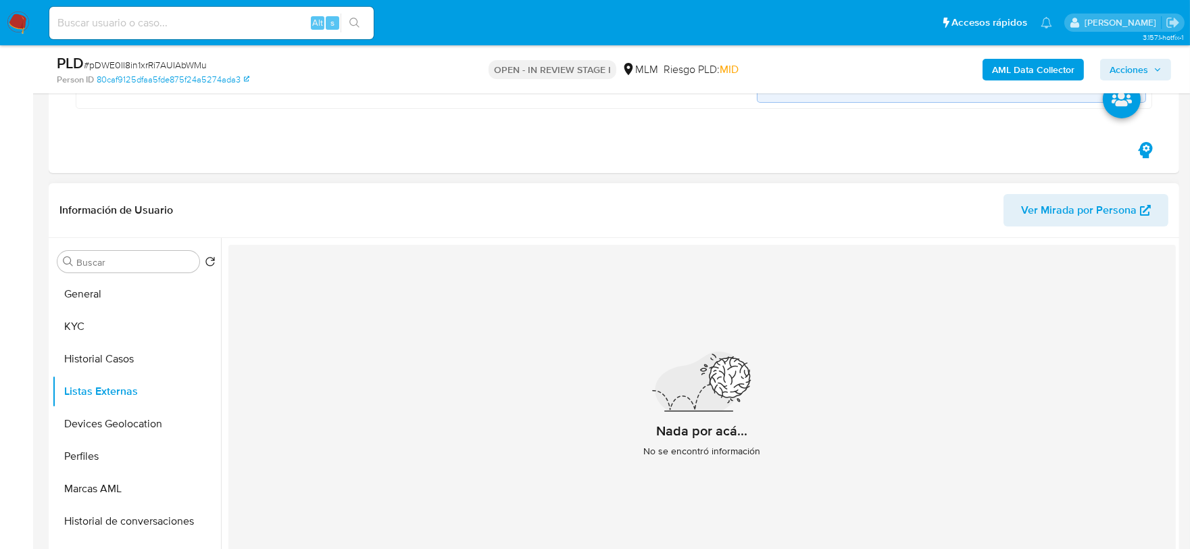
click at [516, 427] on div "Nada por acá... No se encontró información" at bounding box center [702, 410] width 948 height 331
click at [103, 419] on button "Devices Geolocation" at bounding box center [131, 424] width 158 height 32
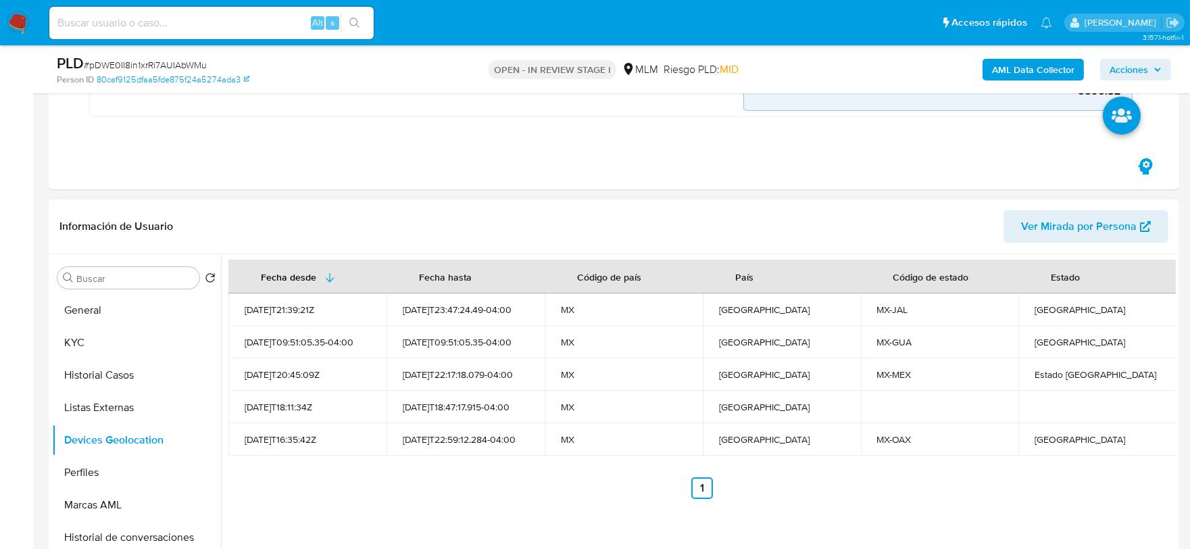
click at [448, 508] on div "Fecha desde [GEOGRAPHIC_DATA] hasta Código de país País Código de estado Estado…" at bounding box center [698, 427] width 955 height 346
click at [128, 475] on button "Perfiles" at bounding box center [131, 472] width 158 height 32
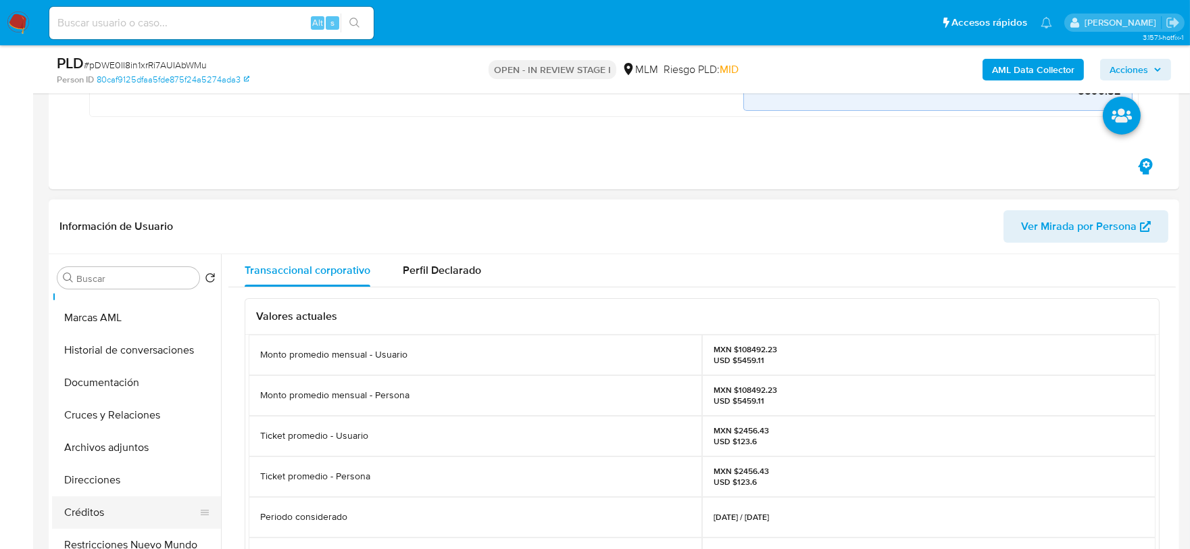
scroll to position [225, 0]
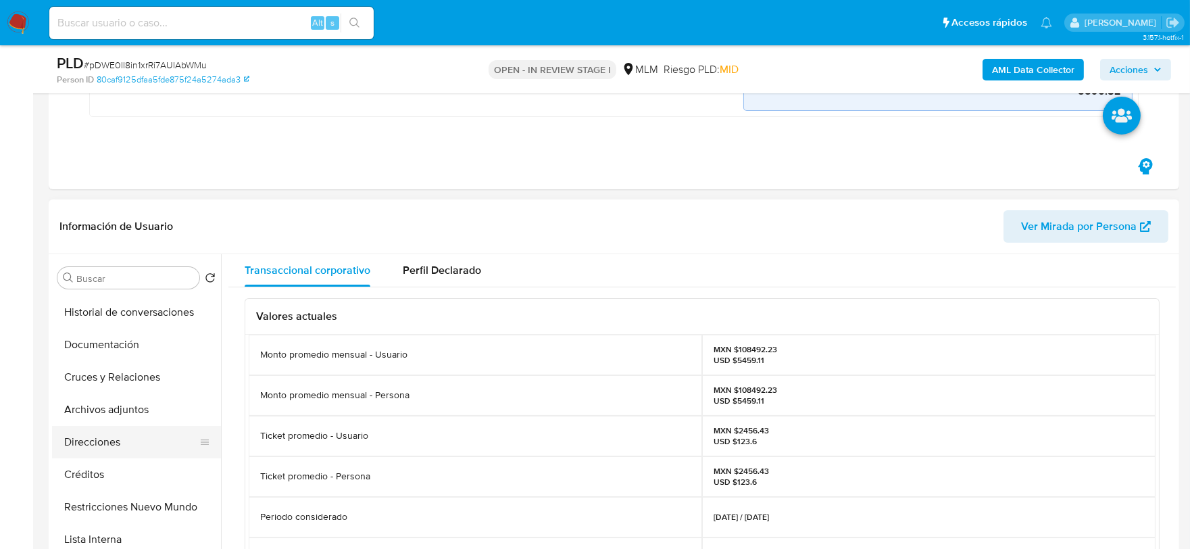
click at [90, 426] on button "Direcciones" at bounding box center [131, 442] width 158 height 32
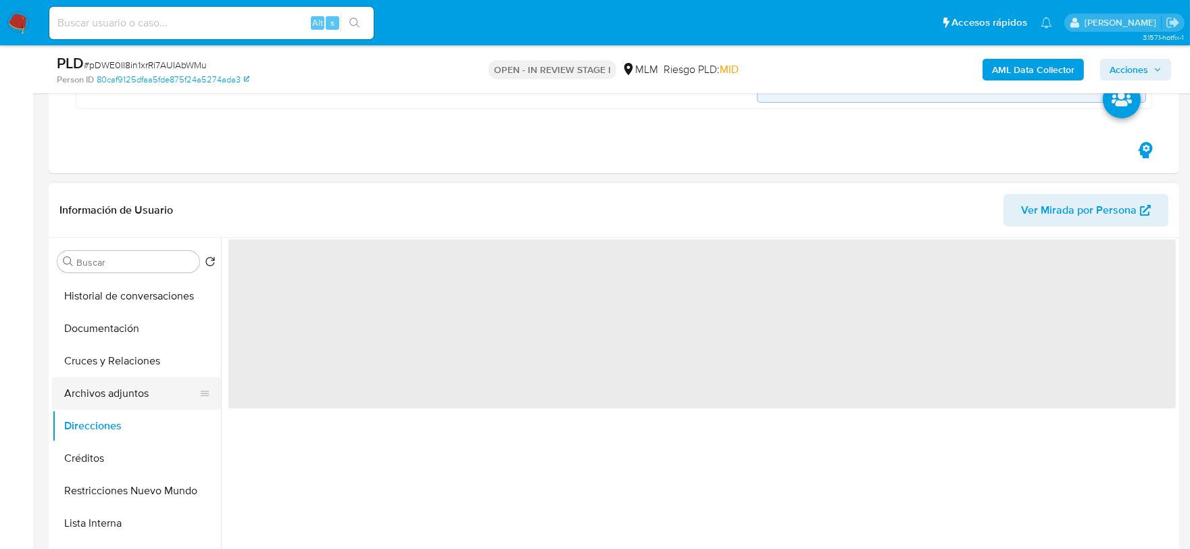
click at [128, 394] on button "Archivos adjuntos" at bounding box center [131, 393] width 158 height 32
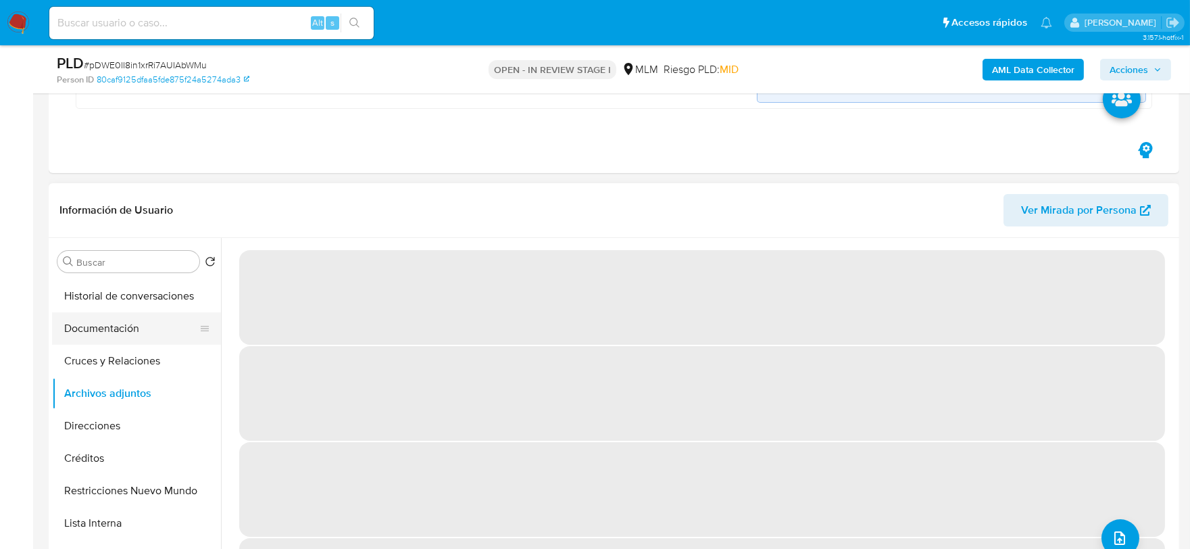
click at [122, 331] on button "Documentación" at bounding box center [131, 328] width 158 height 32
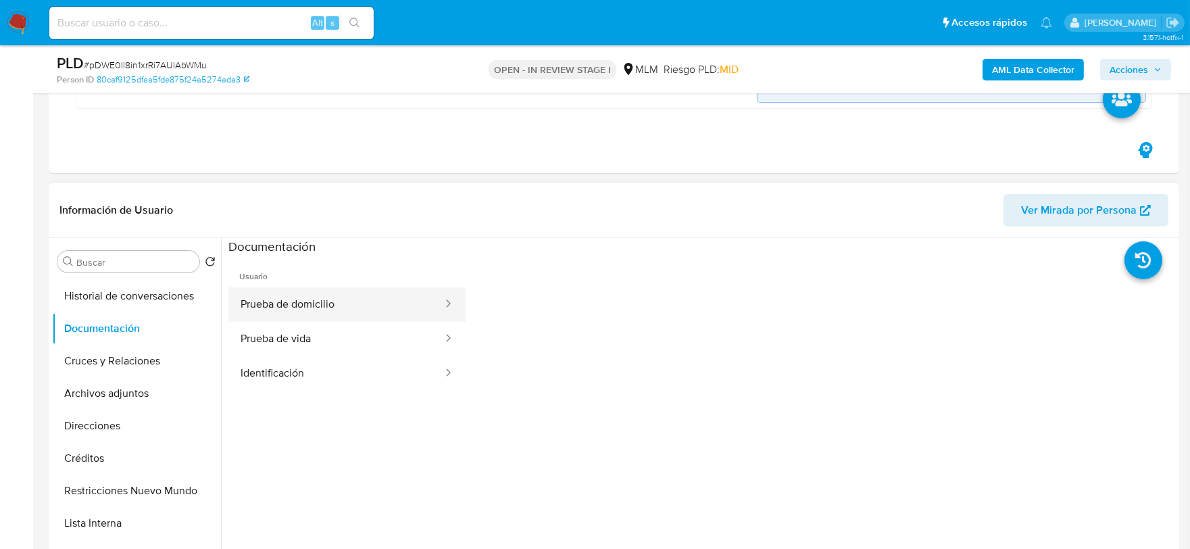
click at [377, 303] on button "Prueba de domicilio" at bounding box center [336, 304] width 216 height 34
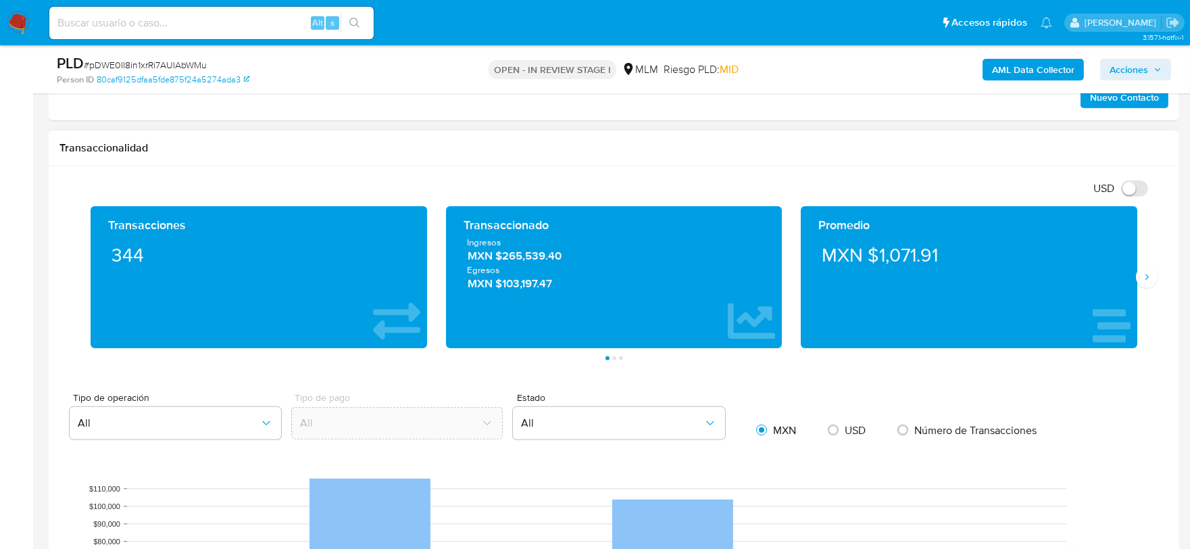
scroll to position [1171, 0]
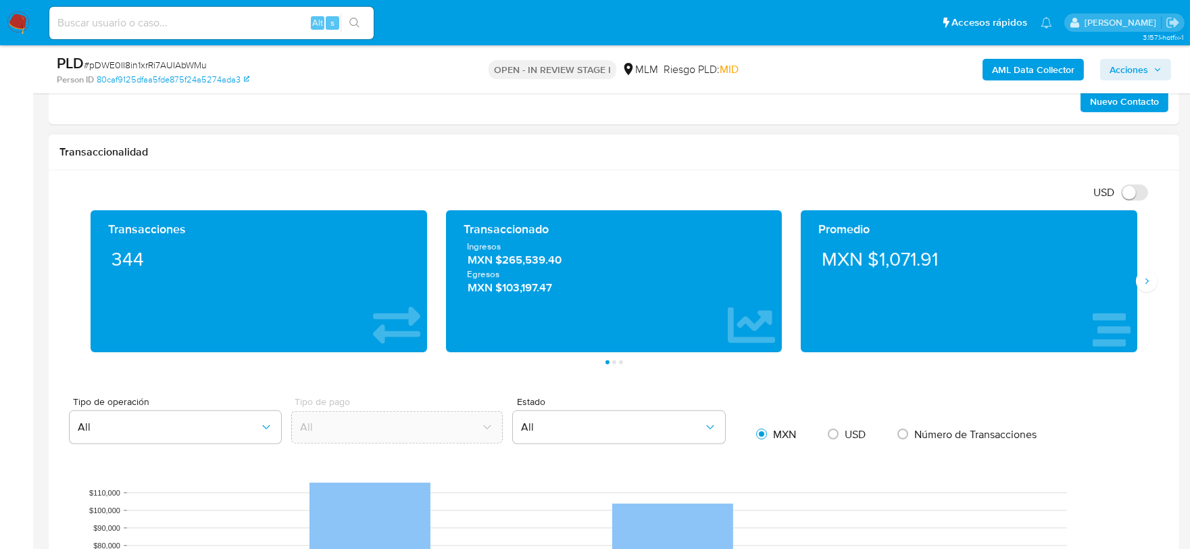
click at [1154, 272] on div "Transacciones 344 Transaccionado Ingresos MXN $265,539.40 Egresos MXN $103,197.…" at bounding box center [613, 287] width 1109 height 154
drag, startPoint x: 1142, startPoint y: 278, endPoint x: 992, endPoint y: 188, distance: 175.3
click at [1140, 278] on button "Siguiente" at bounding box center [1147, 281] width 22 height 22
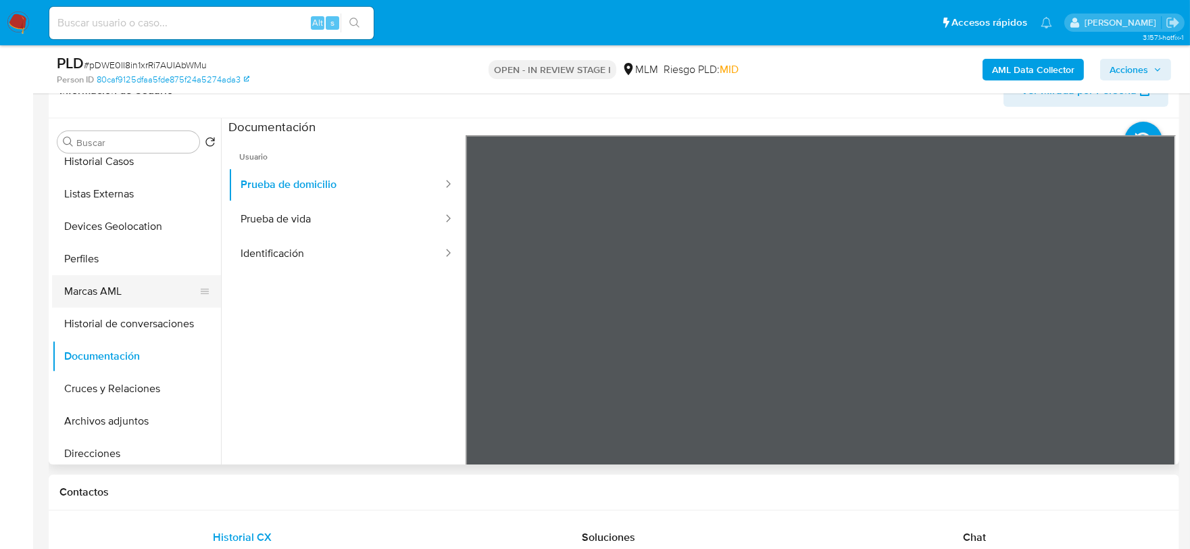
scroll to position [75, 0]
drag, startPoint x: 131, startPoint y: 234, endPoint x: 16, endPoint y: 258, distance: 118.1
click at [131, 234] on button "Devices Geolocation" at bounding box center [136, 229] width 169 height 32
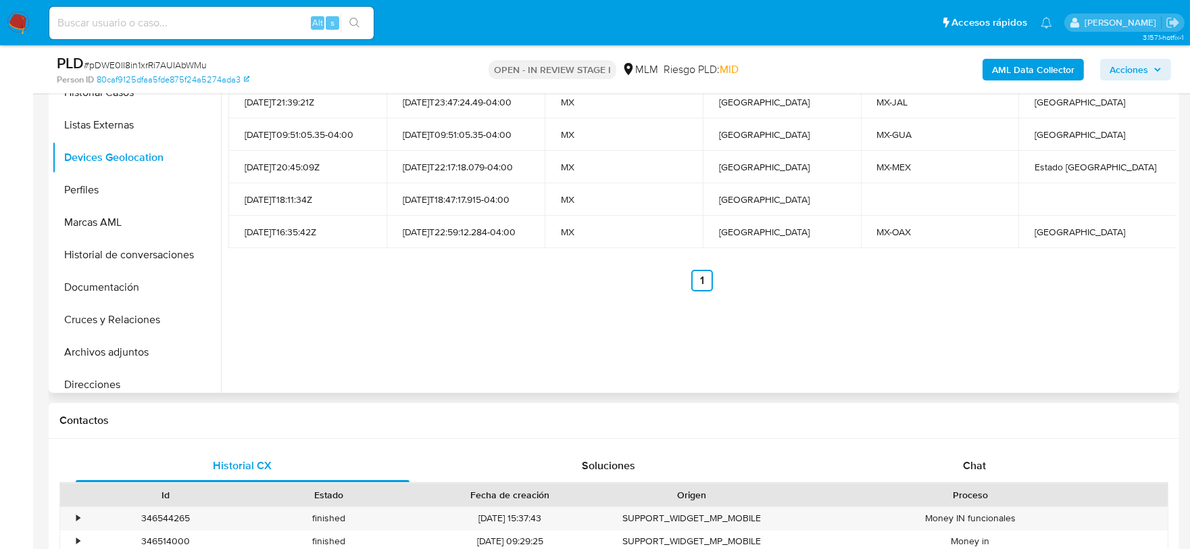
scroll to position [795, 0]
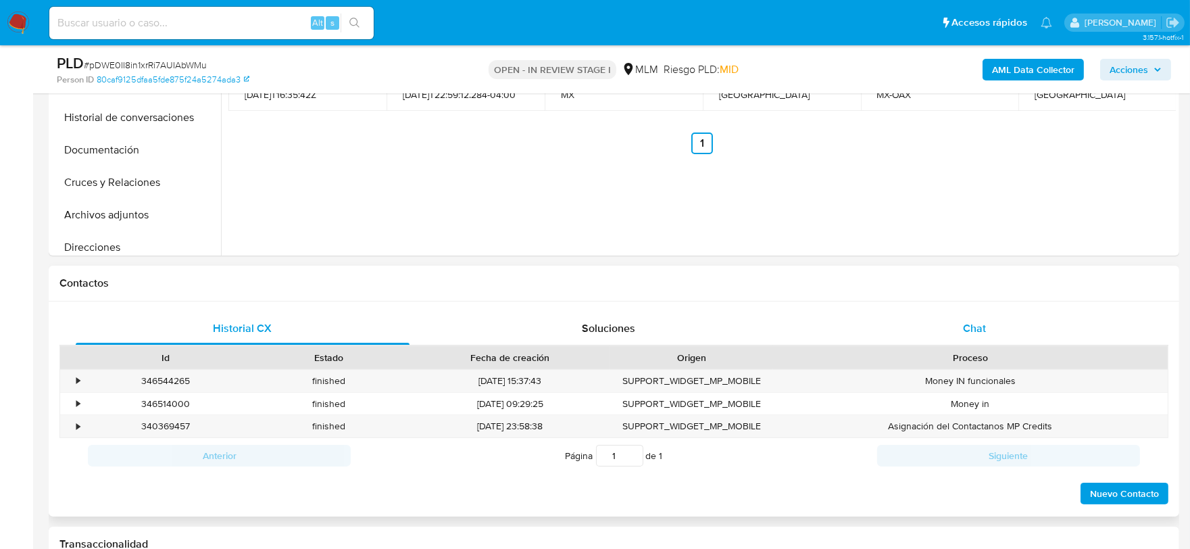
click at [982, 331] on span "Chat" at bounding box center [974, 328] width 23 height 16
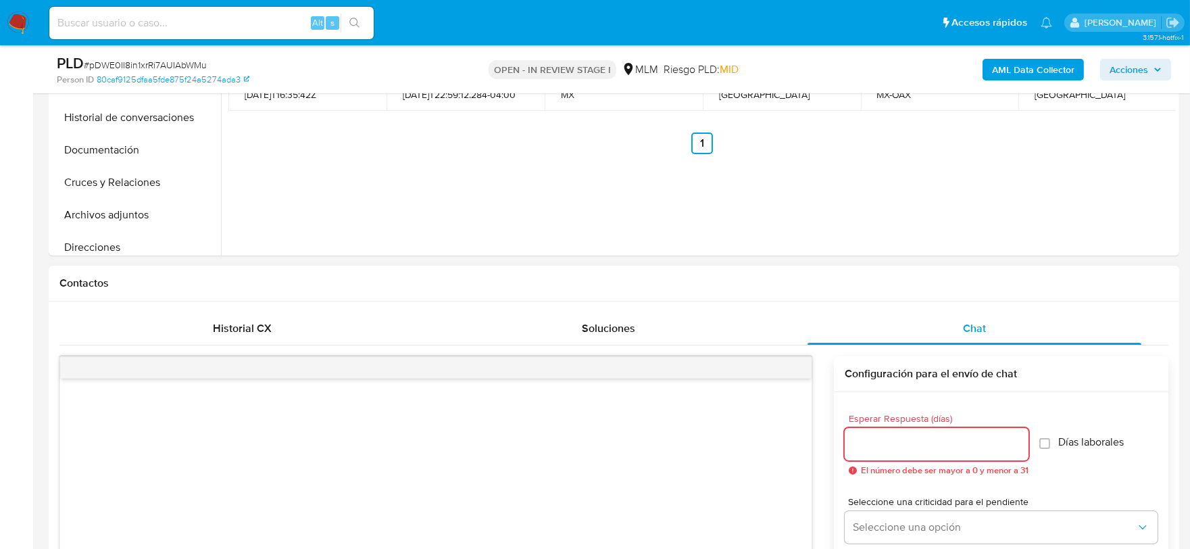
click at [928, 447] on input "Esperar Respuesta (días)" at bounding box center [937, 444] width 184 height 18
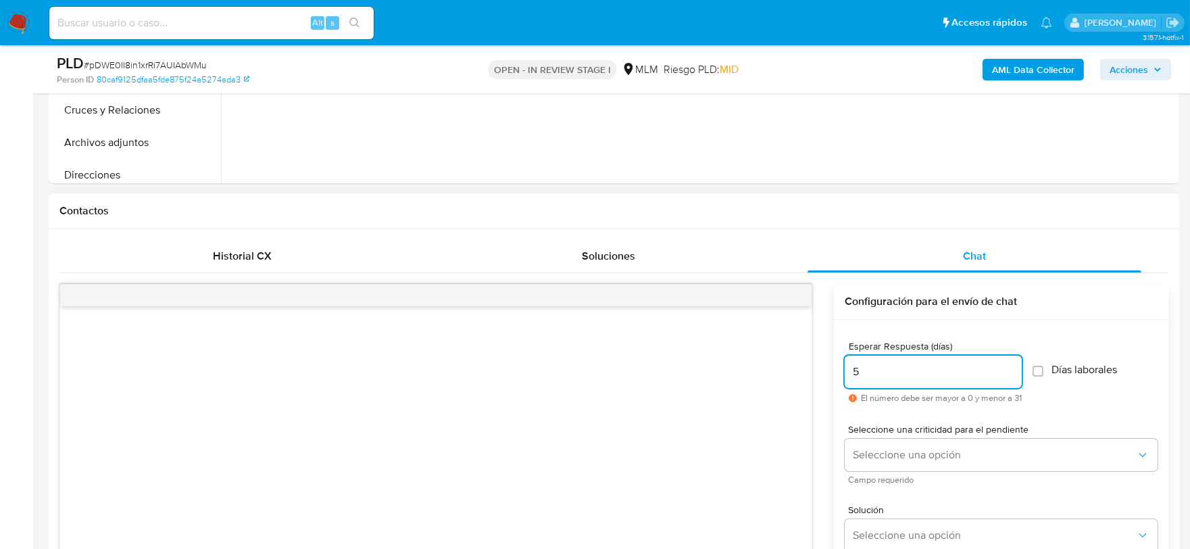
scroll to position [945, 0]
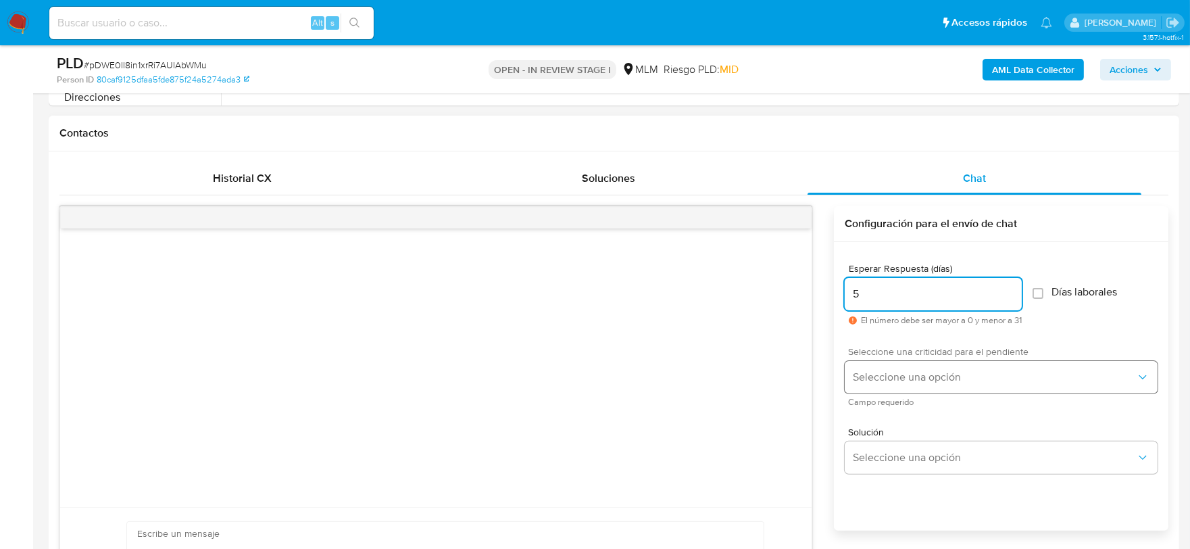
type input "5"
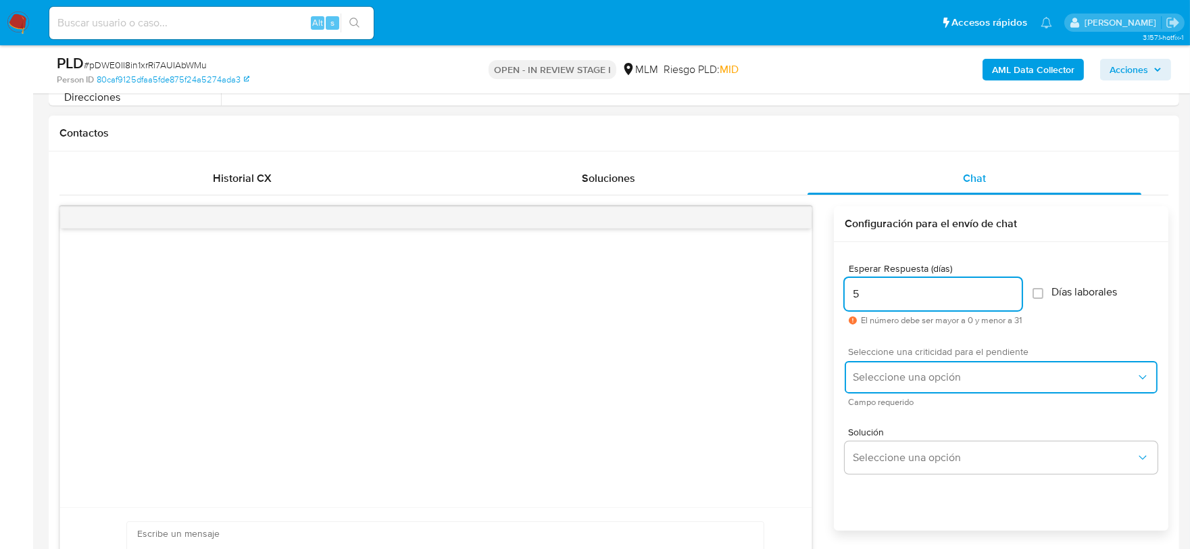
click at [928, 383] on span "Seleccione una opción" at bounding box center [994, 377] width 283 height 14
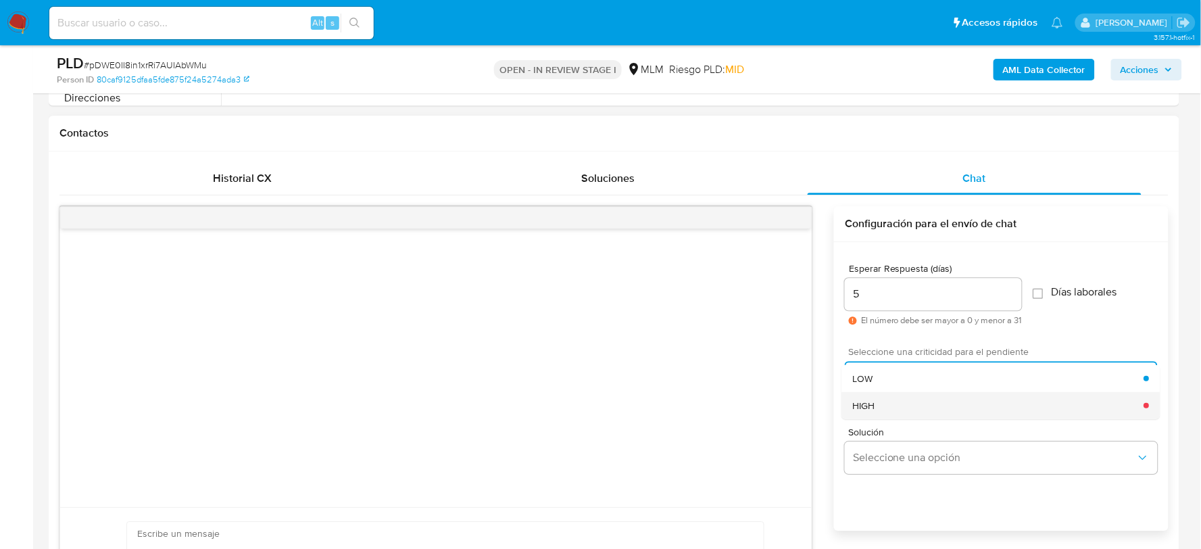
click at [921, 417] on div "HIGH" at bounding box center [998, 404] width 291 height 27
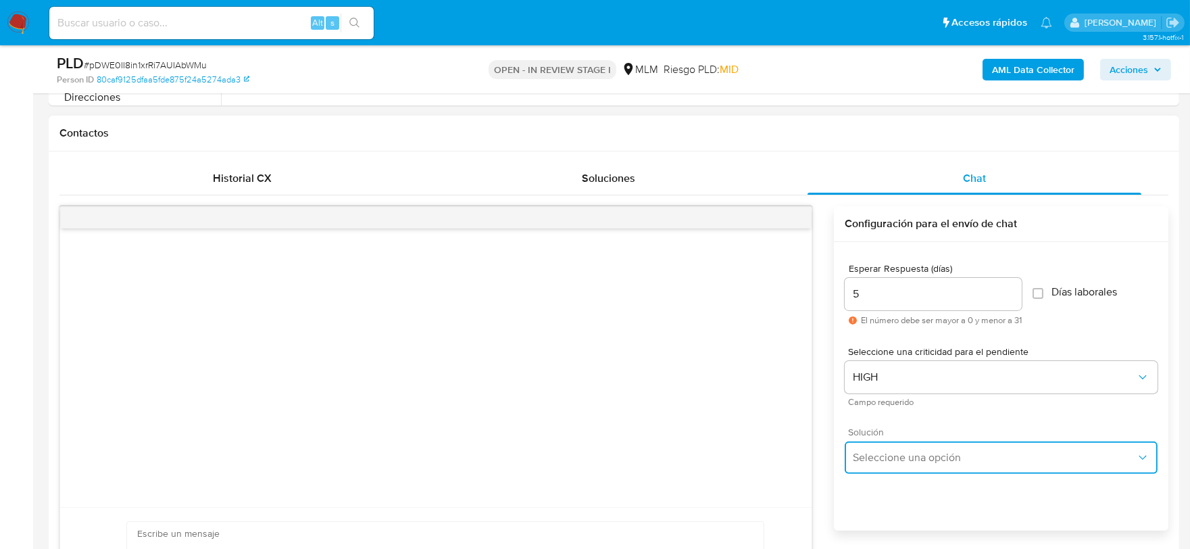
click at [910, 446] on button "Seleccione una opción" at bounding box center [1001, 457] width 313 height 32
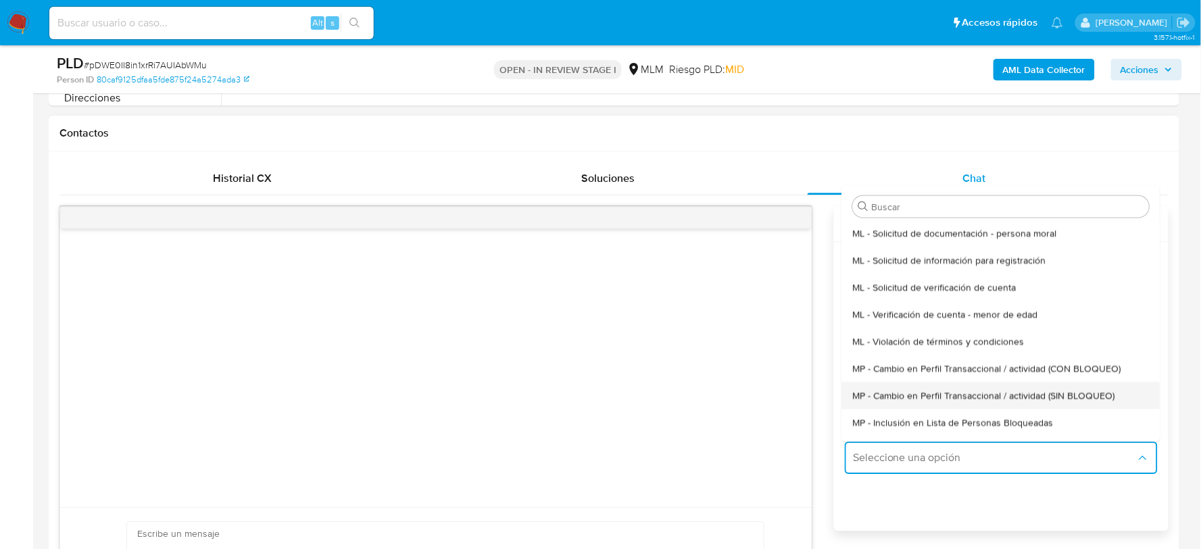
click at [917, 402] on div "MP - Cambio en Perfil Transaccional / actividad (SIN BLOQUEO)" at bounding box center [1001, 395] width 297 height 27
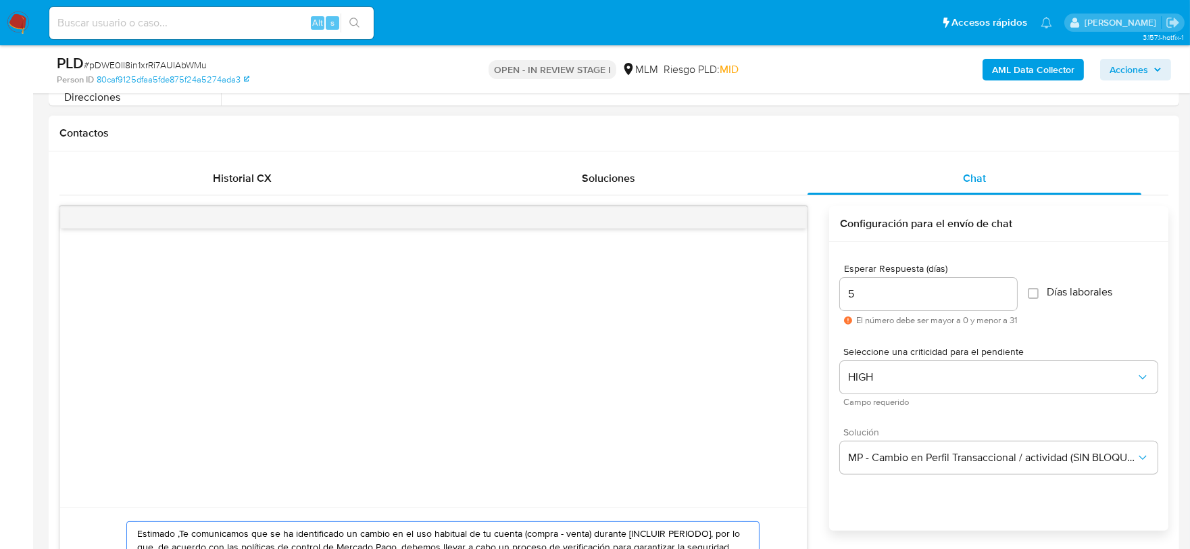
paste textarea "l Ipsum Do sitamet con adi elitseddo ei tempori ut Laboree Dolo, magnaal enimad…"
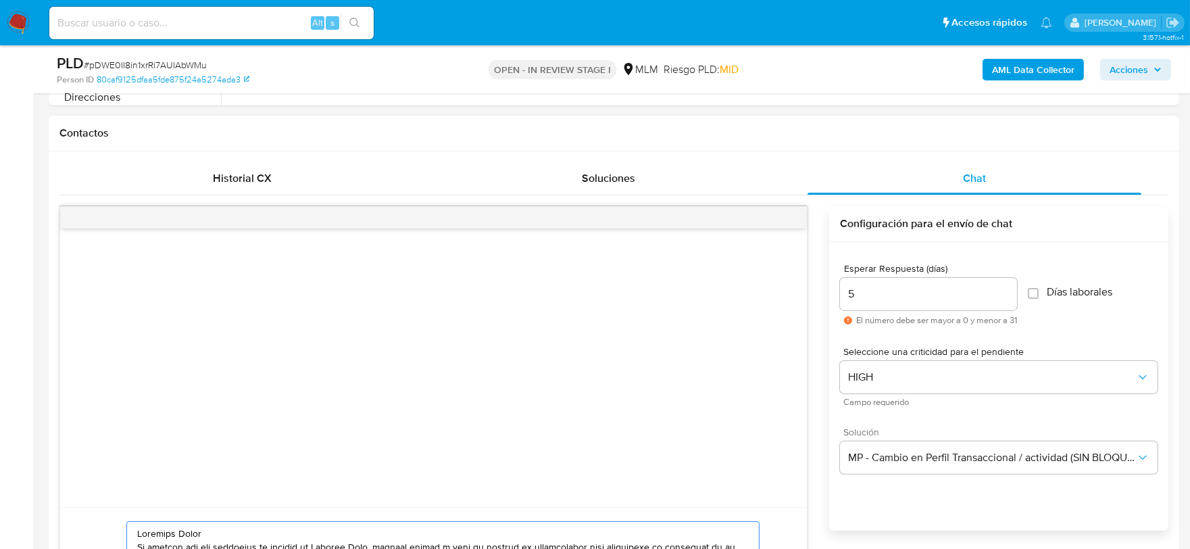
scroll to position [153, 0]
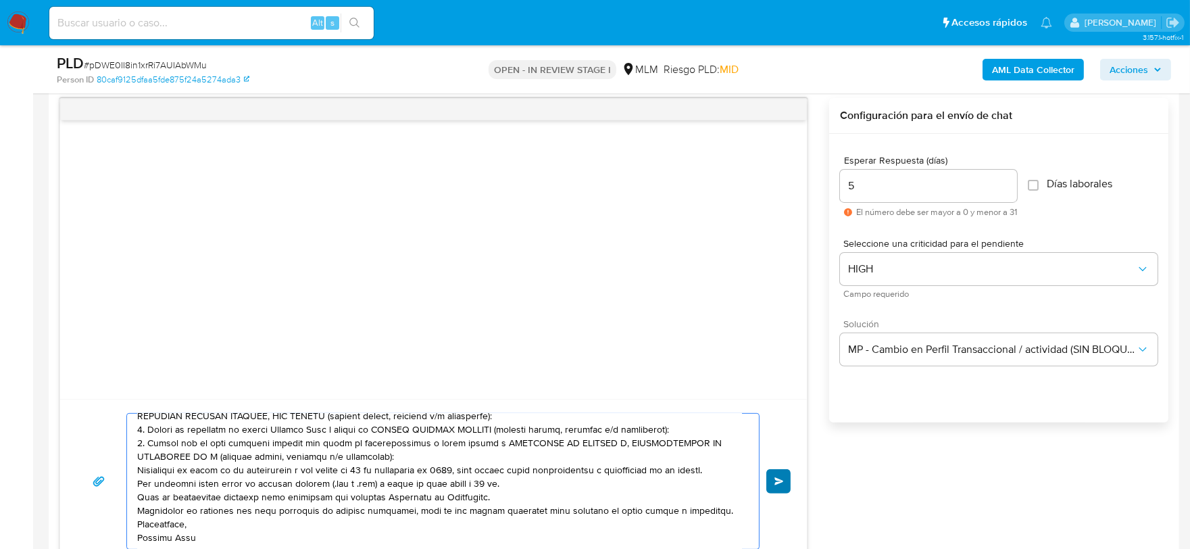
type textarea "Loremips Dolor Si ametcon adi eli seddoeius te incidid ut Laboree Dolo, magnaal…"
click at [775, 477] on span "Enviar" at bounding box center [779, 481] width 9 height 8
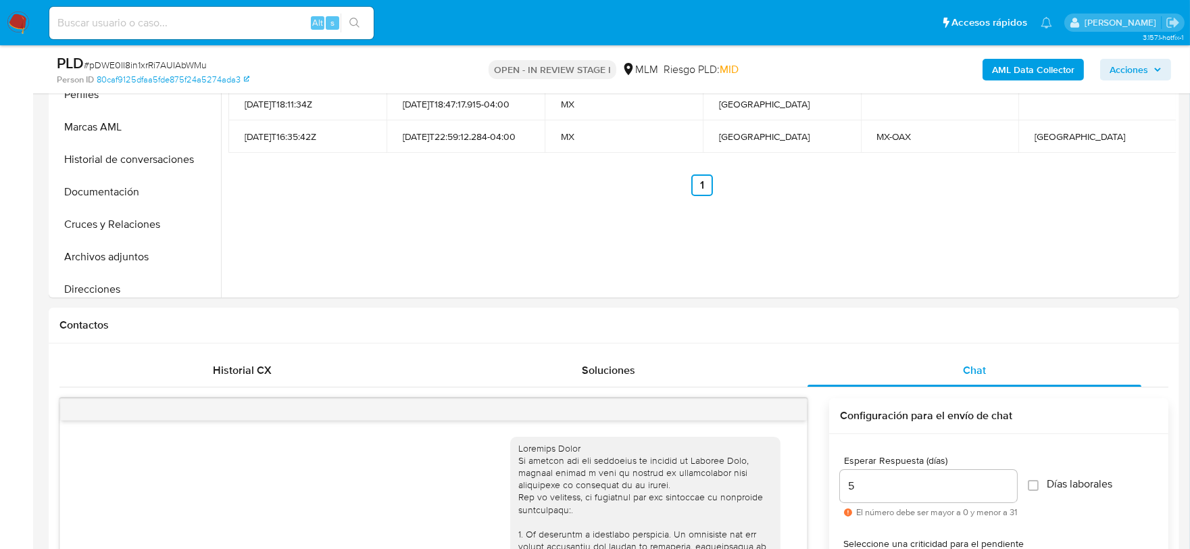
scroll to position [216, 0]
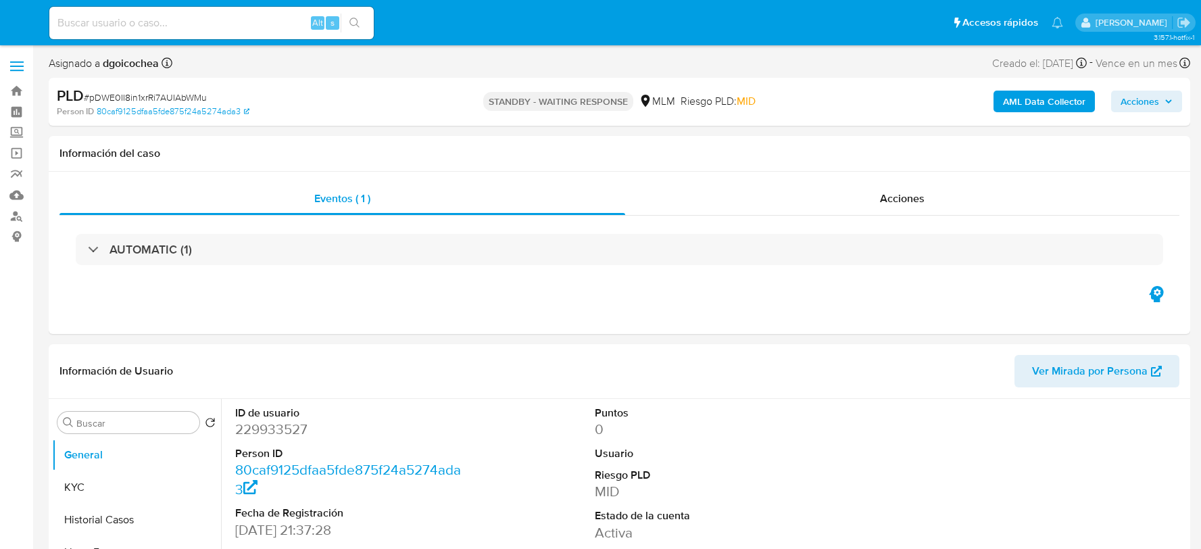
select select "10"
